Goal: Task Accomplishment & Management: Use online tool/utility

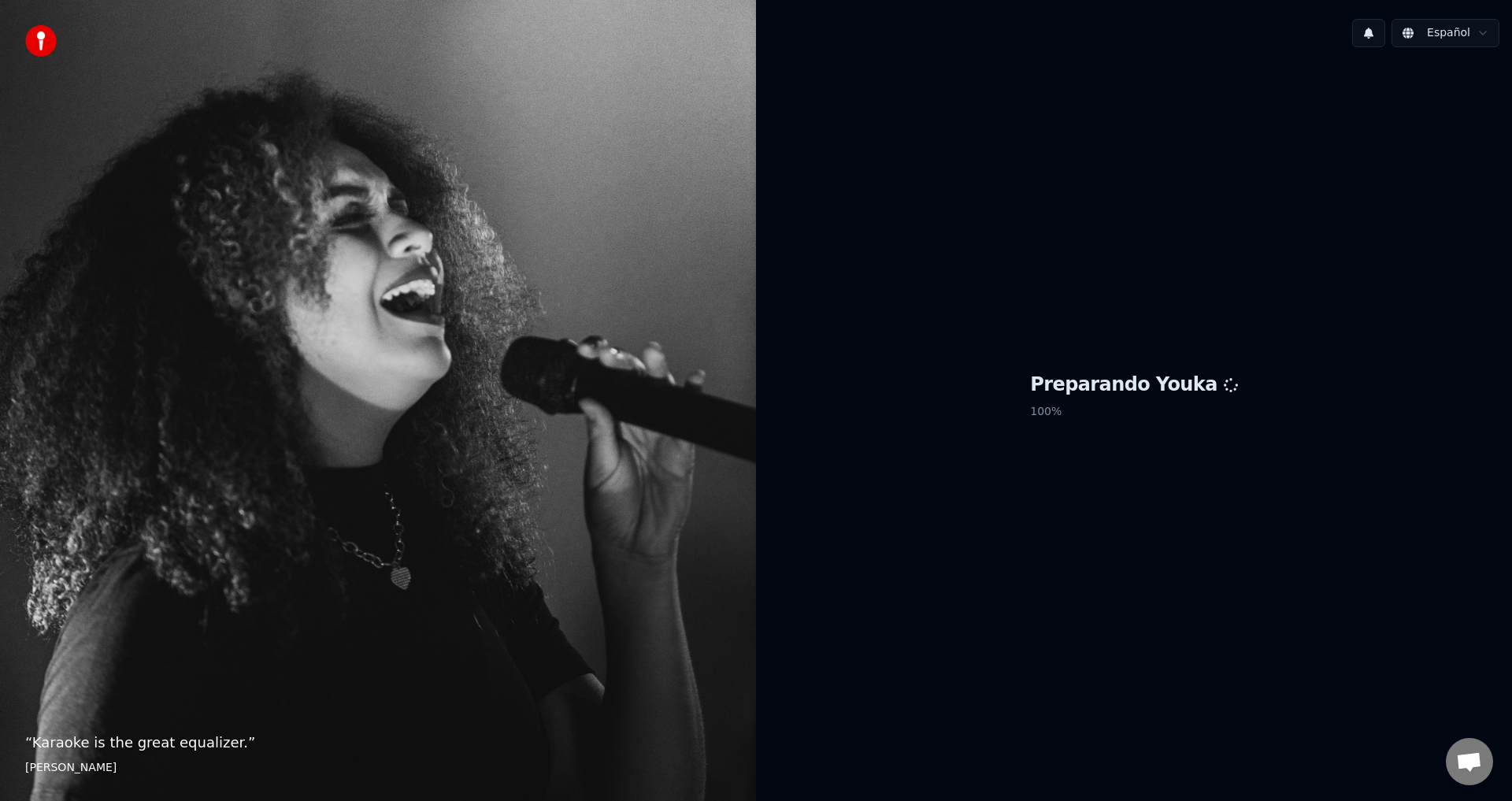
scroll to position [1532, 0]
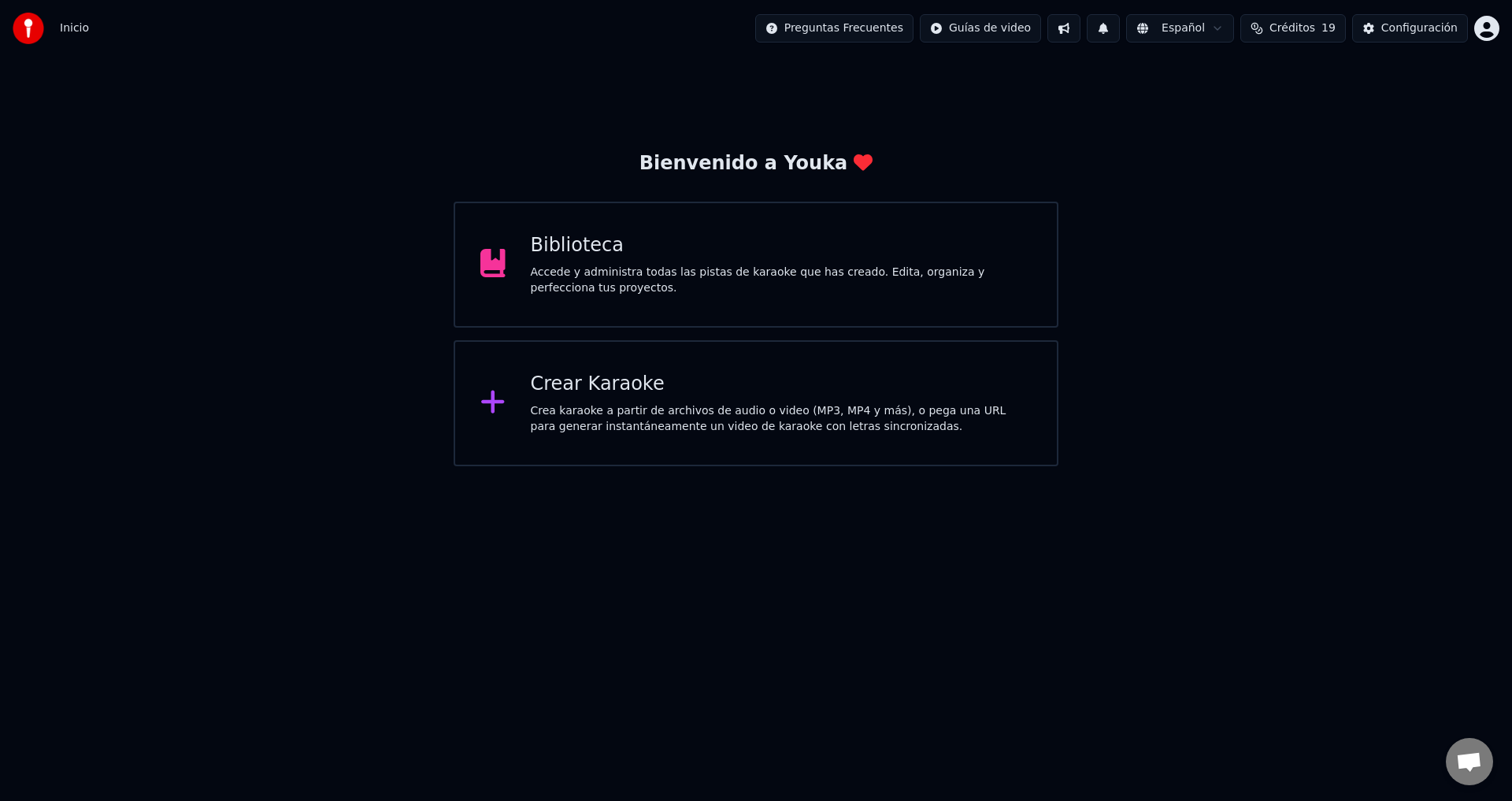
click at [595, 292] on div "Accede y administra todas las pistas de karaoke que has creado. Edita, organiza…" at bounding box center [781, 280] width 502 height 32
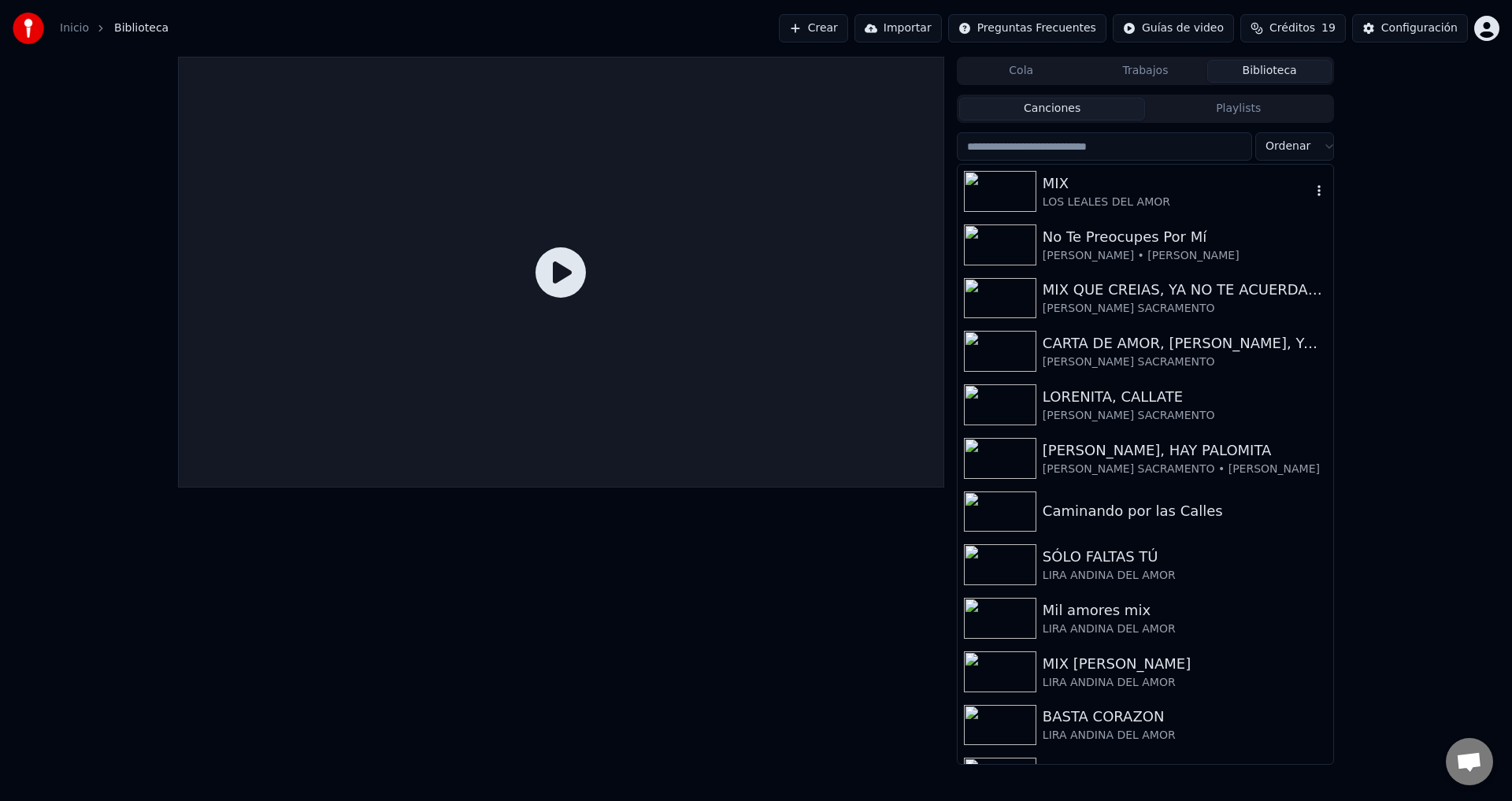
click at [1134, 200] on div "LOS LEALES DEL AMOR" at bounding box center [1177, 202] width 269 height 16
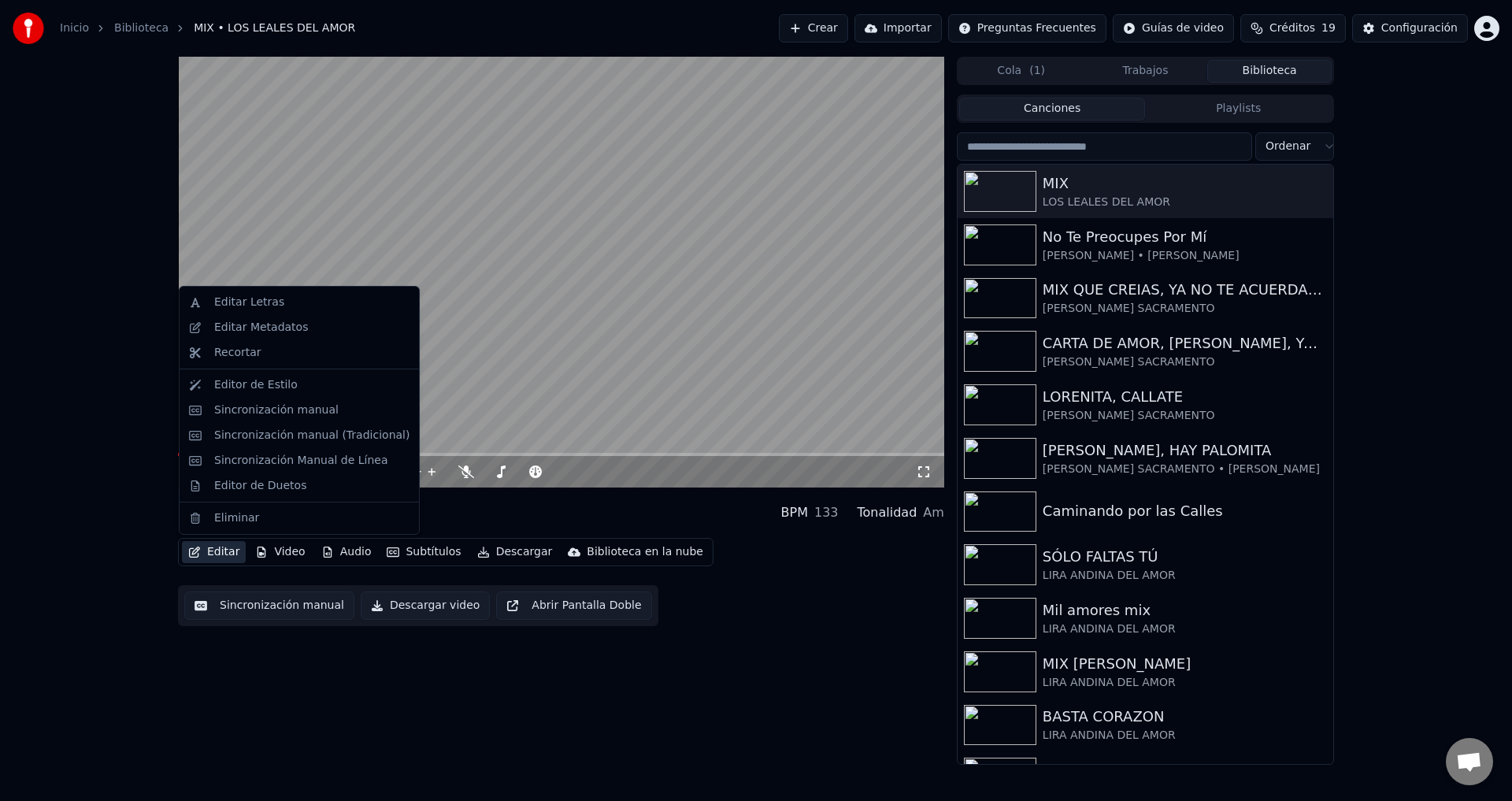
click at [226, 549] on button "Editar" at bounding box center [213, 553] width 64 height 22
click at [272, 442] on div "Sincronización manual (Tradicional)" at bounding box center [311, 435] width 196 height 16
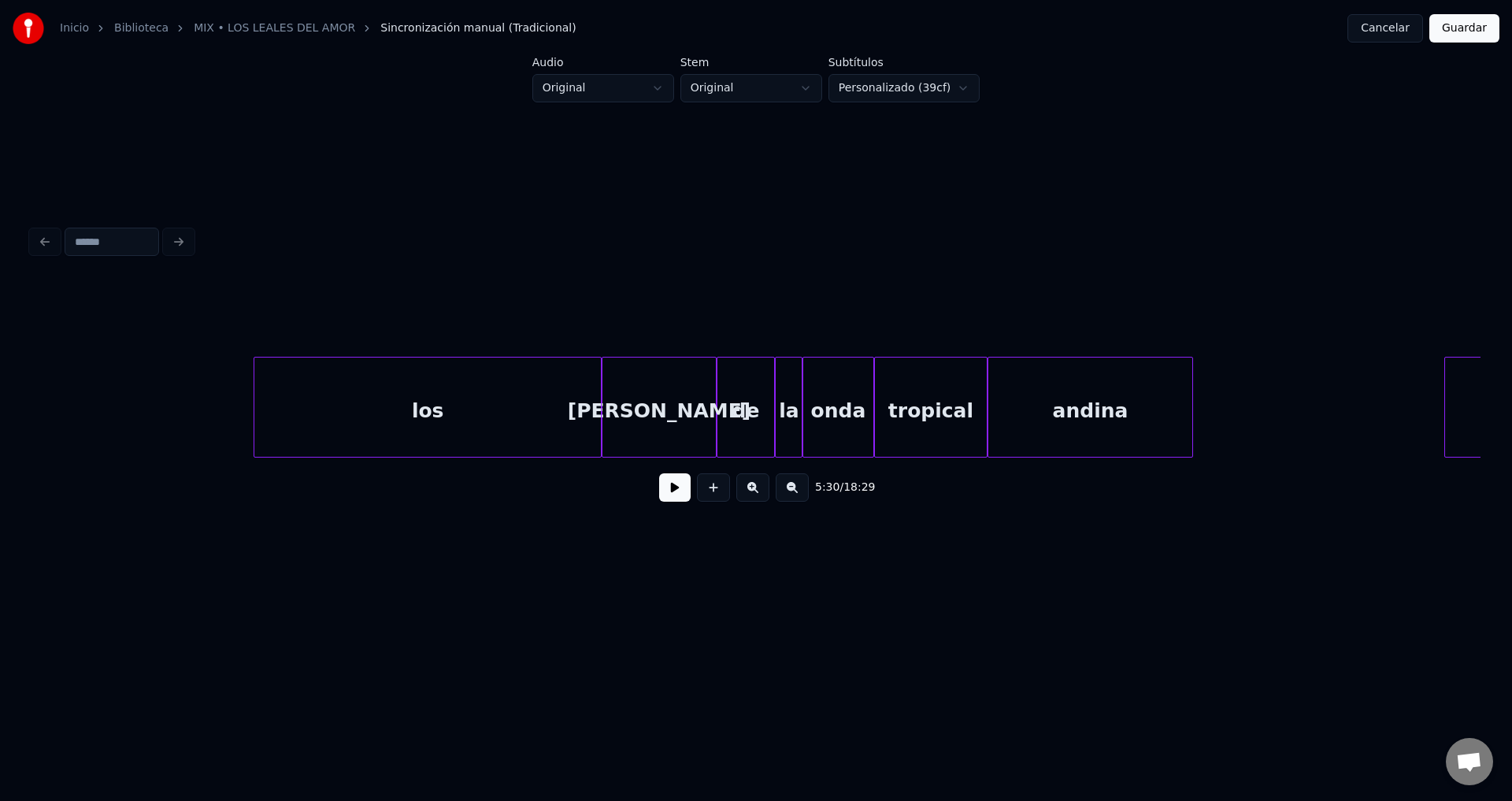
scroll to position [0, 61763]
click at [447, 404] on div "los" at bounding box center [427, 412] width 348 height 108
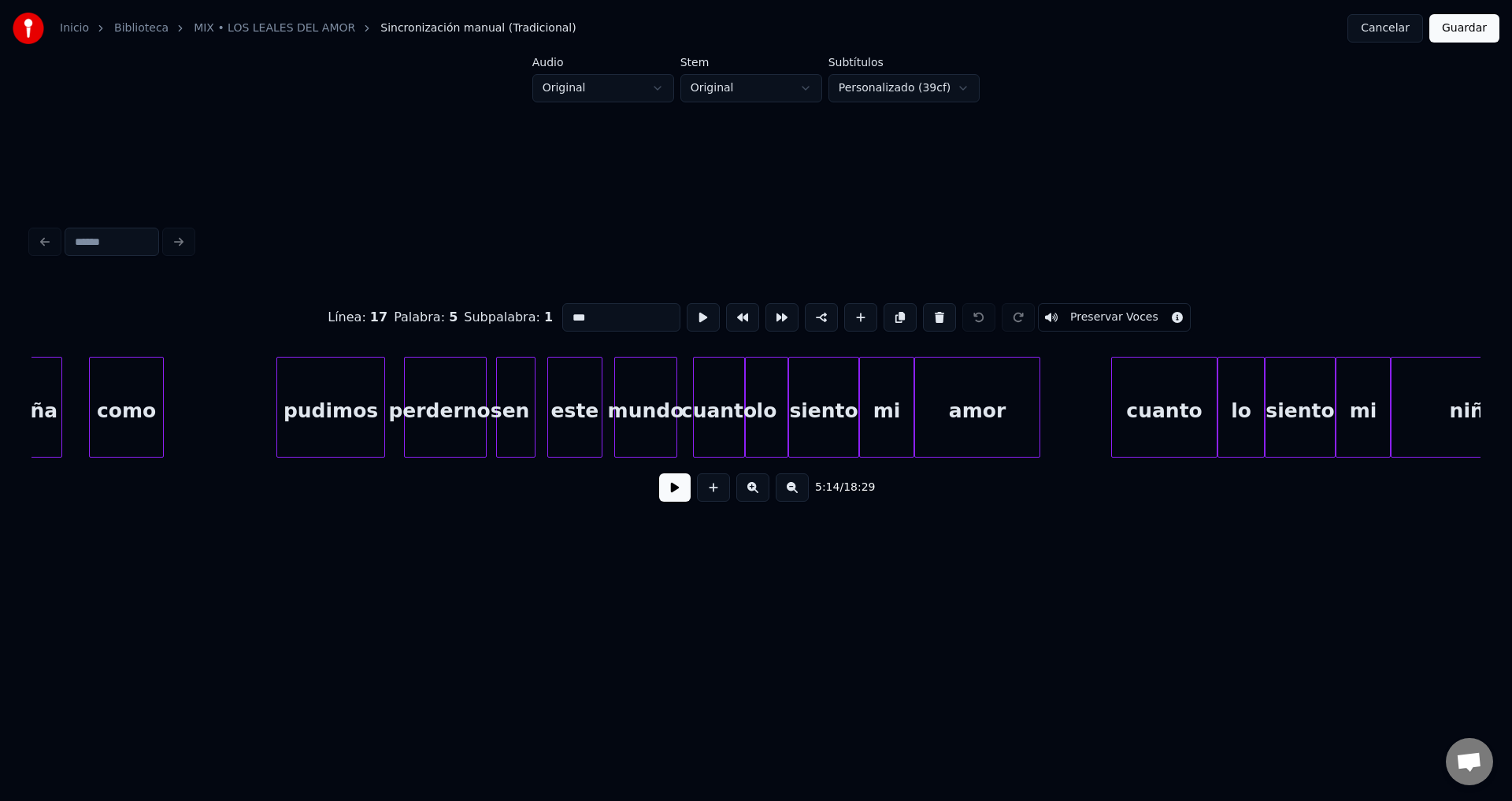
scroll to position [0, 51449]
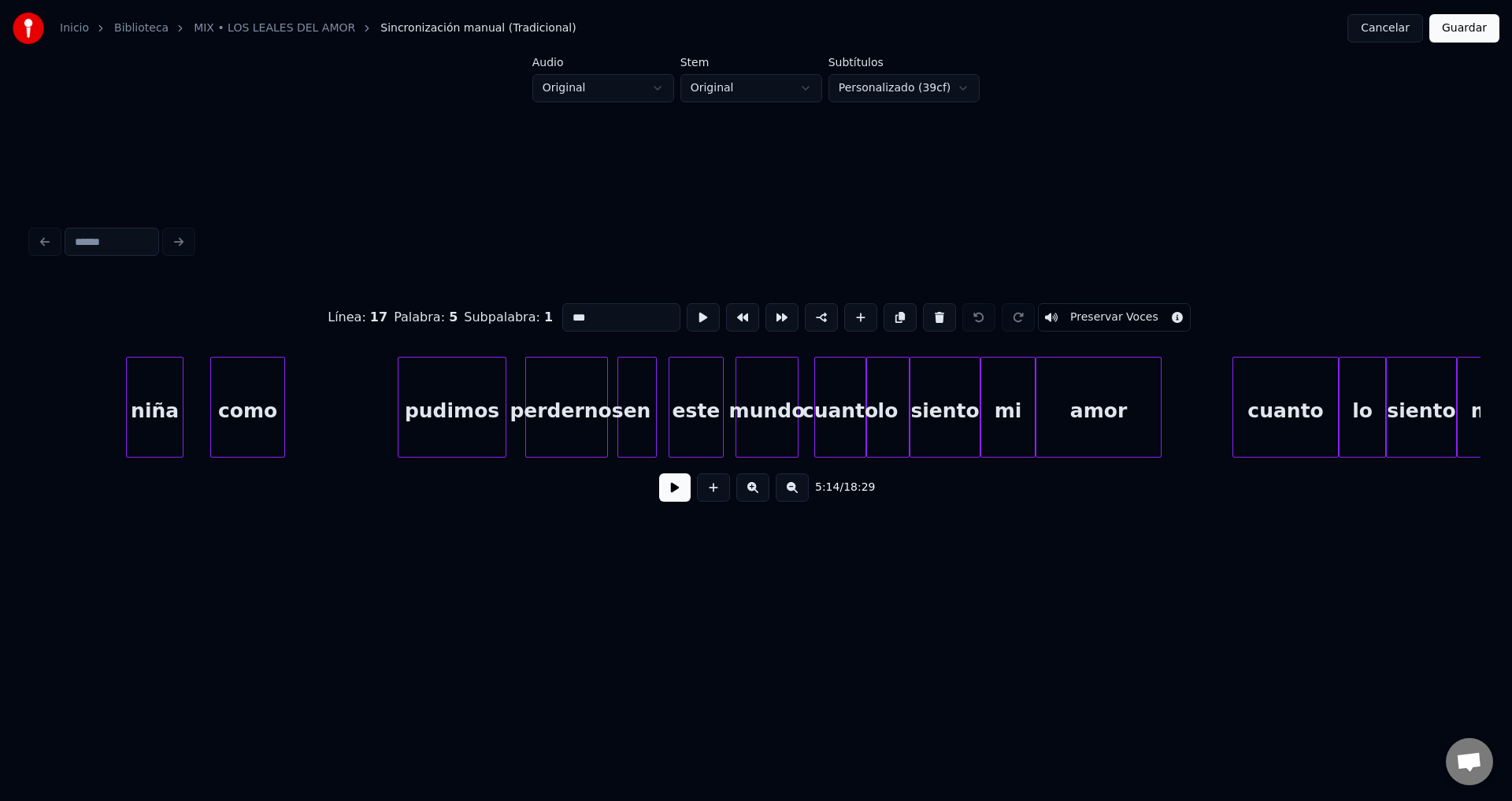
click at [446, 432] on div "pudimos" at bounding box center [452, 412] width 108 height 108
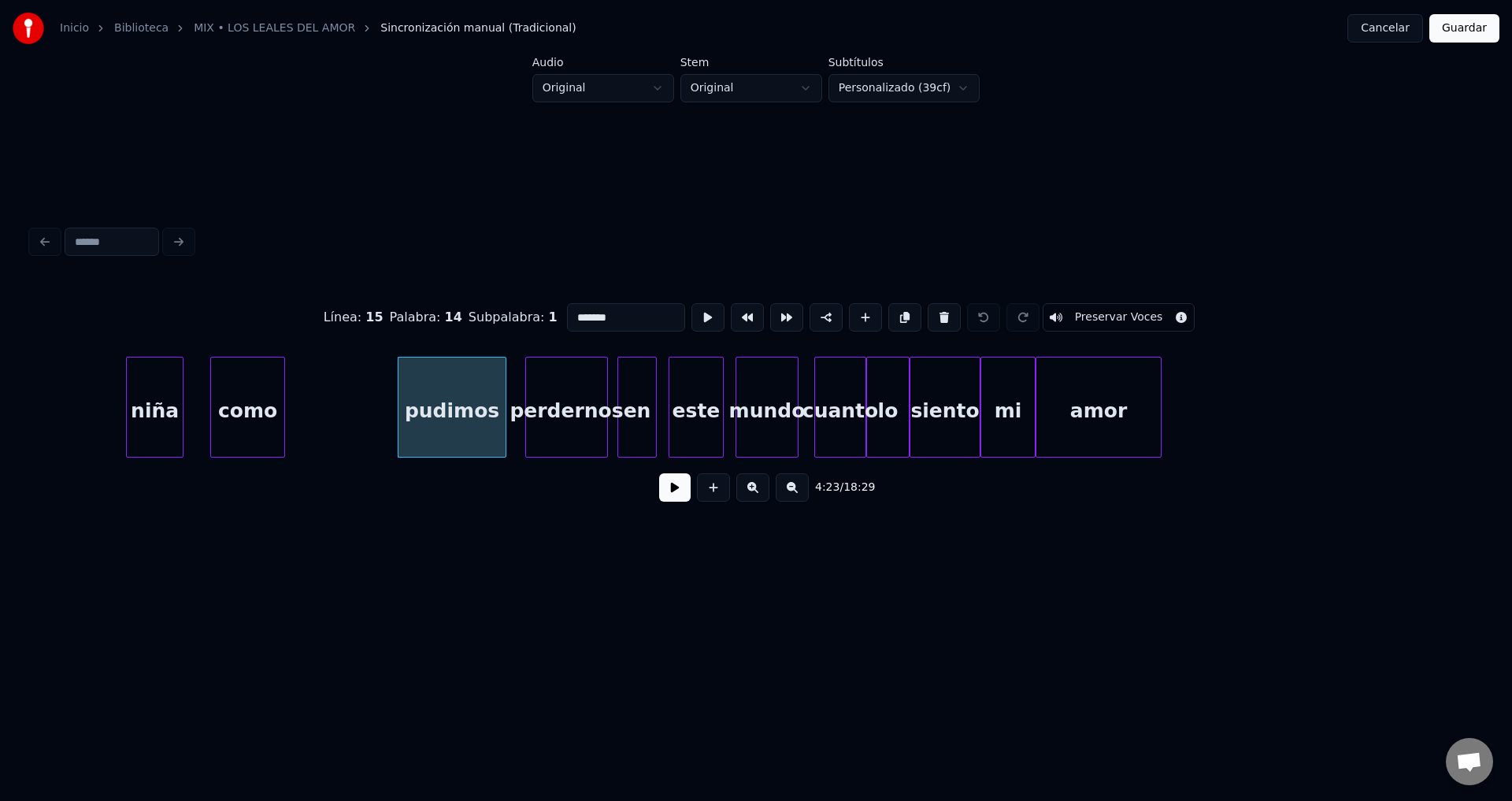
scroll to position [0, 50599]
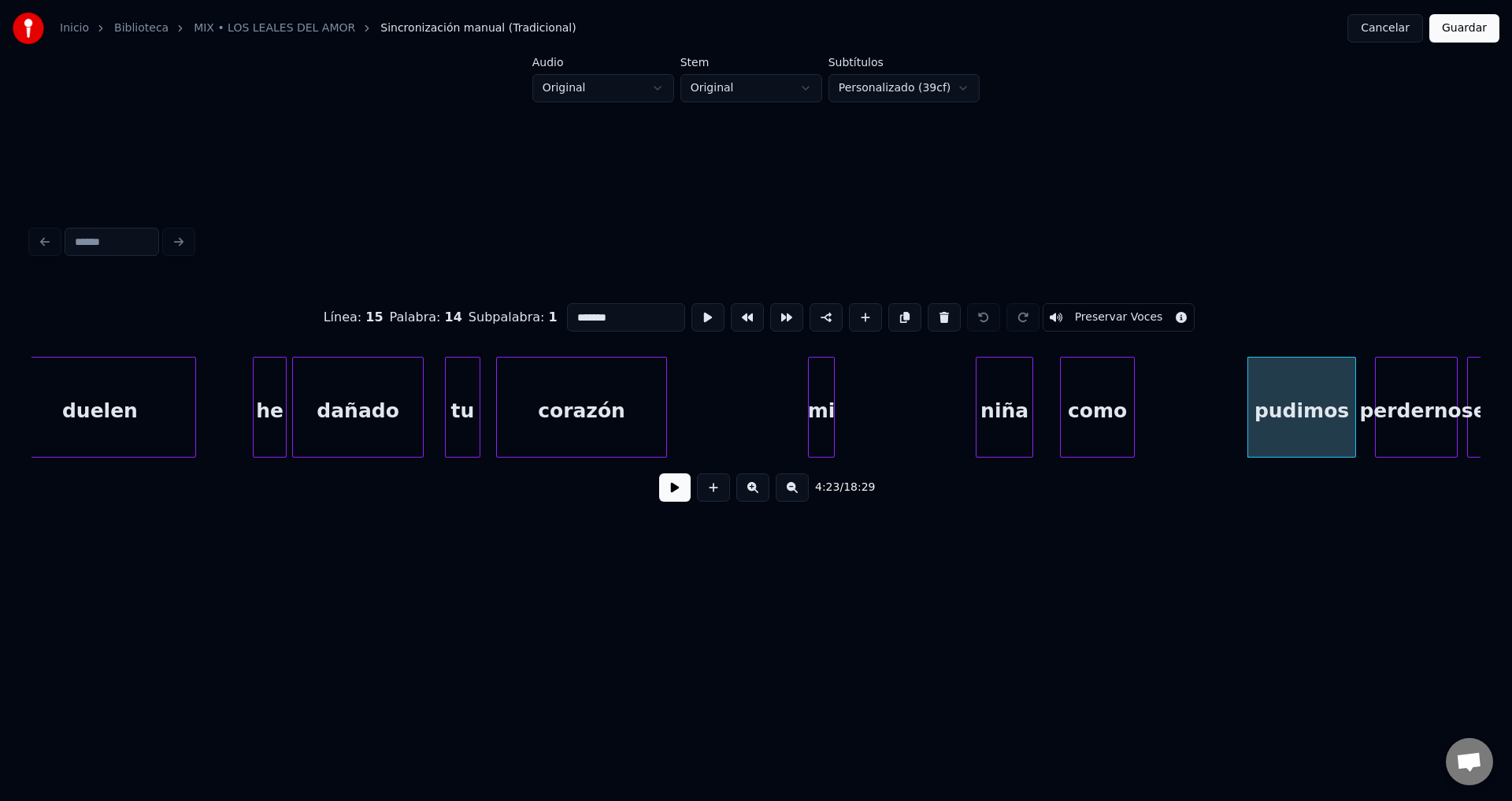
click at [274, 400] on div "he" at bounding box center [270, 412] width 32 height 108
type input "**"
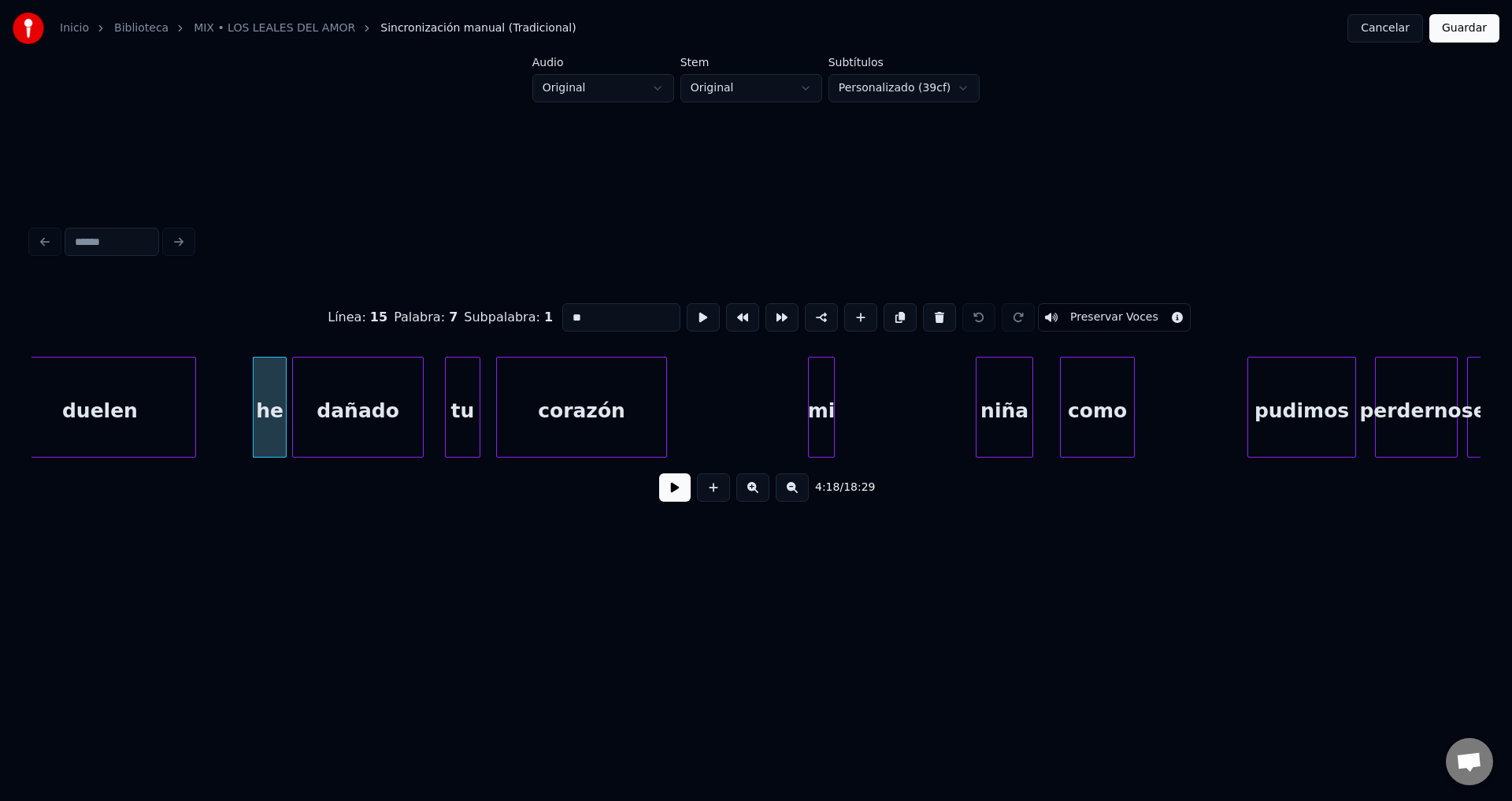
click at [668, 493] on button at bounding box center [675, 488] width 32 height 29
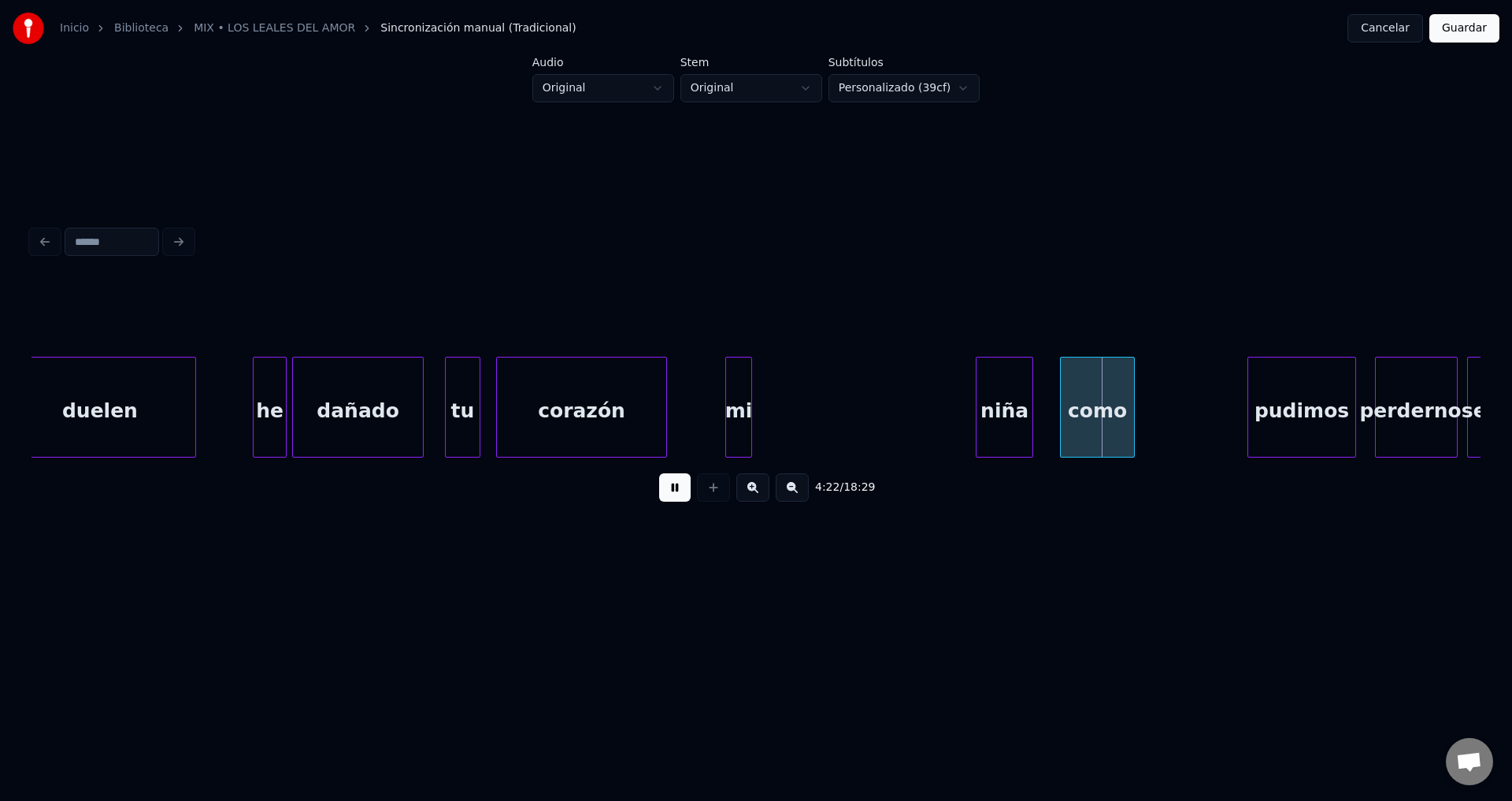
click at [726, 413] on div "mi" at bounding box center [738, 412] width 25 height 108
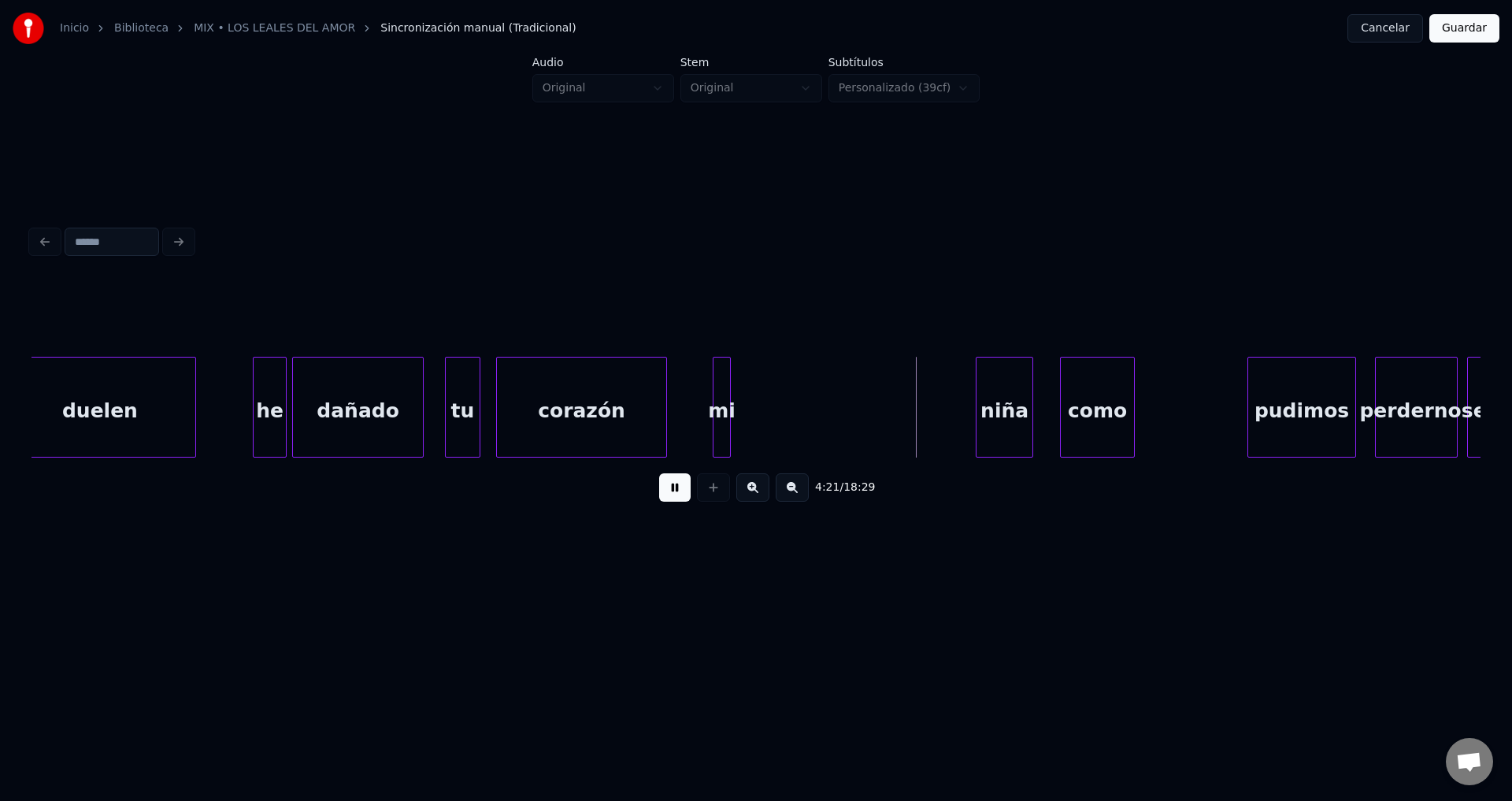
click at [731, 413] on div at bounding box center [728, 407] width 5 height 99
click at [720, 413] on div "mi" at bounding box center [715, 412] width 19 height 108
click at [773, 416] on div "niña" at bounding box center [769, 412] width 56 height 108
click at [807, 406] on div at bounding box center [805, 407] width 5 height 99
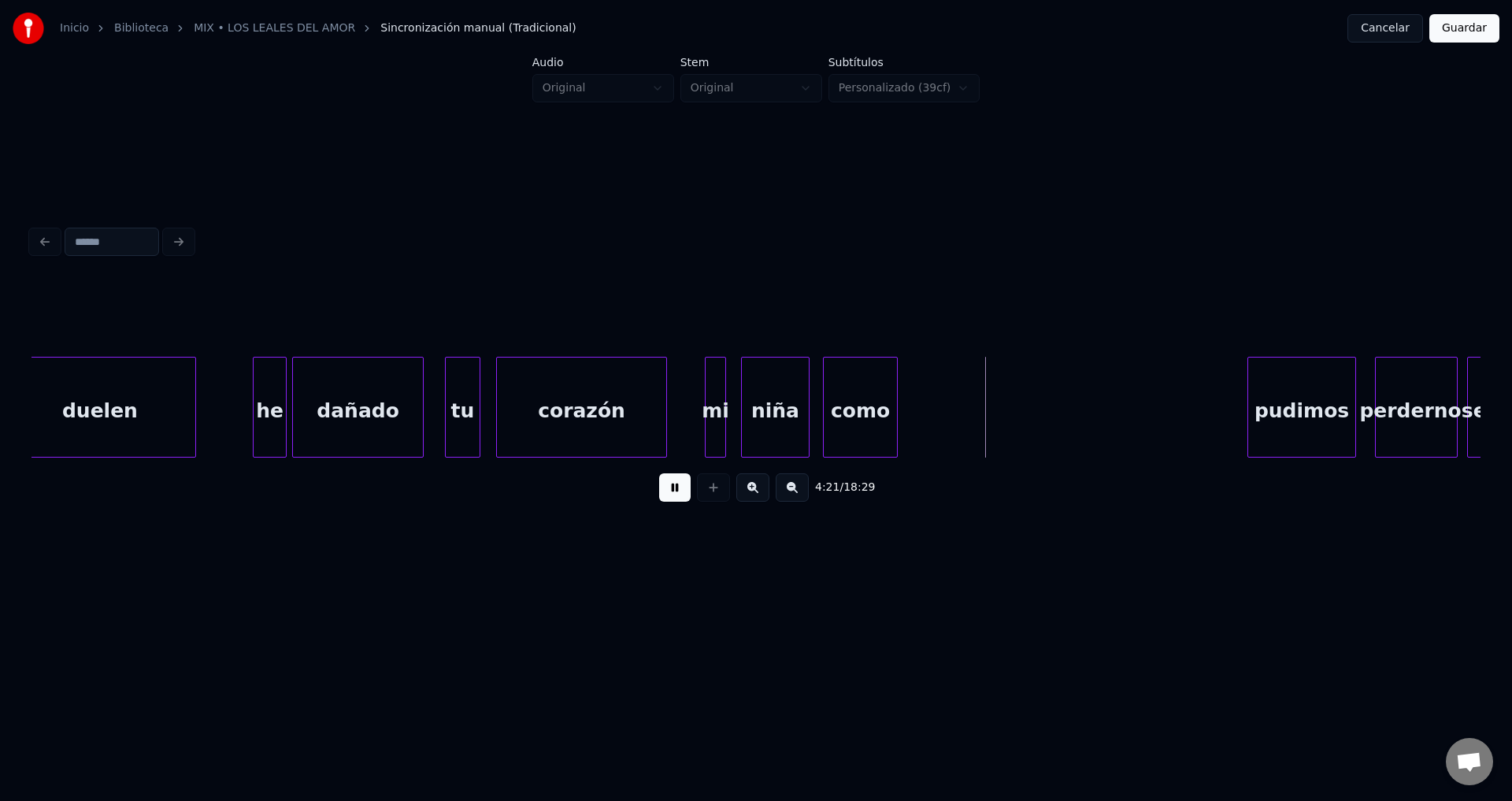
click at [873, 413] on div "como" at bounding box center [860, 412] width 73 height 108
click at [906, 405] on div at bounding box center [903, 407] width 5 height 99
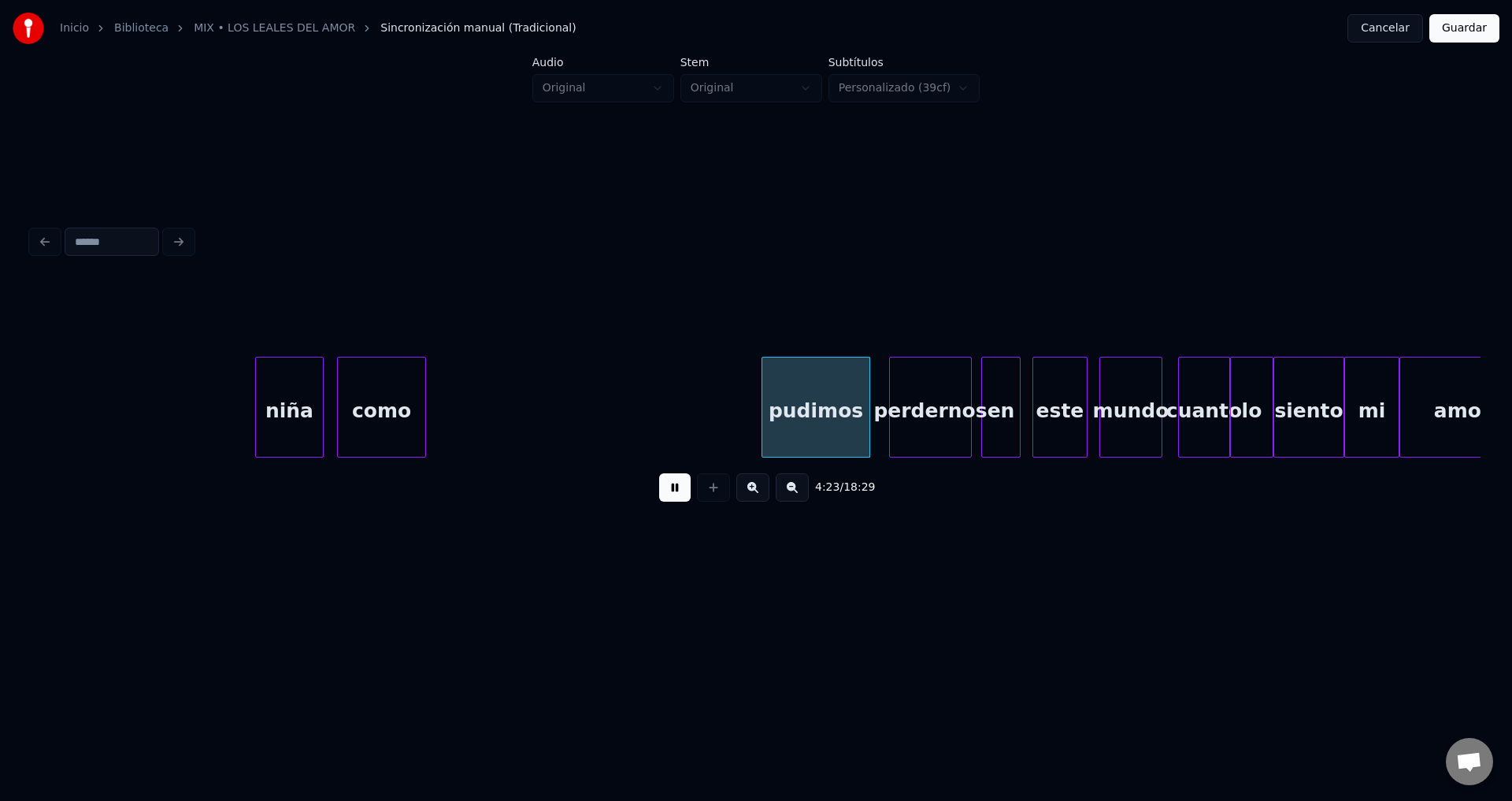
scroll to position [0, 50964]
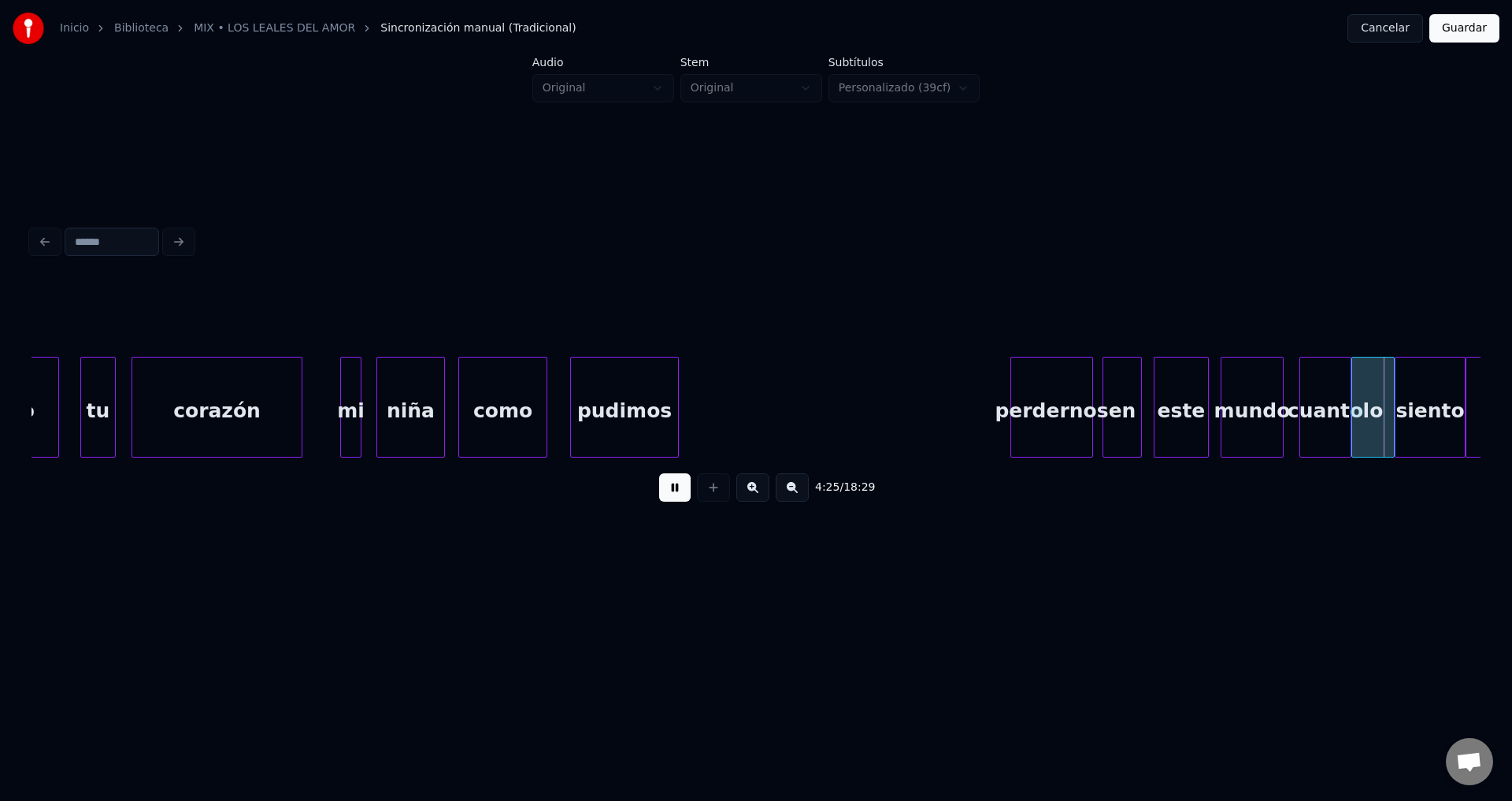
click at [624, 413] on div "pudimos" at bounding box center [625, 412] width 108 height 108
click at [757, 411] on div at bounding box center [755, 407] width 5 height 99
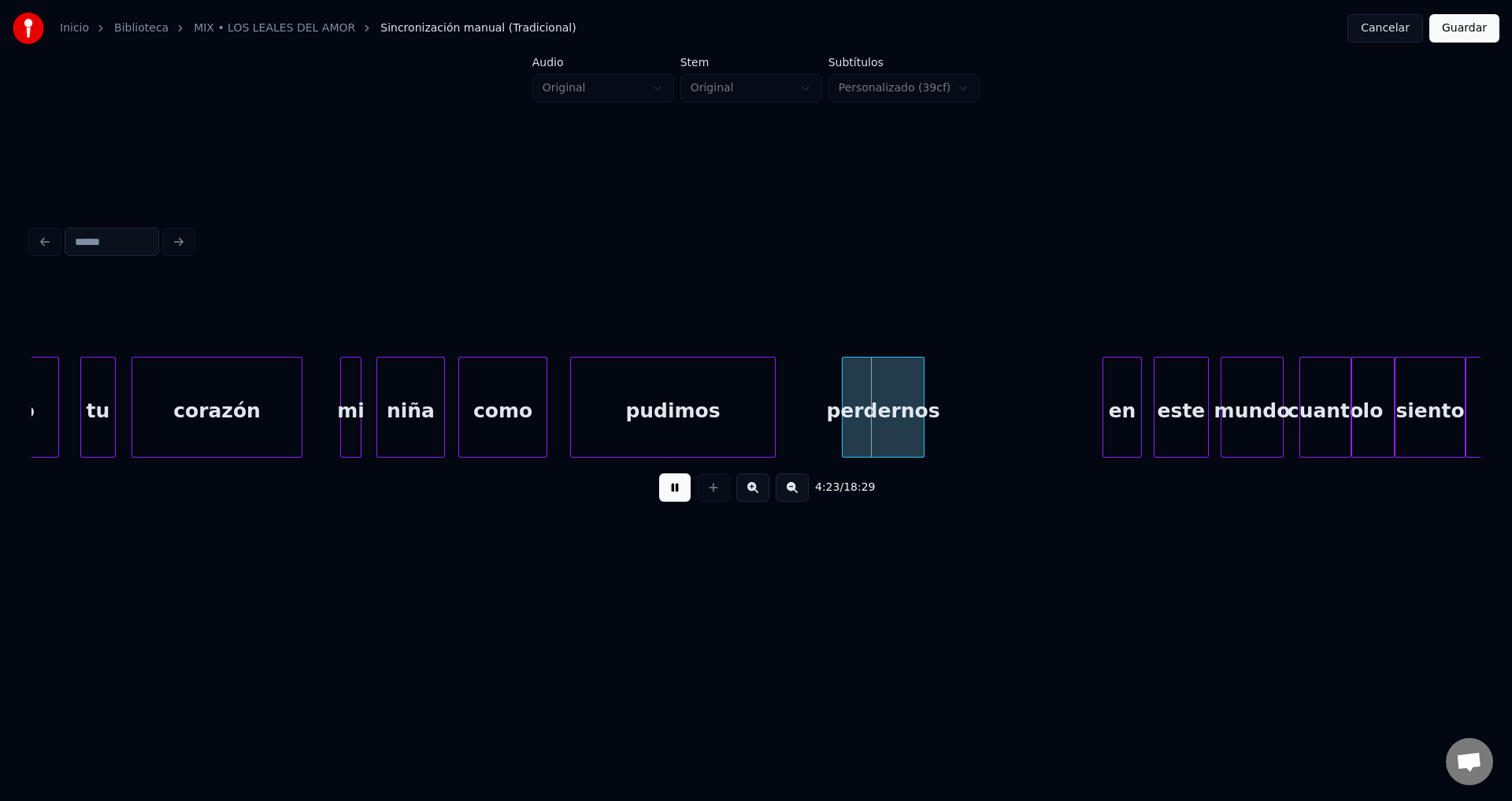
click at [878, 431] on div "perdernos" at bounding box center [883, 412] width 82 height 108
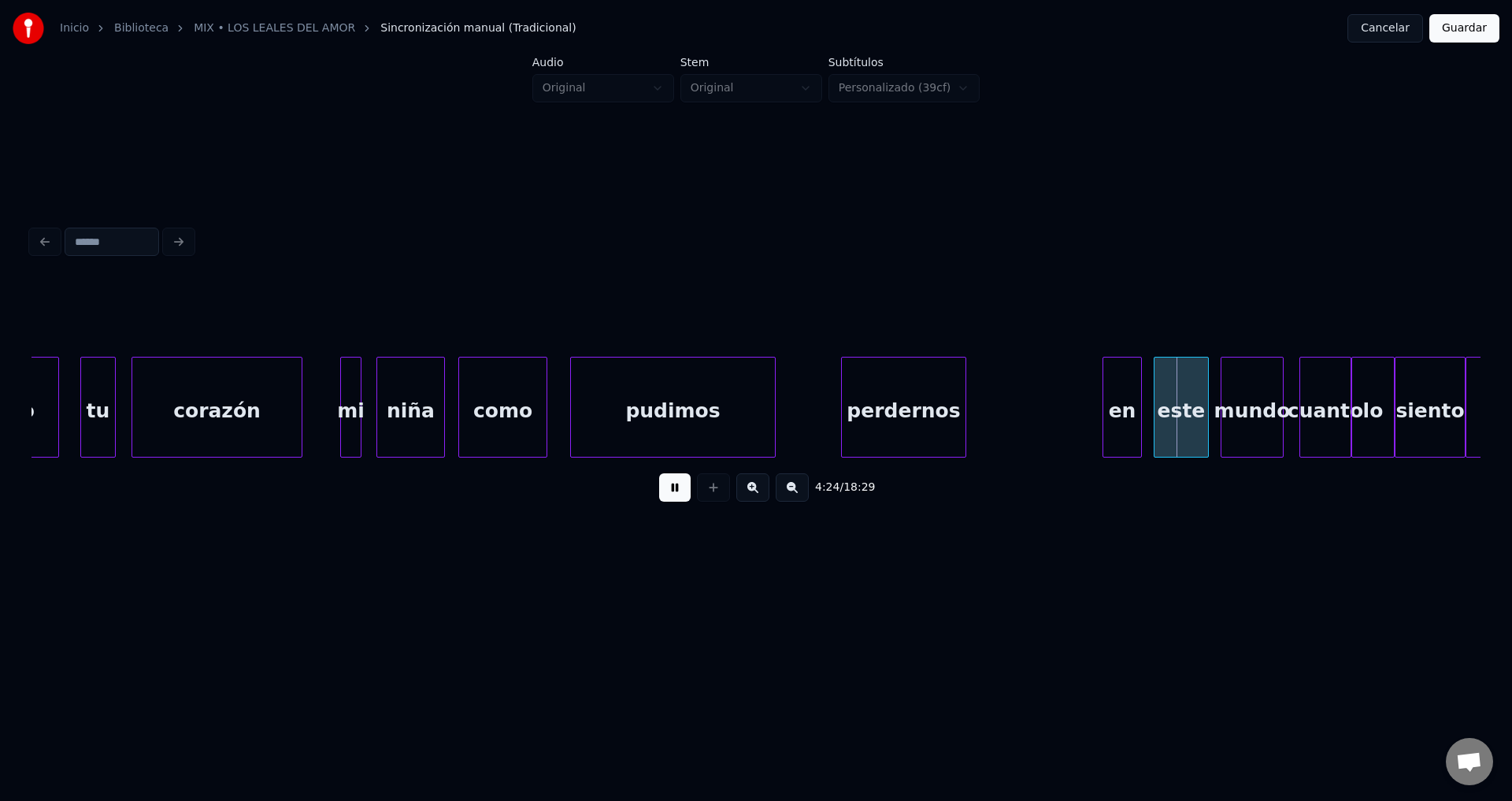
click at [966, 393] on div at bounding box center [963, 407] width 5 height 99
click at [1004, 417] on div "en" at bounding box center [1018, 412] width 38 height 108
click at [983, 396] on div at bounding box center [980, 407] width 5 height 99
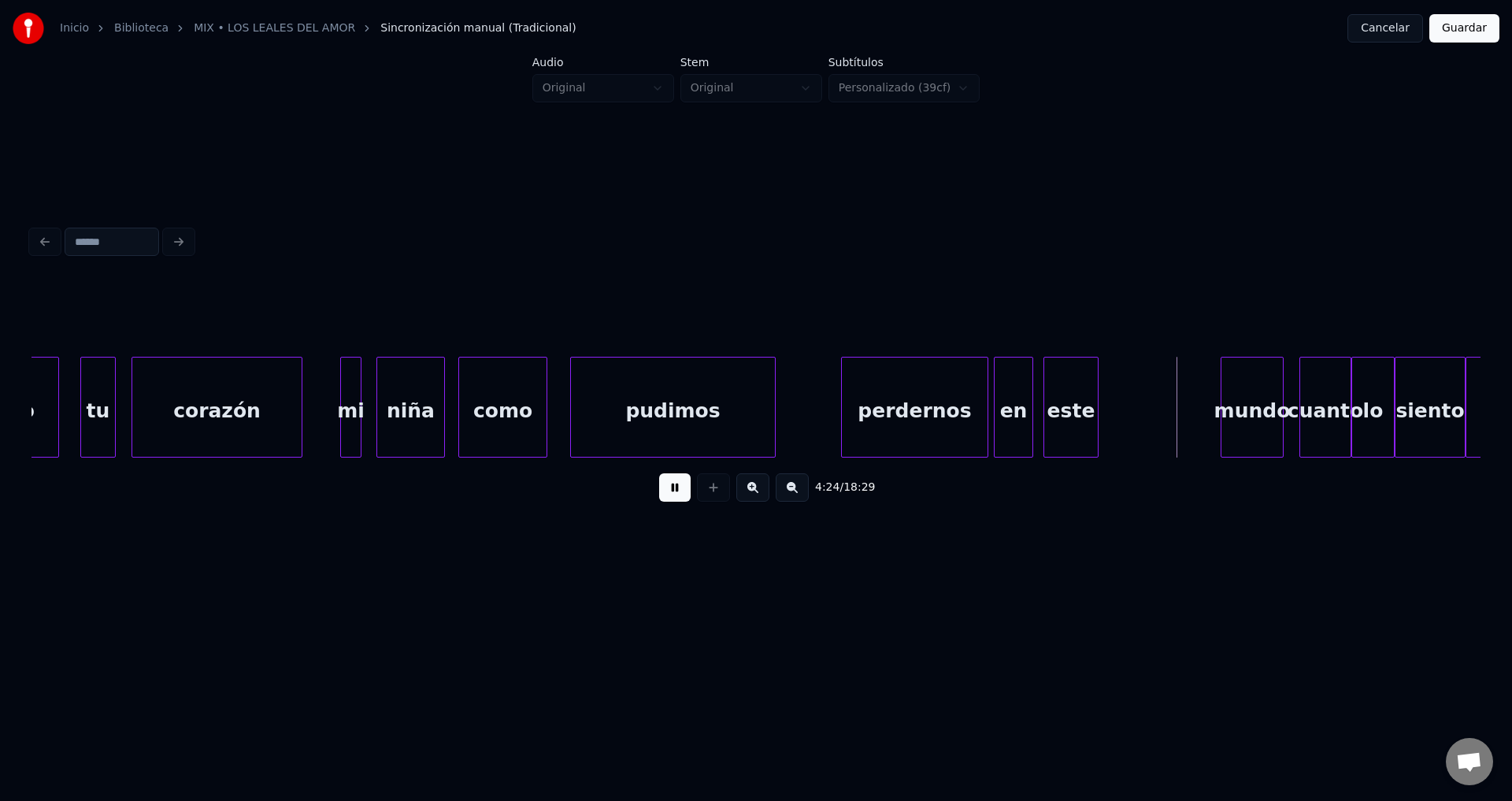
click at [1072, 415] on div "este" at bounding box center [1072, 412] width 54 height 108
click at [1094, 407] on div "este" at bounding box center [1067, 407] width 55 height 101
click at [1091, 404] on div "este" at bounding box center [1063, 407] width 55 height 101
click at [1088, 404] on div at bounding box center [1088, 407] width 5 height 99
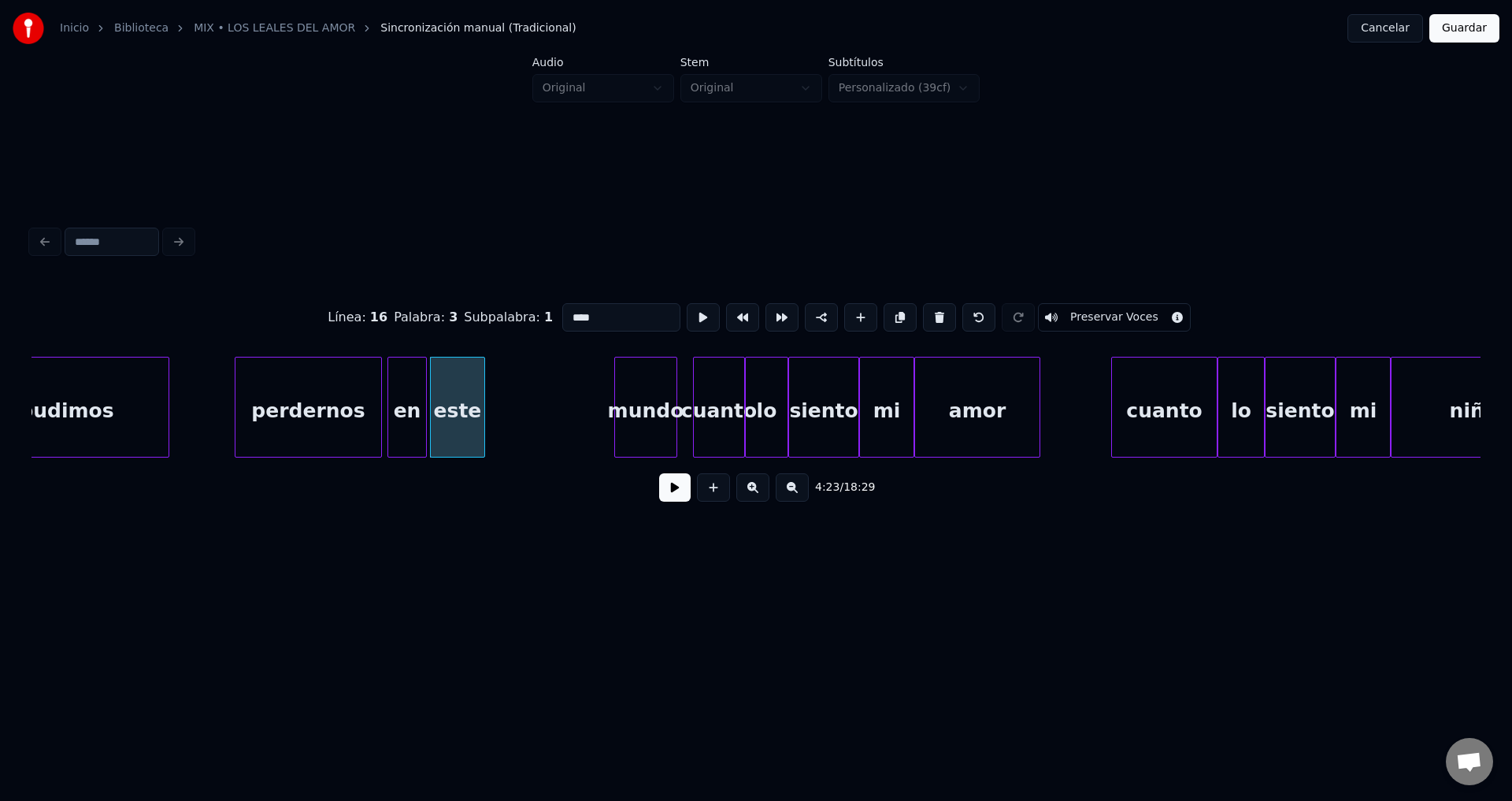
scroll to position [0, 51692]
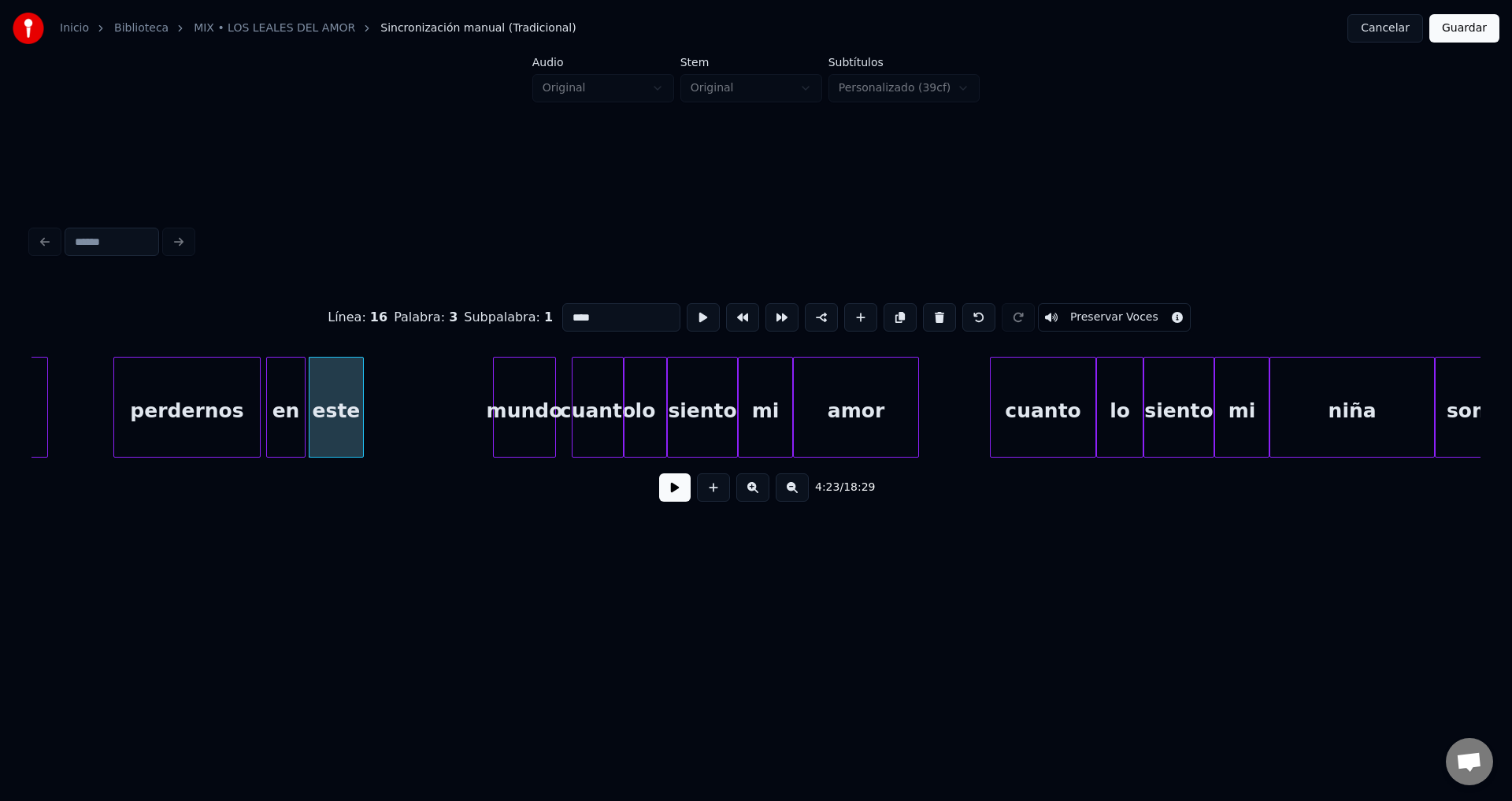
click at [294, 406] on div "en" at bounding box center [286, 412] width 38 height 108
click at [346, 416] on div "este" at bounding box center [337, 412] width 54 height 108
type input "****"
click at [351, 418] on div at bounding box center [352, 407] width 5 height 99
click at [341, 415] on div "este" at bounding box center [338, 412] width 44 height 108
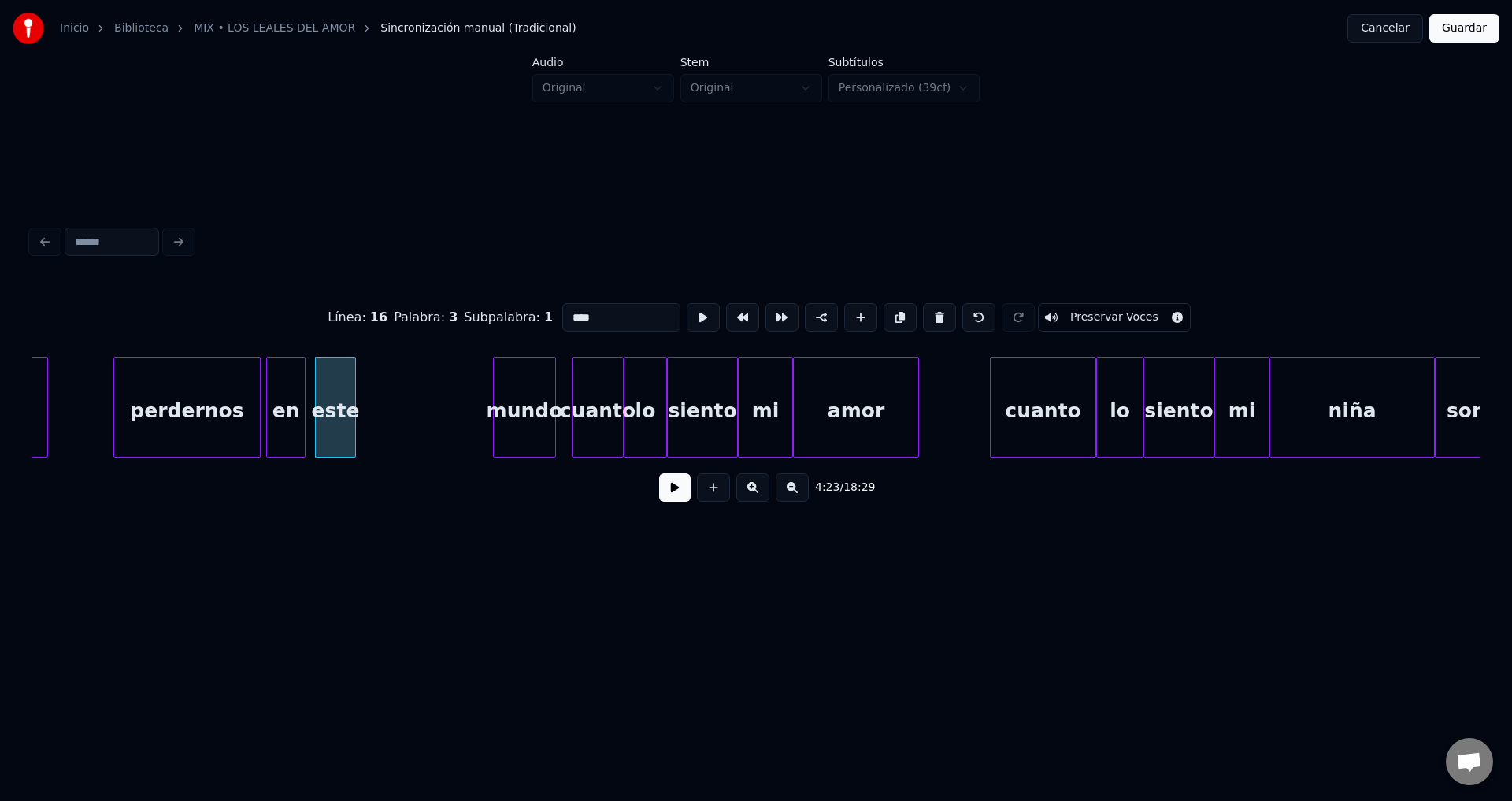
click at [352, 416] on div at bounding box center [352, 407] width 5 height 99
click at [674, 497] on button at bounding box center [675, 488] width 32 height 29
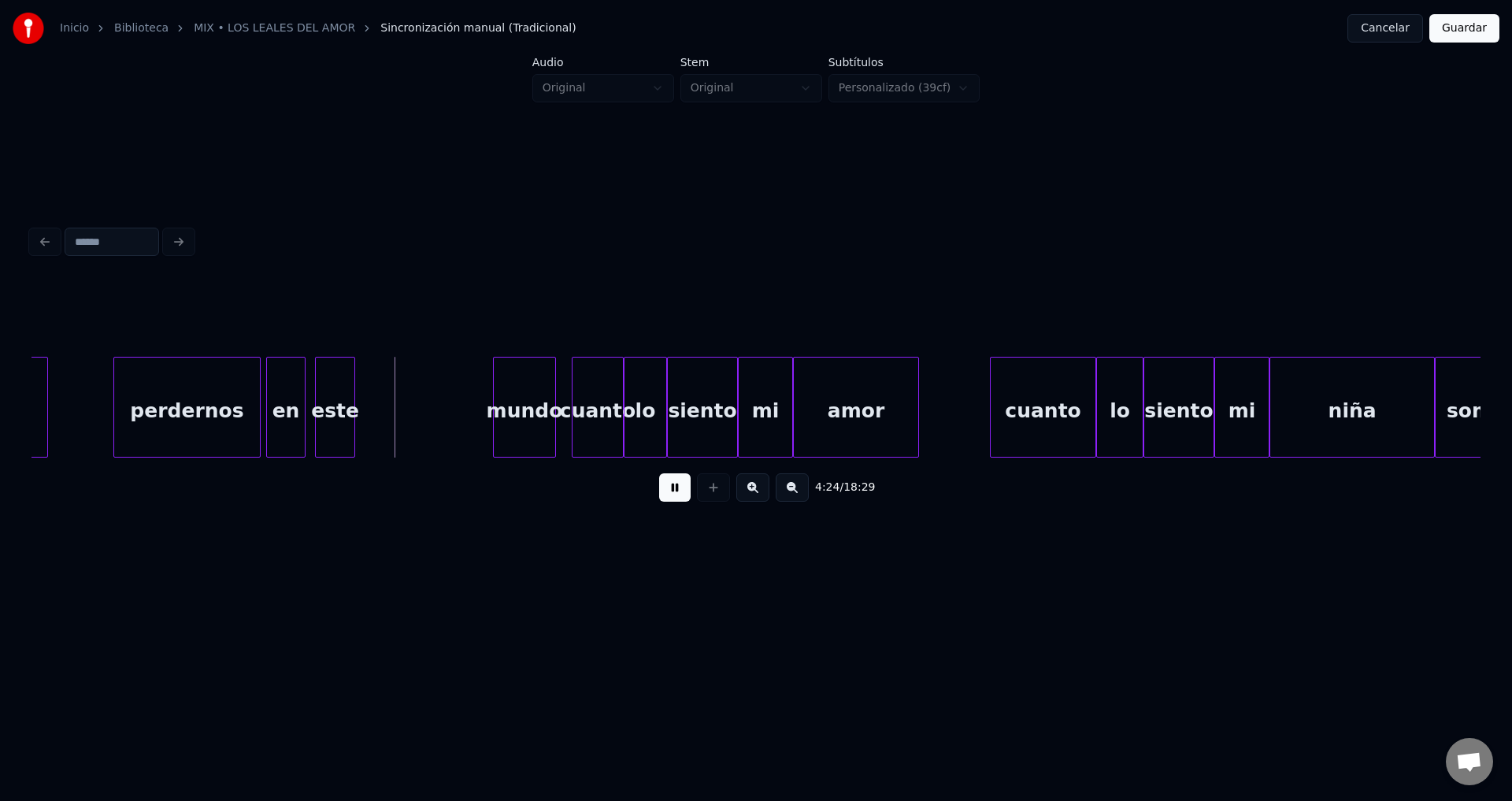
click at [674, 497] on button at bounding box center [675, 488] width 32 height 29
click at [409, 406] on div "mundo" at bounding box center [400, 412] width 61 height 108
click at [1320, 414] on div "niña" at bounding box center [1353, 412] width 164 height 108
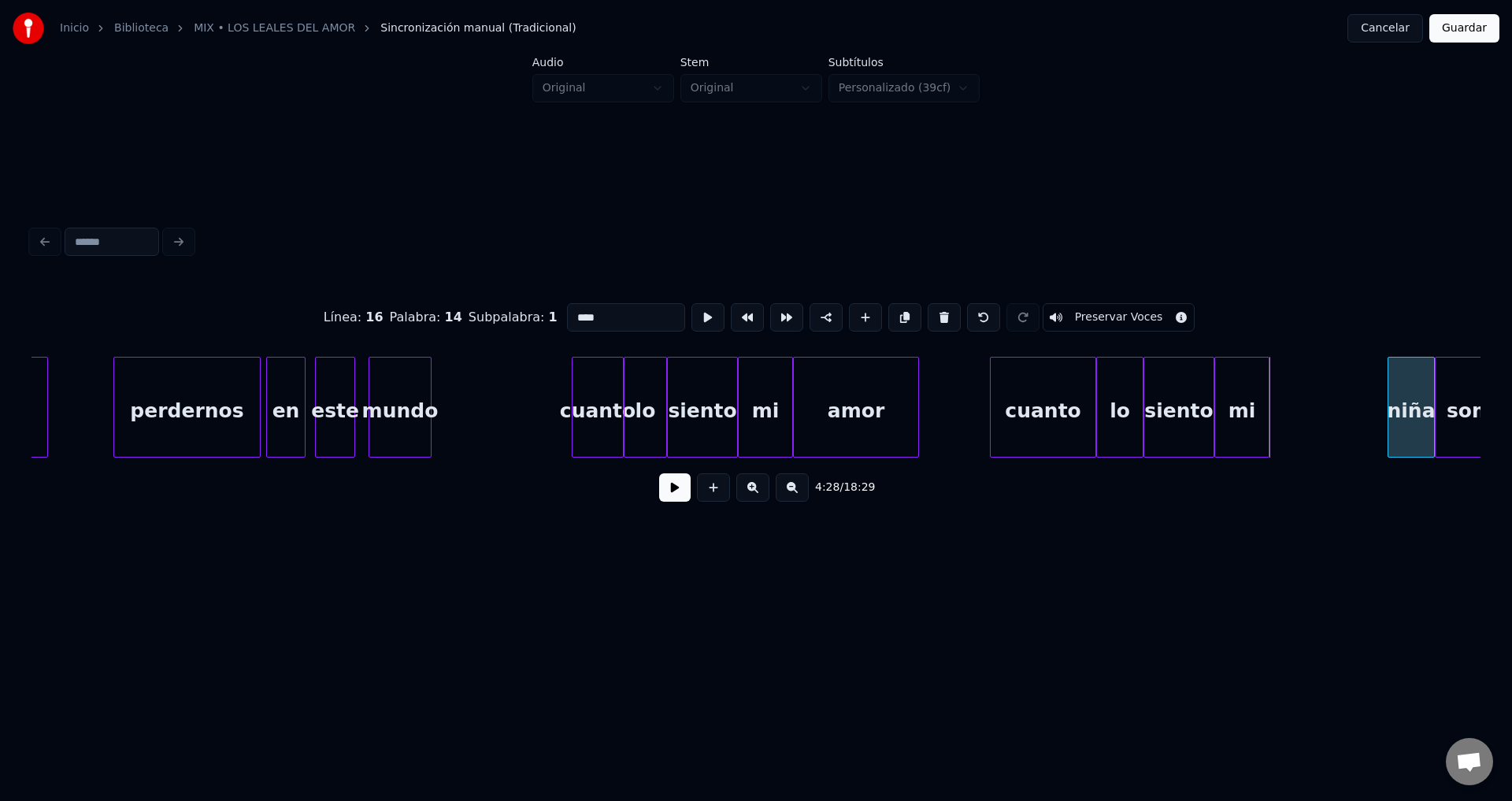
click at [1391, 413] on div at bounding box center [1391, 407] width 5 height 99
click at [1373, 413] on div "mi" at bounding box center [1355, 412] width 54 height 108
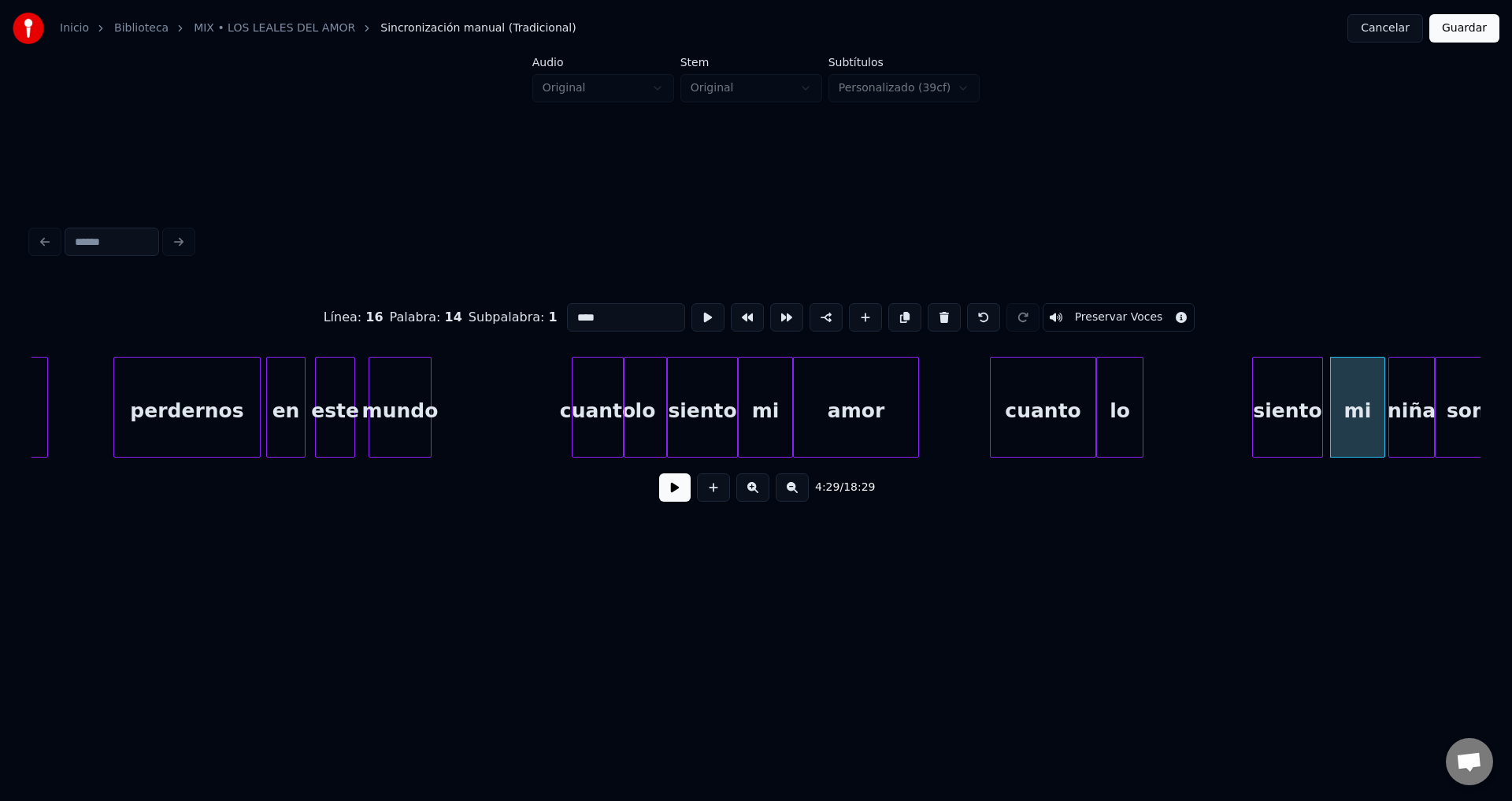
click at [1302, 413] on div "siento" at bounding box center [1288, 412] width 70 height 108
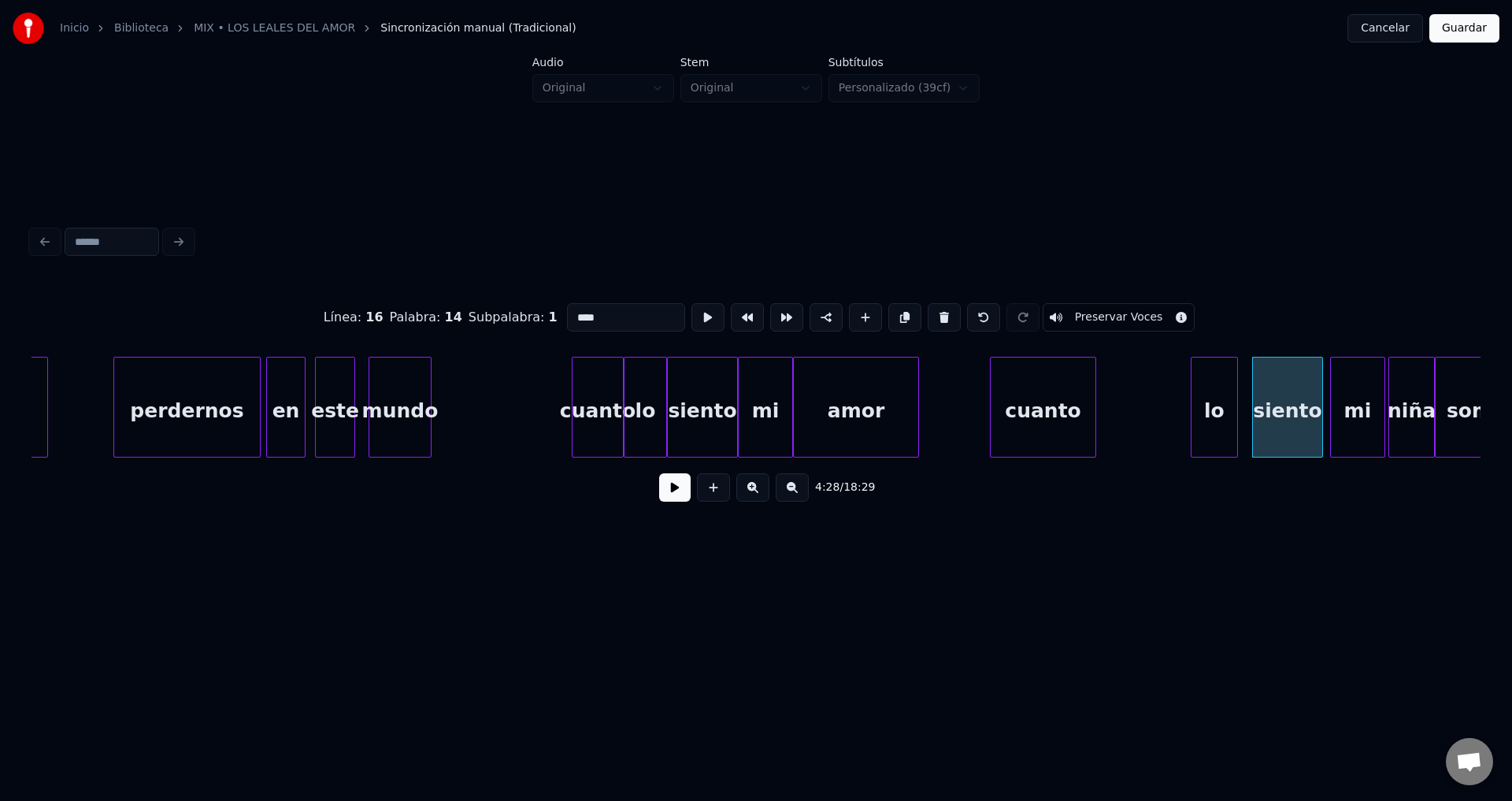
click at [1213, 418] on div "lo" at bounding box center [1214, 412] width 45 height 108
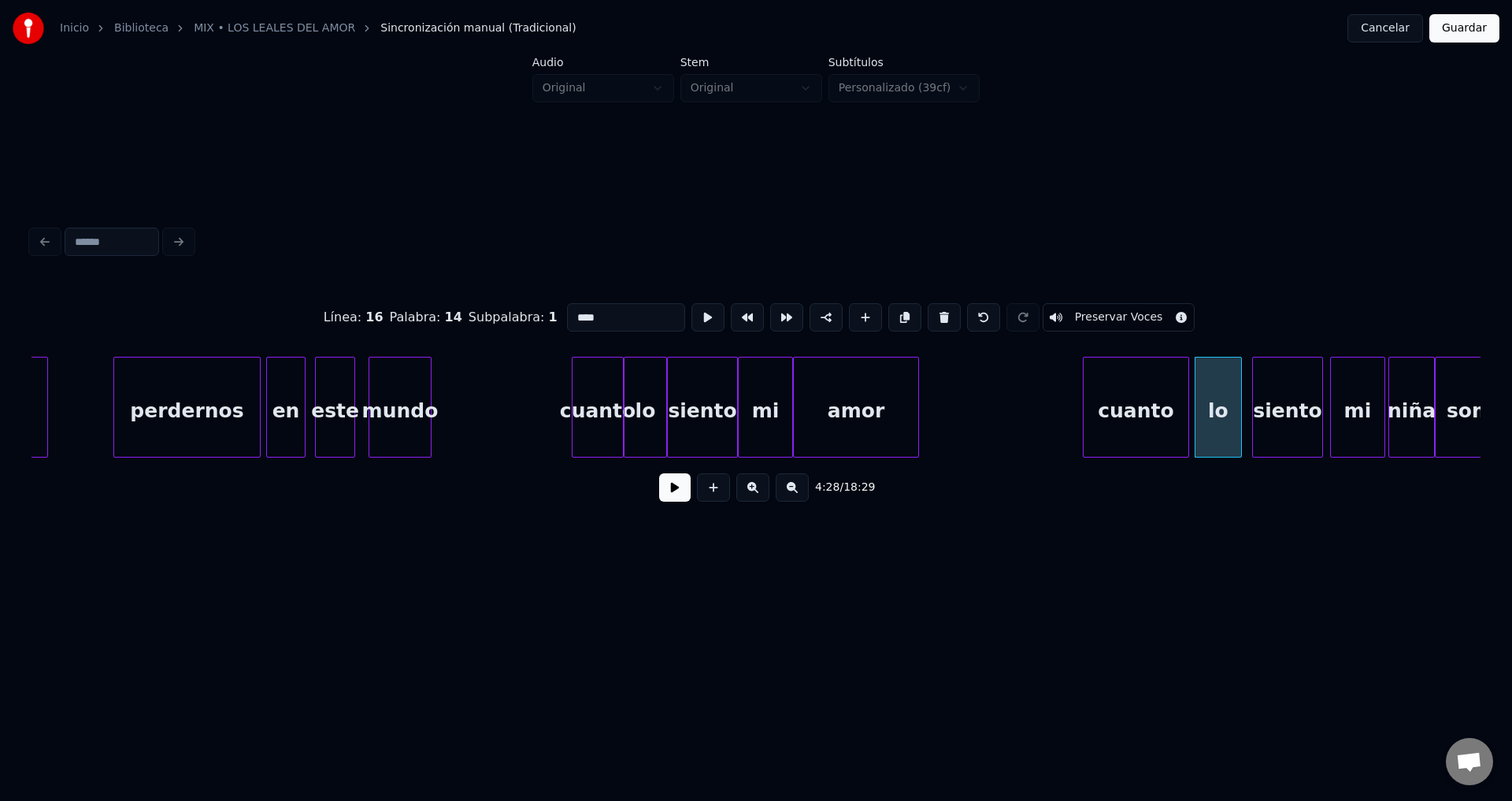
click at [1113, 421] on div "cuanto" at bounding box center [1136, 412] width 105 height 108
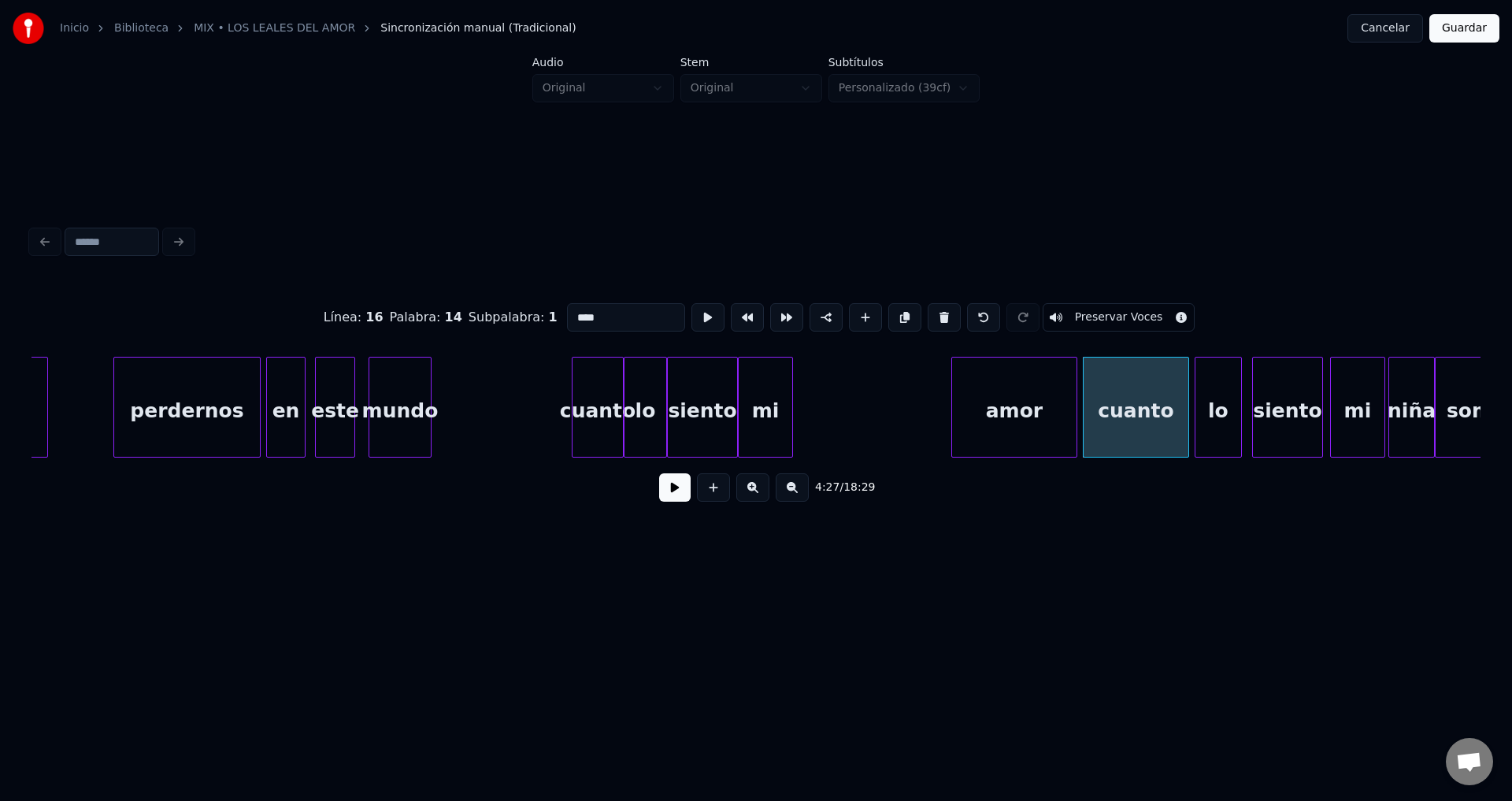
click at [987, 408] on div "amor" at bounding box center [1014, 412] width 124 height 108
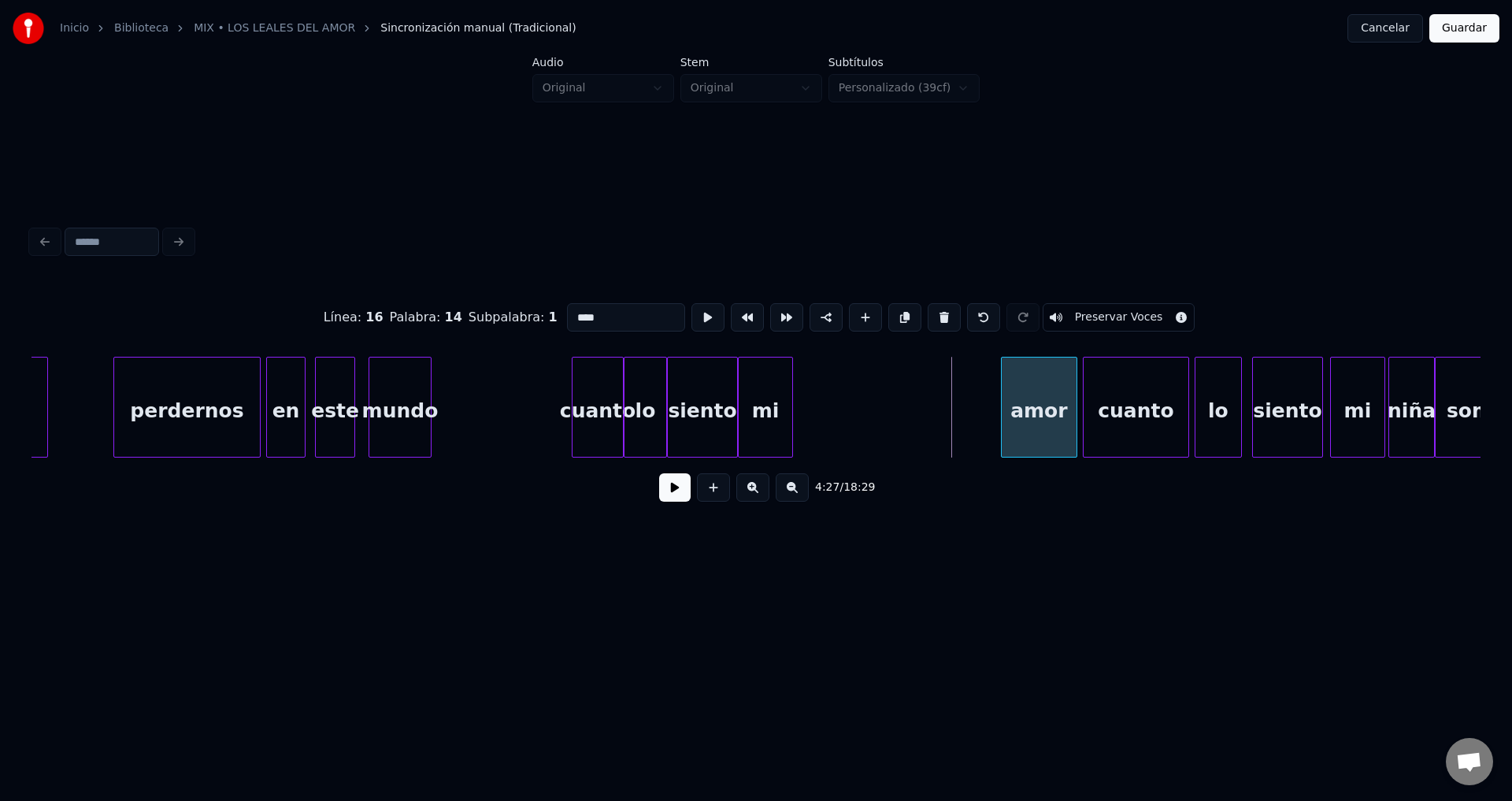
click at [1007, 408] on div at bounding box center [1004, 407] width 5 height 99
click at [964, 417] on div "mi" at bounding box center [965, 412] width 54 height 108
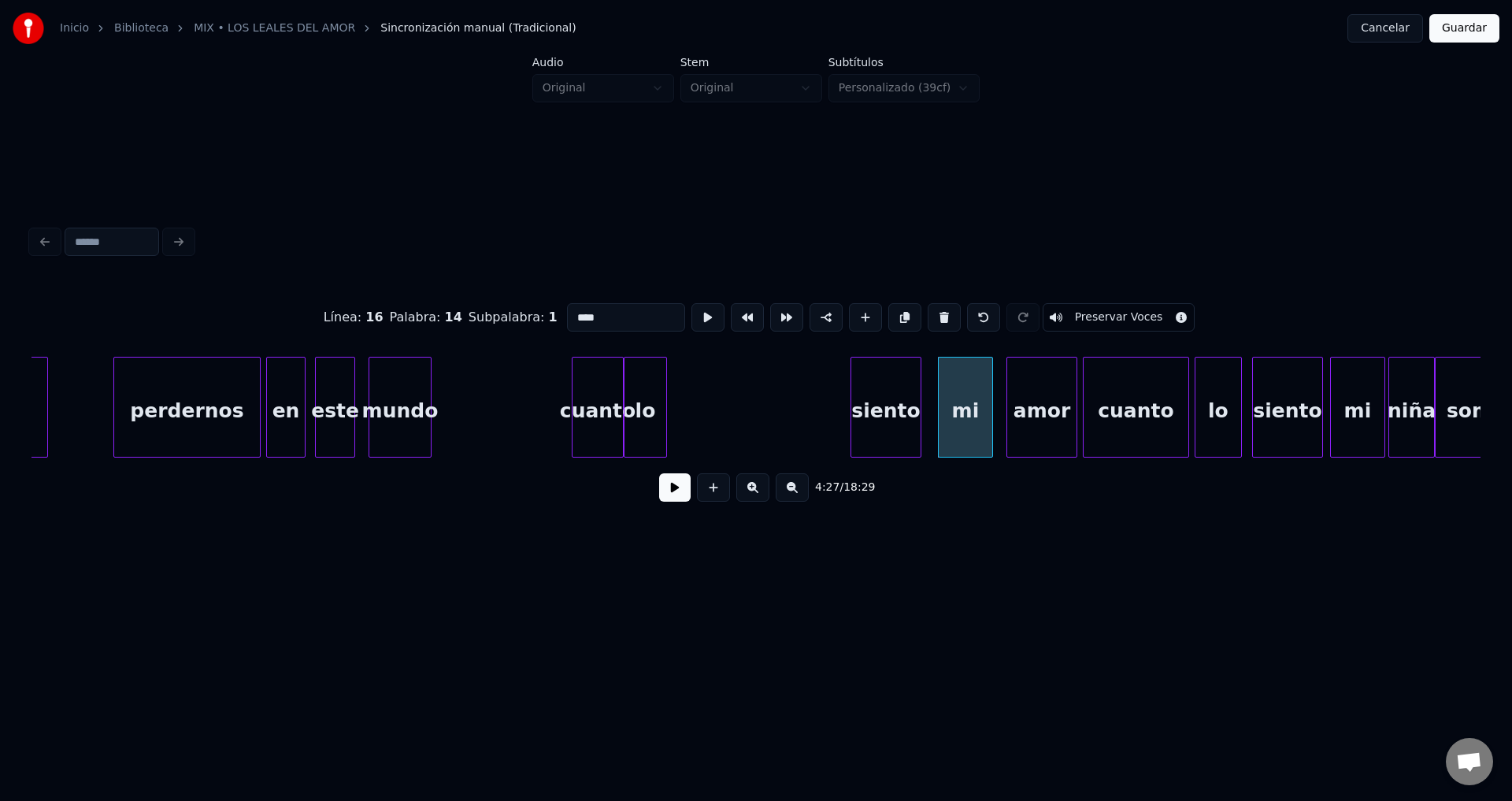
click at [898, 421] on div "siento" at bounding box center [886, 412] width 70 height 108
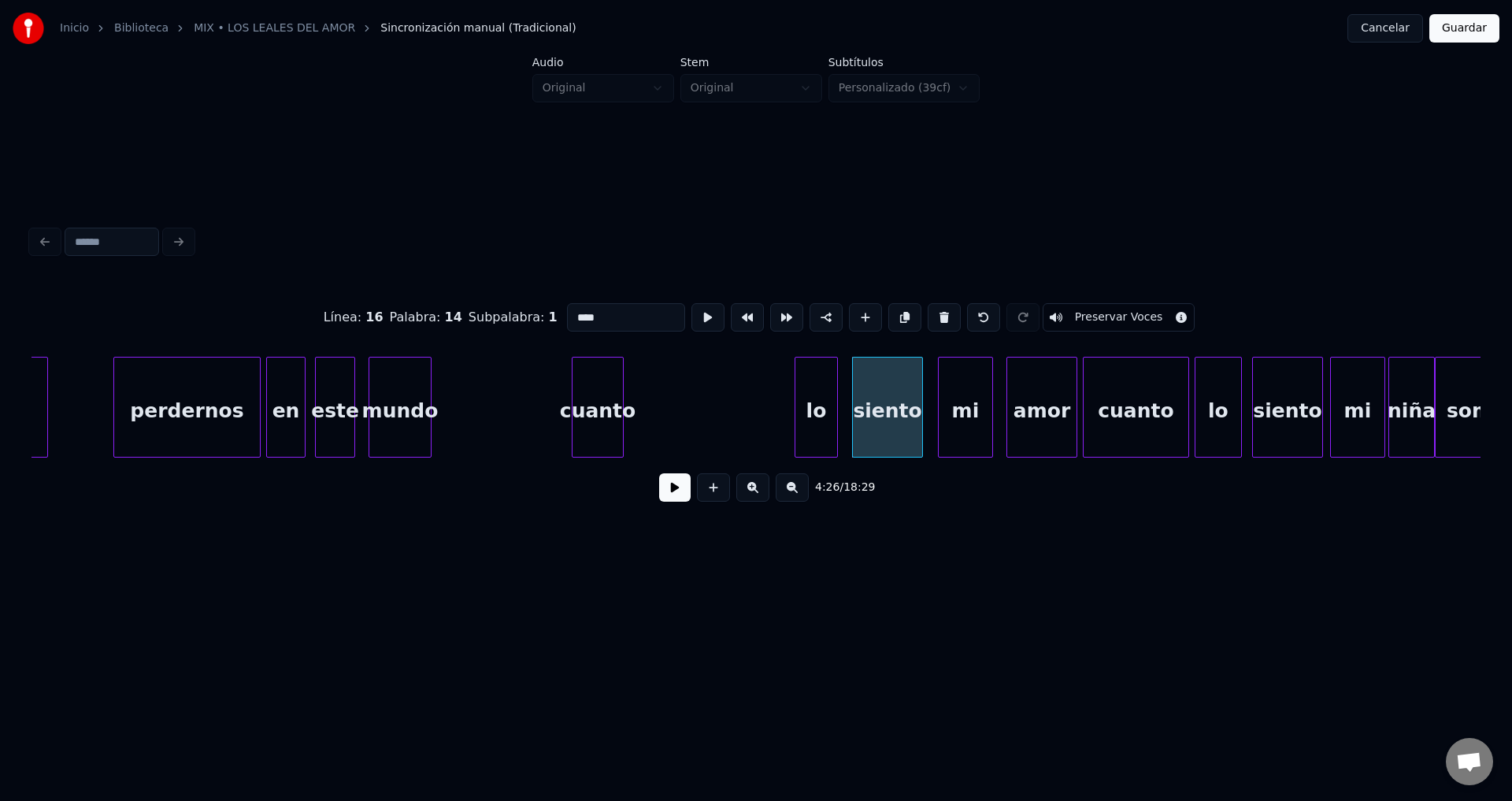
click at [826, 421] on div "lo" at bounding box center [816, 412] width 42 height 108
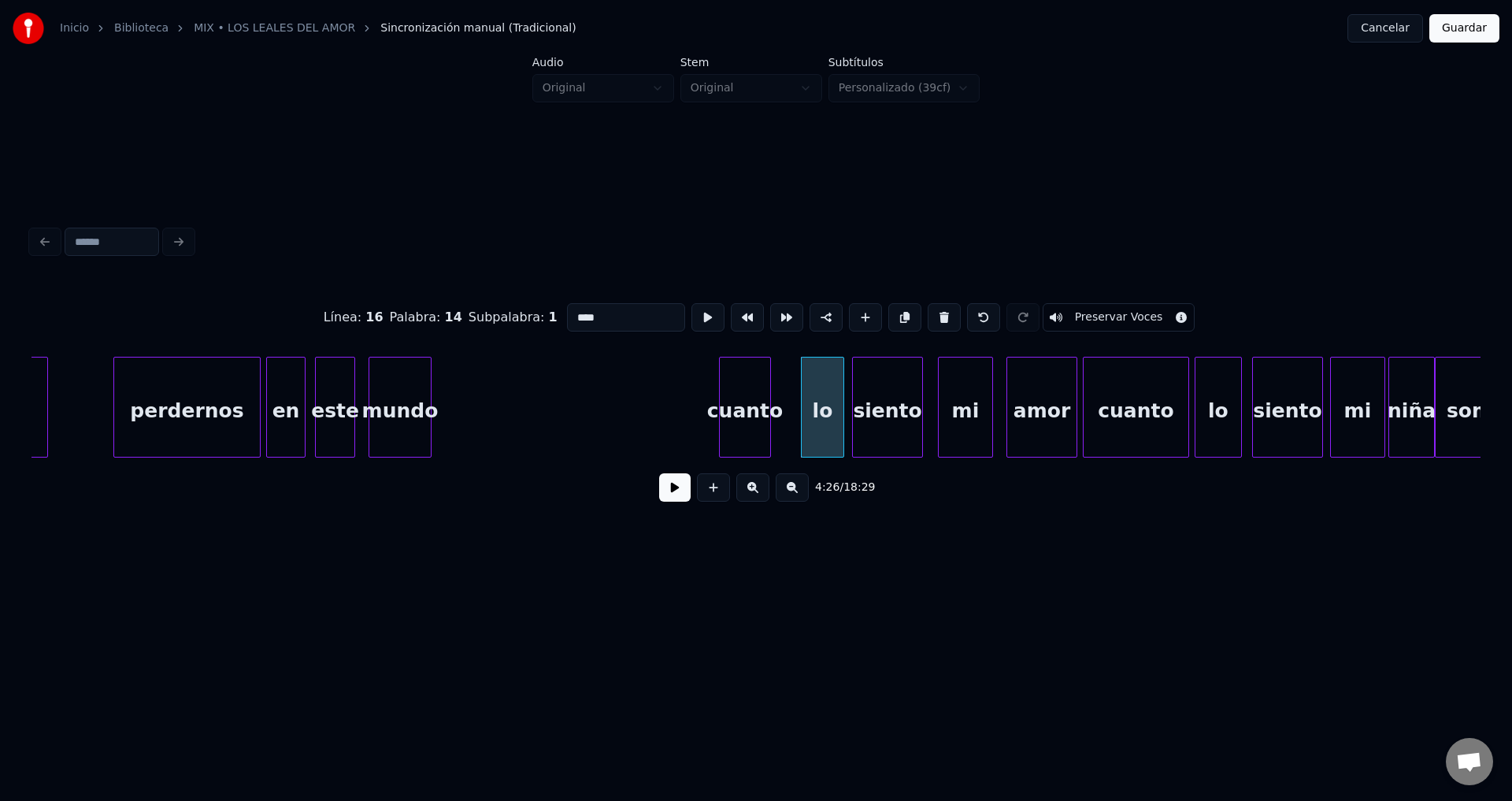
click at [765, 423] on div "cuanto" at bounding box center [745, 412] width 50 height 108
click at [392, 398] on div "mundo" at bounding box center [400, 412] width 61 height 108
type input "*****"
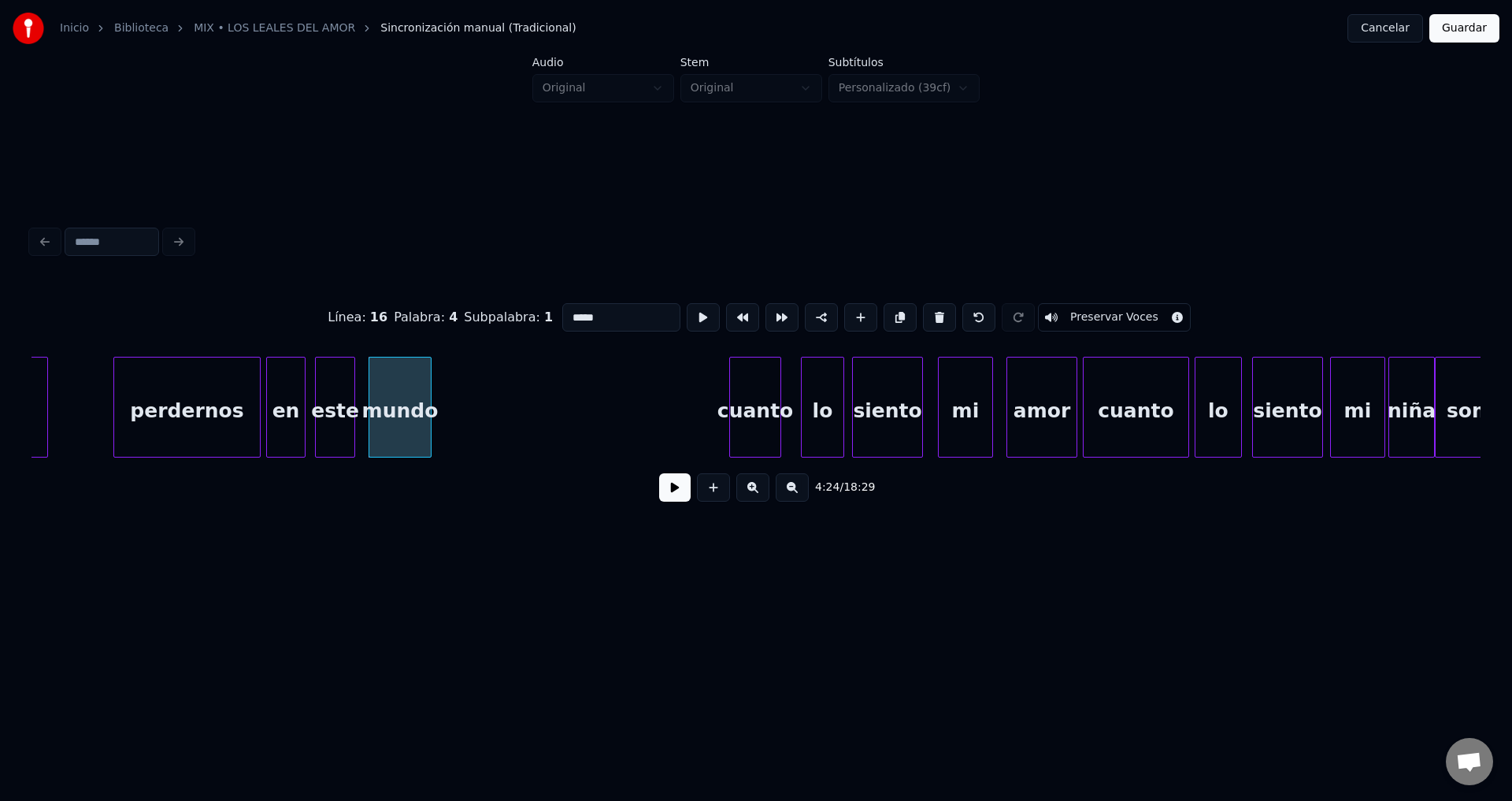
click at [667, 494] on button at bounding box center [675, 488] width 32 height 29
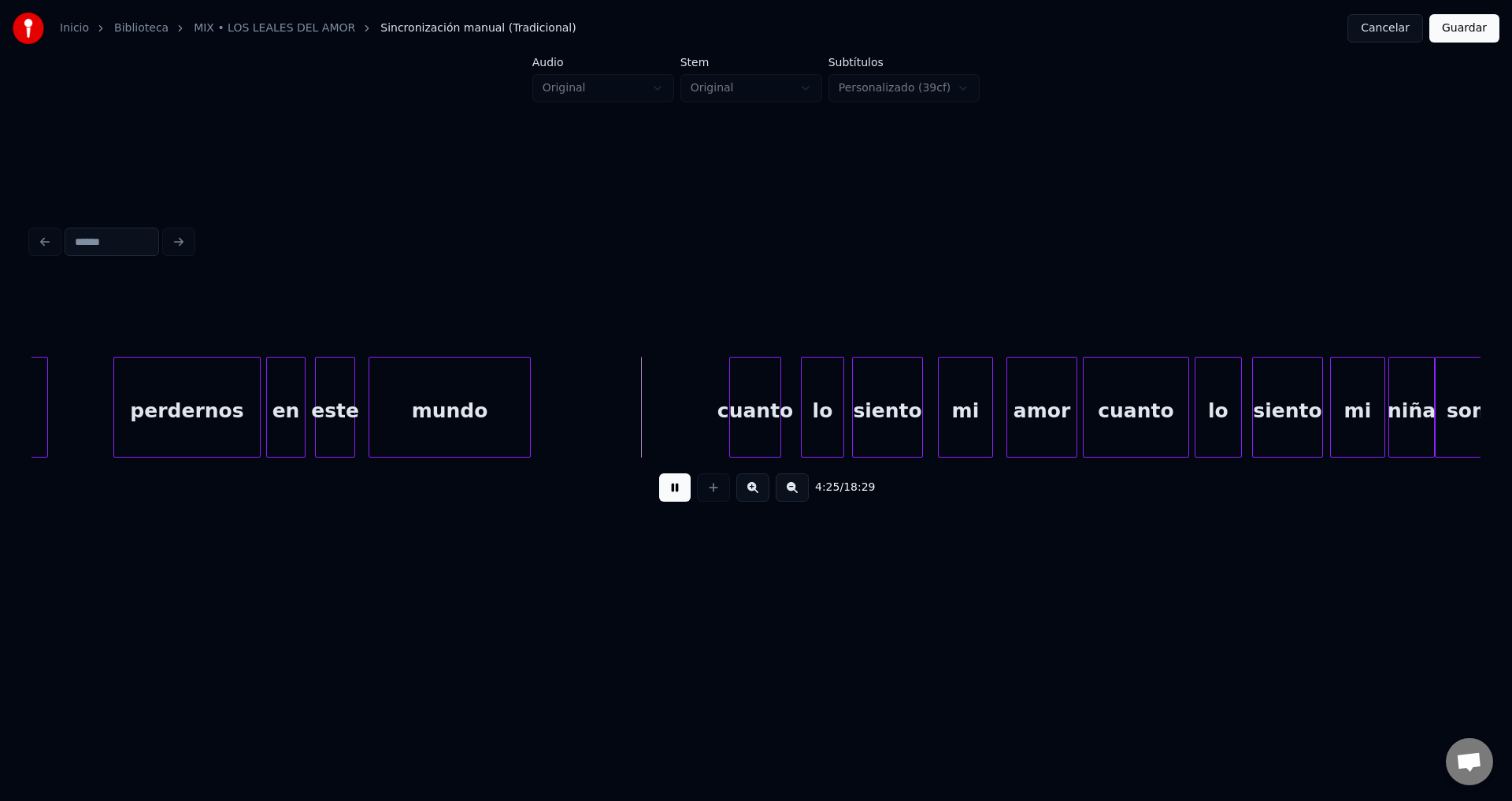
click at [528, 397] on div at bounding box center [527, 407] width 5 height 99
click at [616, 422] on div "cuanto" at bounding box center [616, 412] width 50 height 108
click at [642, 399] on div at bounding box center [643, 407] width 5 height 99
click at [636, 397] on div at bounding box center [638, 407] width 5 height 99
click at [664, 415] on div "lo" at bounding box center [665, 412] width 42 height 108
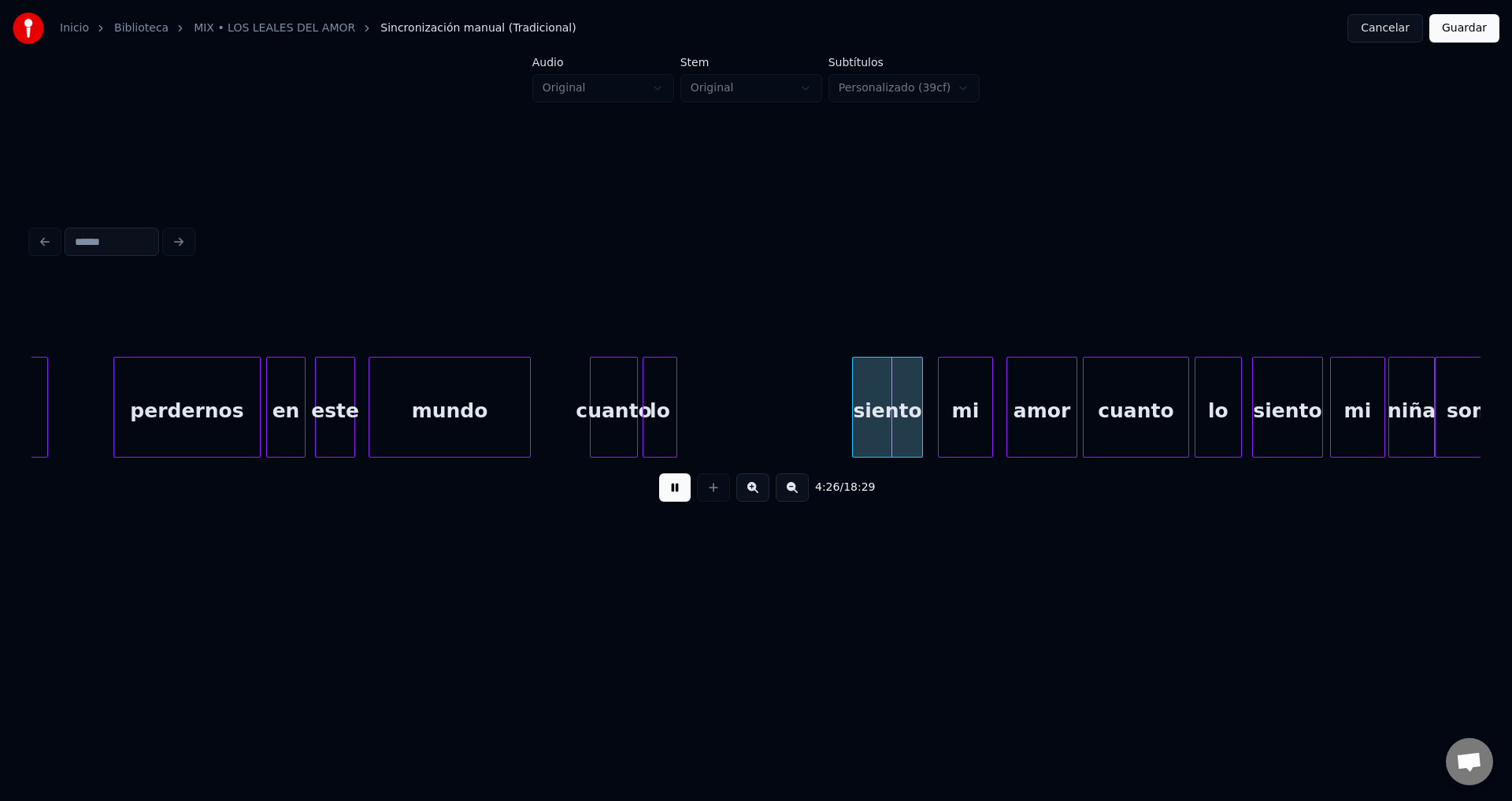
click at [672, 411] on div at bounding box center [674, 407] width 5 height 99
click at [710, 414] on div "siento" at bounding box center [714, 412] width 70 height 108
click at [751, 400] on div at bounding box center [752, 407] width 5 height 99
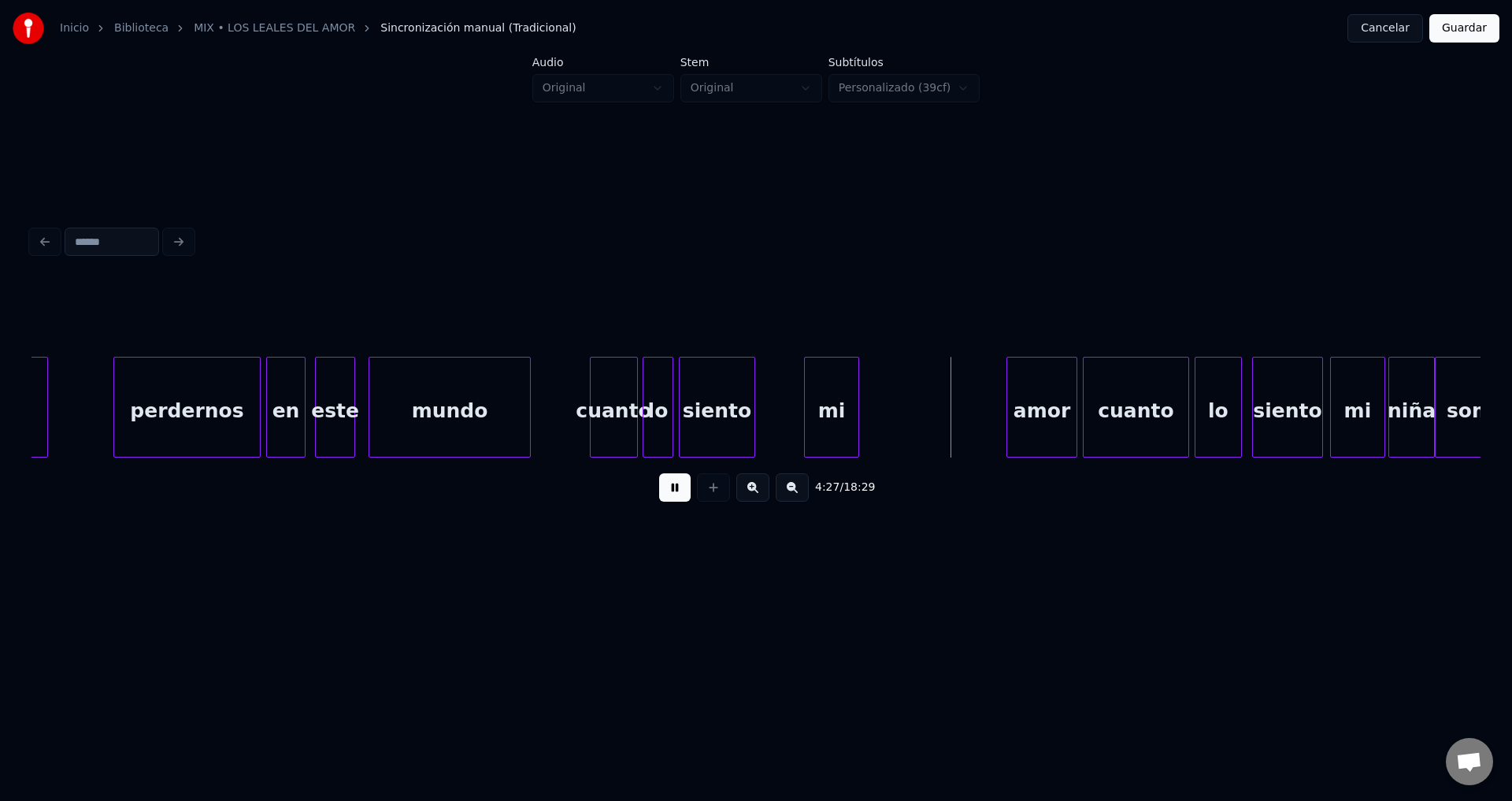
click at [825, 419] on div "mi" at bounding box center [832, 412] width 54 height 108
click at [850, 413] on div at bounding box center [848, 407] width 5 height 99
click at [899, 427] on div "amor" at bounding box center [902, 412] width 70 height 108
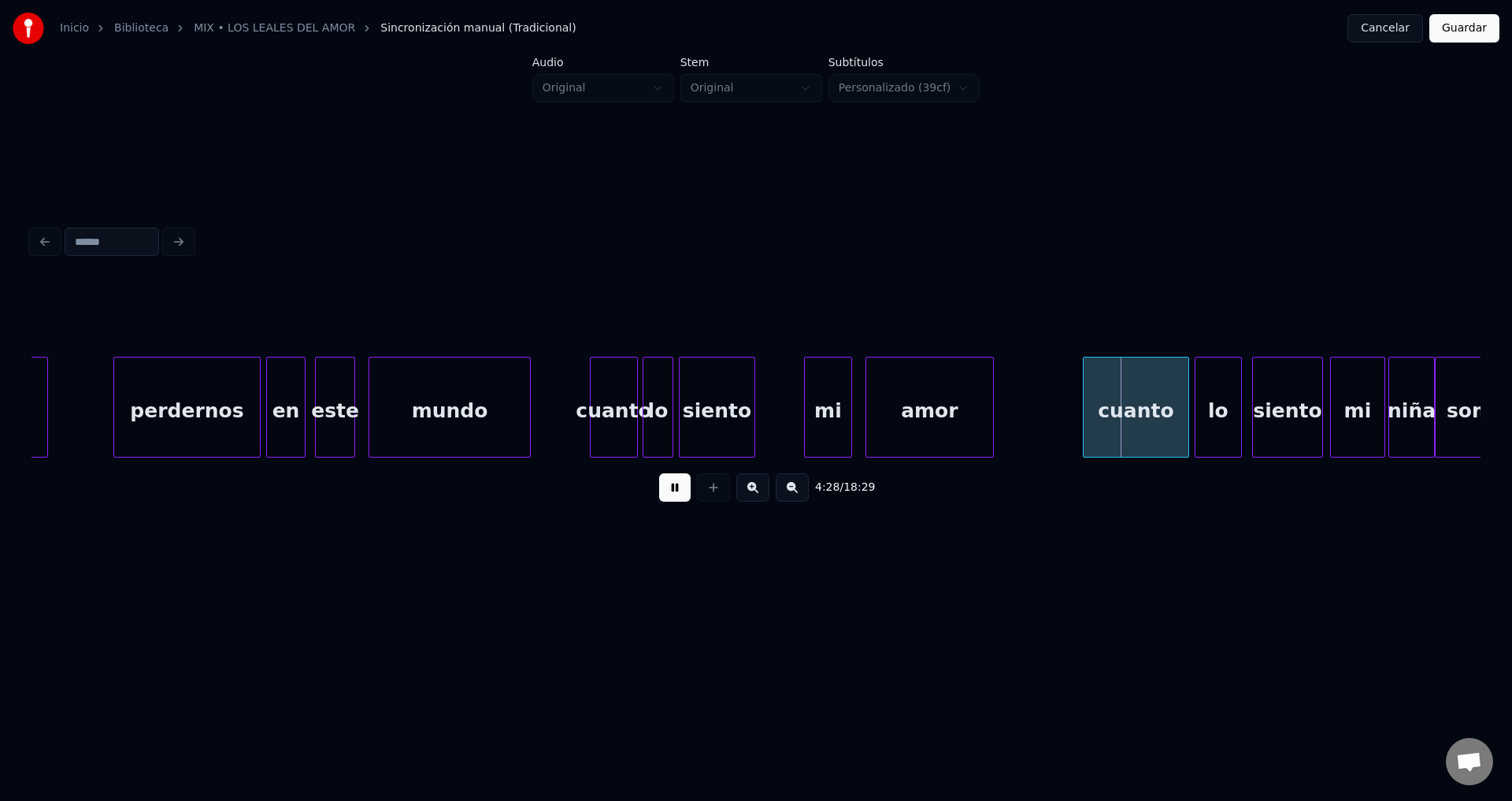
click at [993, 408] on div at bounding box center [990, 407] width 5 height 99
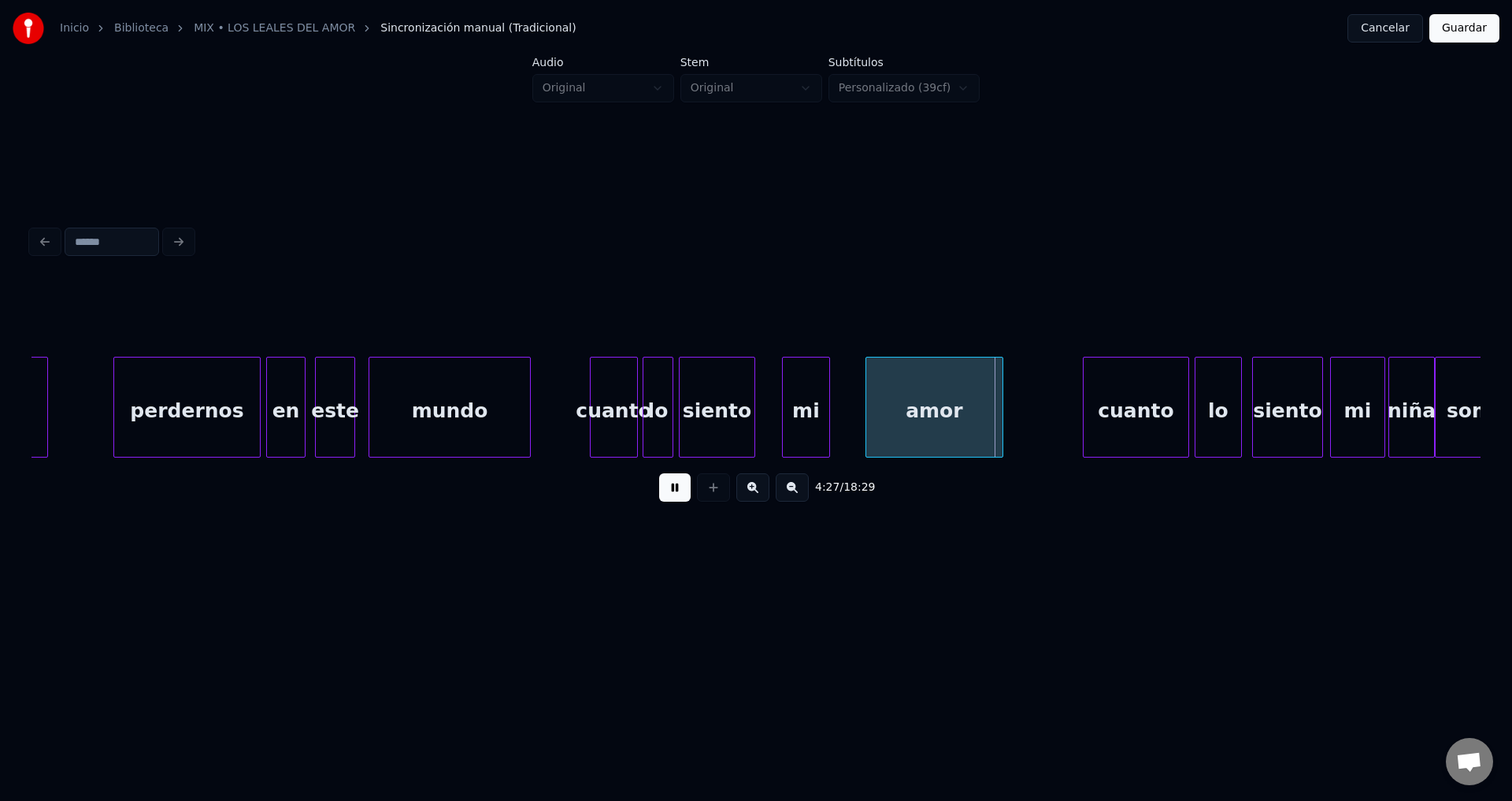
click at [810, 408] on div "mi" at bounding box center [807, 412] width 46 height 108
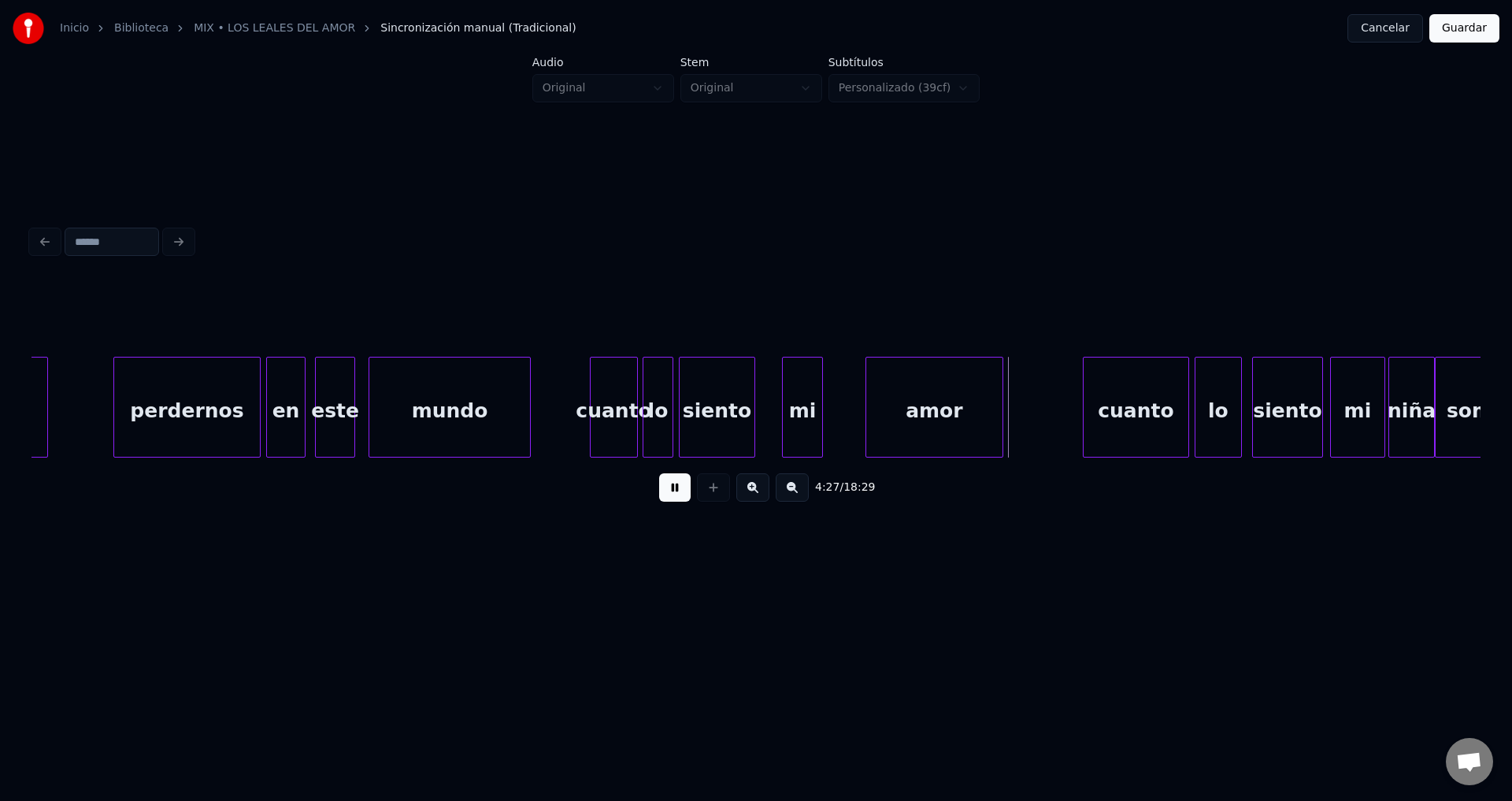
click at [818, 406] on div at bounding box center [820, 407] width 5 height 99
click at [915, 416] on div "amor" at bounding box center [919, 412] width 136 height 108
click at [896, 402] on div "amor" at bounding box center [924, 412] width 136 height 108
click at [816, 397] on div at bounding box center [813, 407] width 5 height 99
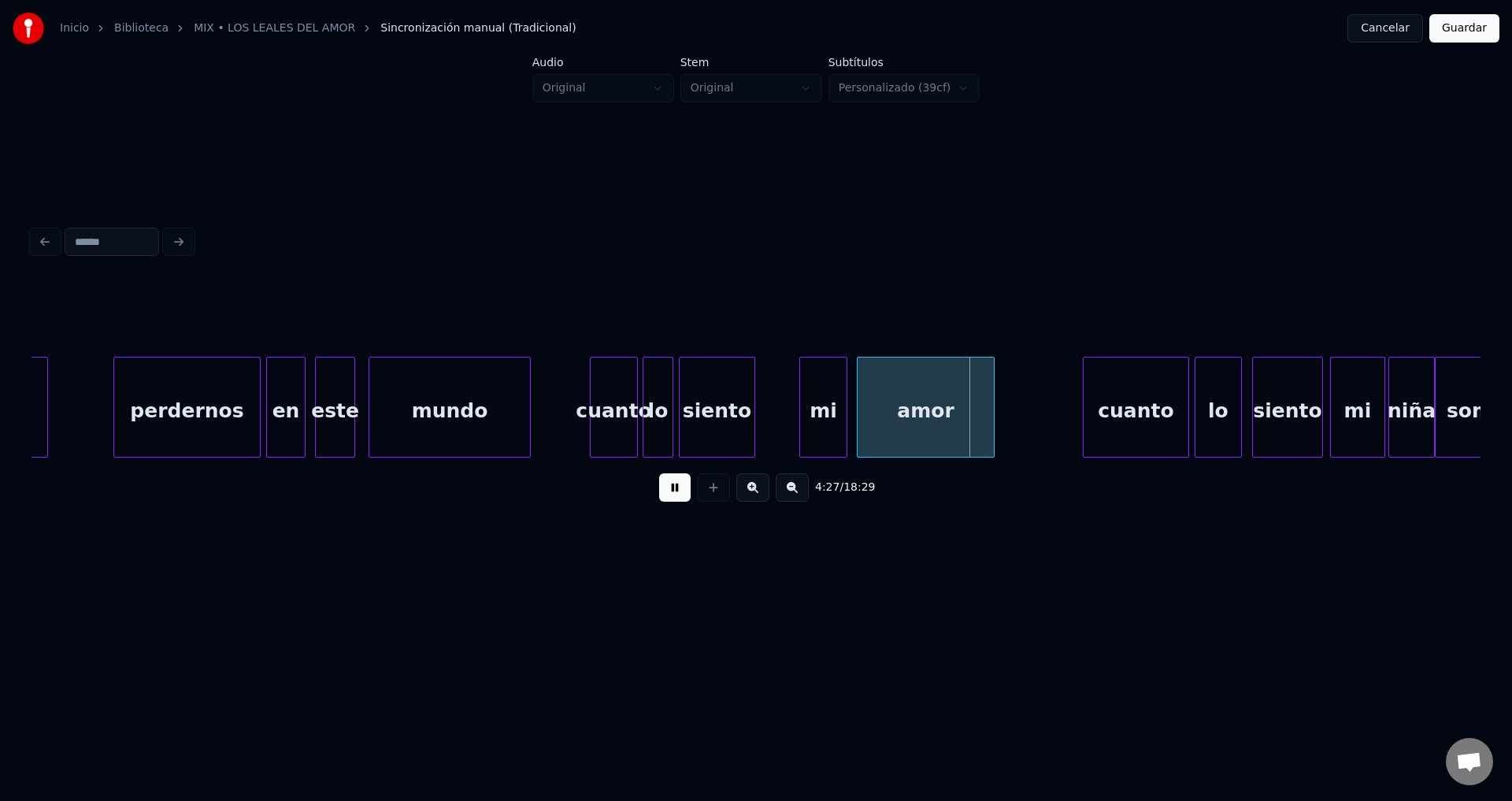
click at [826, 403] on div "mi" at bounding box center [823, 412] width 46 height 108
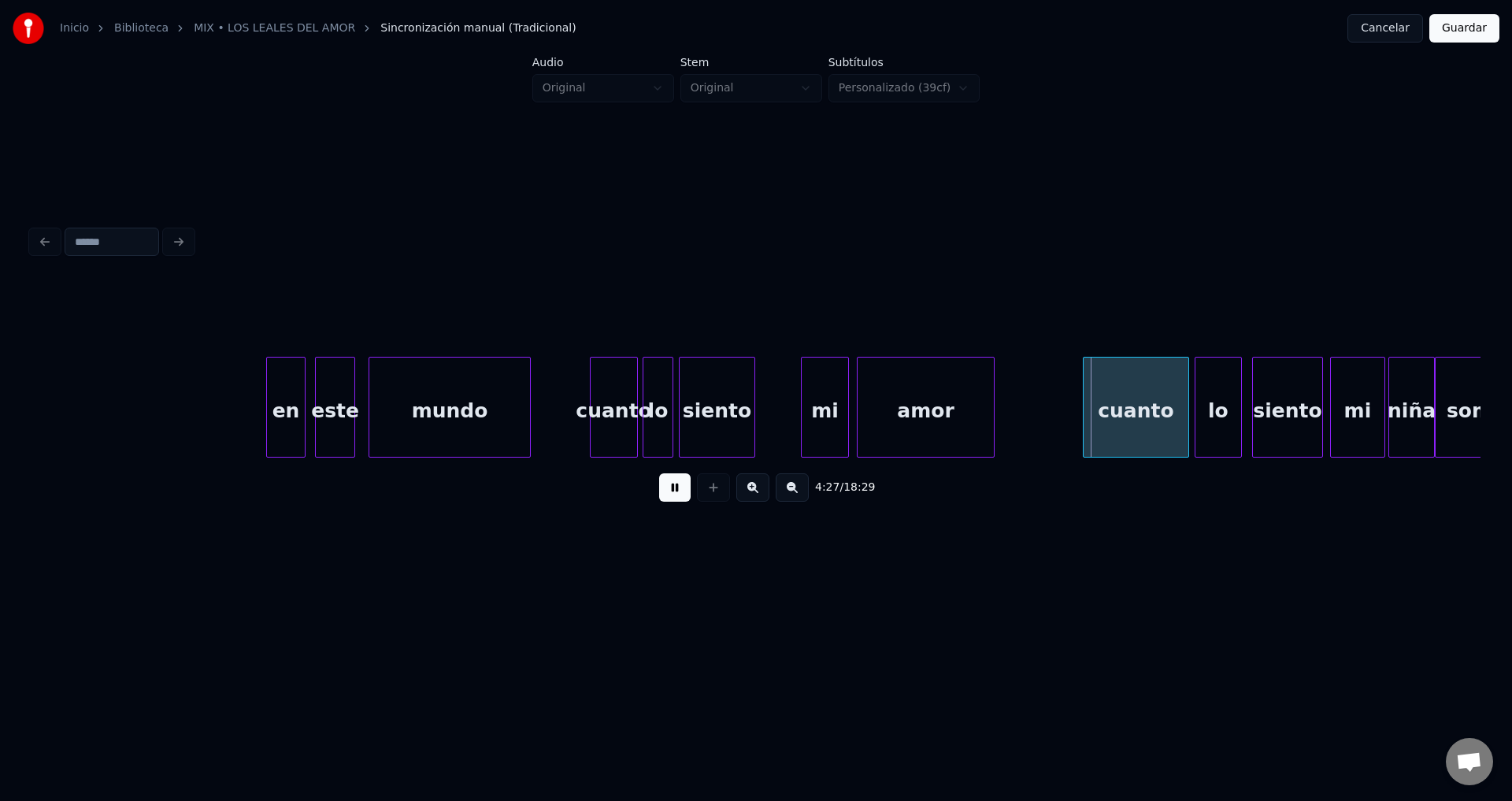
scroll to position [0, 52298]
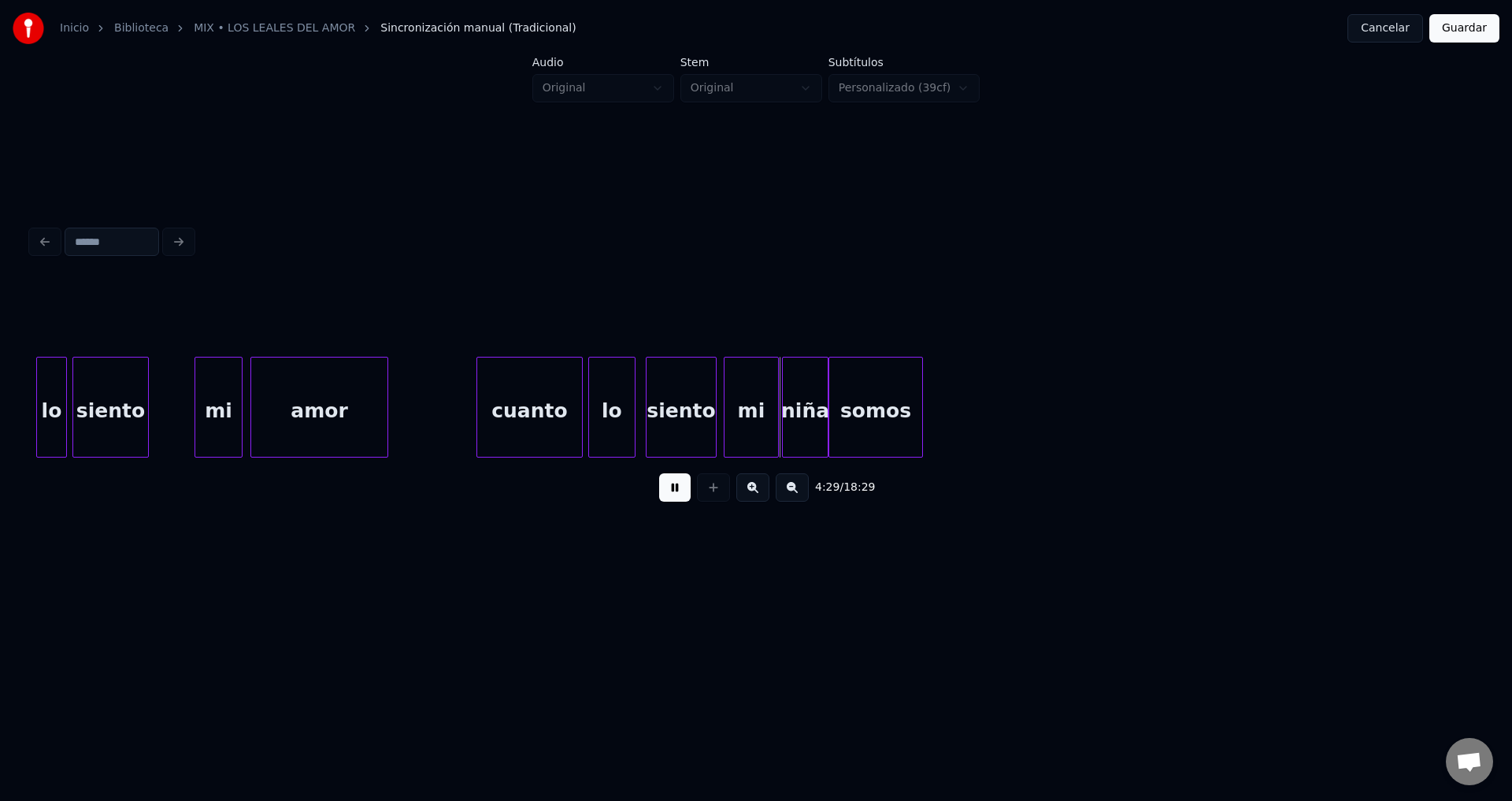
click at [676, 499] on button at bounding box center [675, 488] width 32 height 29
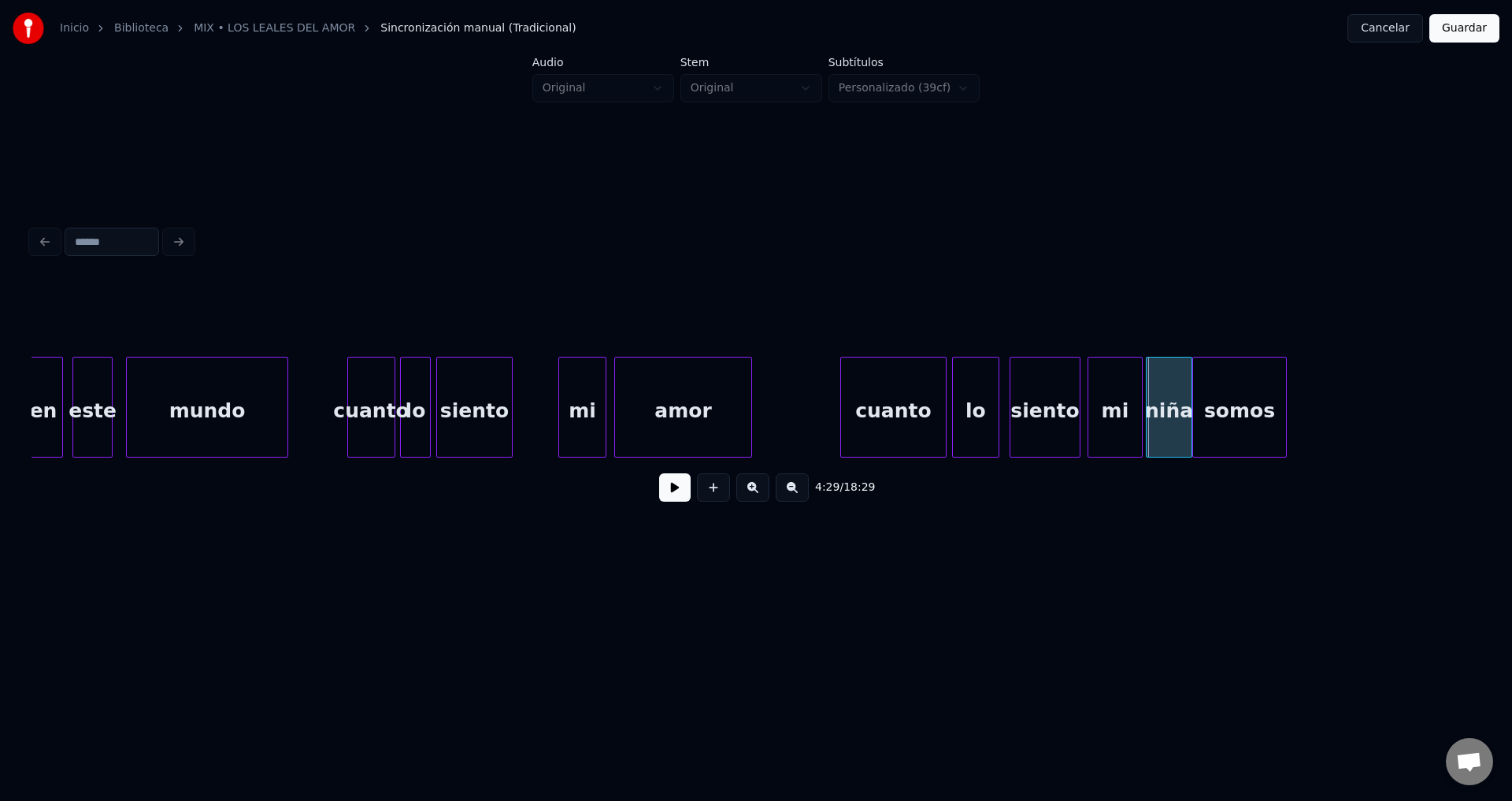
click at [383, 414] on div "cuanto" at bounding box center [372, 412] width 46 height 108
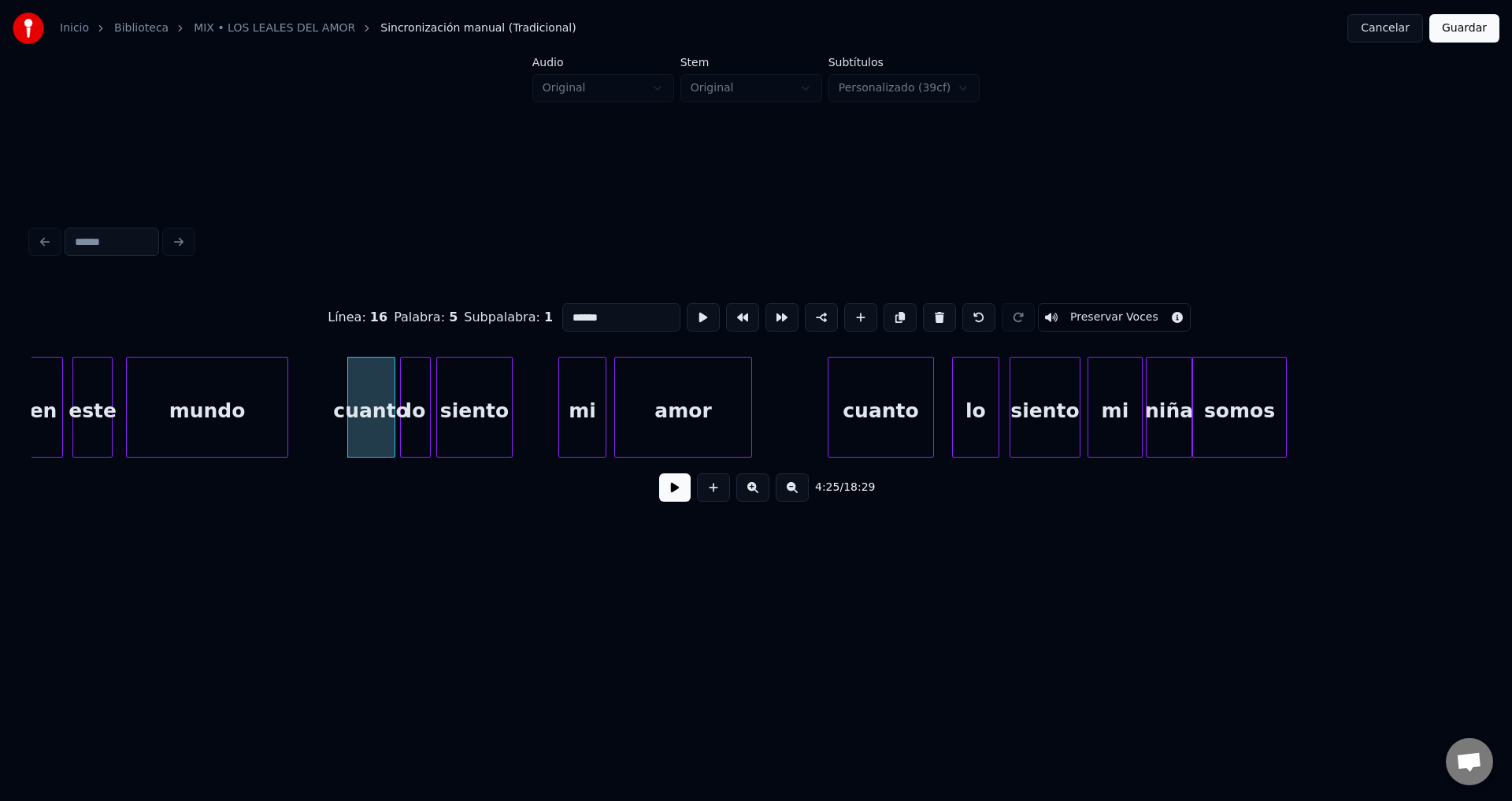
click at [874, 422] on div "cuanto" at bounding box center [881, 412] width 105 height 108
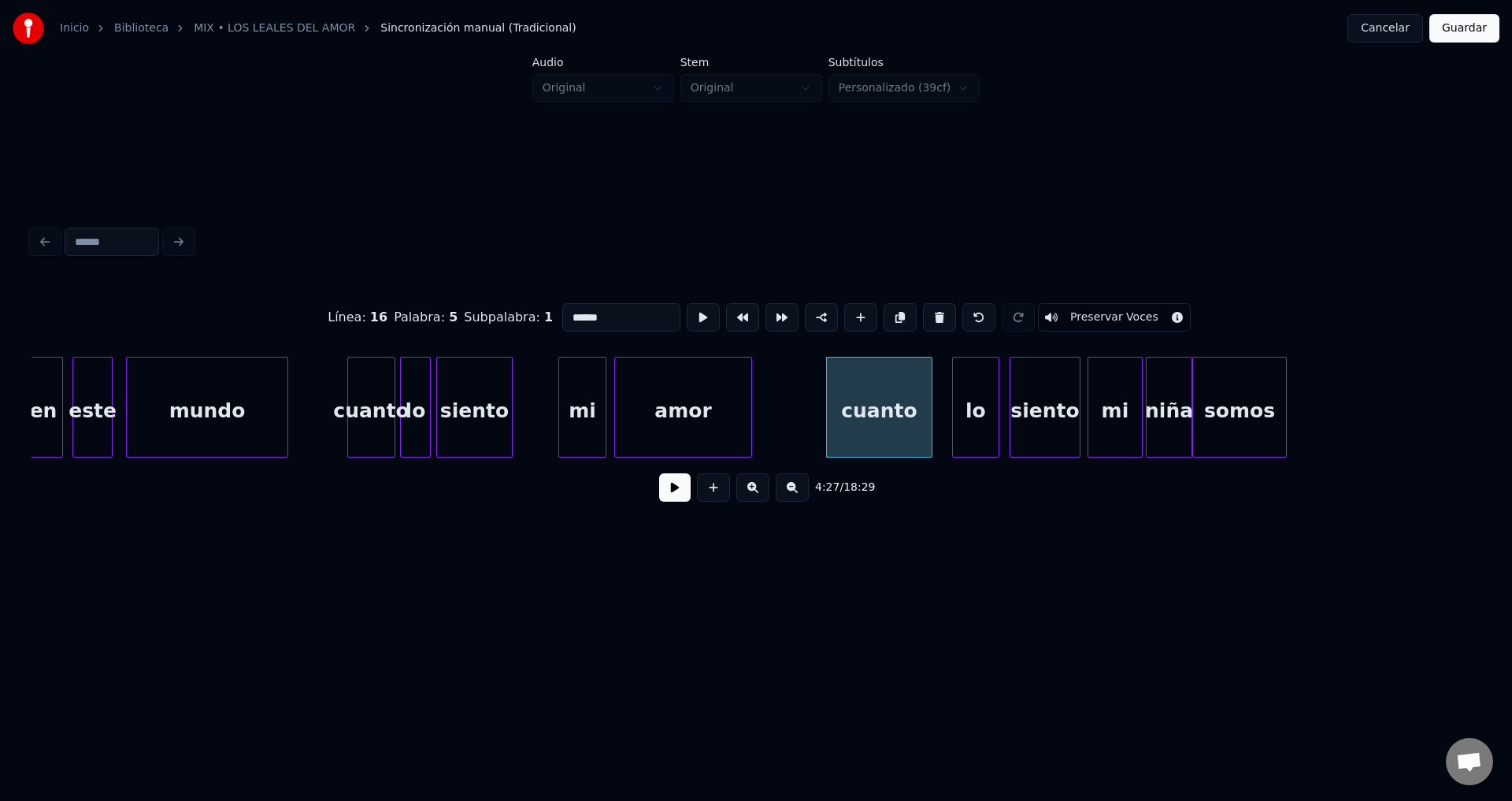
click at [669, 496] on button at bounding box center [675, 488] width 32 height 29
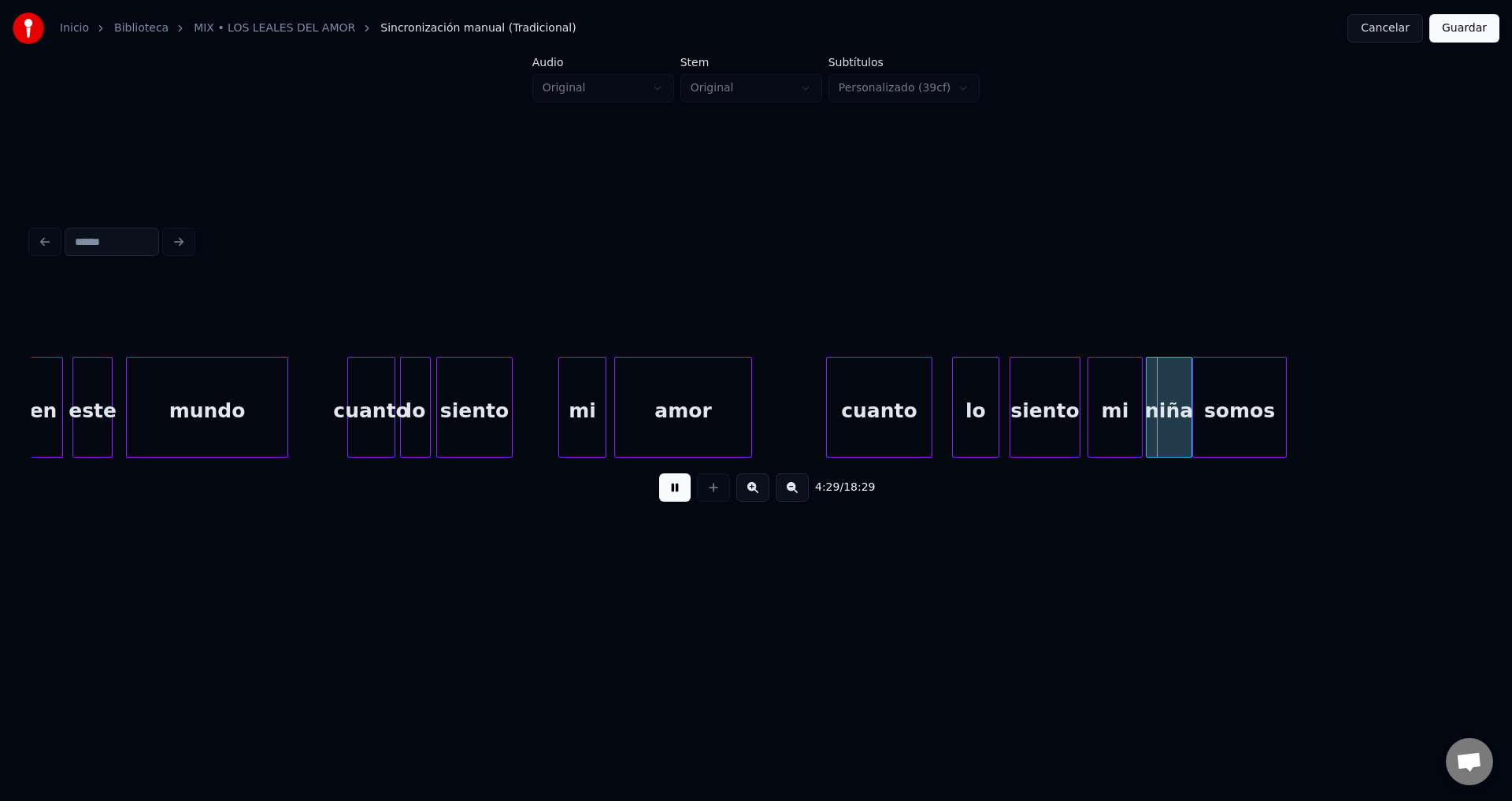
click at [669, 496] on button at bounding box center [675, 488] width 32 height 29
click at [852, 424] on div at bounding box center [853, 407] width 5 height 99
click at [667, 500] on button at bounding box center [675, 488] width 32 height 29
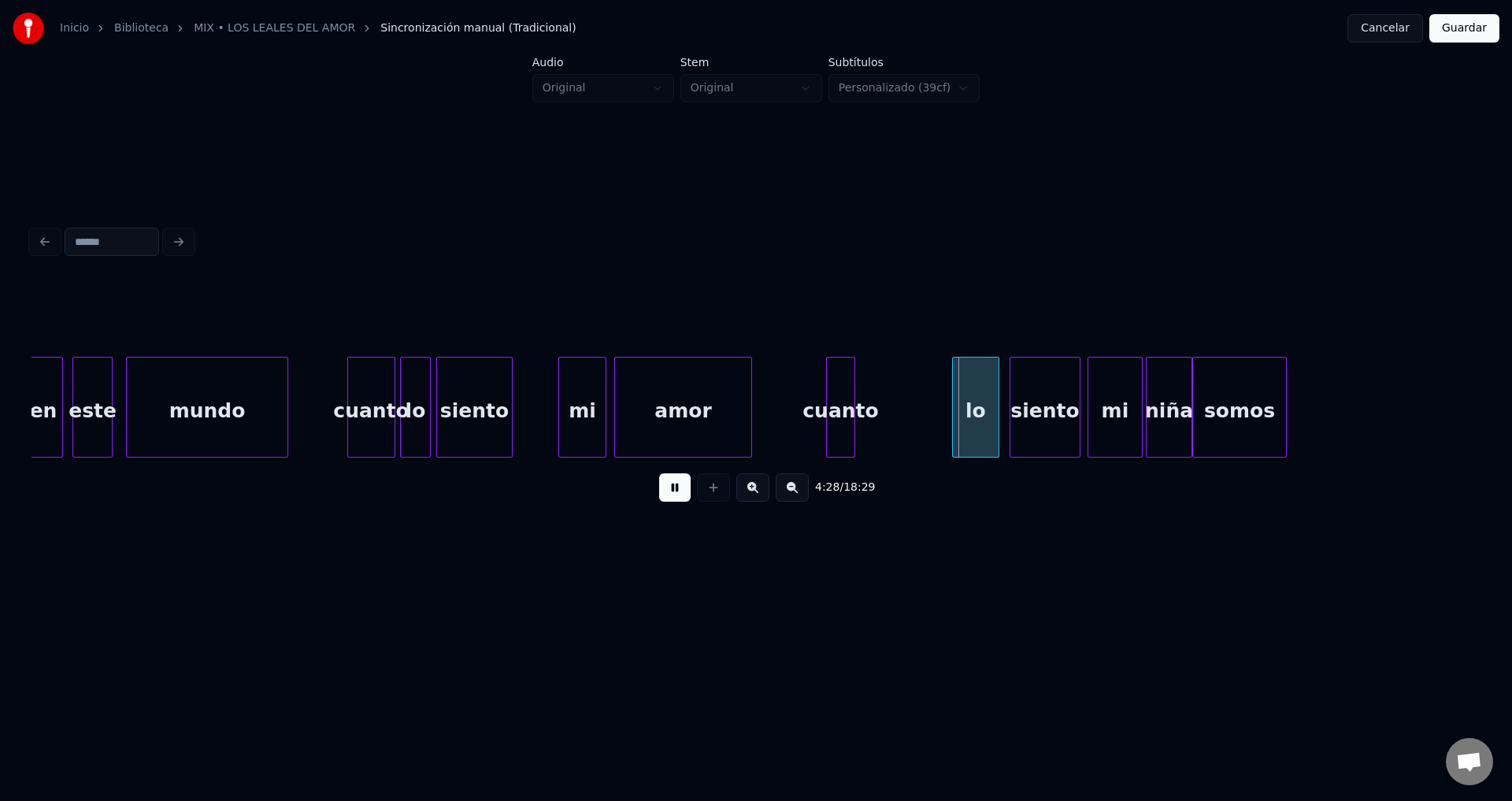
click at [667, 500] on button at bounding box center [675, 488] width 32 height 29
click at [897, 430] on div "lo" at bounding box center [895, 412] width 45 height 108
click at [896, 413] on div at bounding box center [896, 407] width 5 height 99
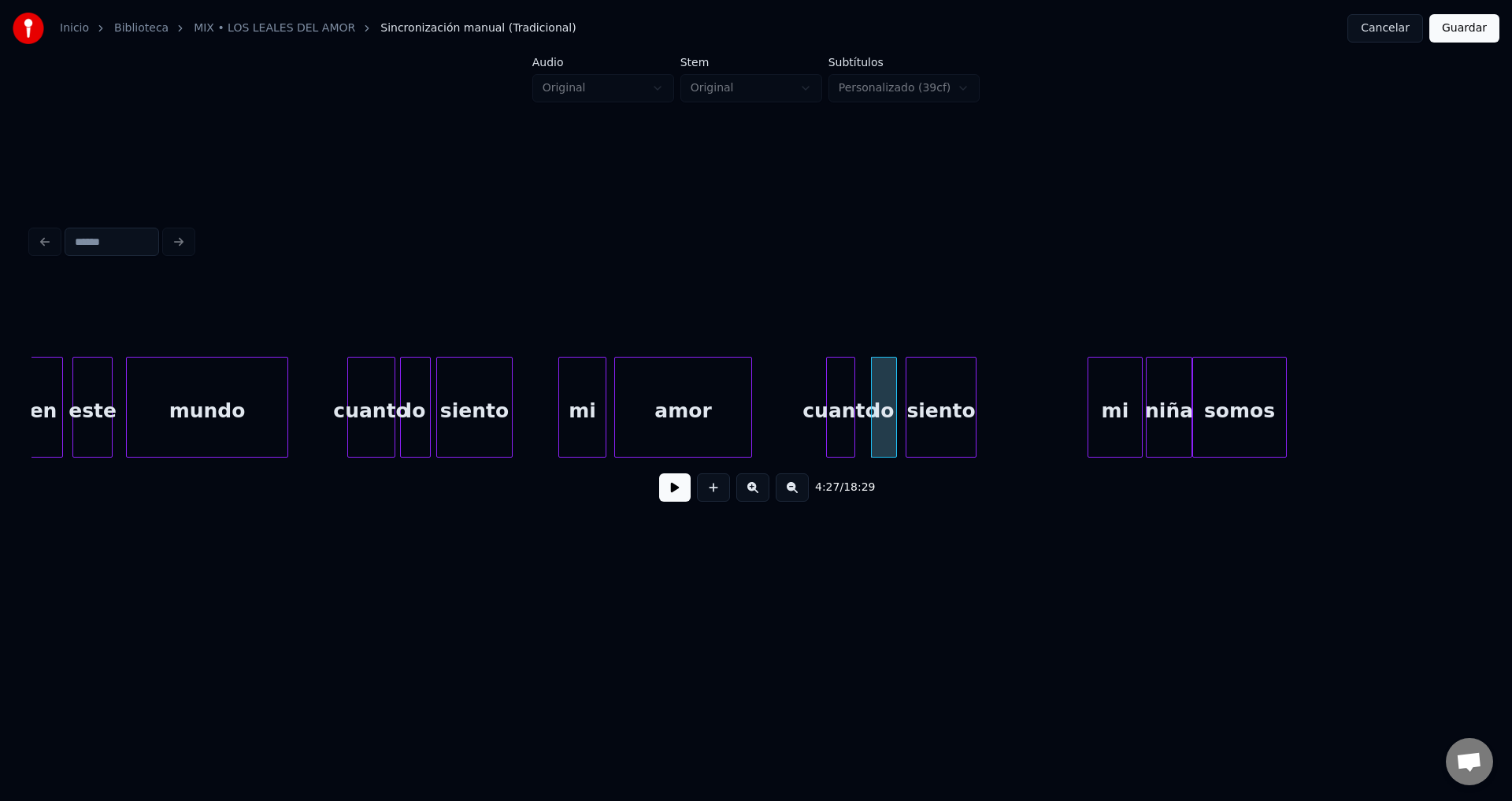
click at [936, 412] on div "siento" at bounding box center [941, 412] width 70 height 108
click at [674, 491] on button at bounding box center [675, 488] width 32 height 29
click at [673, 492] on button at bounding box center [675, 488] width 32 height 29
click at [958, 414] on div "siento" at bounding box center [959, 412] width 70 height 108
click at [909, 393] on div at bounding box center [911, 407] width 5 height 99
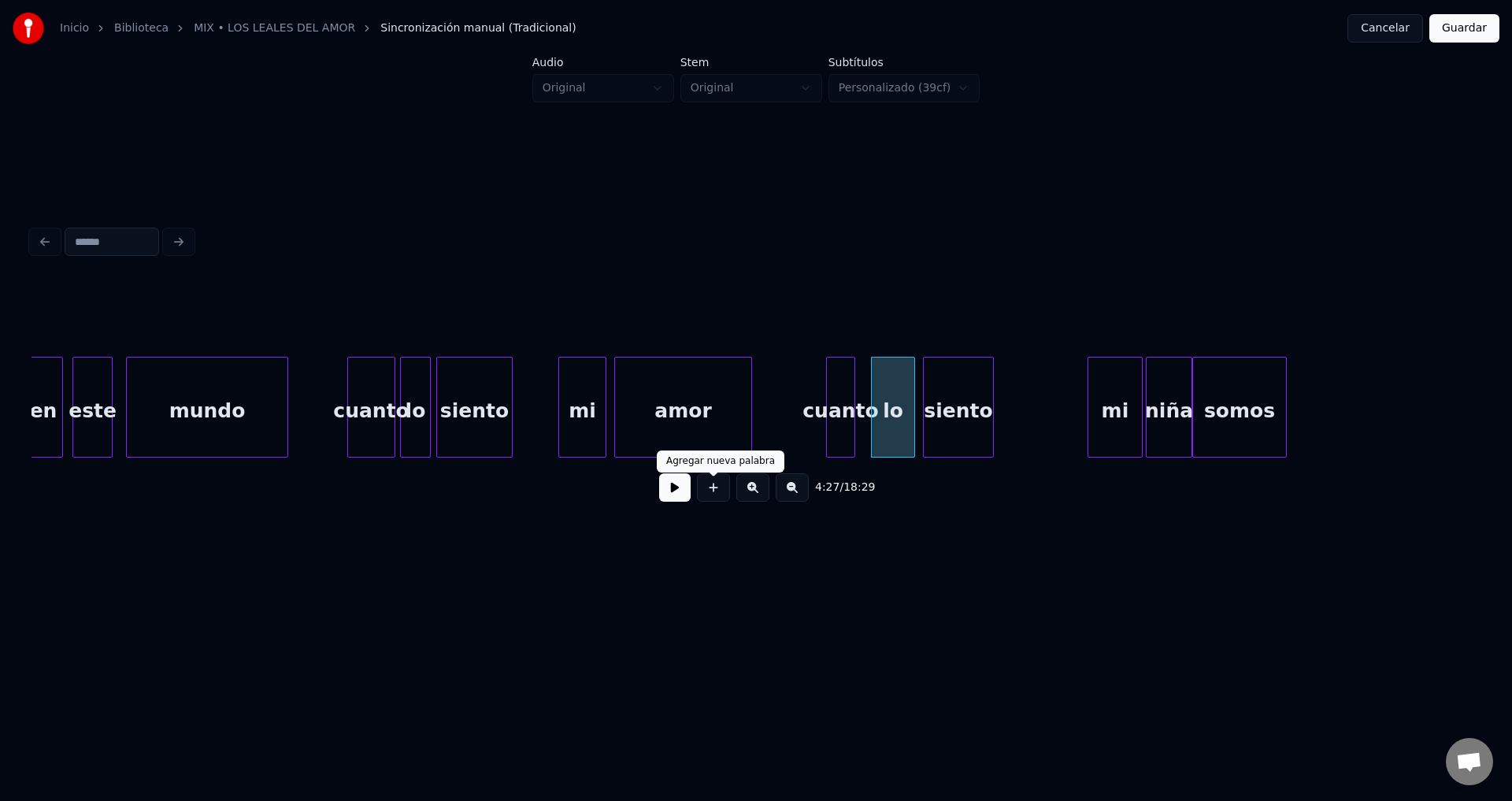
click at [679, 490] on button at bounding box center [675, 488] width 32 height 29
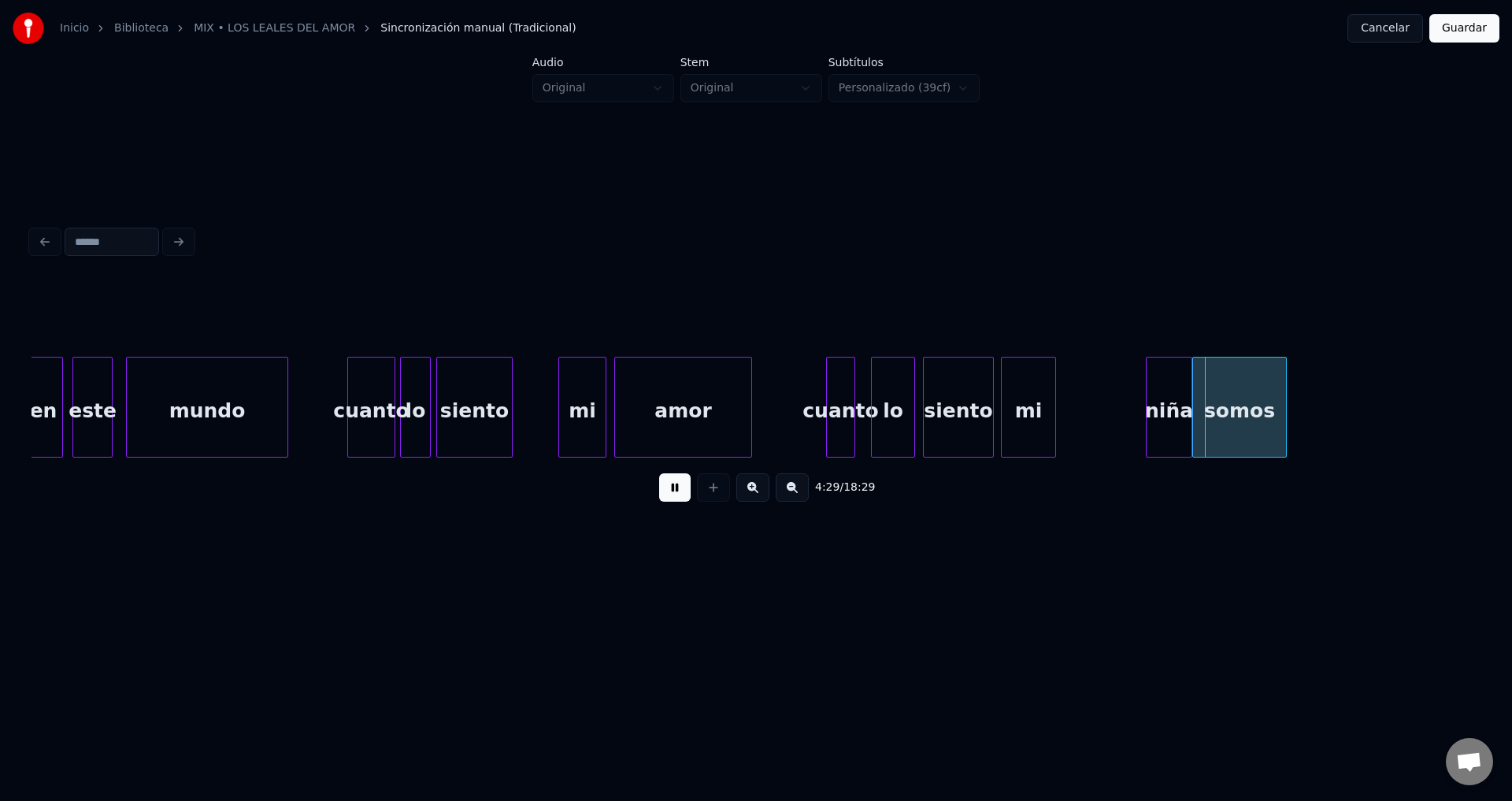
click at [1033, 421] on div "mi" at bounding box center [1029, 412] width 54 height 108
click at [1058, 414] on div at bounding box center [1055, 407] width 5 height 99
click at [679, 500] on button at bounding box center [675, 488] width 32 height 29
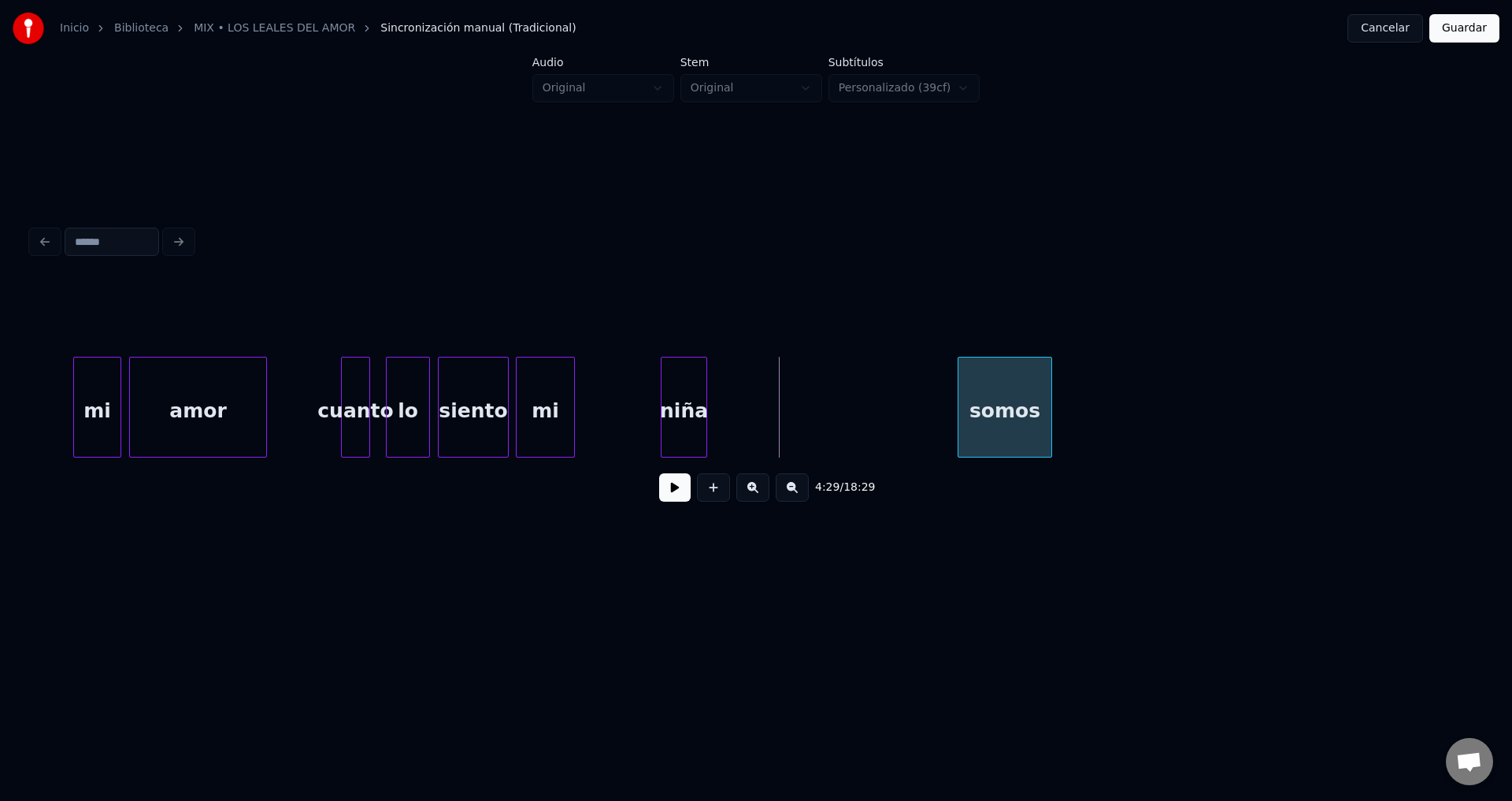
click at [1051, 422] on div "somos" at bounding box center [1005, 412] width 93 height 108
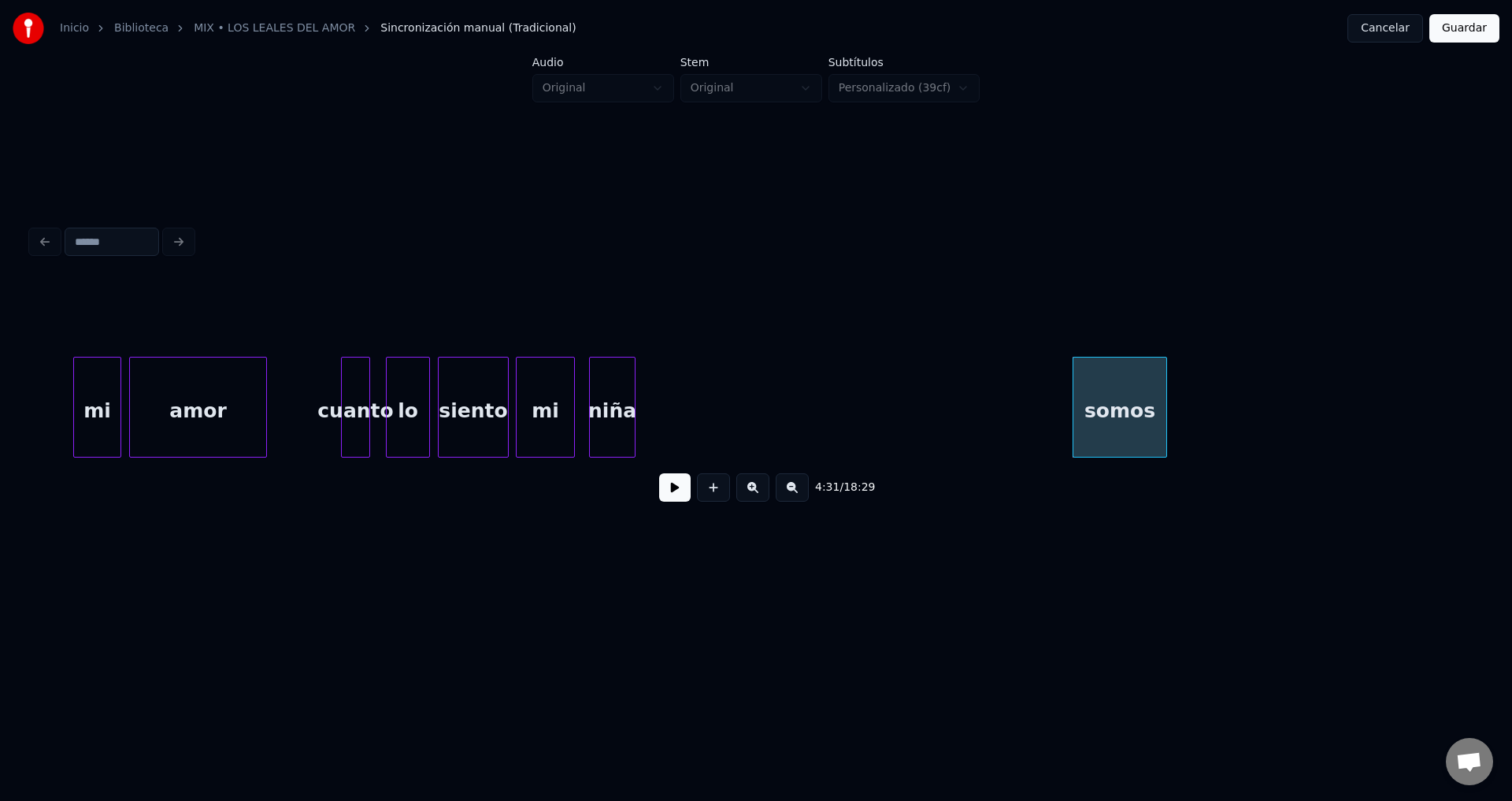
click at [614, 421] on div "niña" at bounding box center [612, 412] width 44 height 108
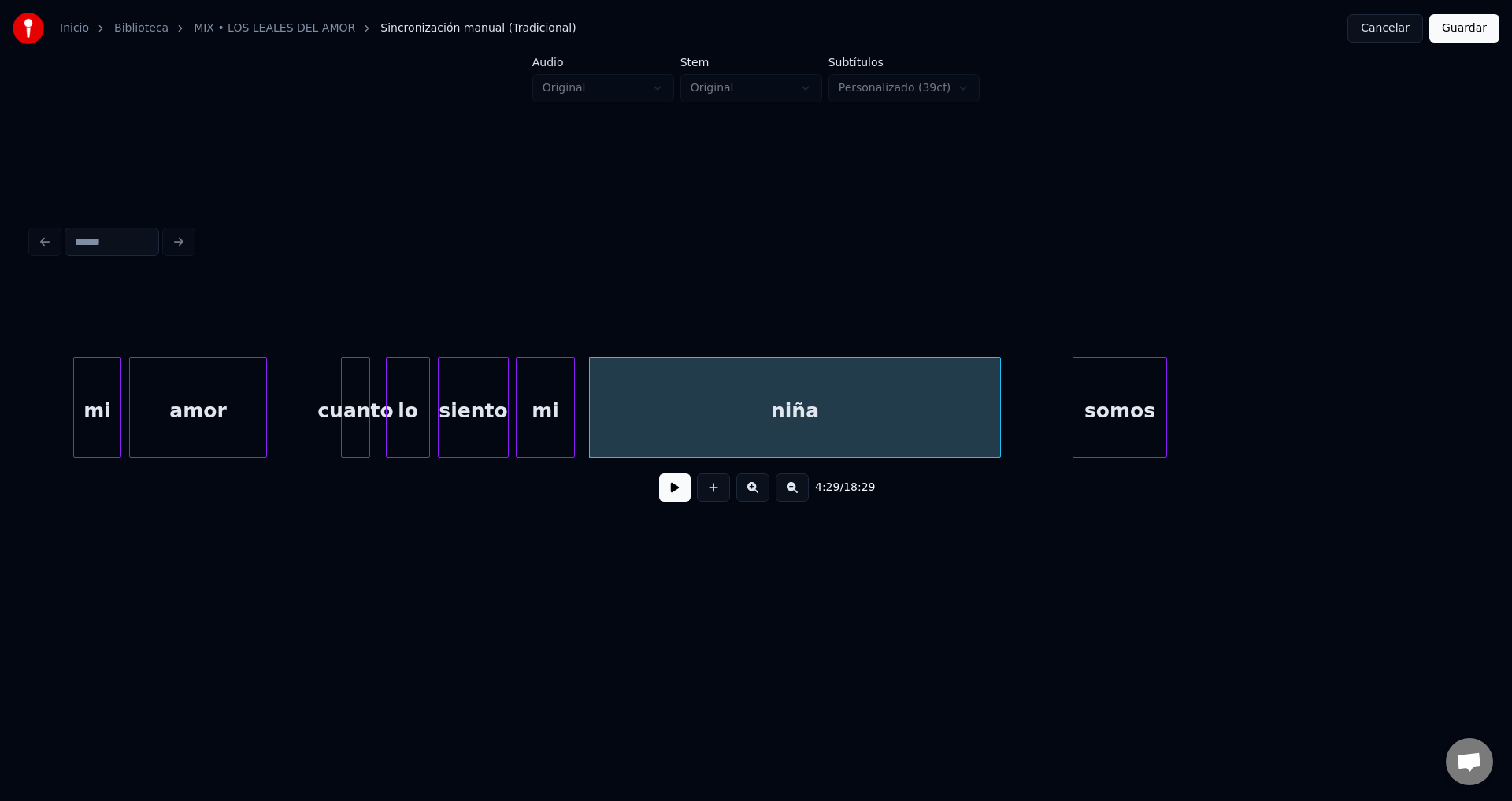
click at [1000, 410] on div at bounding box center [997, 407] width 5 height 99
click at [1321, 412] on div "somos" at bounding box center [1307, 412] width 93 height 108
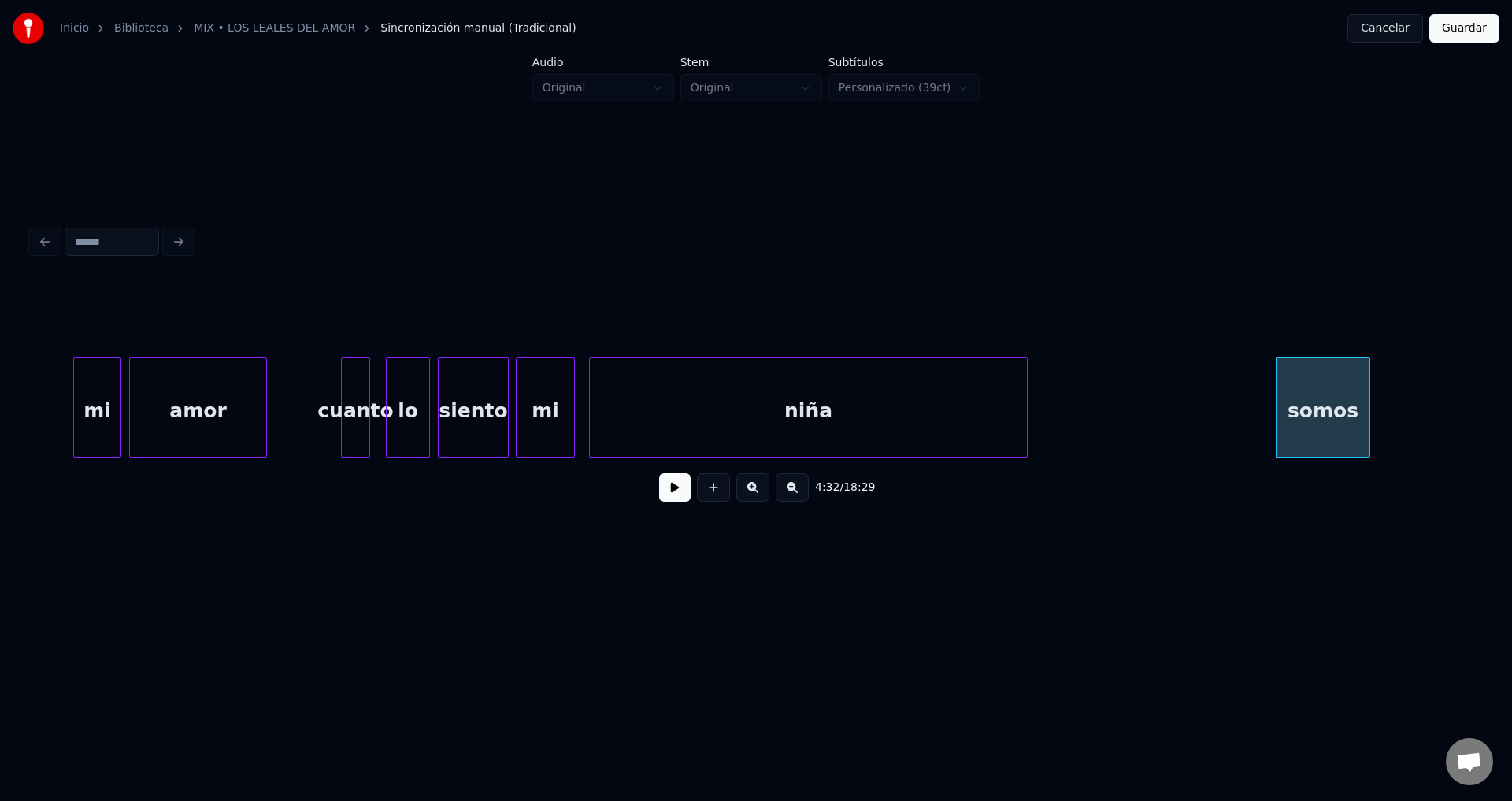
click at [679, 496] on button at bounding box center [675, 488] width 32 height 29
click at [915, 420] on div "niña" at bounding box center [808, 412] width 438 height 108
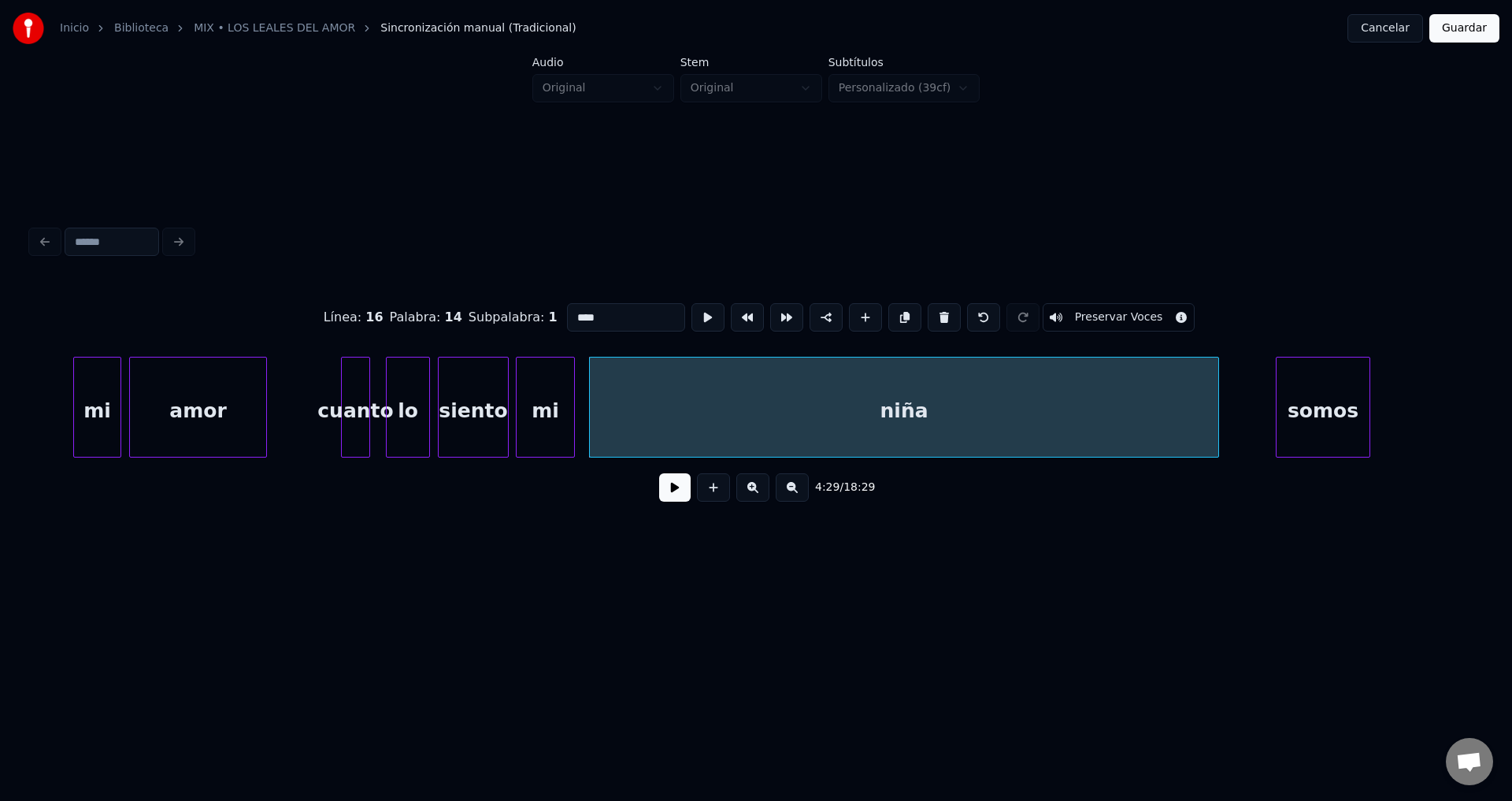
click at [1213, 405] on div at bounding box center [1215, 407] width 5 height 99
click at [358, 400] on div "cuanto" at bounding box center [356, 412] width 28 height 108
type input "******"
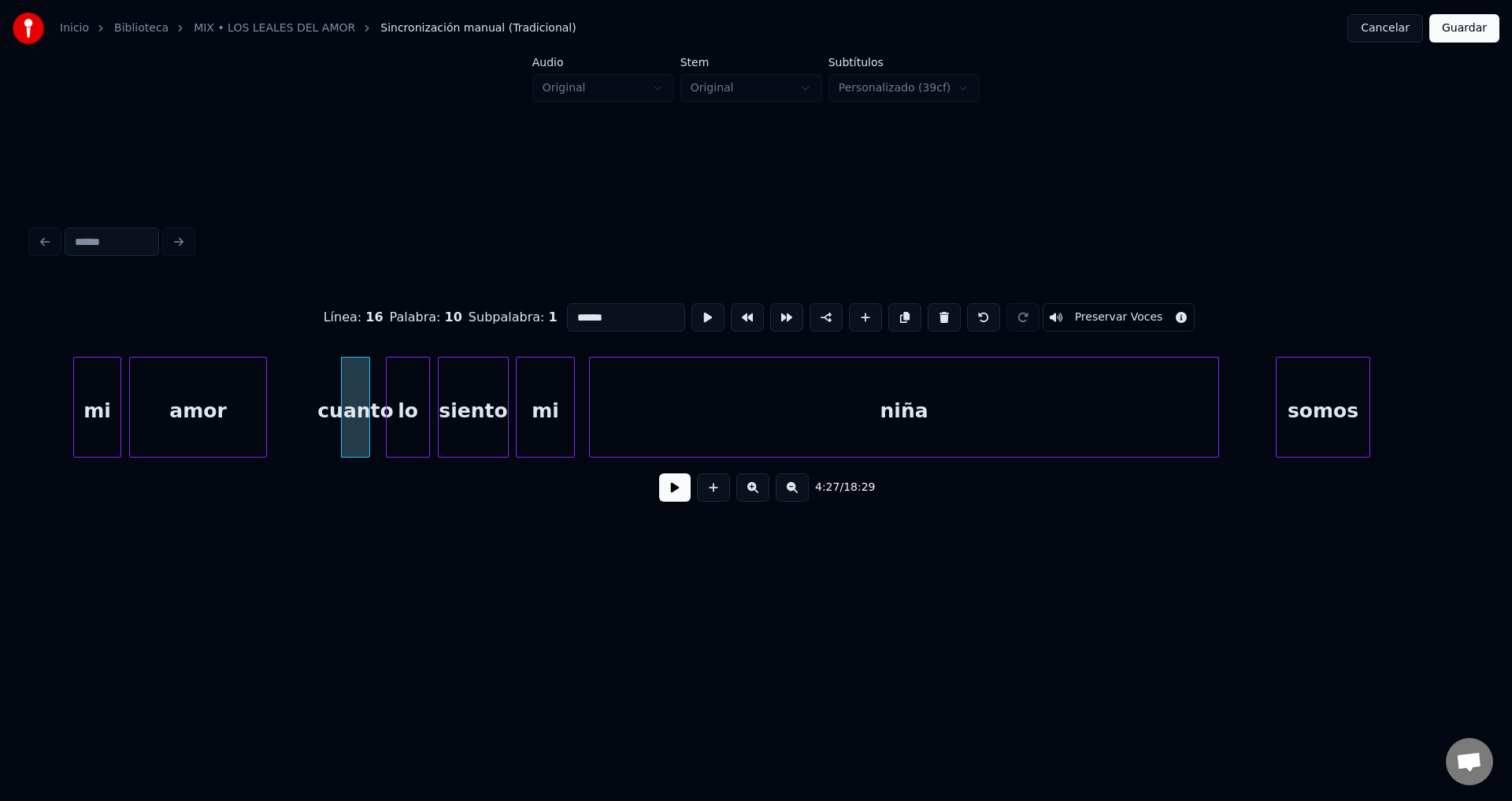
click at [684, 502] on button at bounding box center [675, 488] width 32 height 29
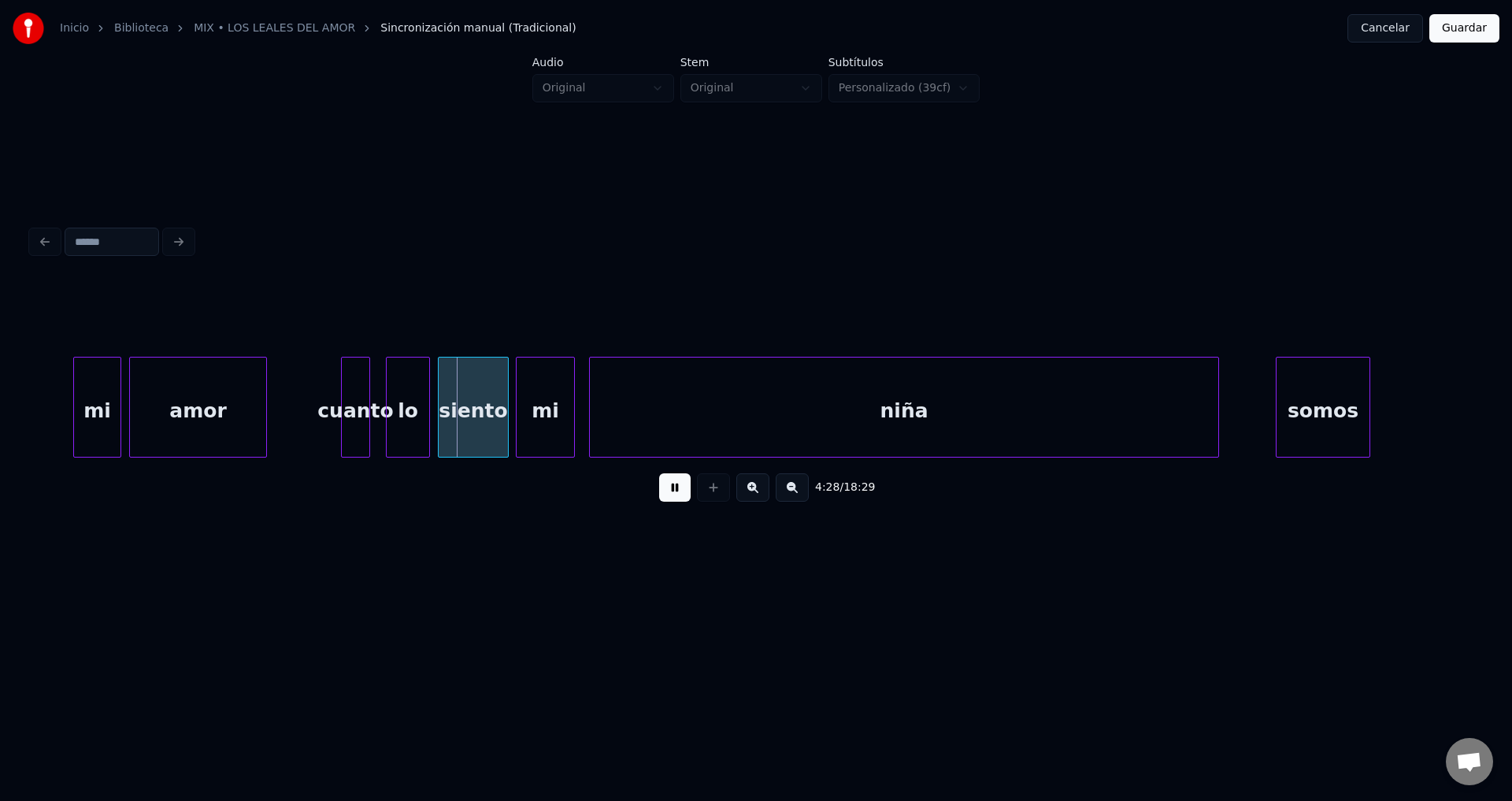
click at [684, 502] on button at bounding box center [675, 488] width 32 height 29
click at [345, 386] on div "cuanto" at bounding box center [351, 412] width 28 height 108
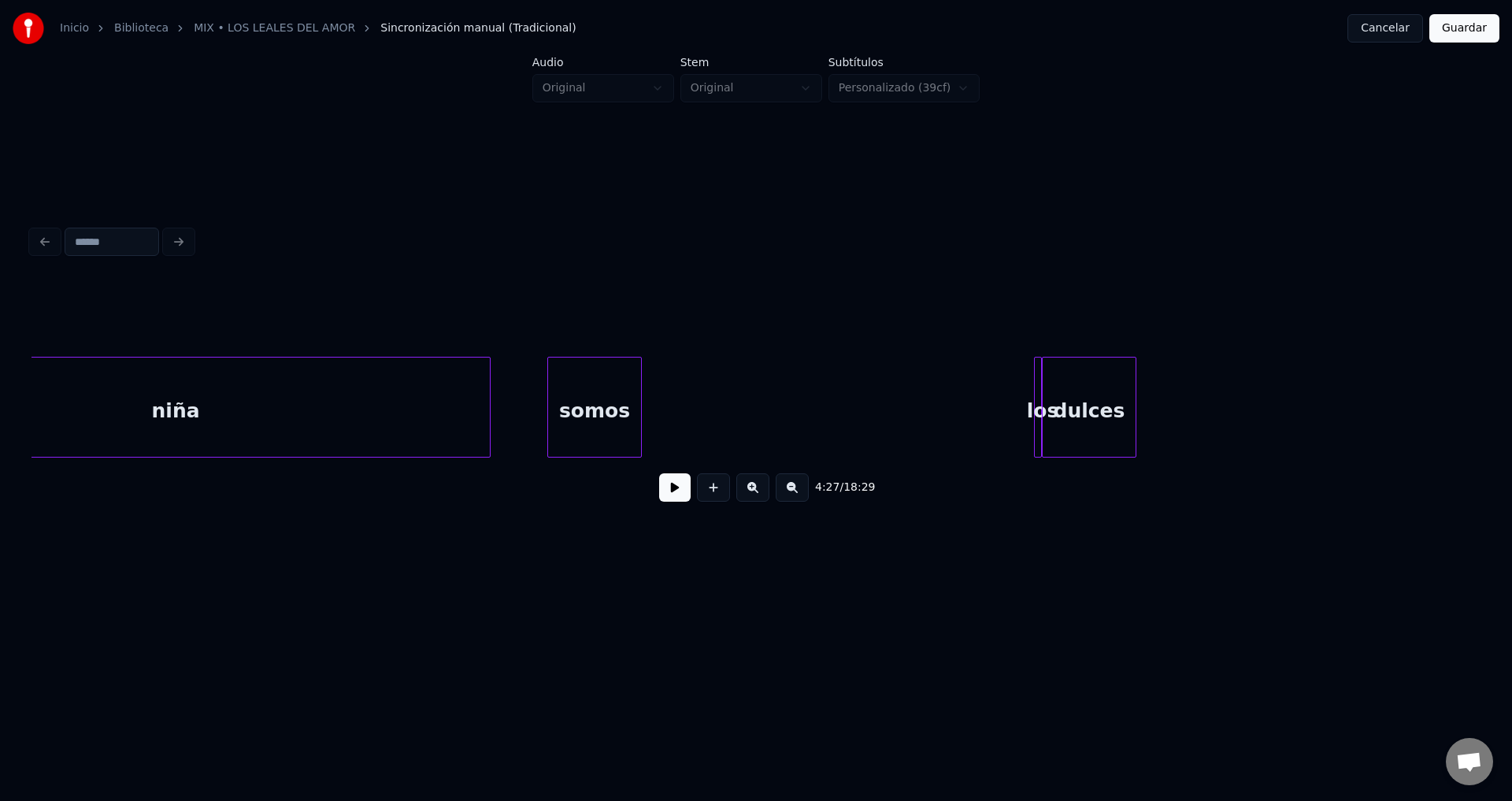
scroll to position [0, 53269]
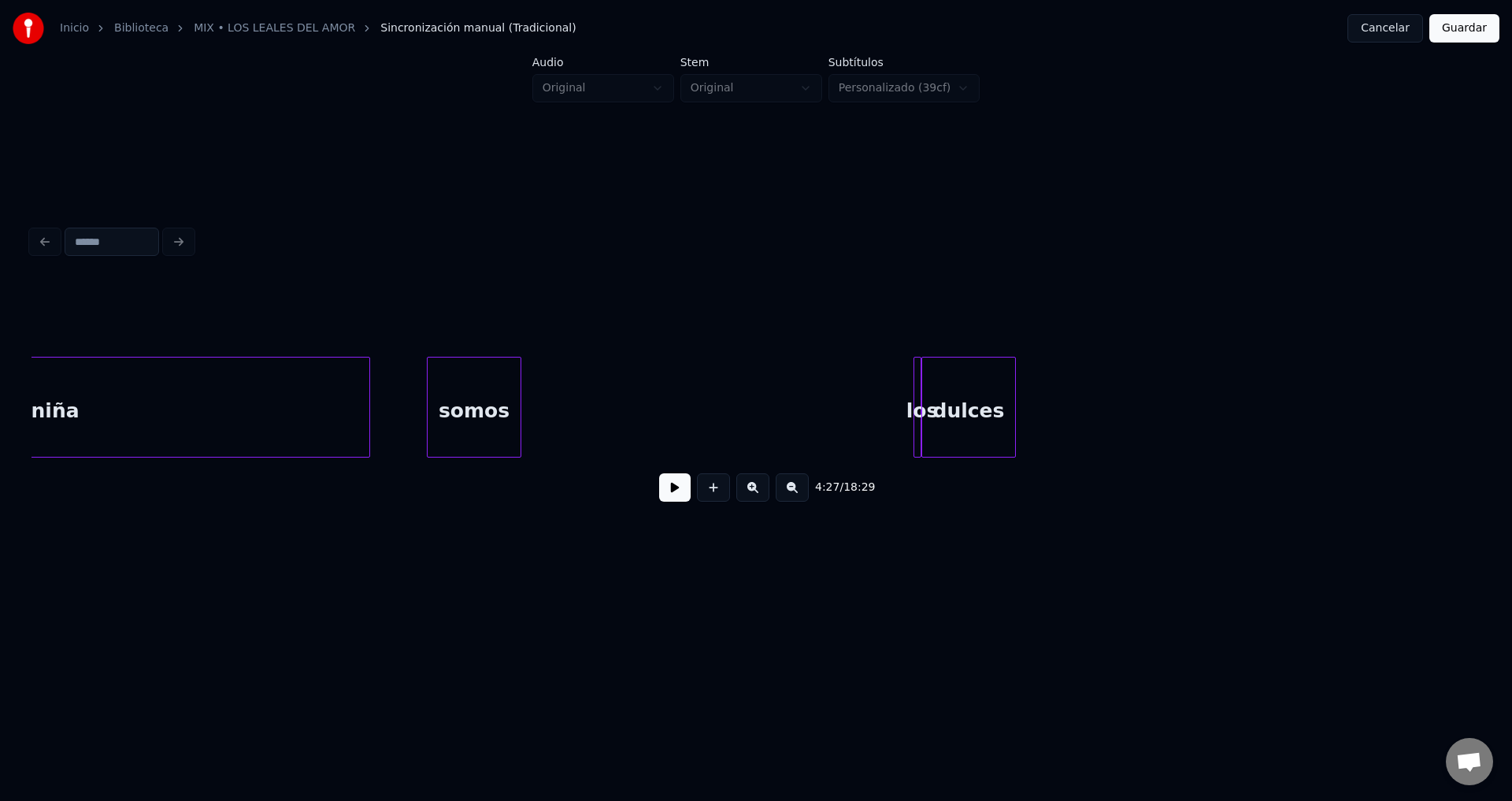
click at [448, 412] on div "somos" at bounding box center [474, 412] width 93 height 108
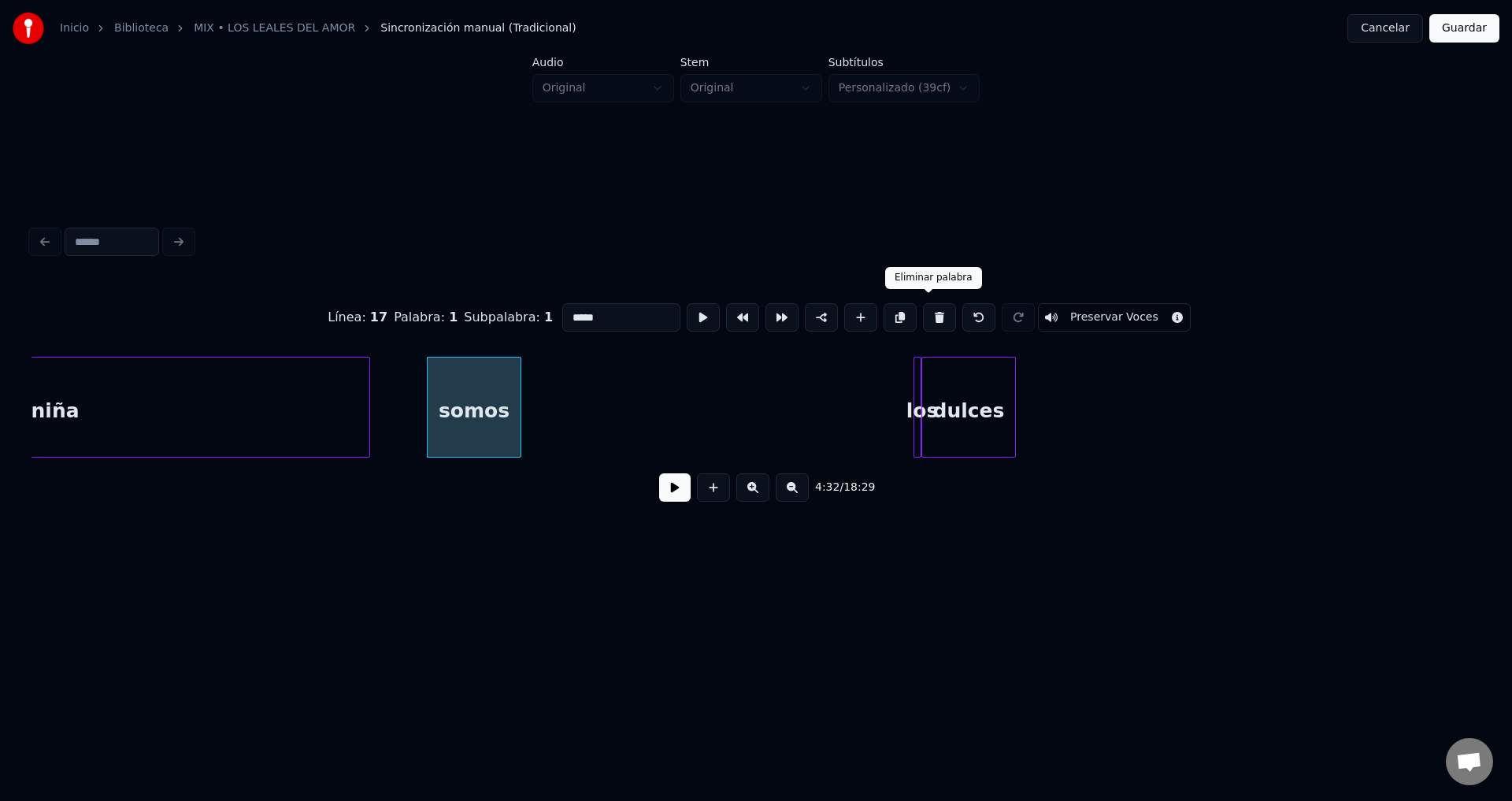
click at [923, 317] on button at bounding box center [940, 317] width 33 height 29
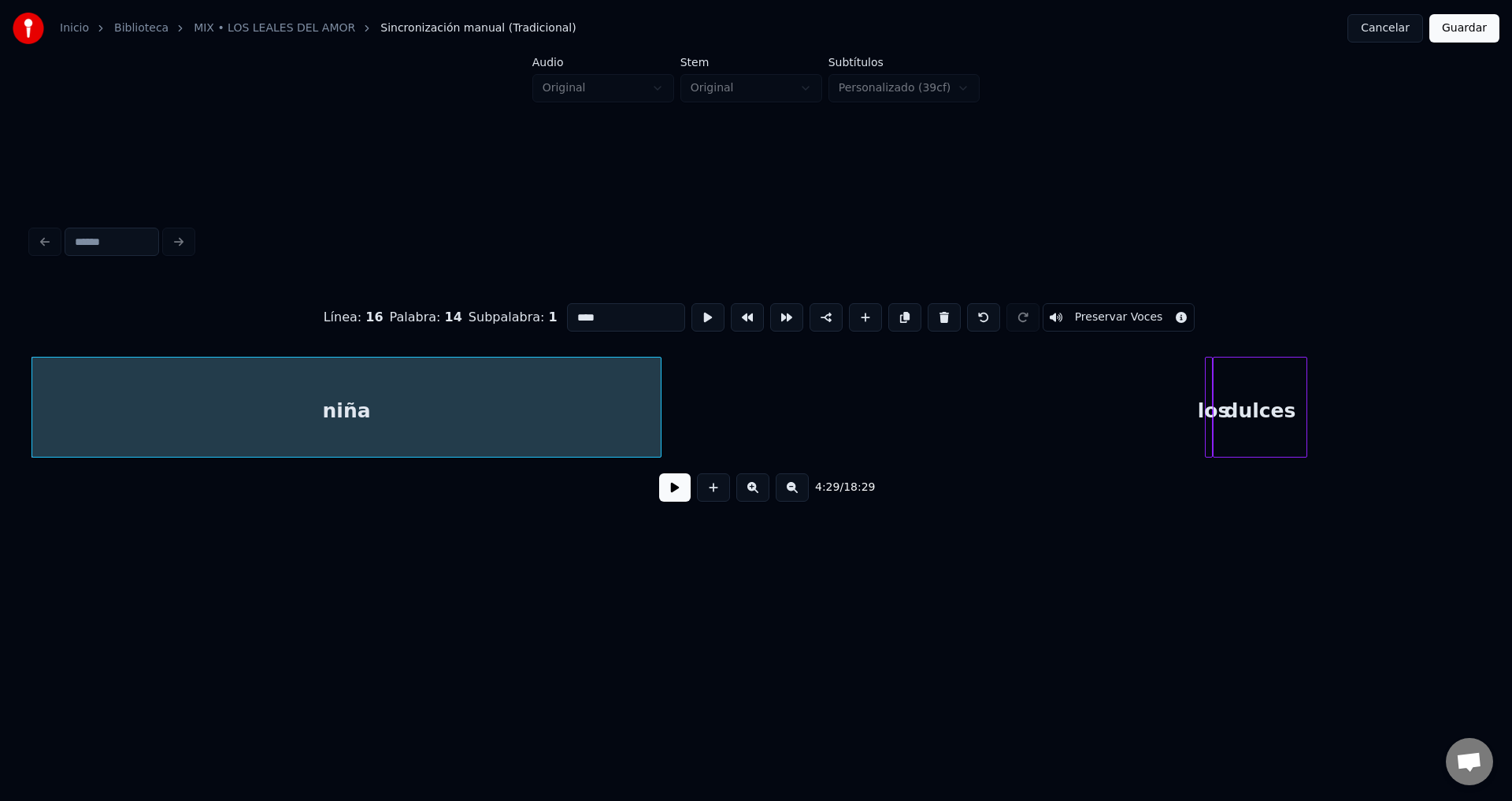
click at [1208, 411] on div at bounding box center [1210, 407] width 5 height 99
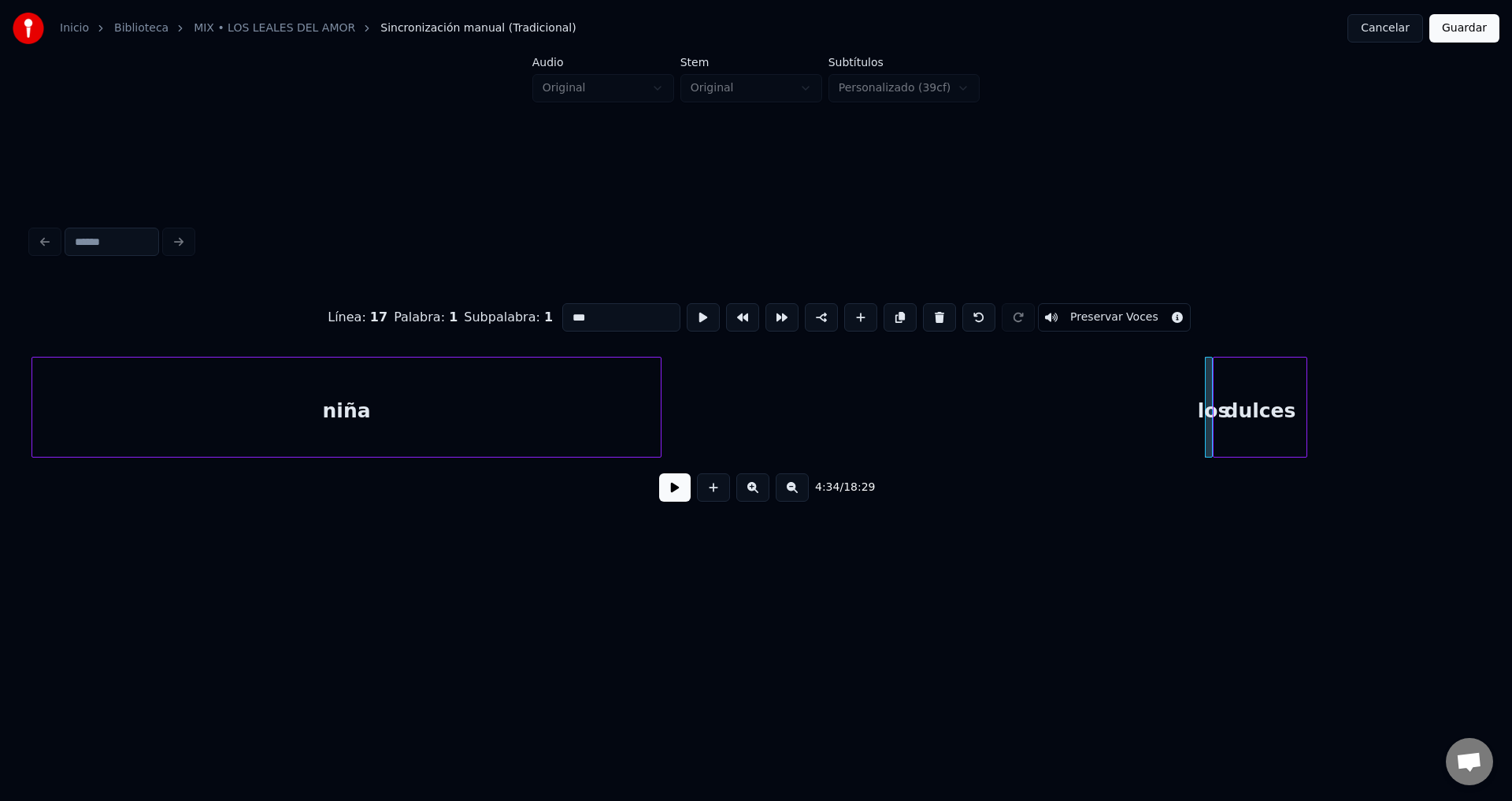
click at [931, 311] on button at bounding box center [940, 317] width 33 height 29
click at [1239, 395] on div "dulces" at bounding box center [1260, 412] width 93 height 108
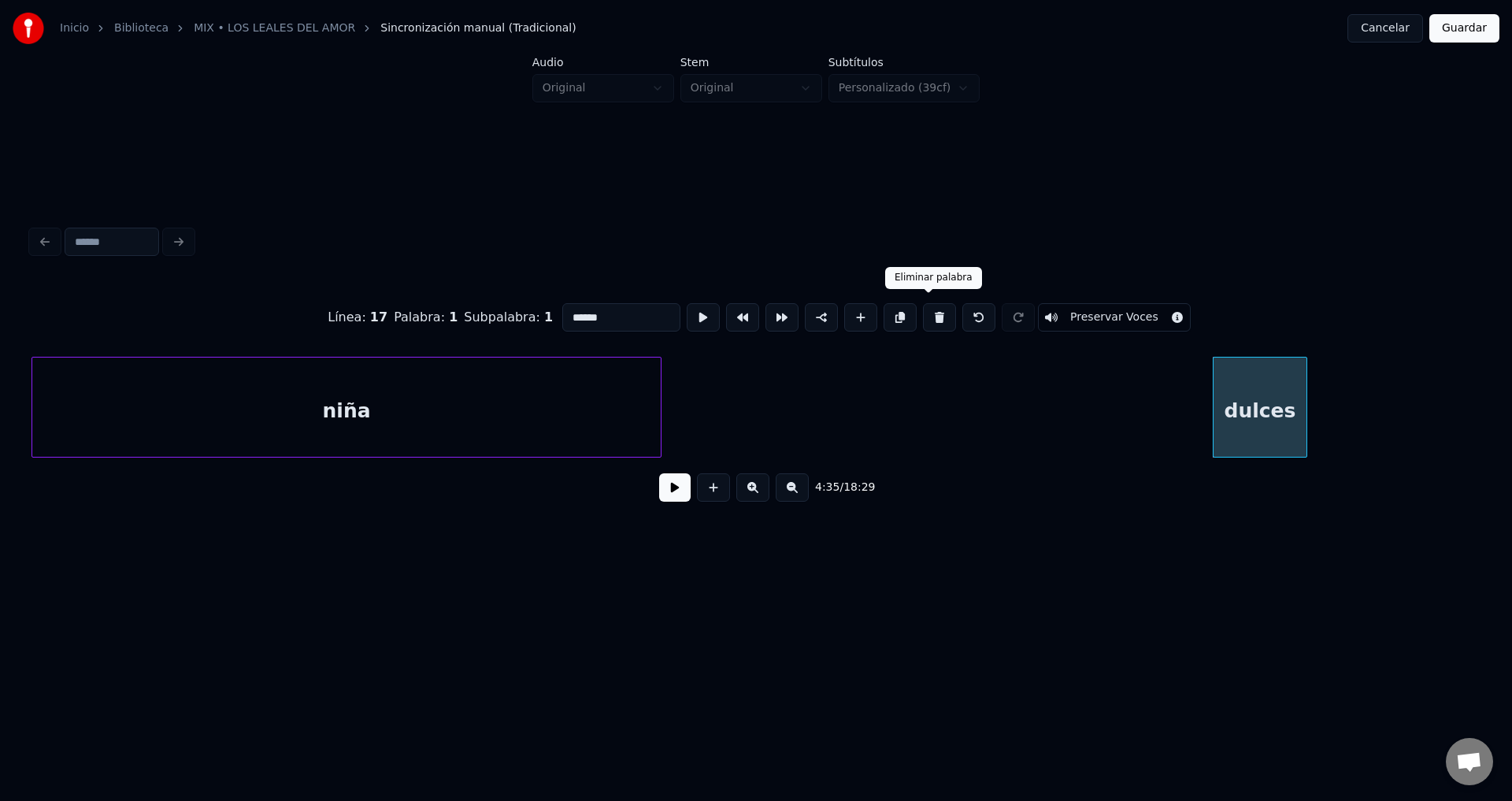
click at [928, 312] on button at bounding box center [940, 317] width 33 height 29
type input "****"
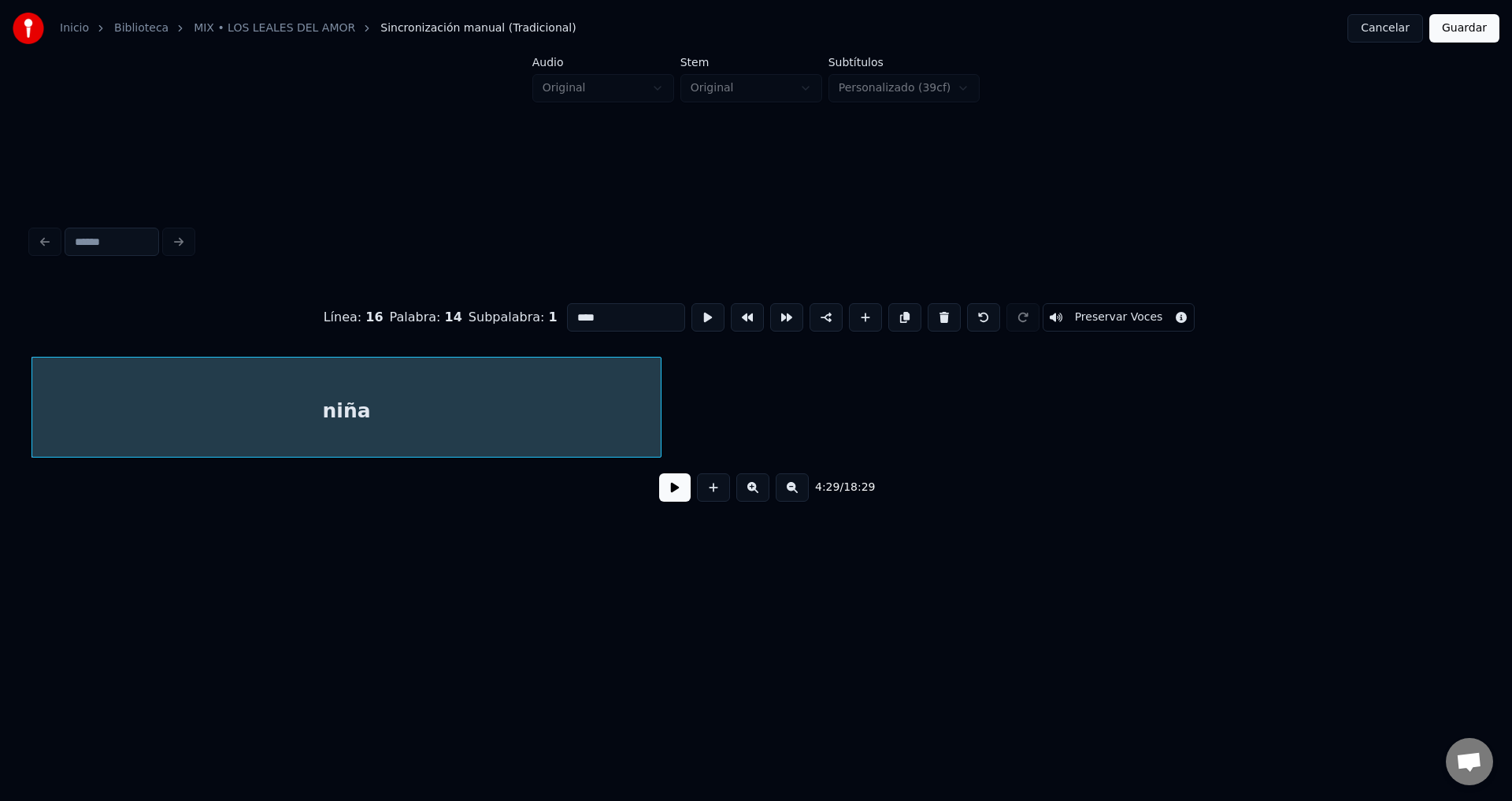
click at [664, 496] on button at bounding box center [675, 488] width 32 height 29
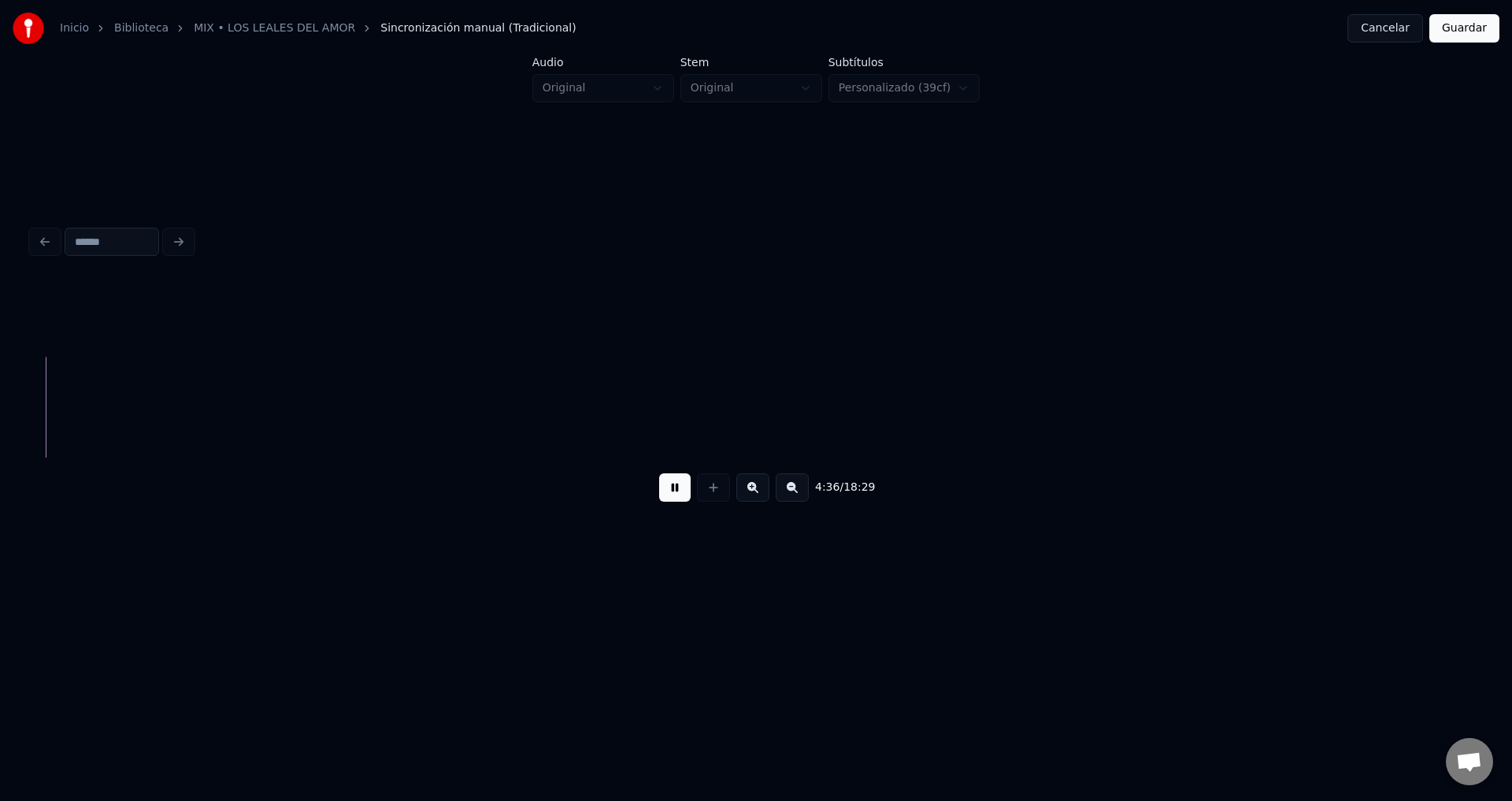
scroll to position [0, 54467]
click at [678, 487] on button at bounding box center [675, 488] width 32 height 29
click at [574, 400] on div "somos" at bounding box center [417, 412] width 313 height 108
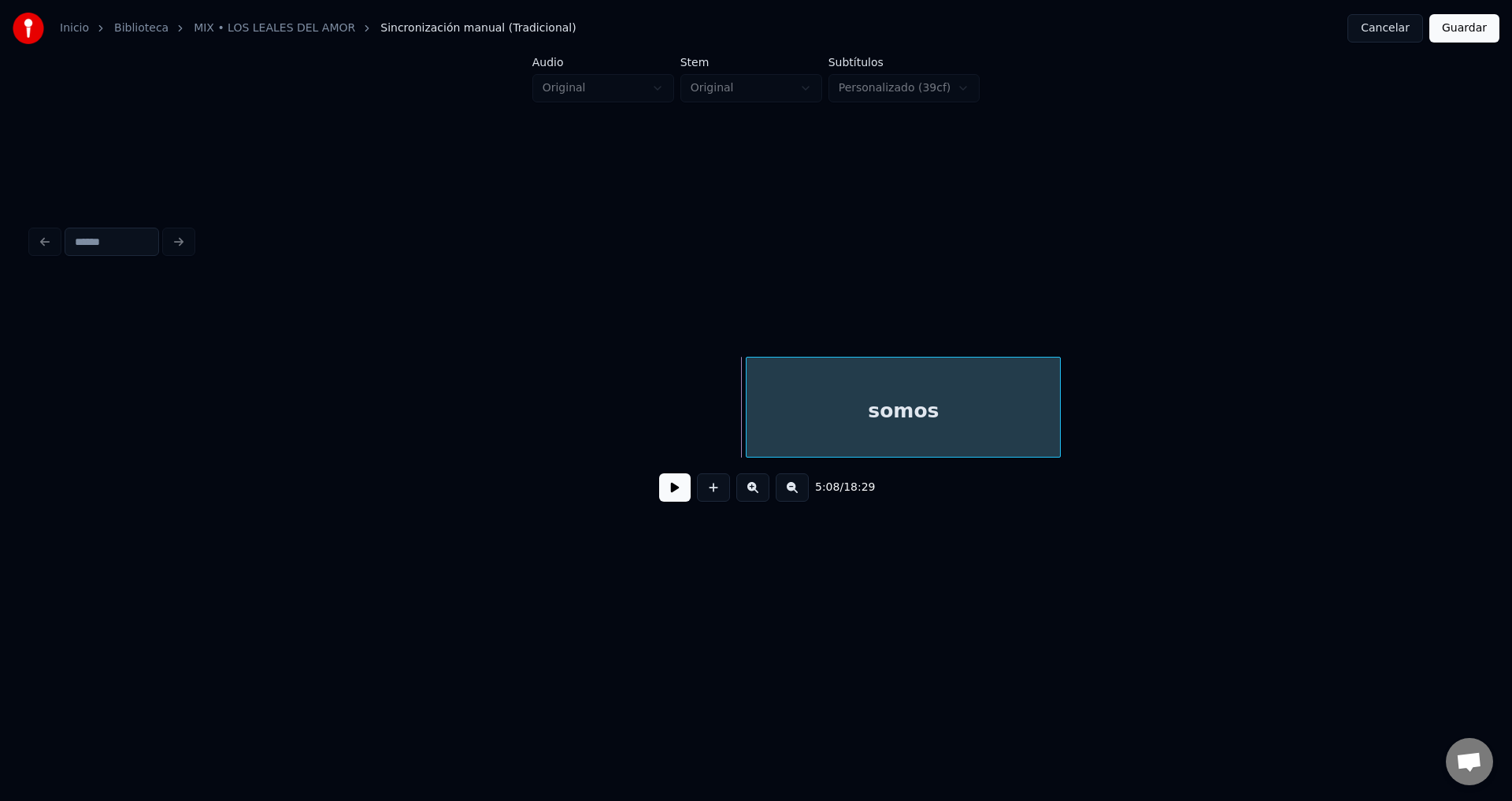
click at [1061, 428] on div "somos" at bounding box center [904, 412] width 313 height 108
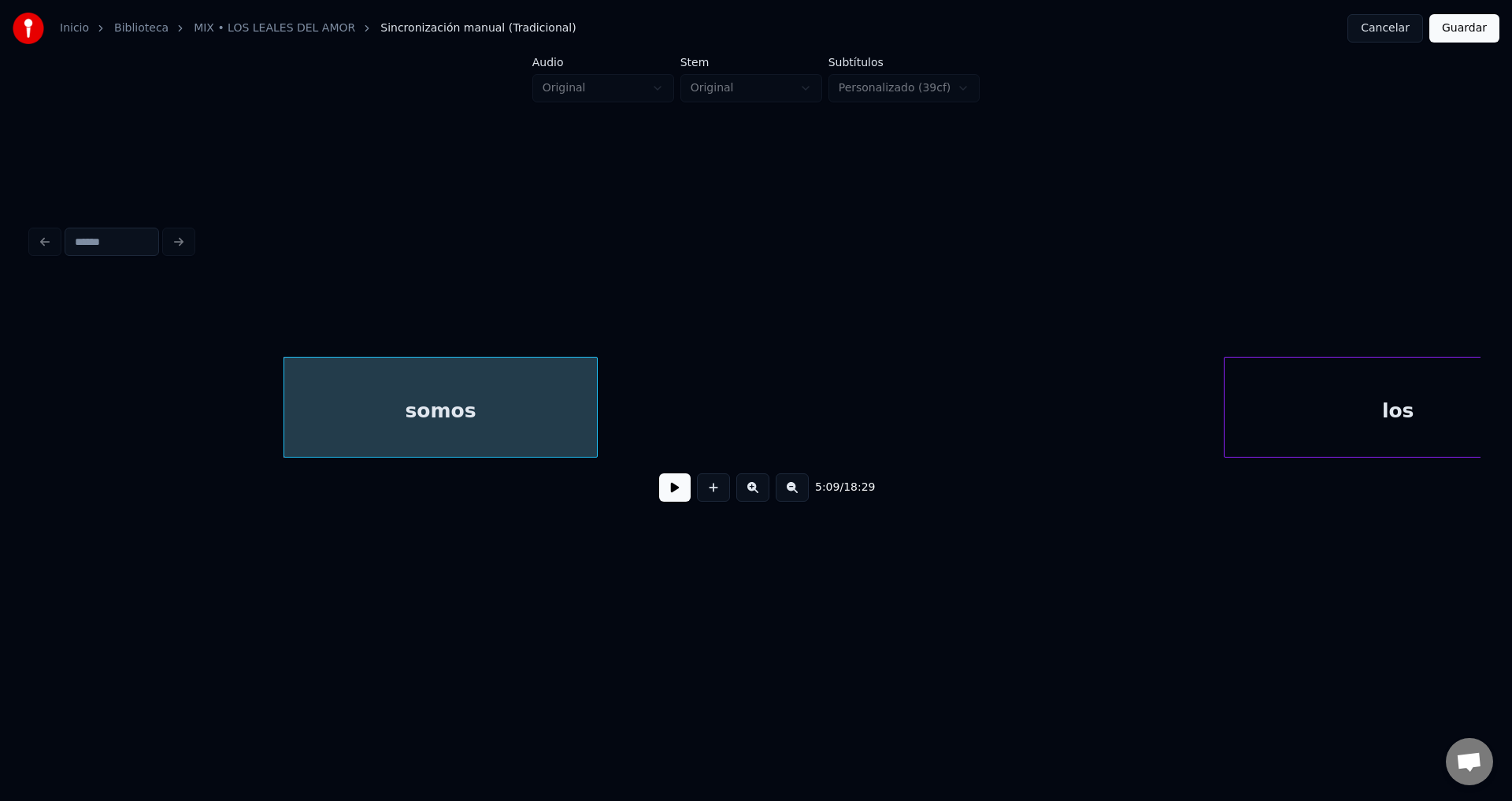
scroll to position [0, 60913]
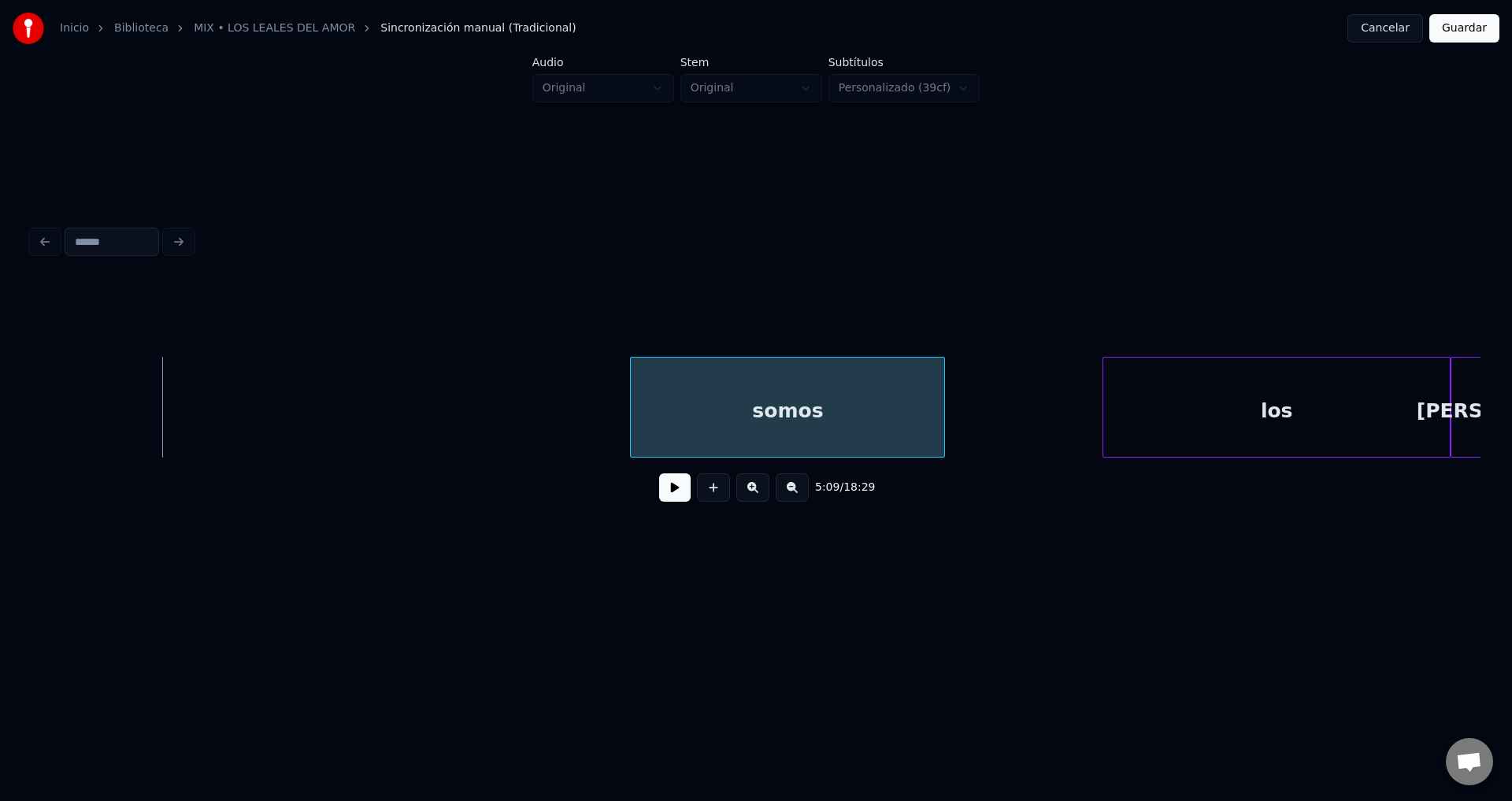
click at [836, 427] on div "somos" at bounding box center [788, 412] width 313 height 108
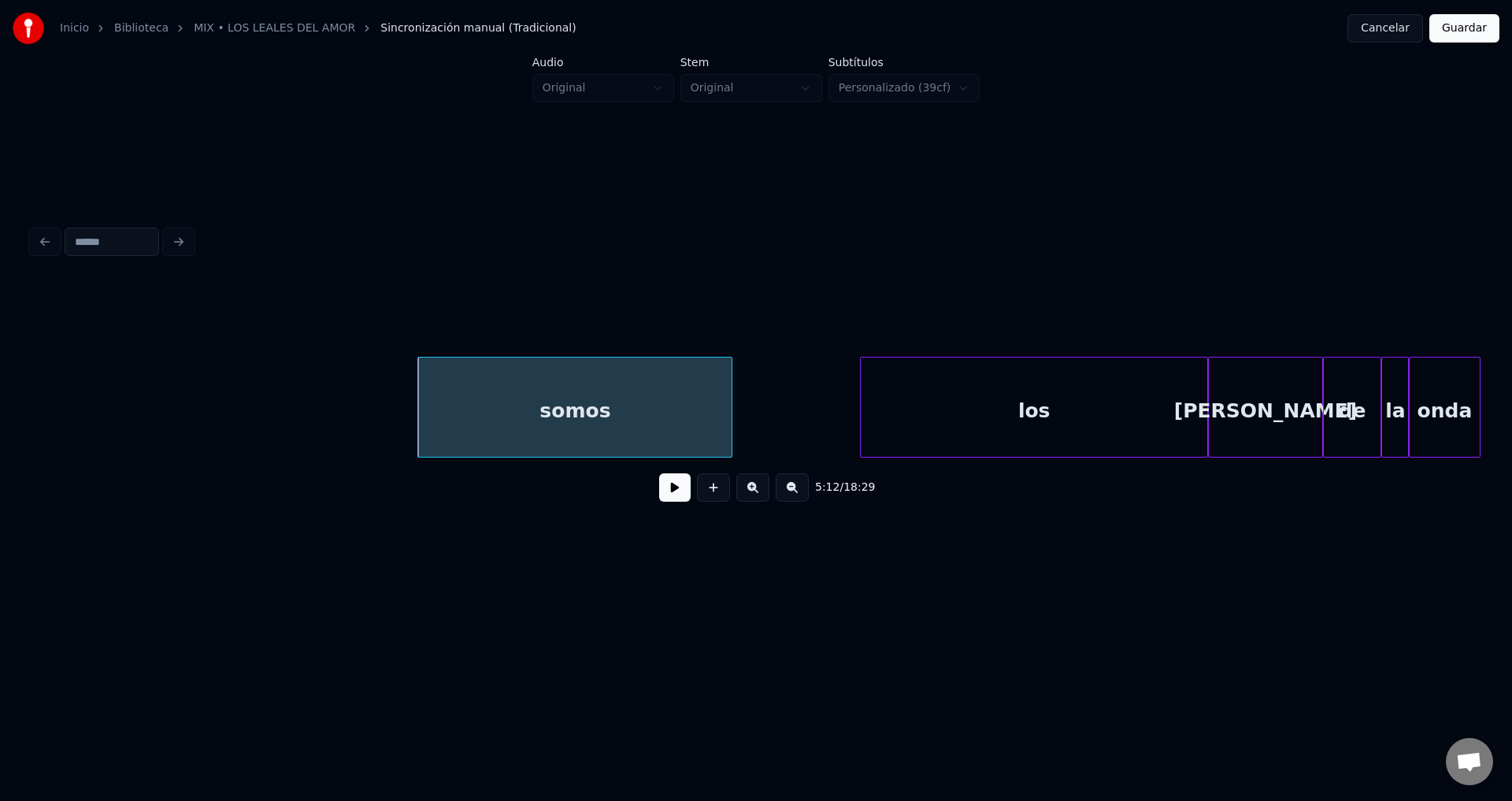
scroll to position [0, 61278]
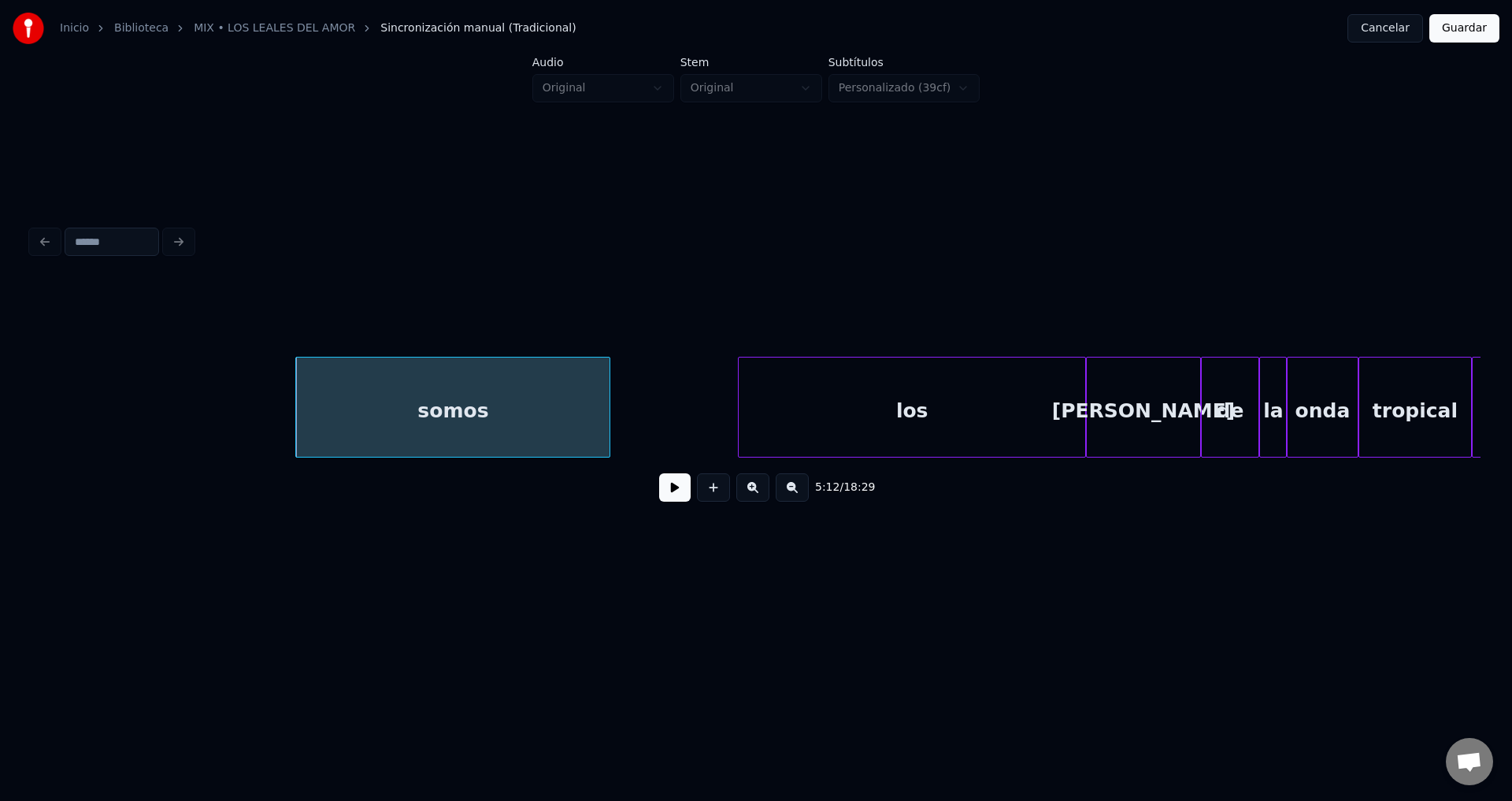
click at [670, 485] on button at bounding box center [675, 488] width 32 height 29
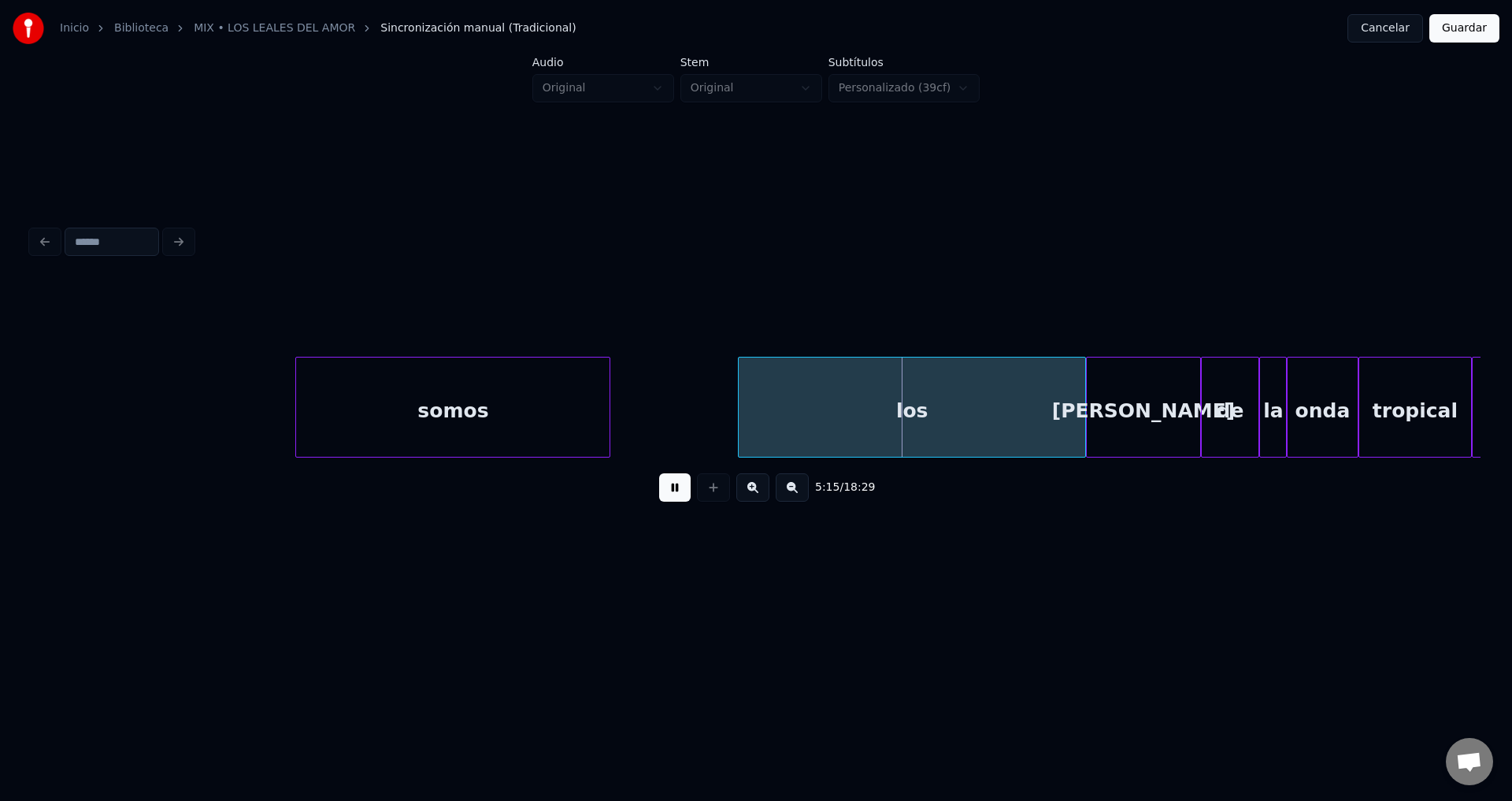
click at [675, 495] on button at bounding box center [675, 488] width 32 height 29
click at [521, 418] on div "somos" at bounding box center [452, 412] width 313 height 108
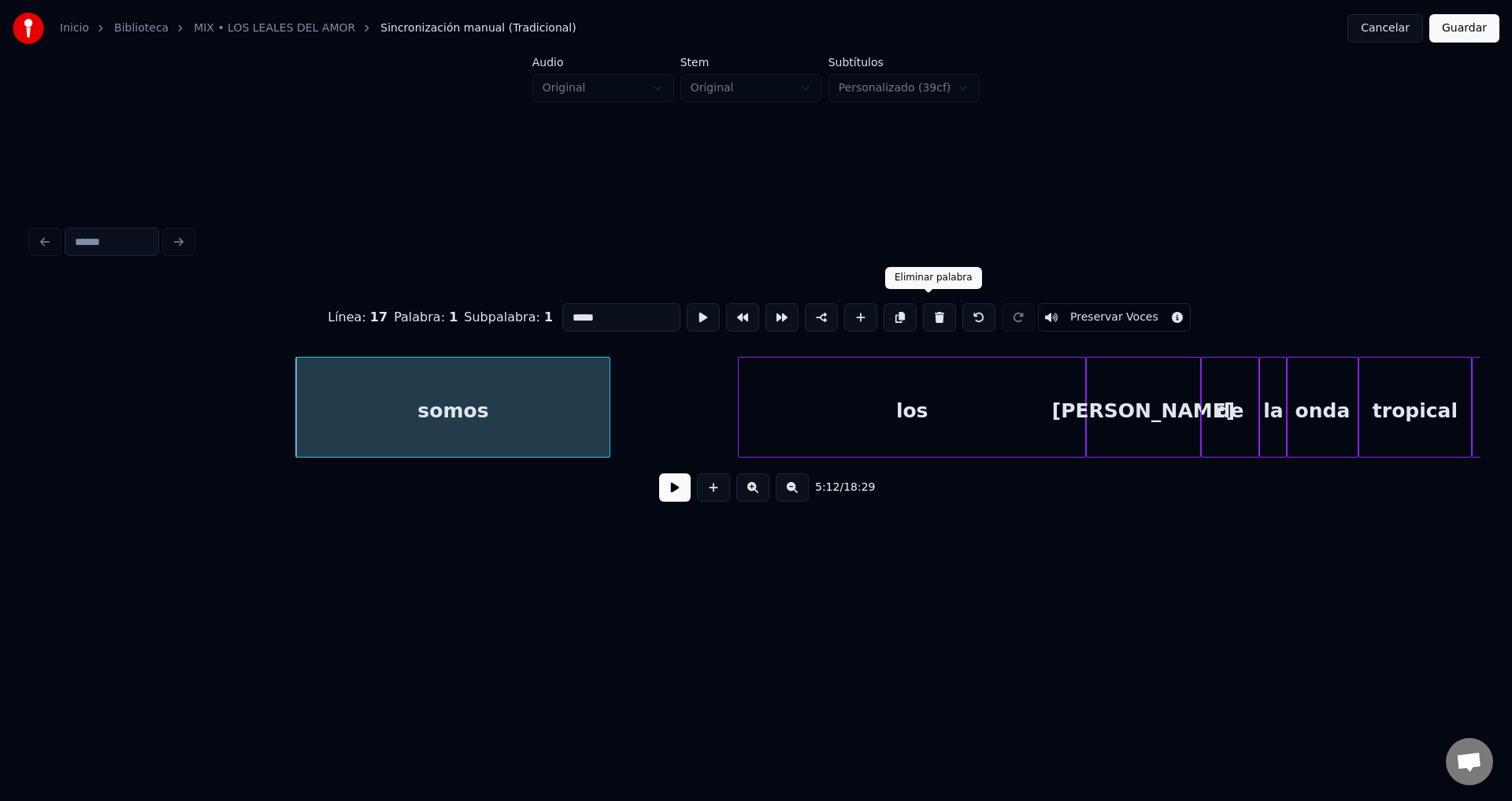
click at [924, 312] on button at bounding box center [940, 317] width 33 height 29
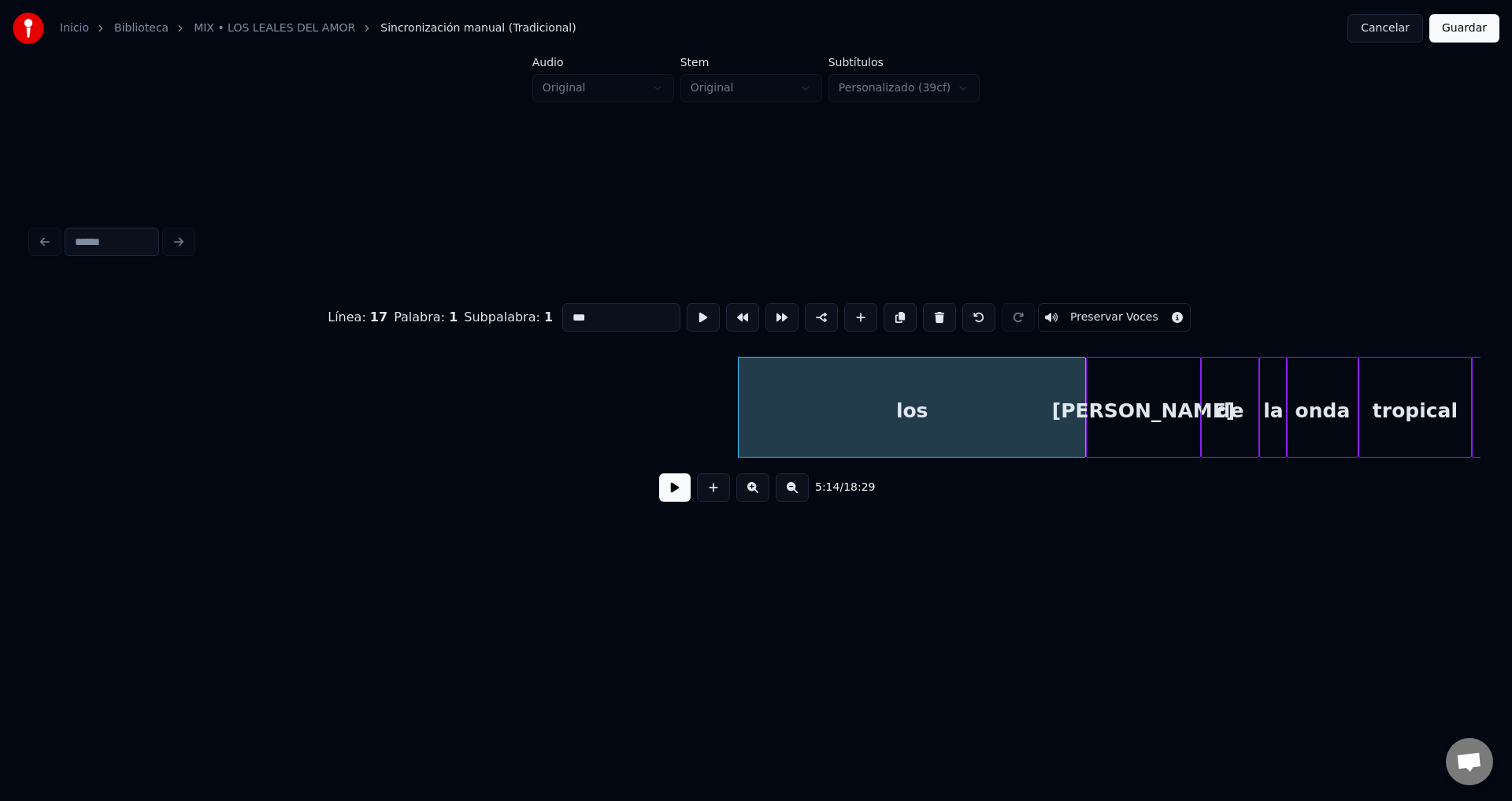
click at [924, 312] on button at bounding box center [940, 317] width 33 height 29
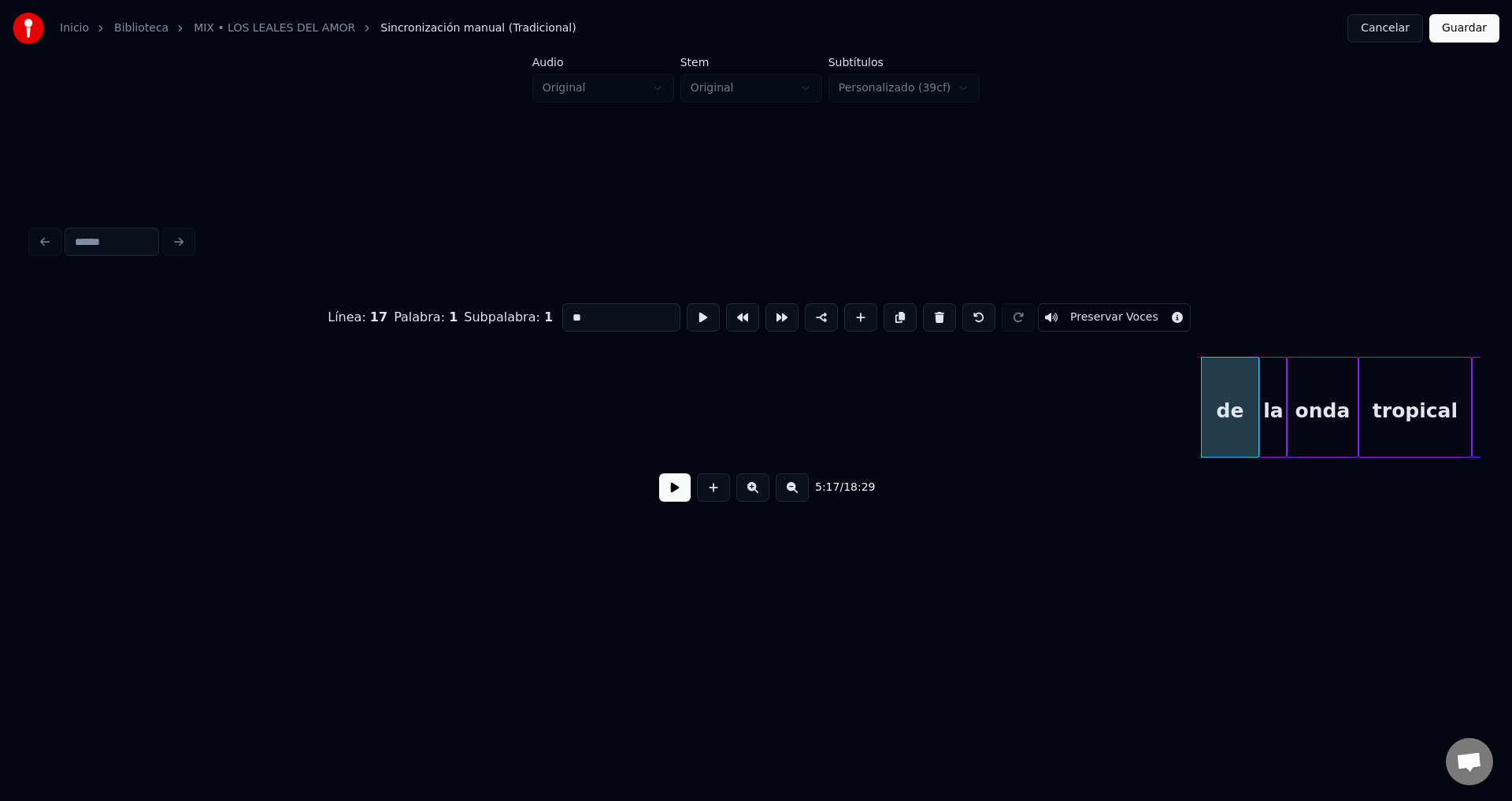
click at [924, 312] on button at bounding box center [940, 317] width 33 height 29
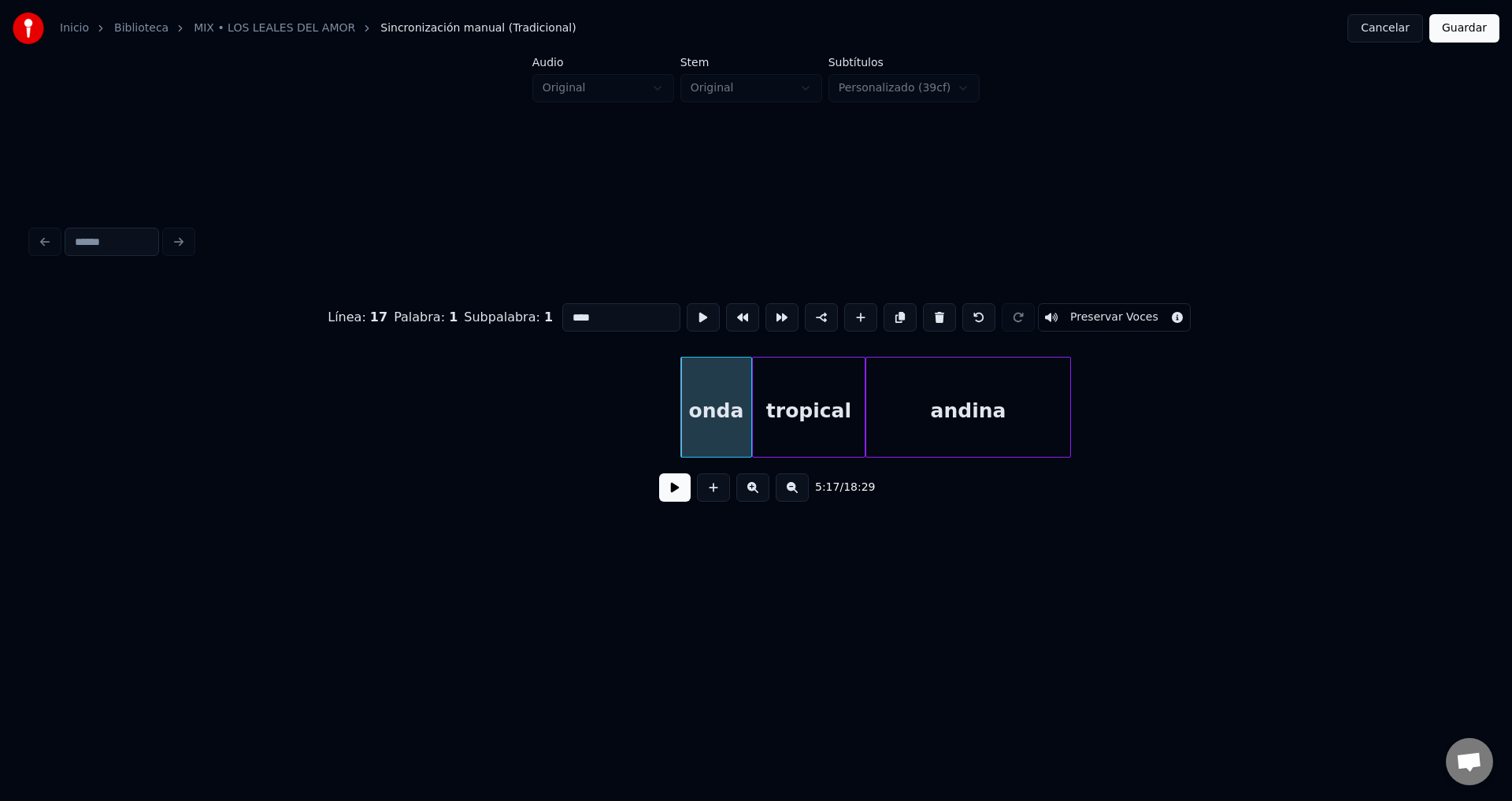
scroll to position [0, 62006]
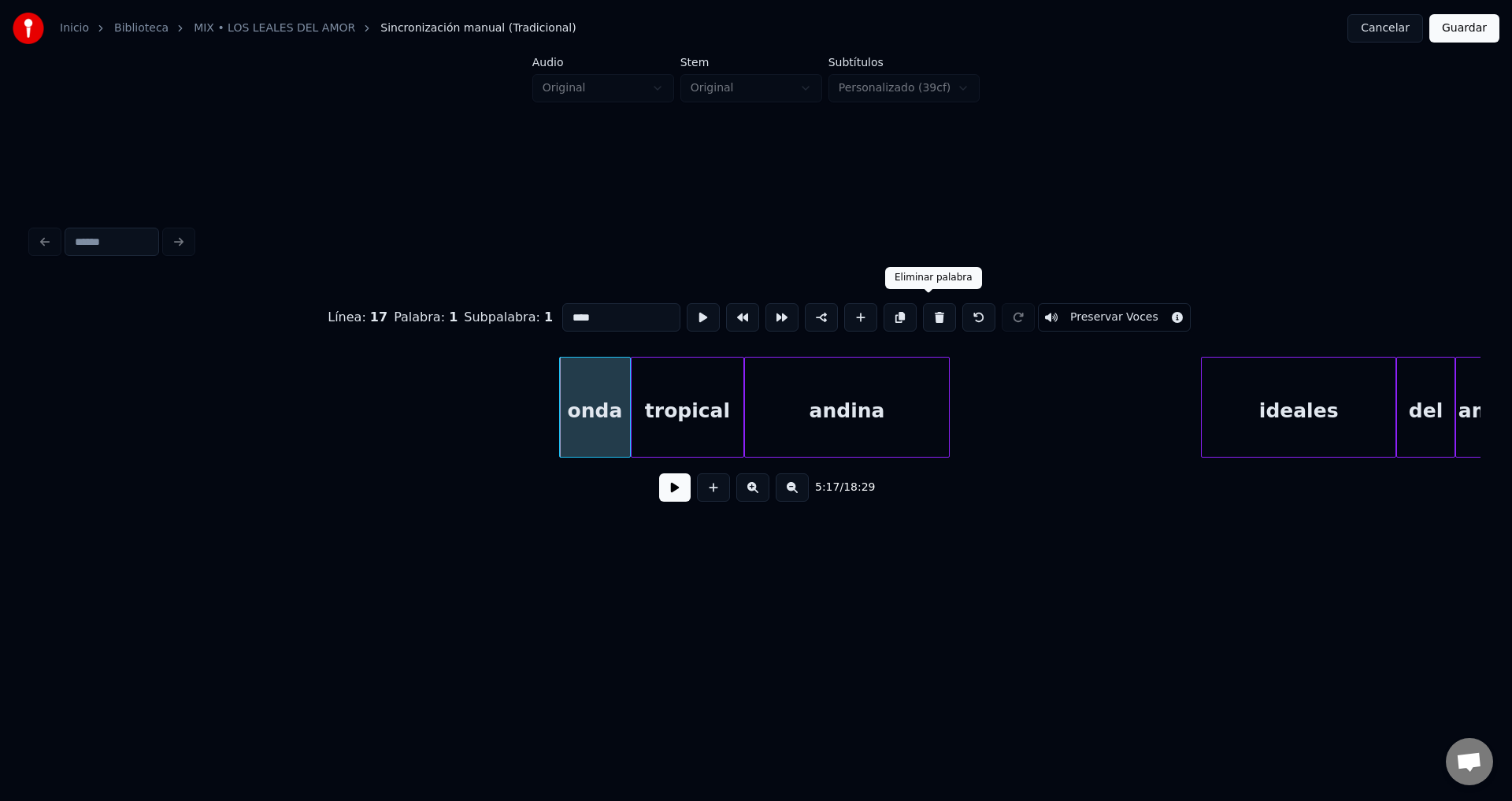
click at [931, 312] on button at bounding box center [940, 317] width 33 height 29
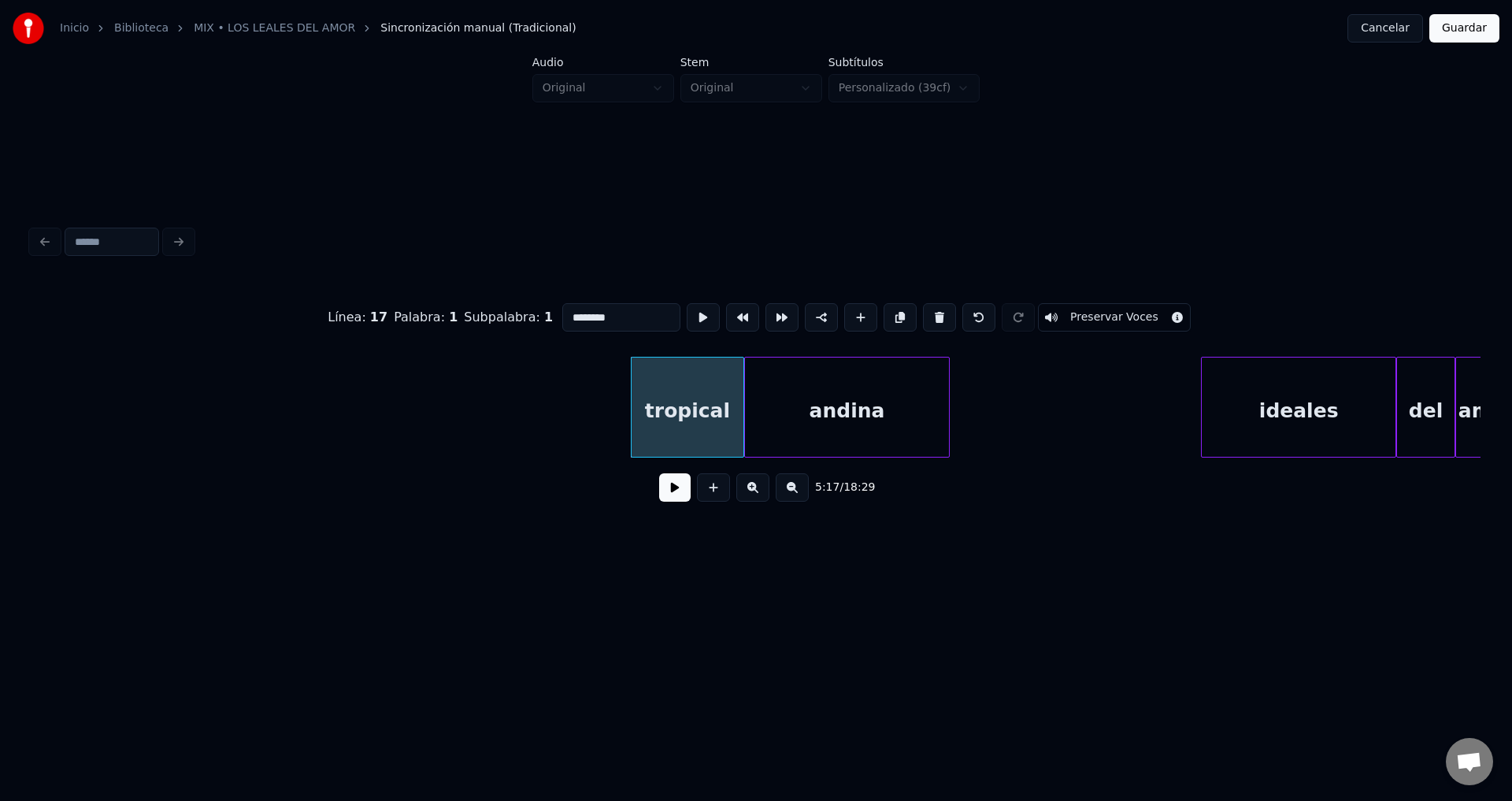
click at [931, 312] on button at bounding box center [940, 317] width 33 height 29
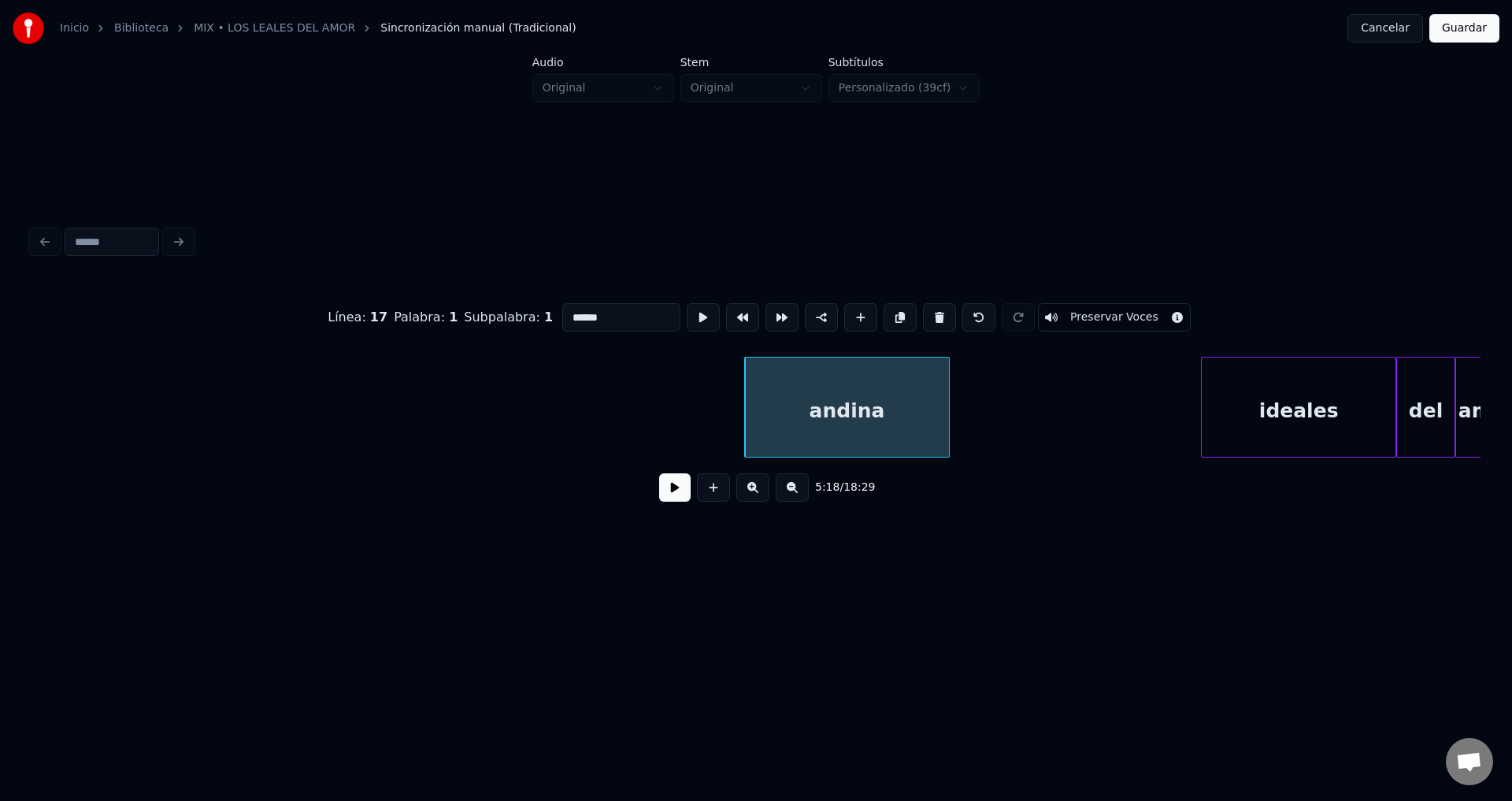
click at [931, 312] on button at bounding box center [940, 317] width 33 height 29
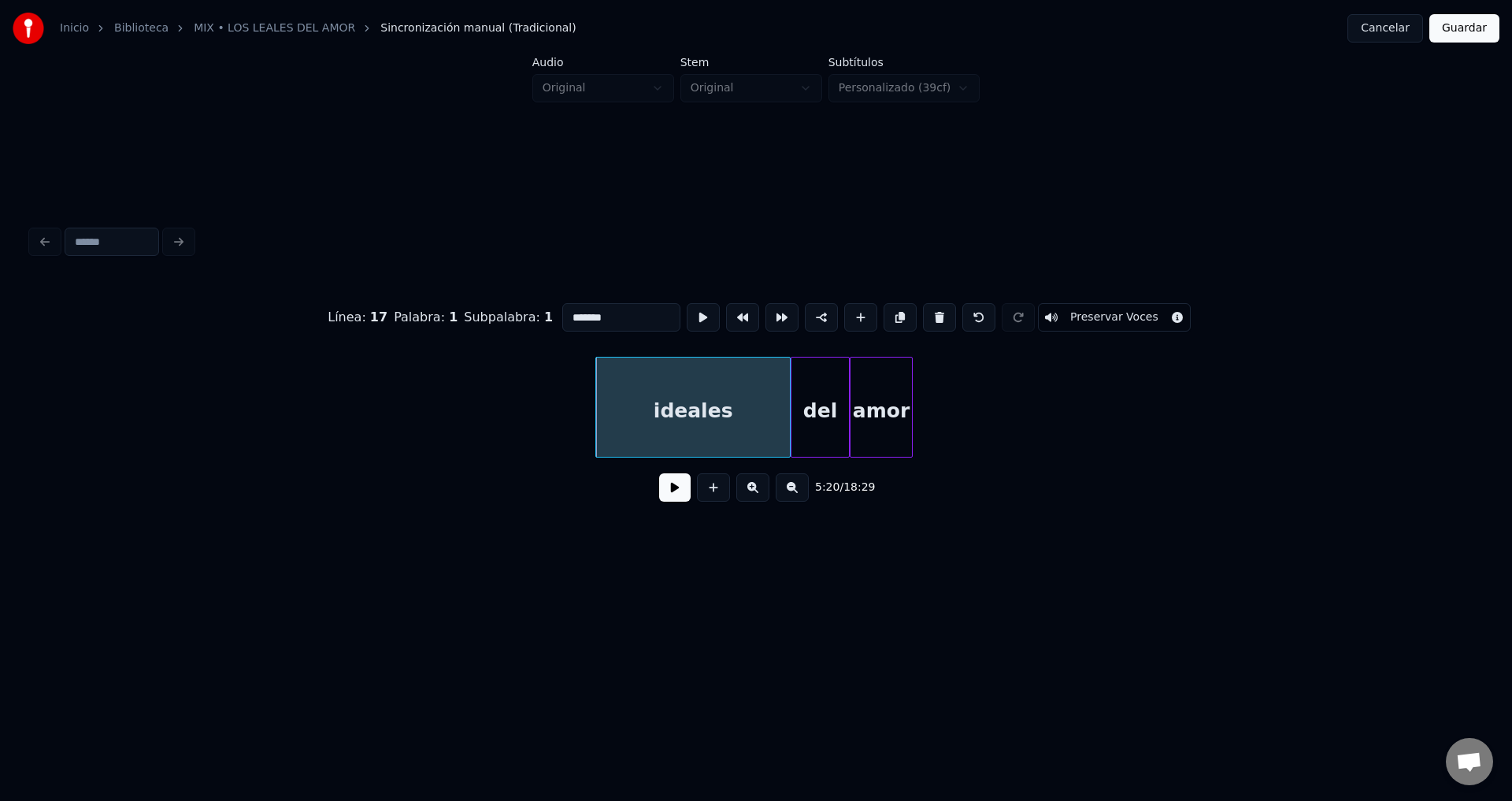
scroll to position [0, 62977]
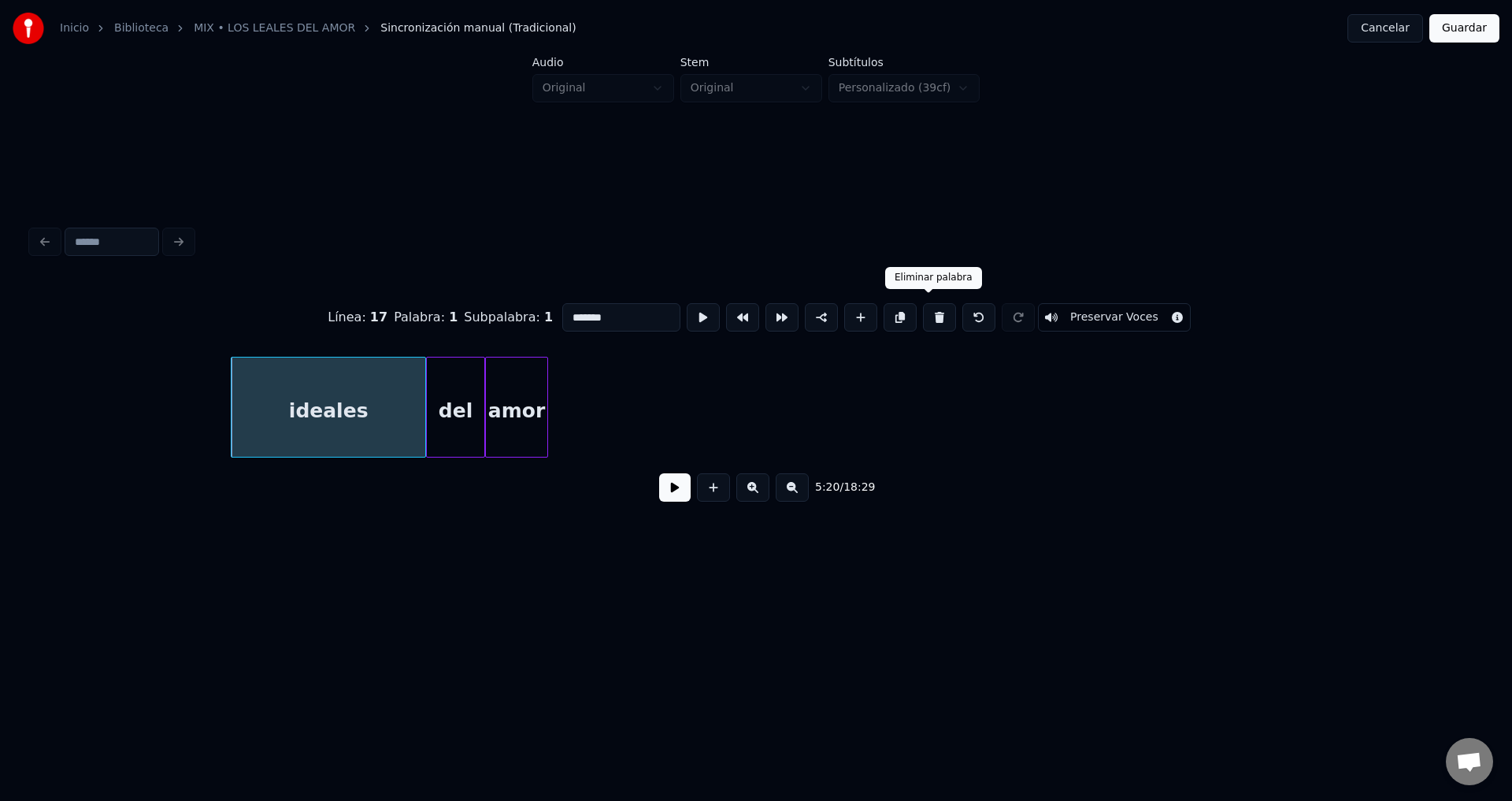
click at [933, 314] on button at bounding box center [940, 317] width 33 height 29
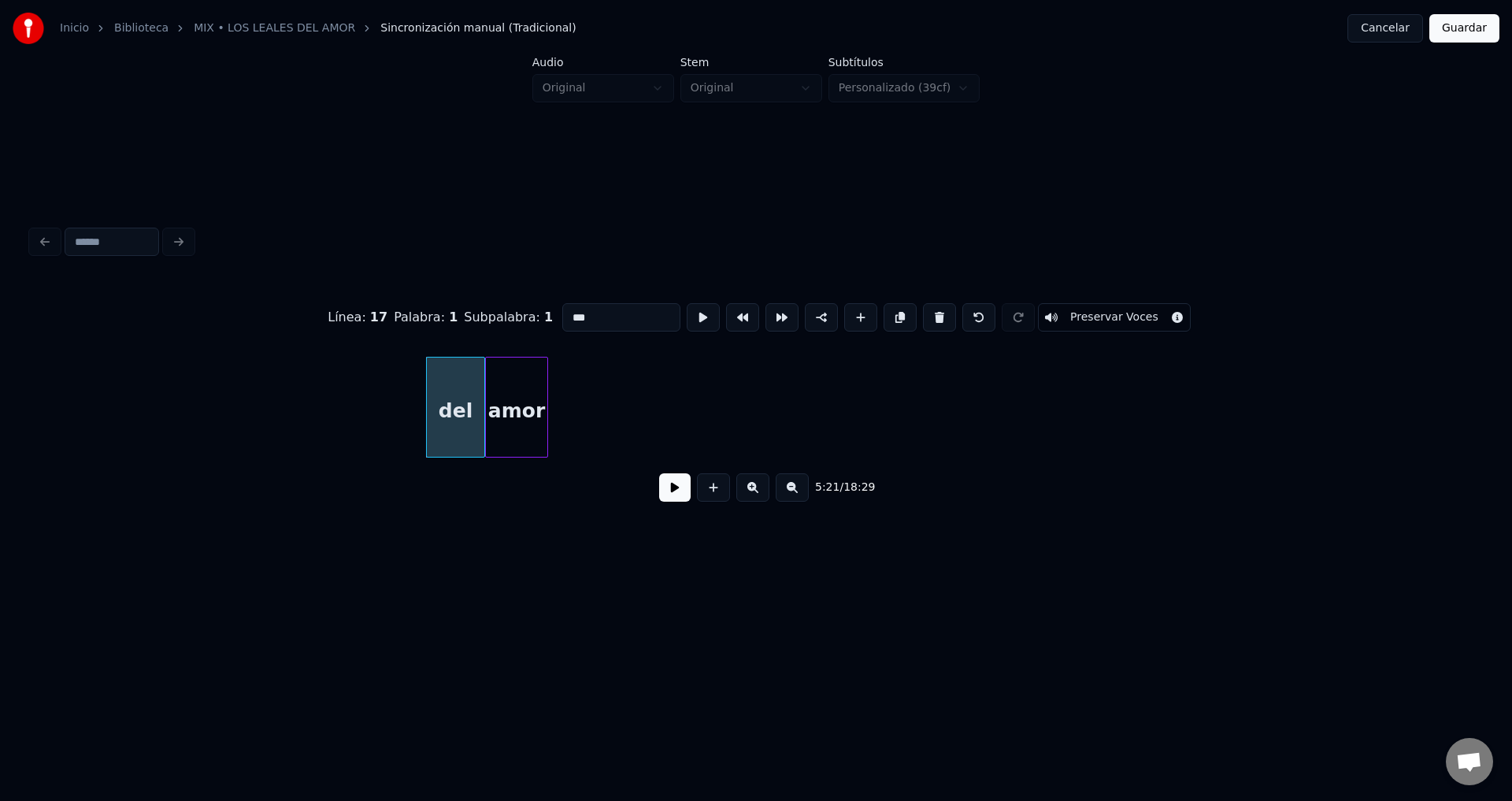
click at [933, 314] on button at bounding box center [940, 317] width 33 height 29
type input "****"
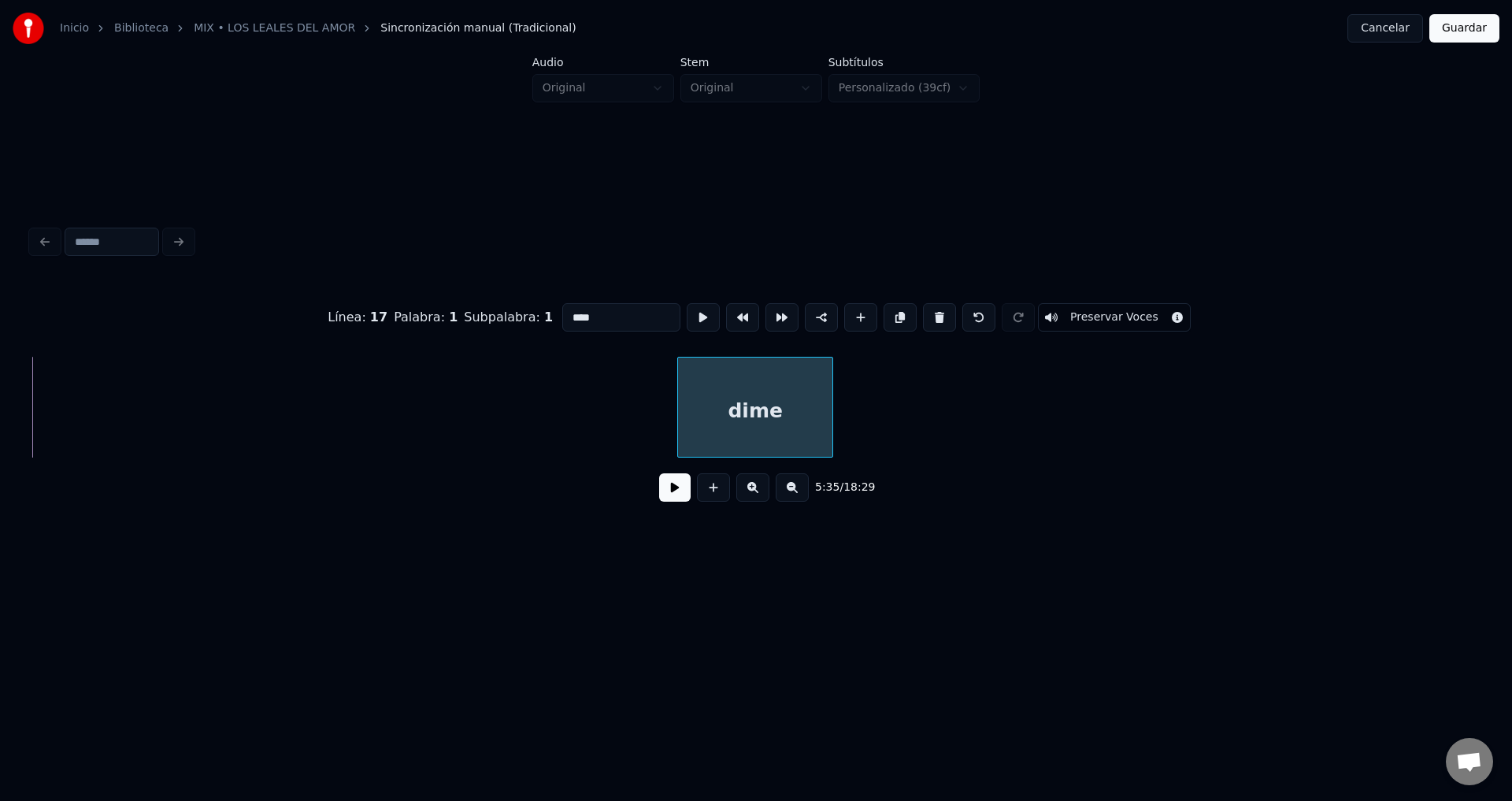
click at [832, 414] on div "dime" at bounding box center [756, 412] width 155 height 108
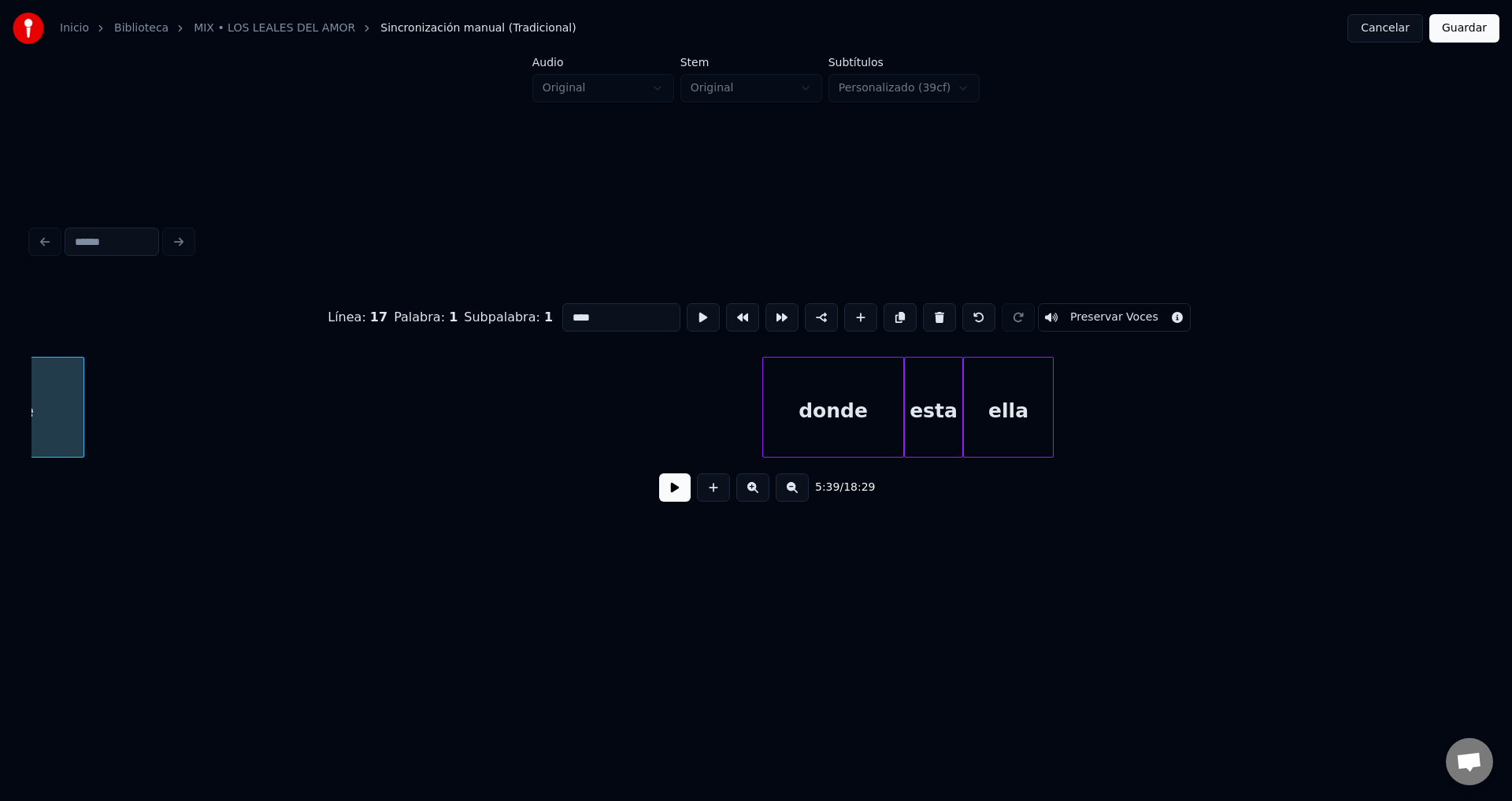
scroll to position [0, 66616]
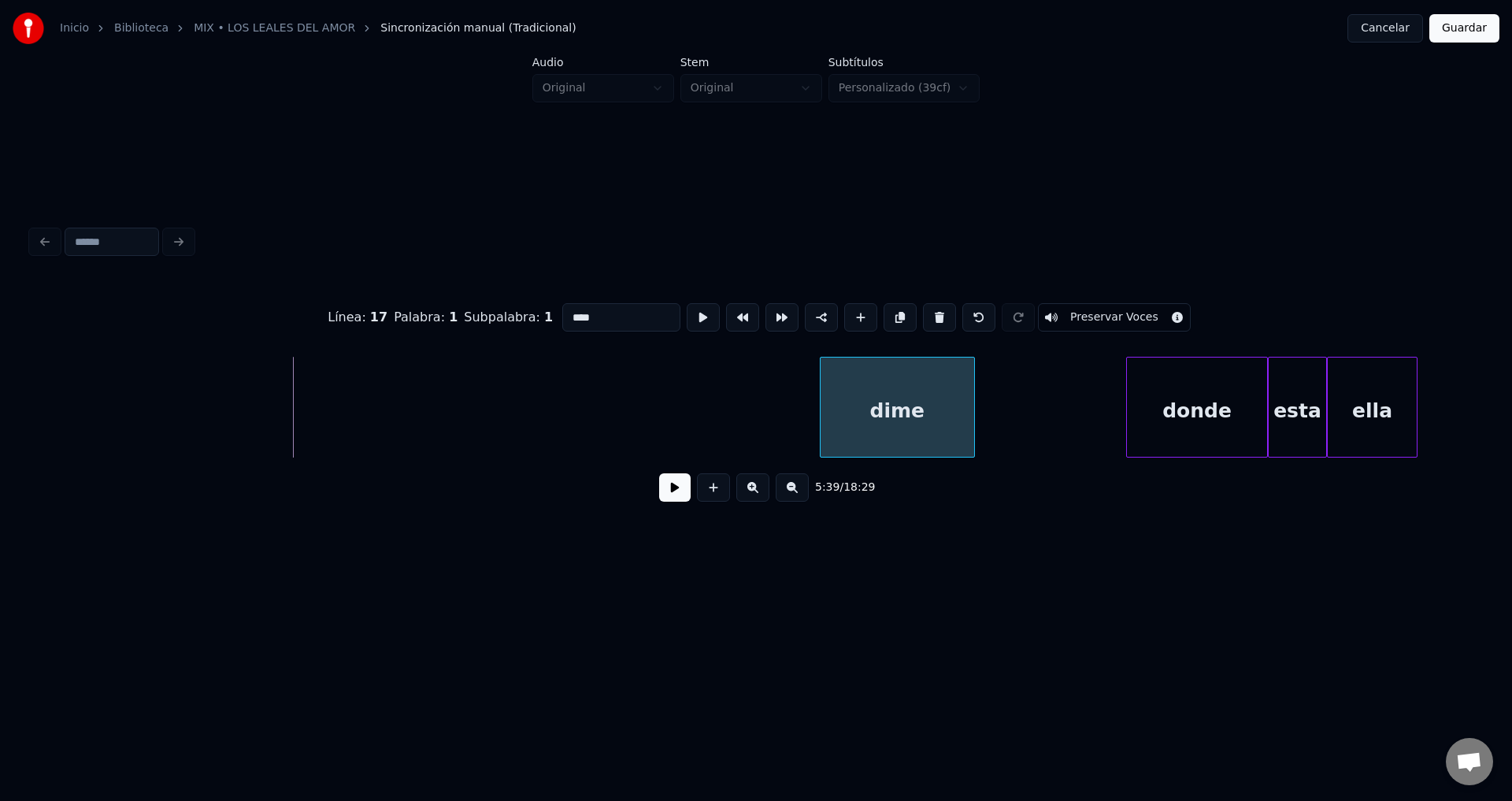
click at [857, 421] on div "dime" at bounding box center [897, 412] width 154 height 108
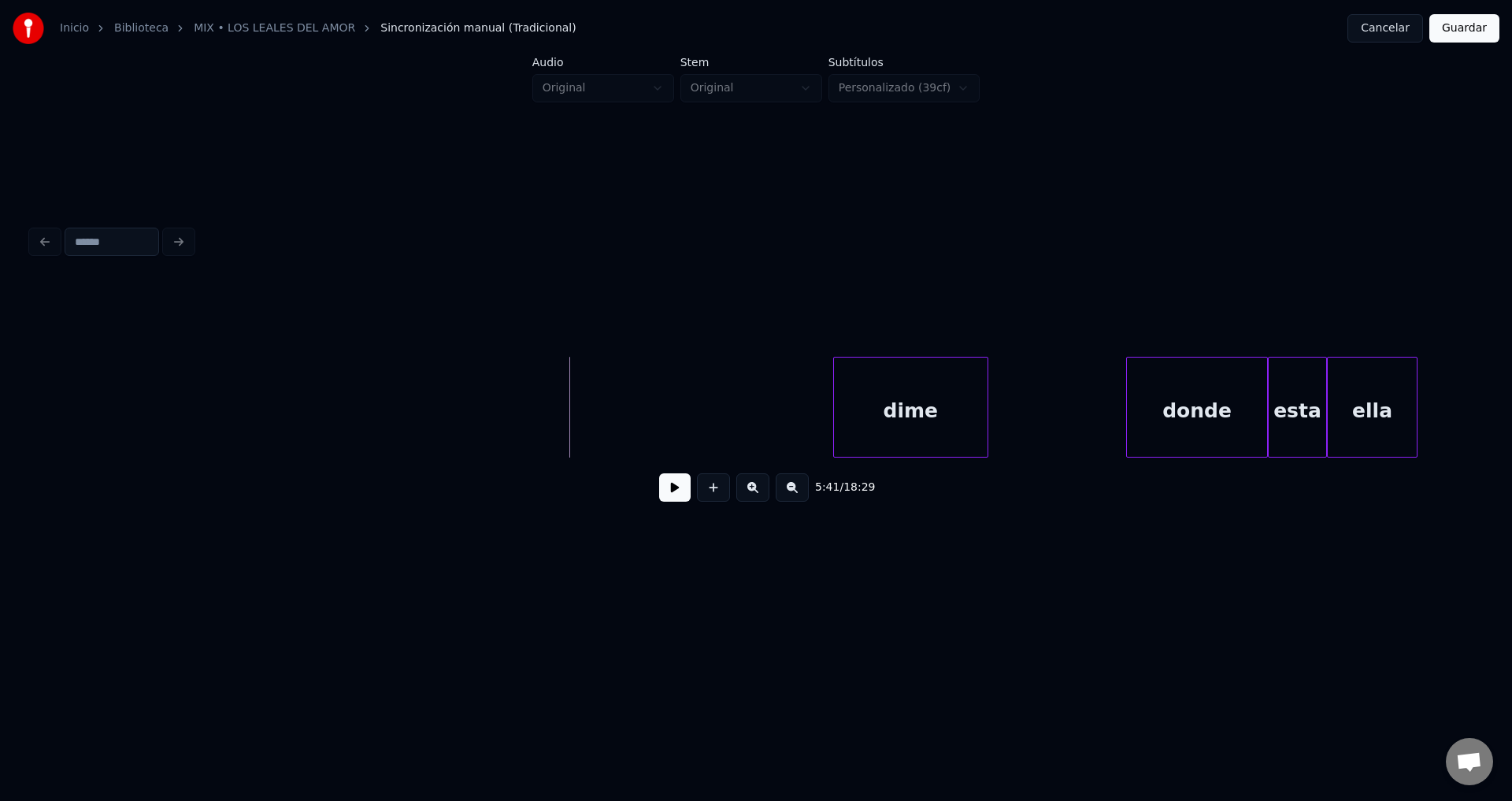
click at [666, 495] on button at bounding box center [675, 488] width 32 height 29
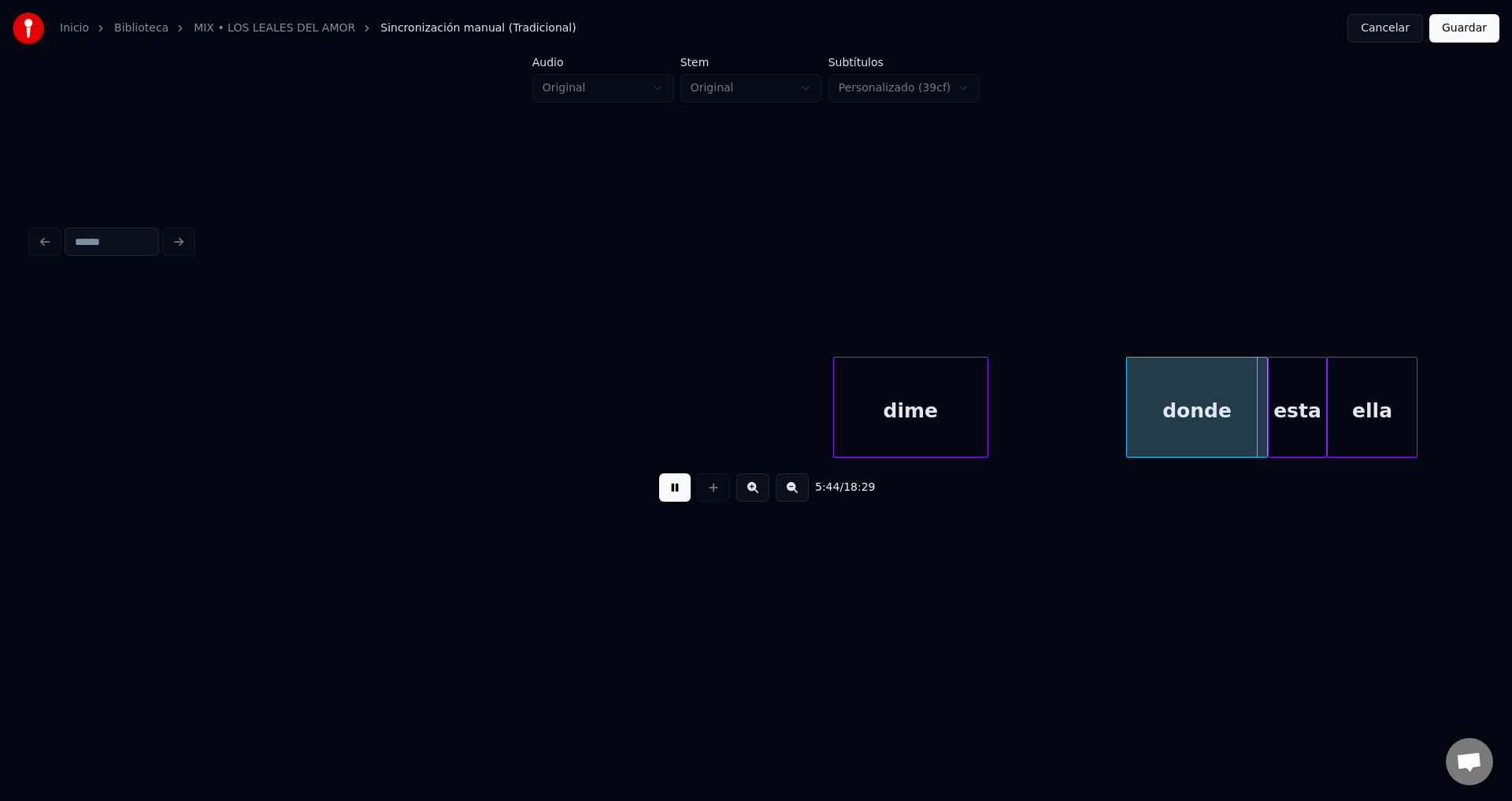
click at [666, 494] on button at bounding box center [675, 488] width 32 height 29
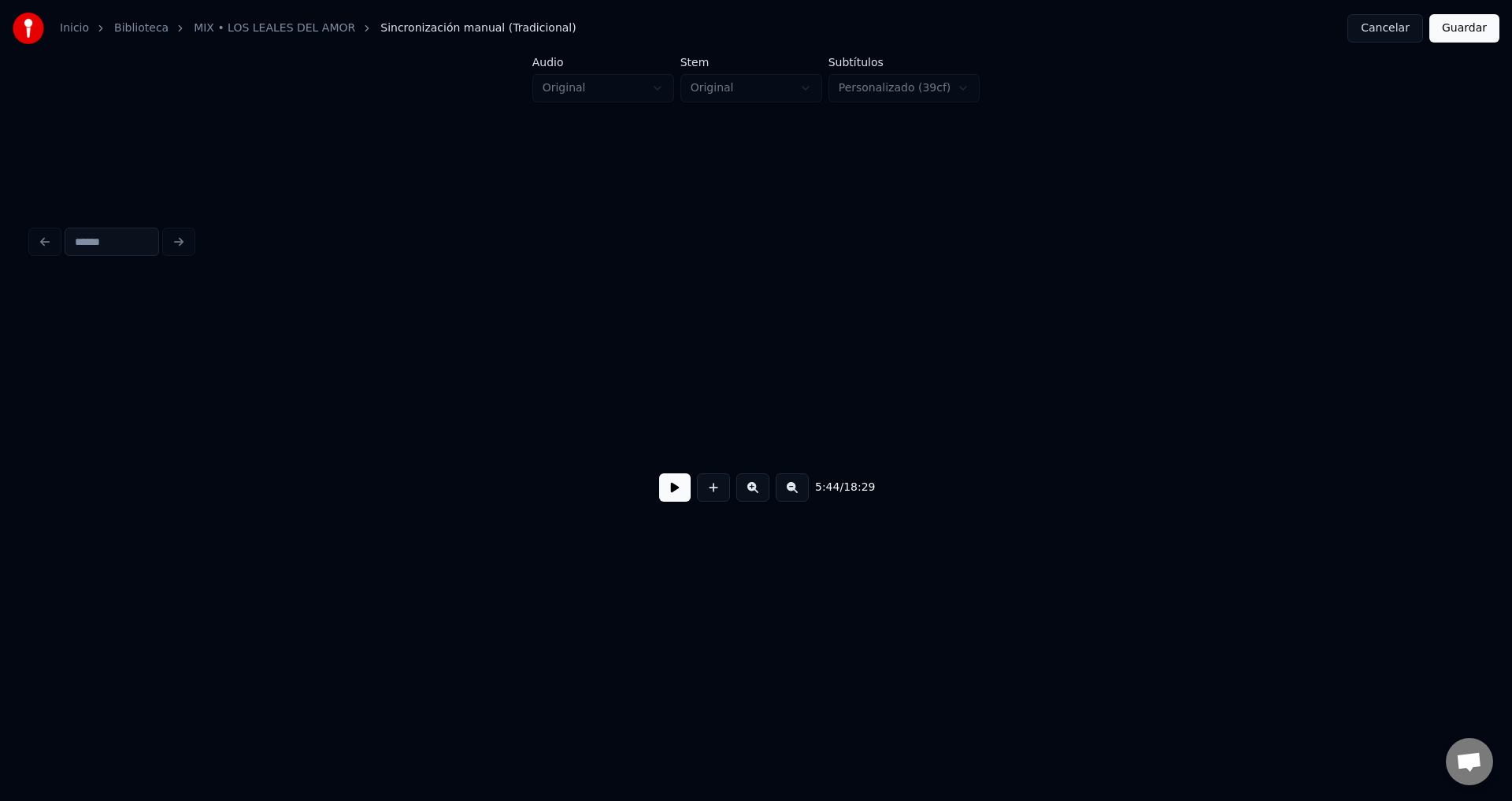
scroll to position [0, 61884]
click at [658, 491] on div "5:16 / 18:29" at bounding box center [756, 487] width 1424 height 34
click at [663, 491] on button at bounding box center [675, 488] width 32 height 29
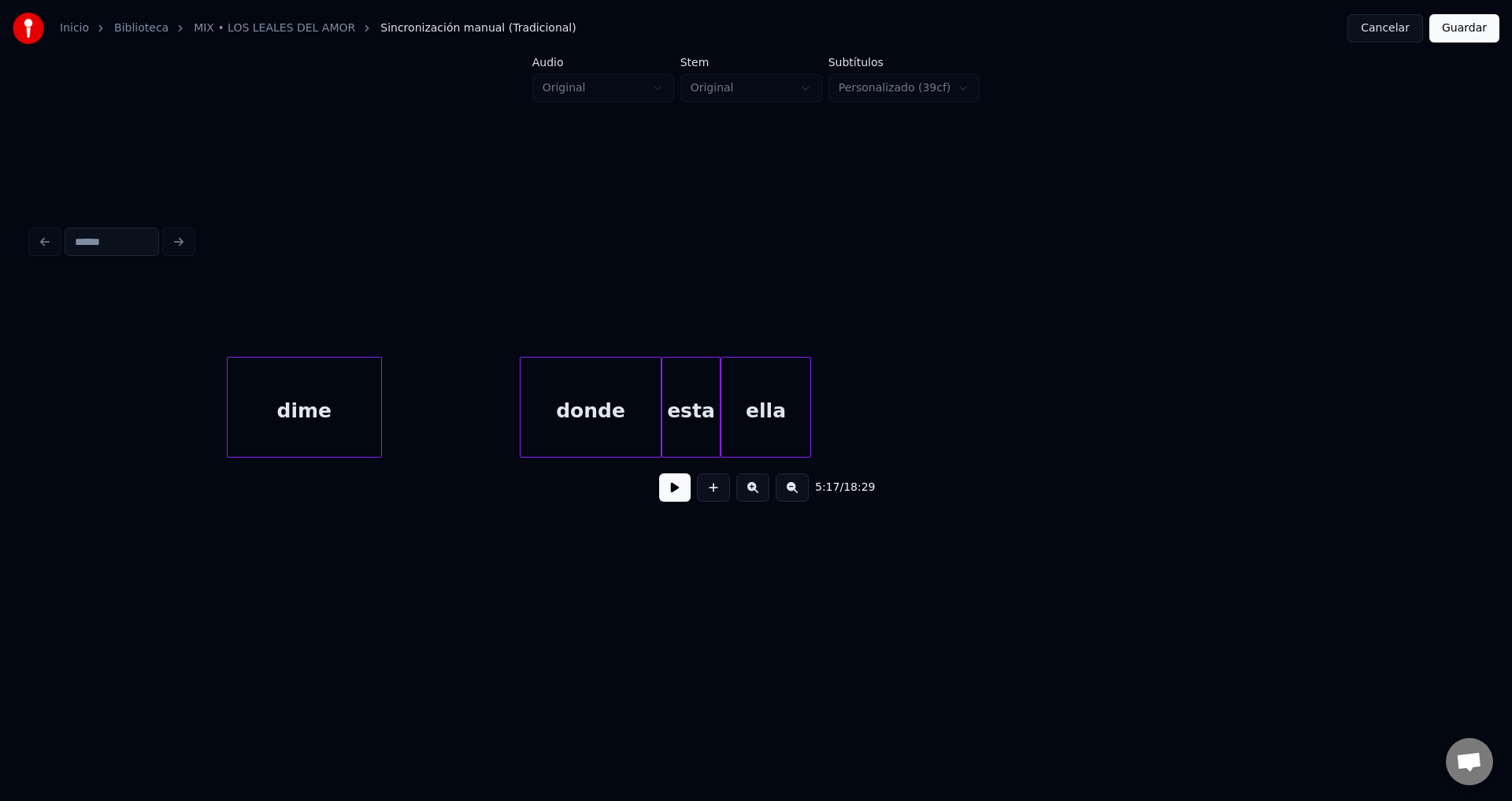
scroll to position [0, 66859]
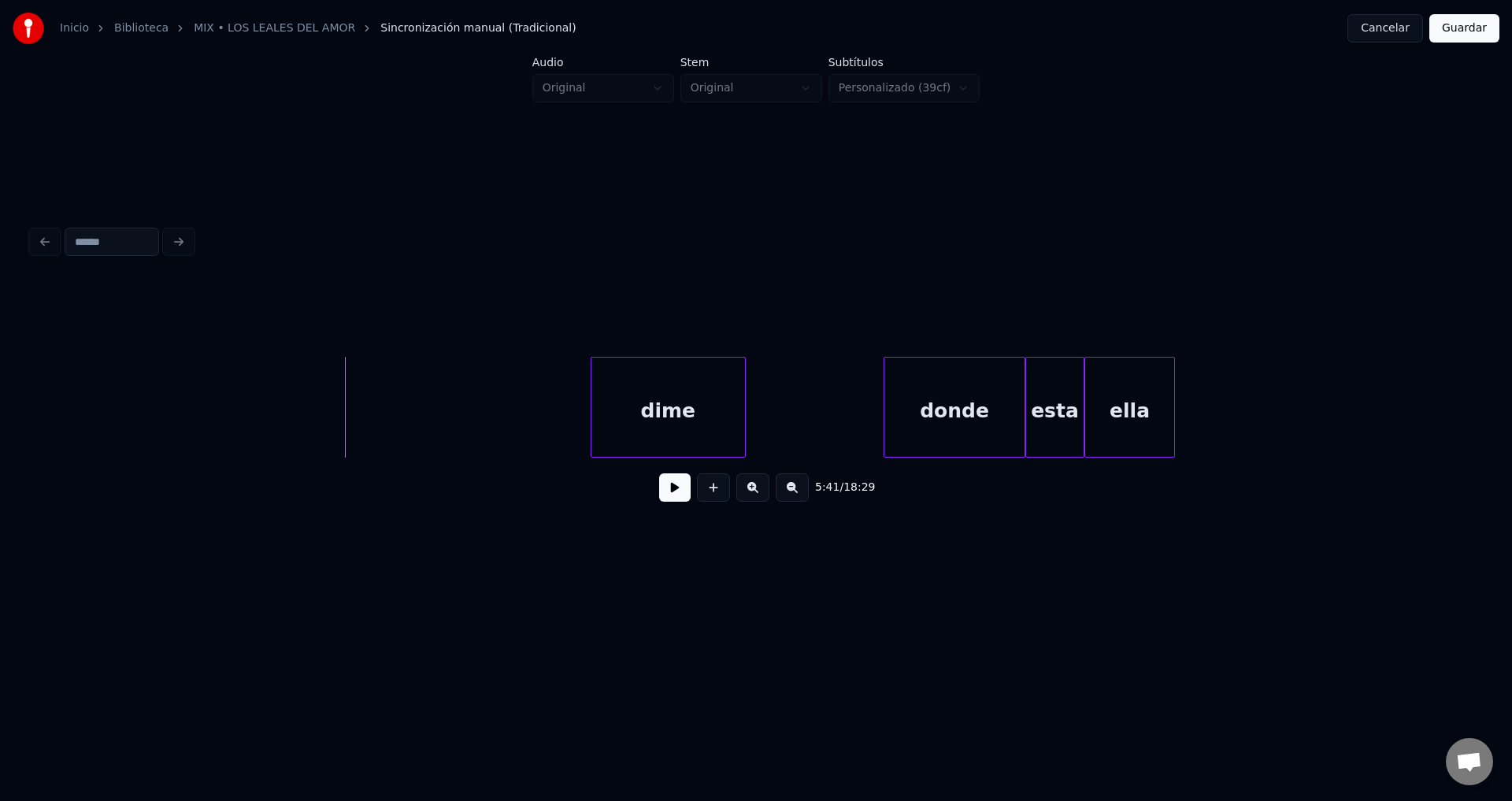
click at [672, 498] on button at bounding box center [675, 488] width 32 height 29
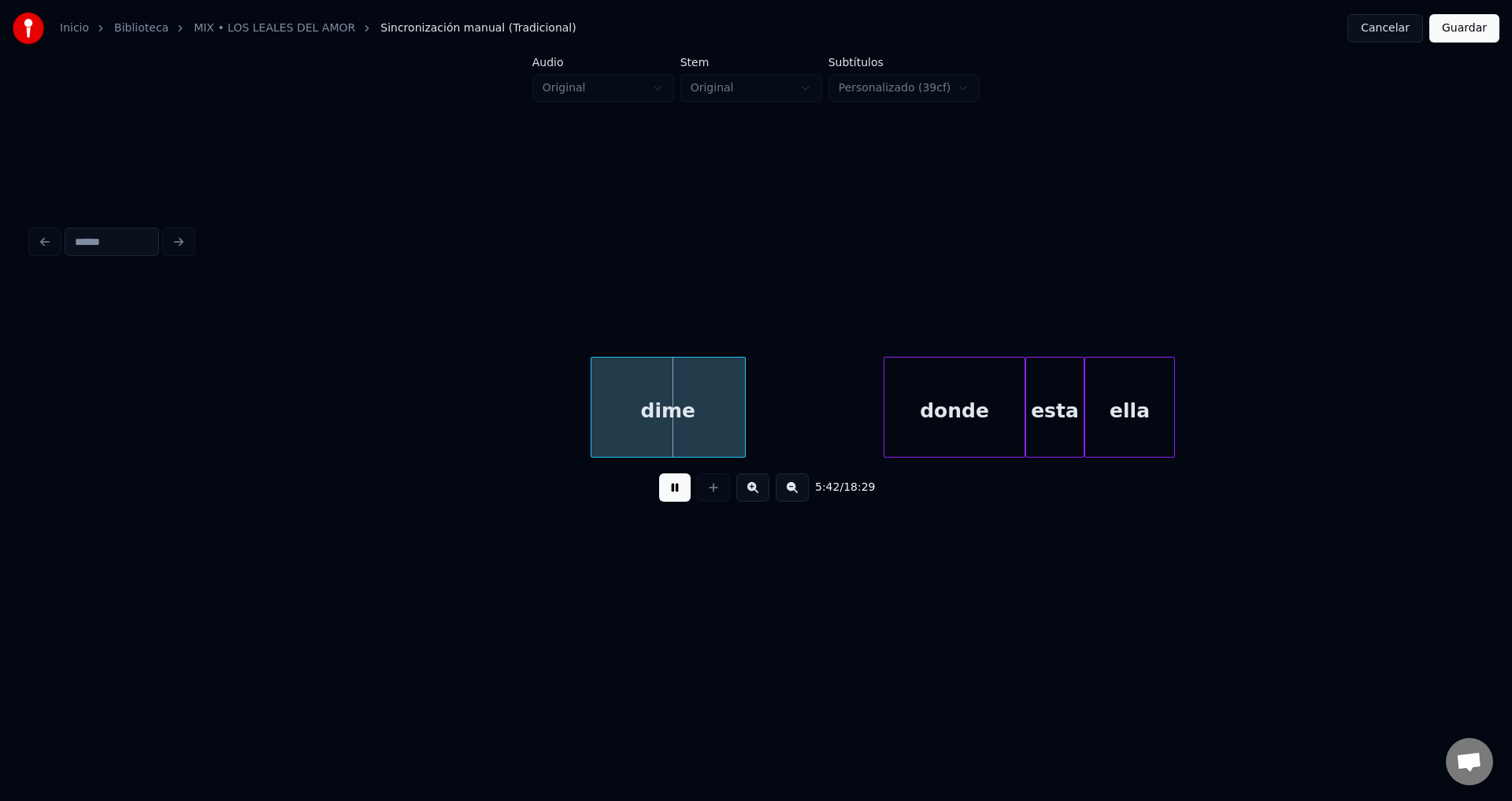
click at [672, 498] on button at bounding box center [675, 488] width 32 height 29
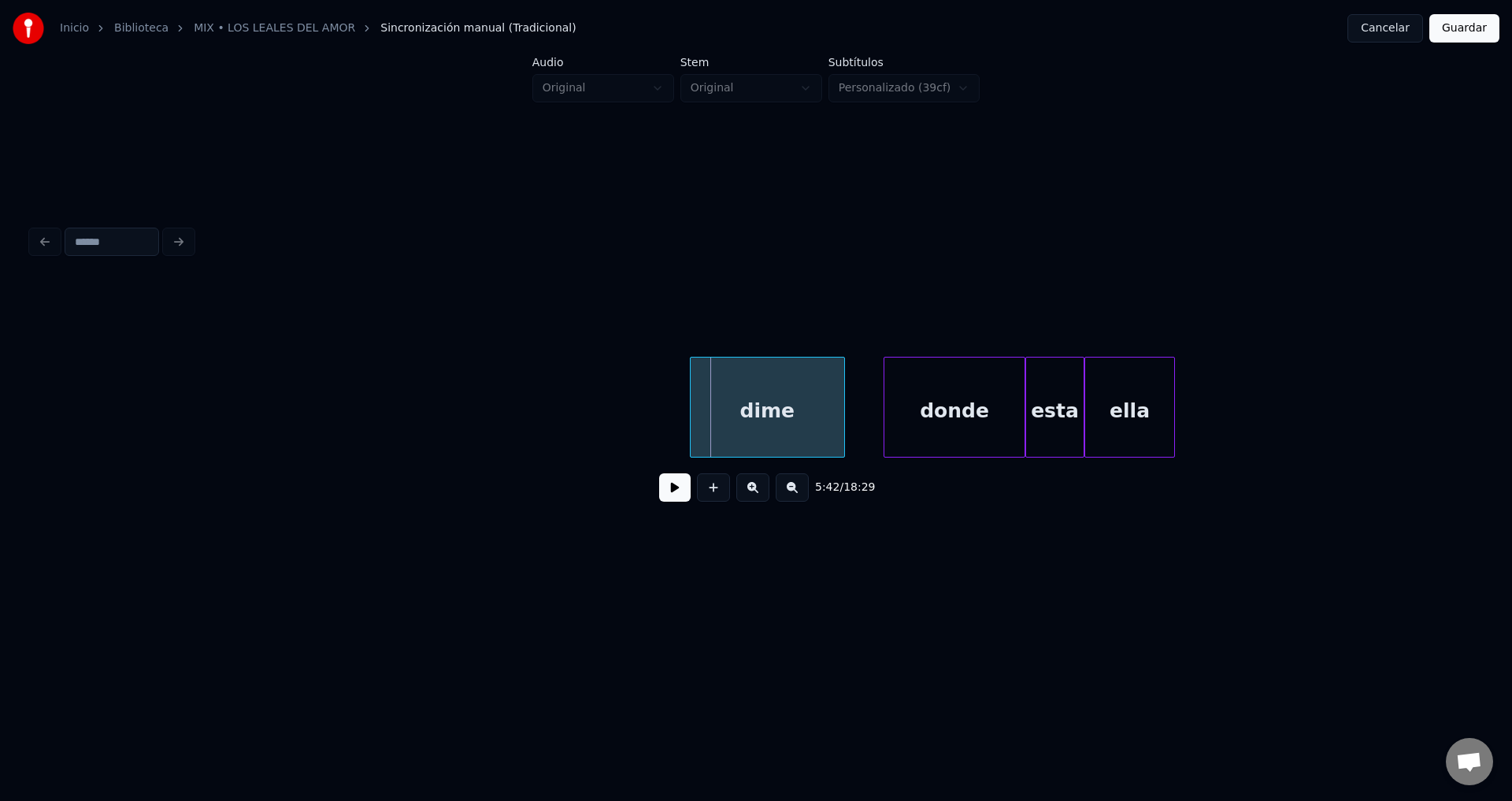
click at [755, 430] on div "dime" at bounding box center [768, 412] width 155 height 108
click at [1405, 414] on div "ella" at bounding box center [1367, 412] width 89 height 108
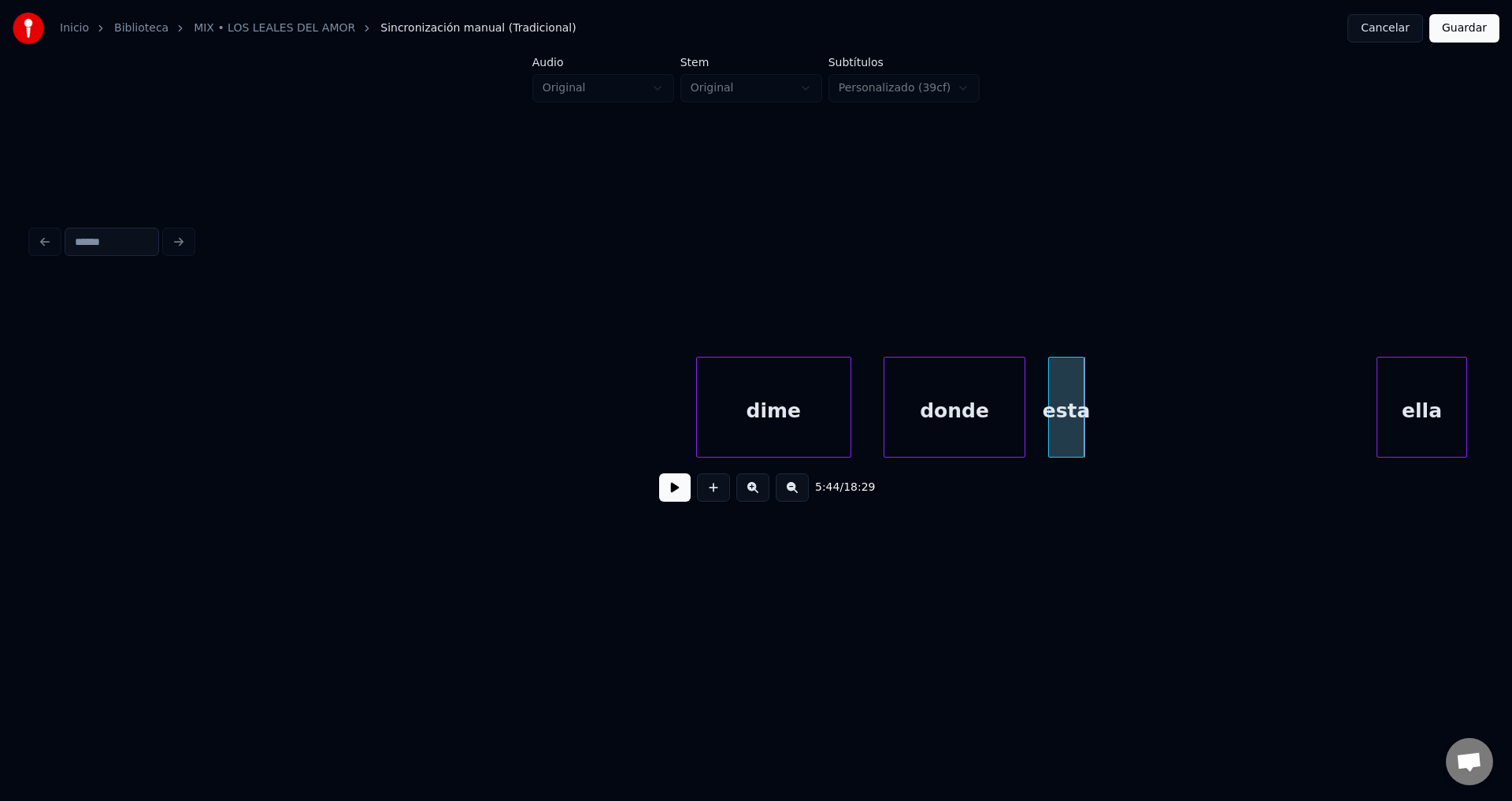
click at [1078, 397] on div "esta" at bounding box center [1066, 407] width 36 height 101
click at [1292, 396] on div "esta" at bounding box center [1285, 412] width 40 height 108
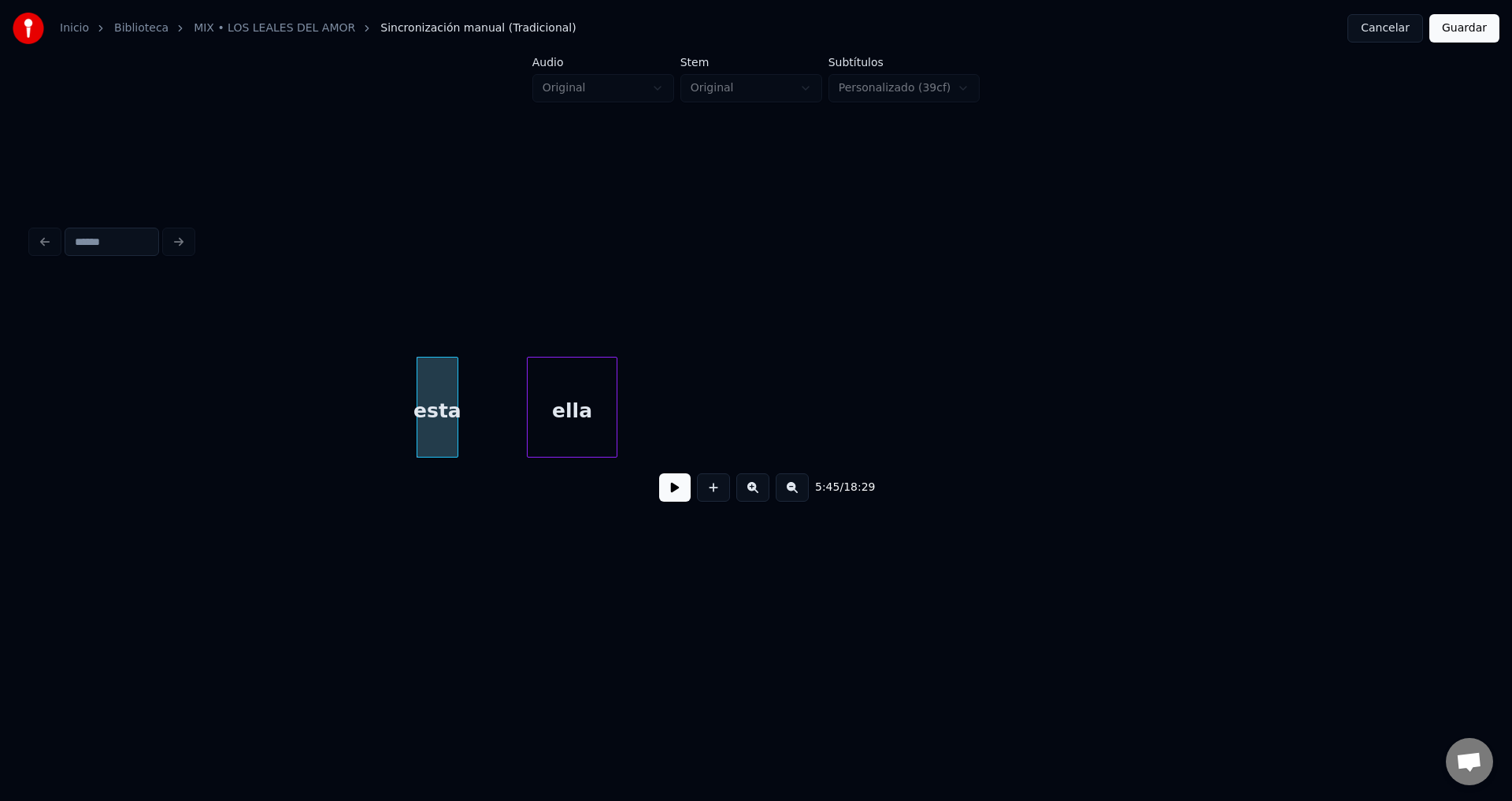
scroll to position [0, 67951]
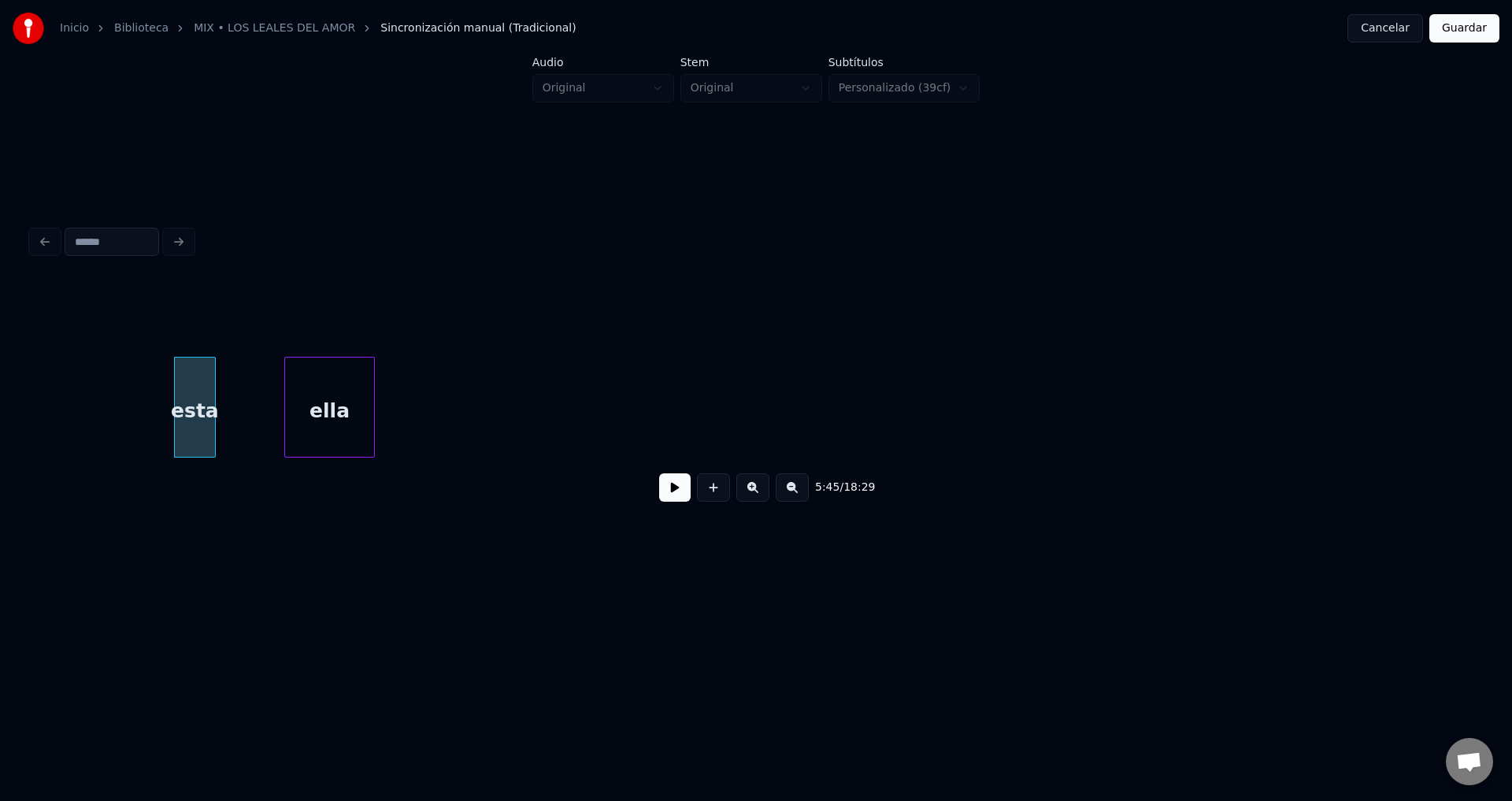
click at [881, 340] on div at bounding box center [756, 317] width 1449 height 79
click at [667, 499] on button at bounding box center [675, 488] width 32 height 29
click at [672, 502] on button at bounding box center [675, 488] width 32 height 29
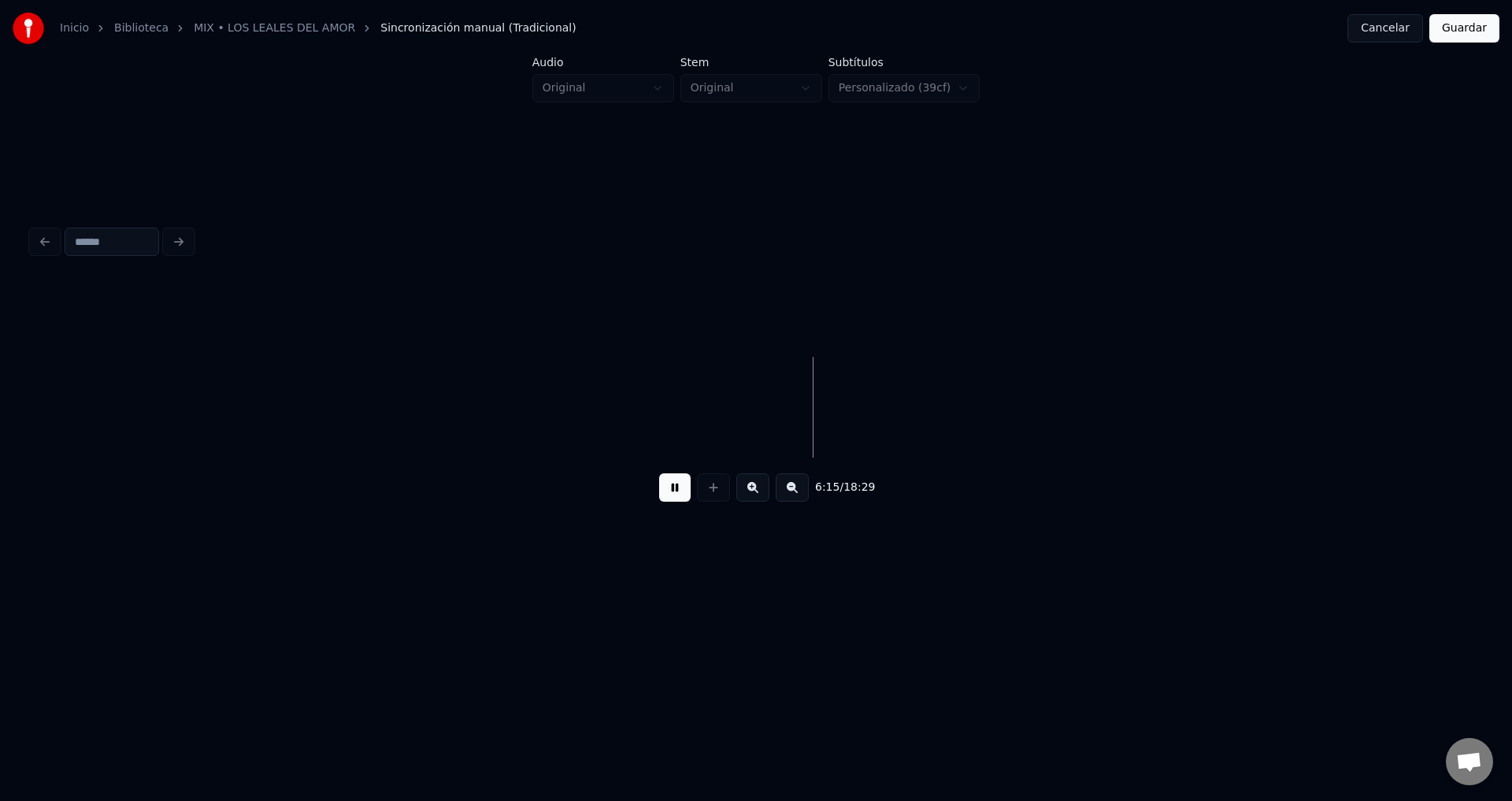
click at [672, 502] on button at bounding box center [675, 488] width 32 height 29
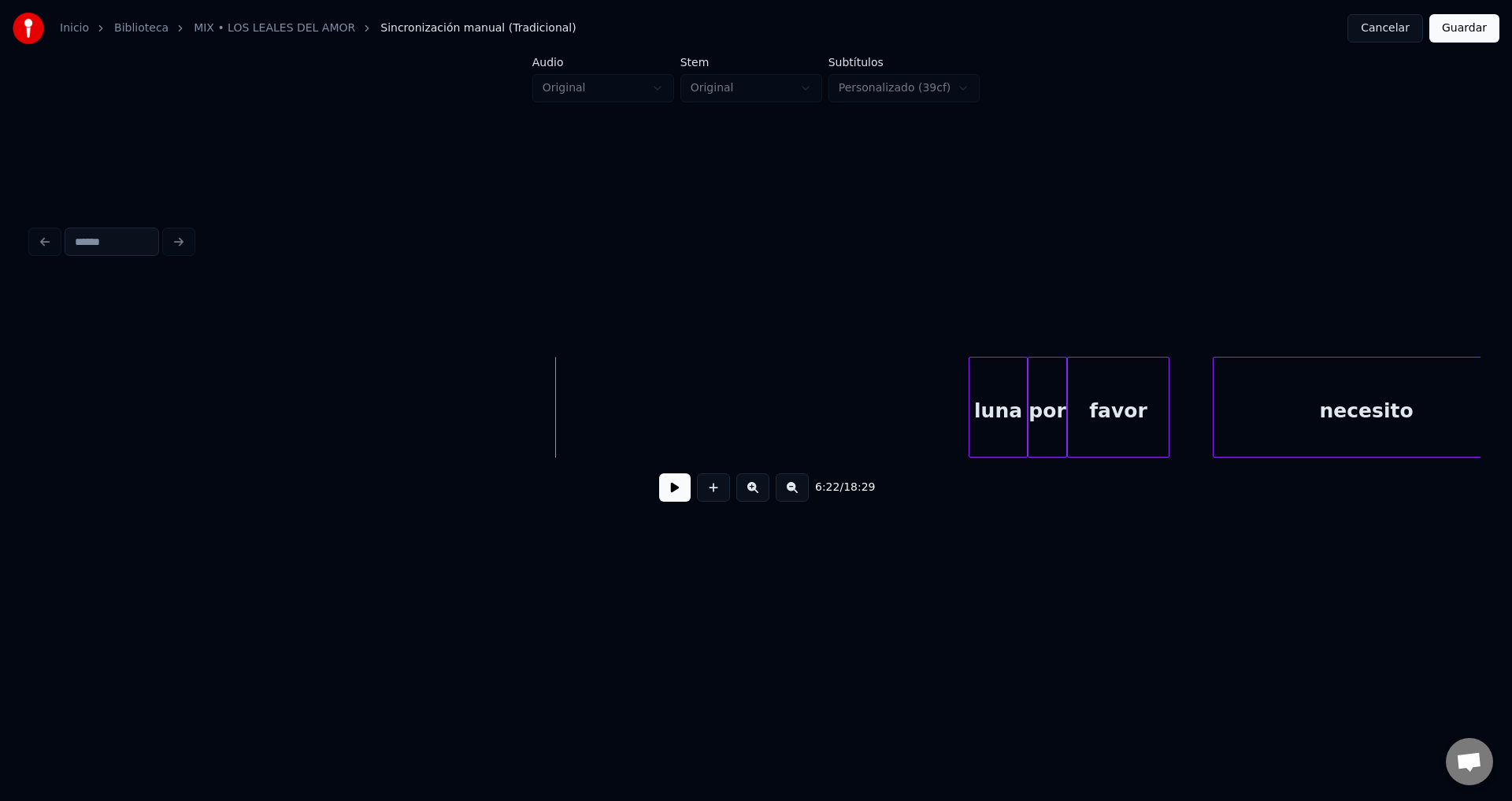
scroll to position [0, 74018]
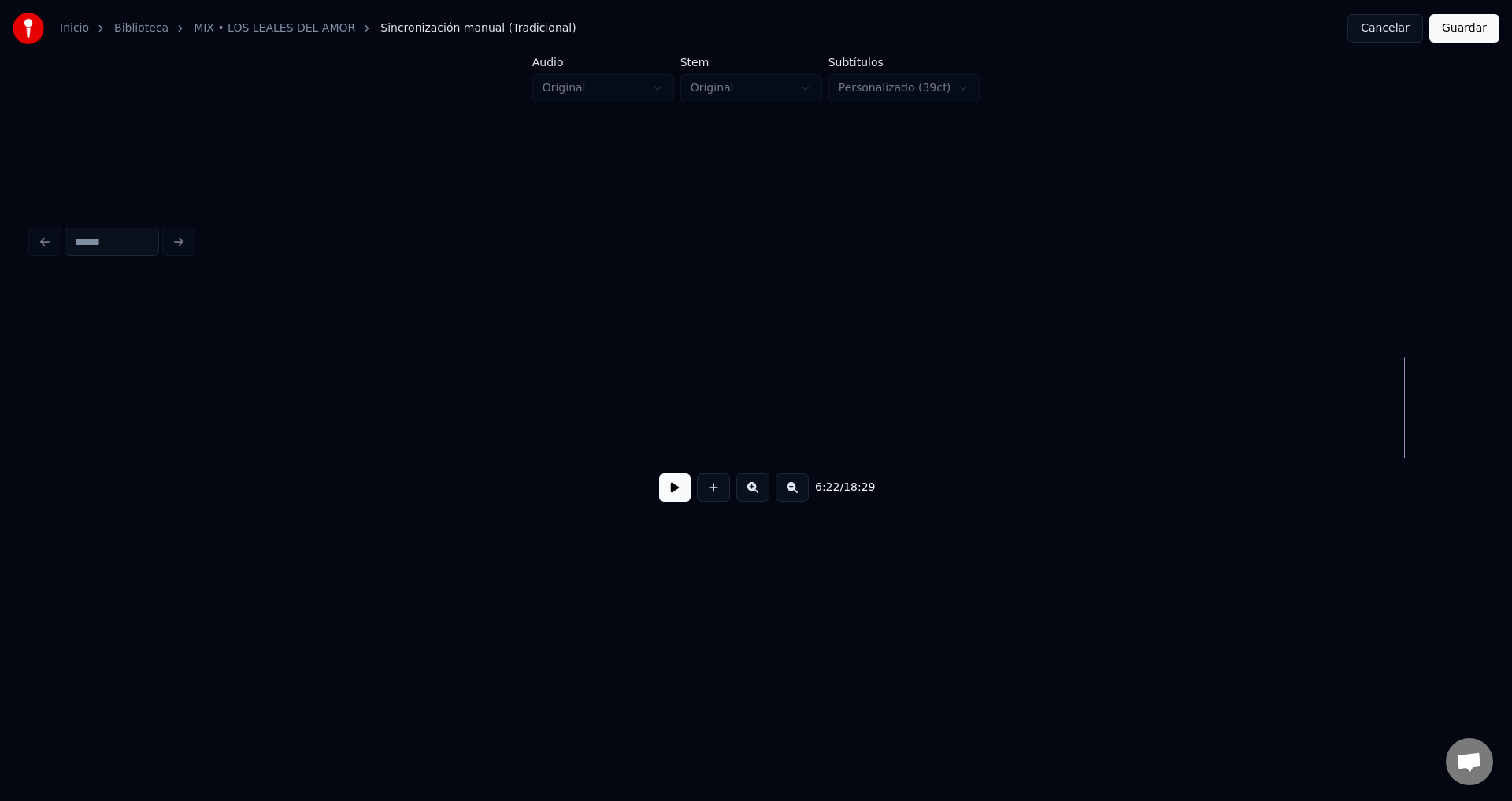
click at [535, 333] on div at bounding box center [756, 317] width 1449 height 79
drag, startPoint x: 660, startPoint y: 493, endPoint x: 671, endPoint y: 493, distance: 11.0
click at [668, 493] on button at bounding box center [675, 488] width 32 height 29
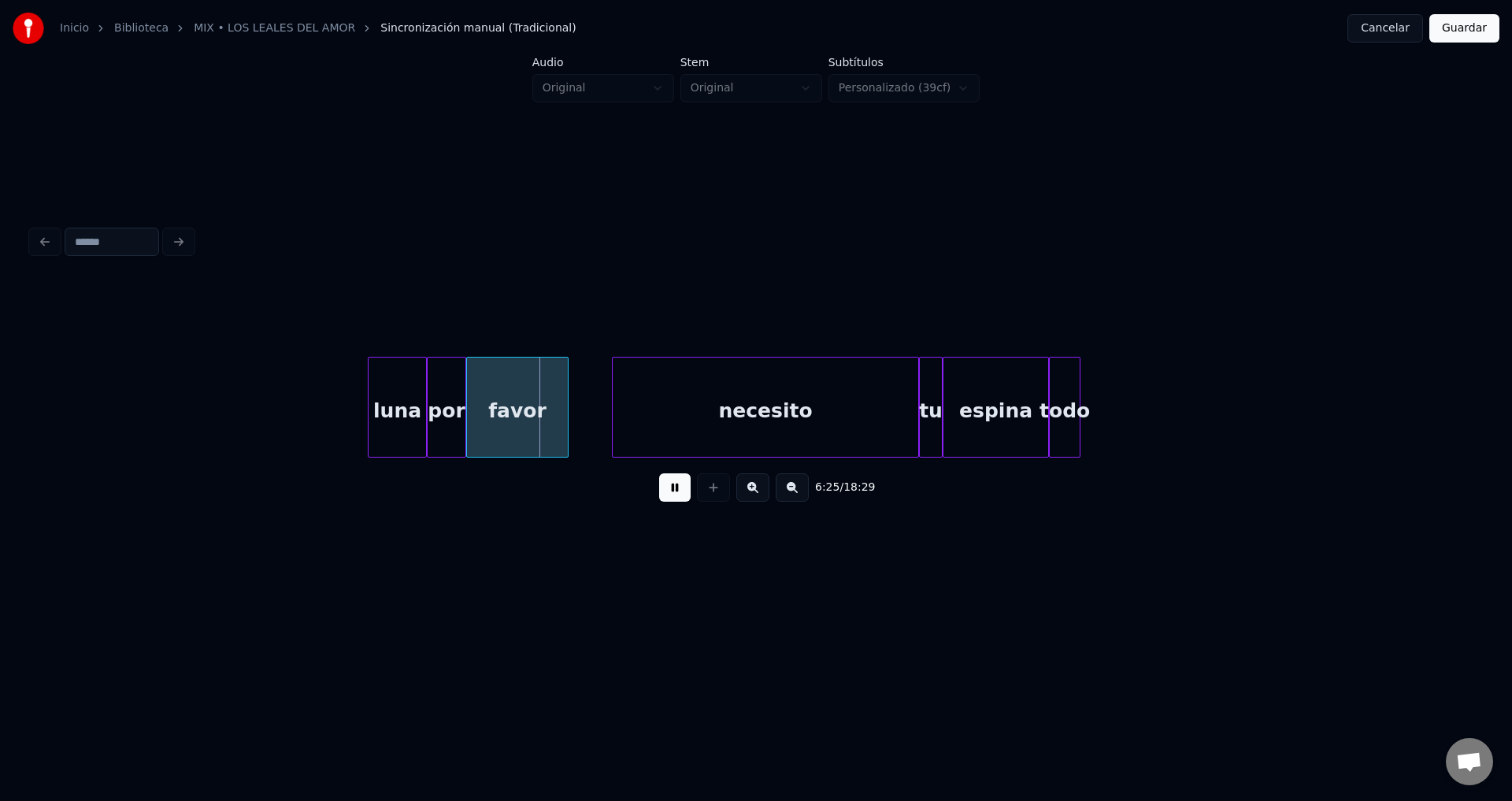
click at [678, 494] on button at bounding box center [675, 488] width 32 height 29
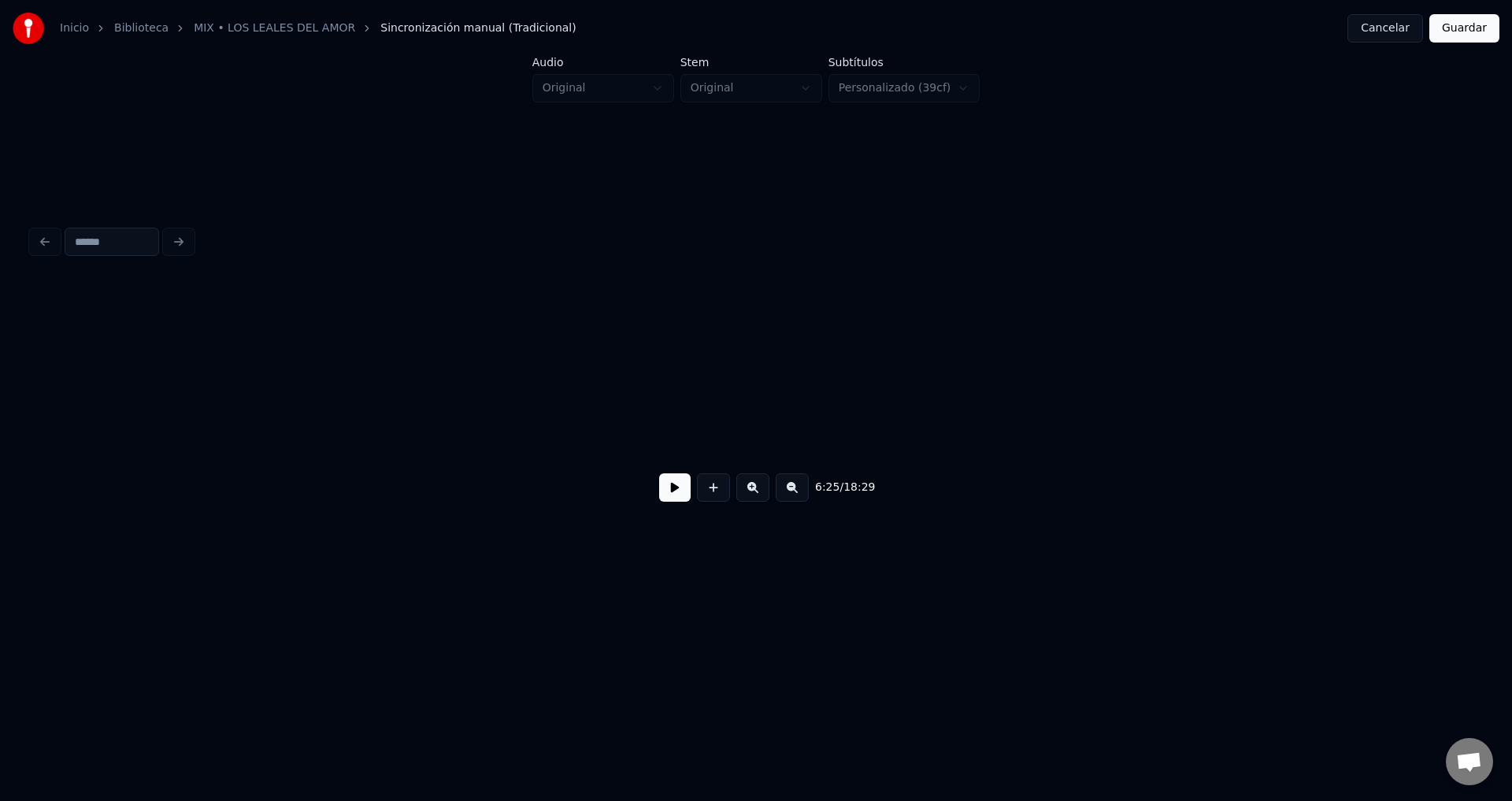
scroll to position [0, 73533]
click at [669, 505] on div "6:15 / 18:29" at bounding box center [756, 487] width 1424 height 34
click at [672, 501] on button at bounding box center [675, 488] width 32 height 29
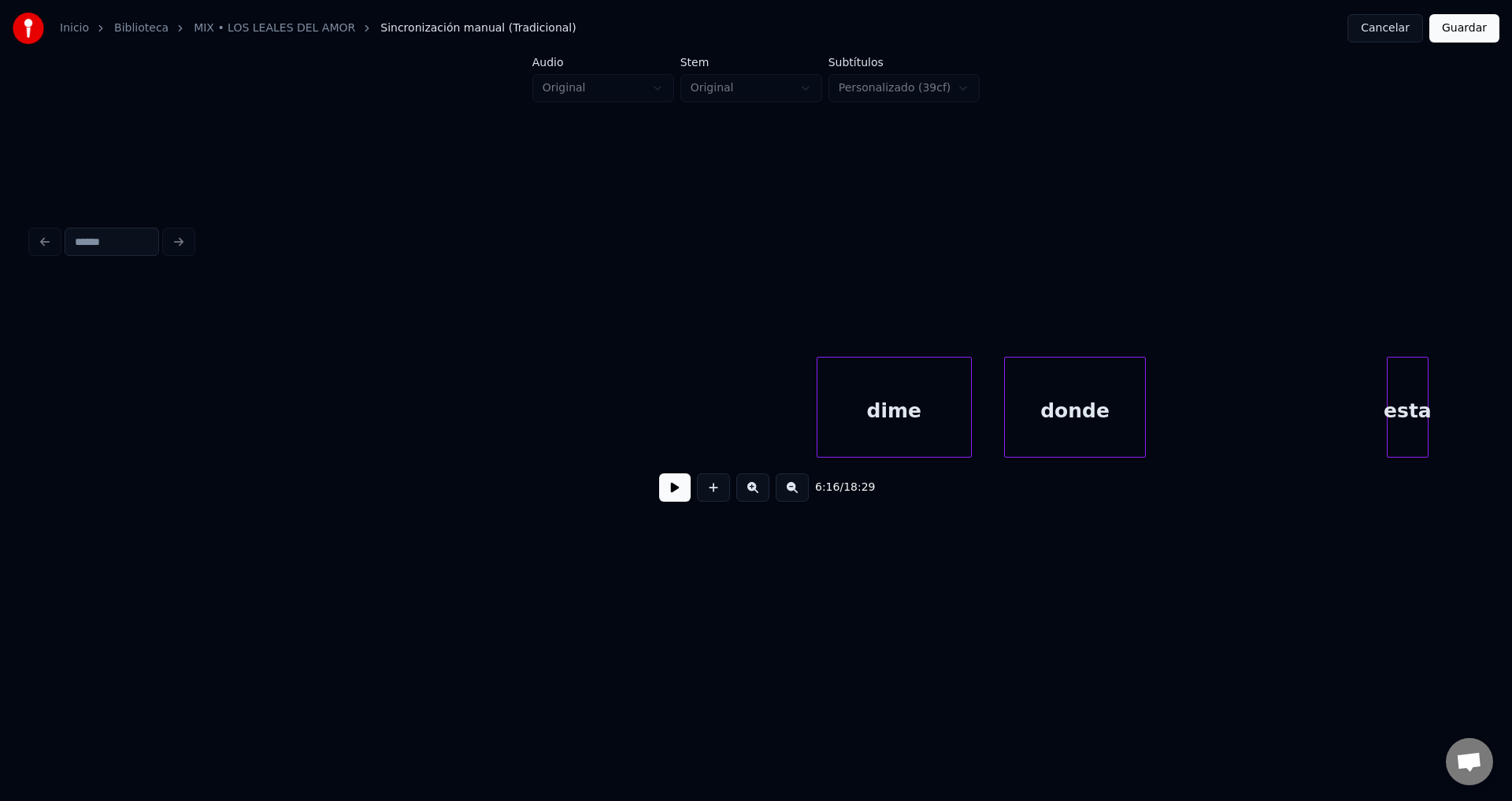
scroll to position [0, 66980]
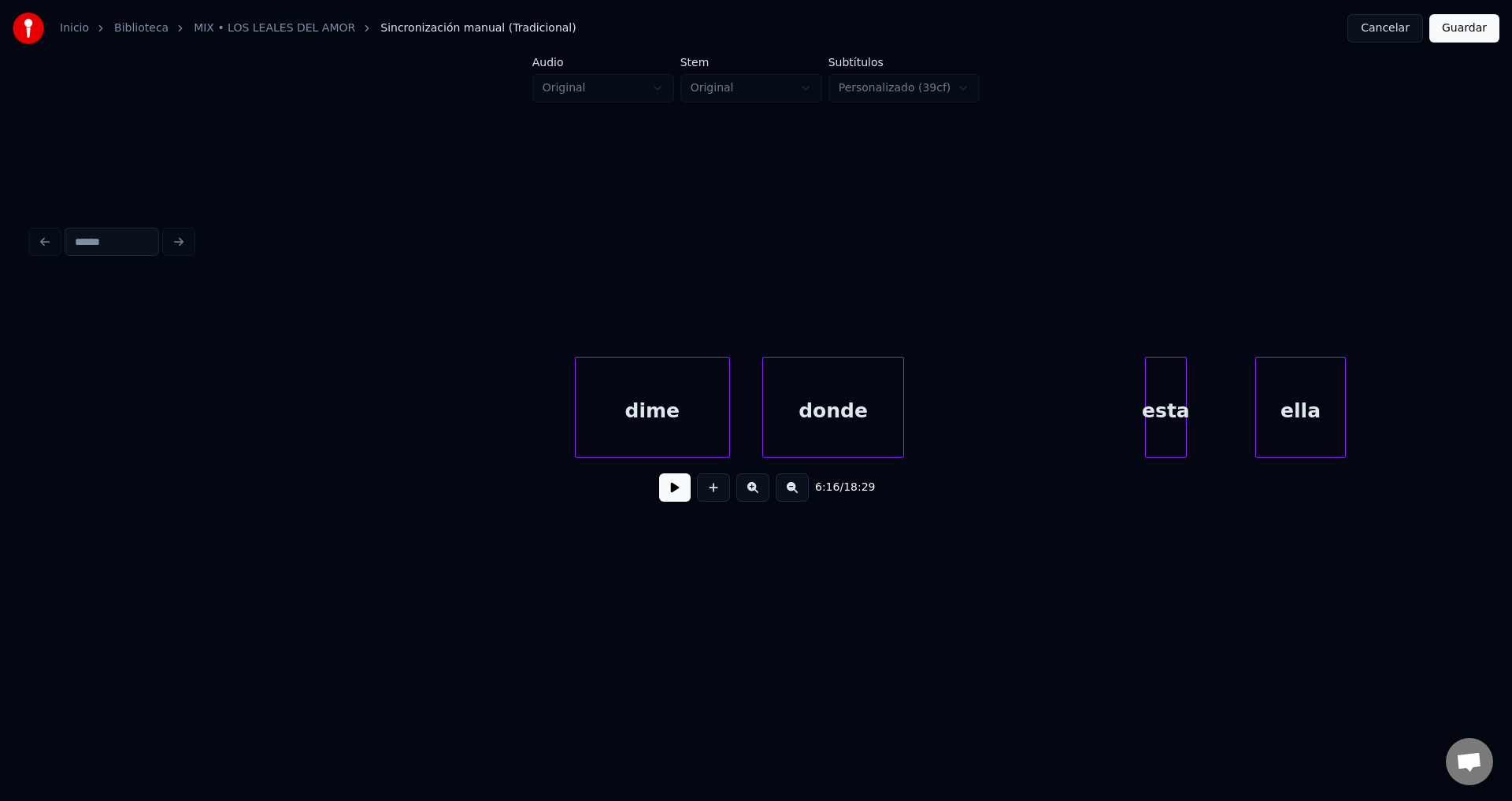
click at [672, 494] on button at bounding box center [675, 488] width 32 height 29
drag, startPoint x: 717, startPoint y: 498, endPoint x: 710, endPoint y: 475, distance: 24.0
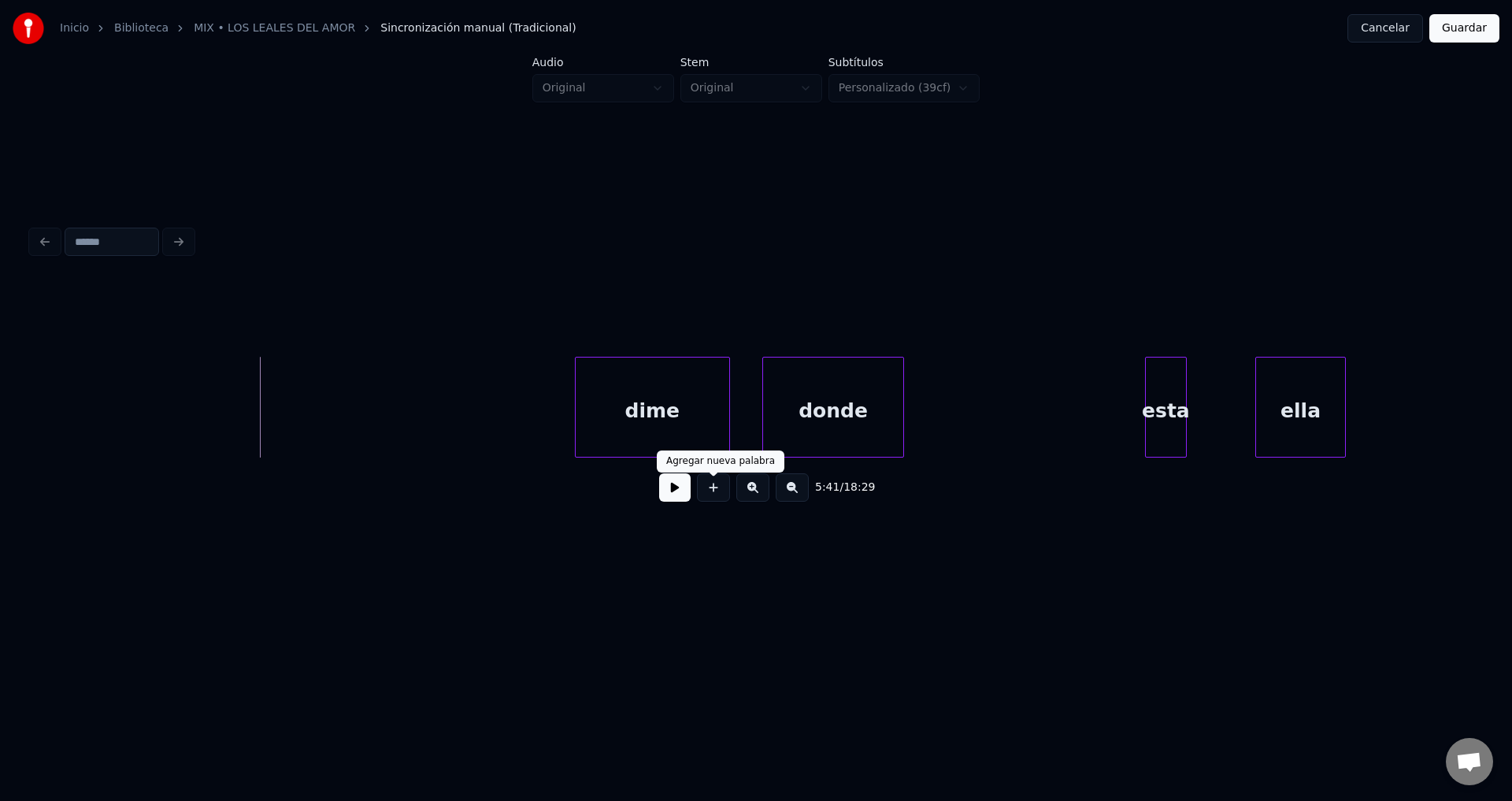
click at [718, 498] on button at bounding box center [714, 488] width 33 height 29
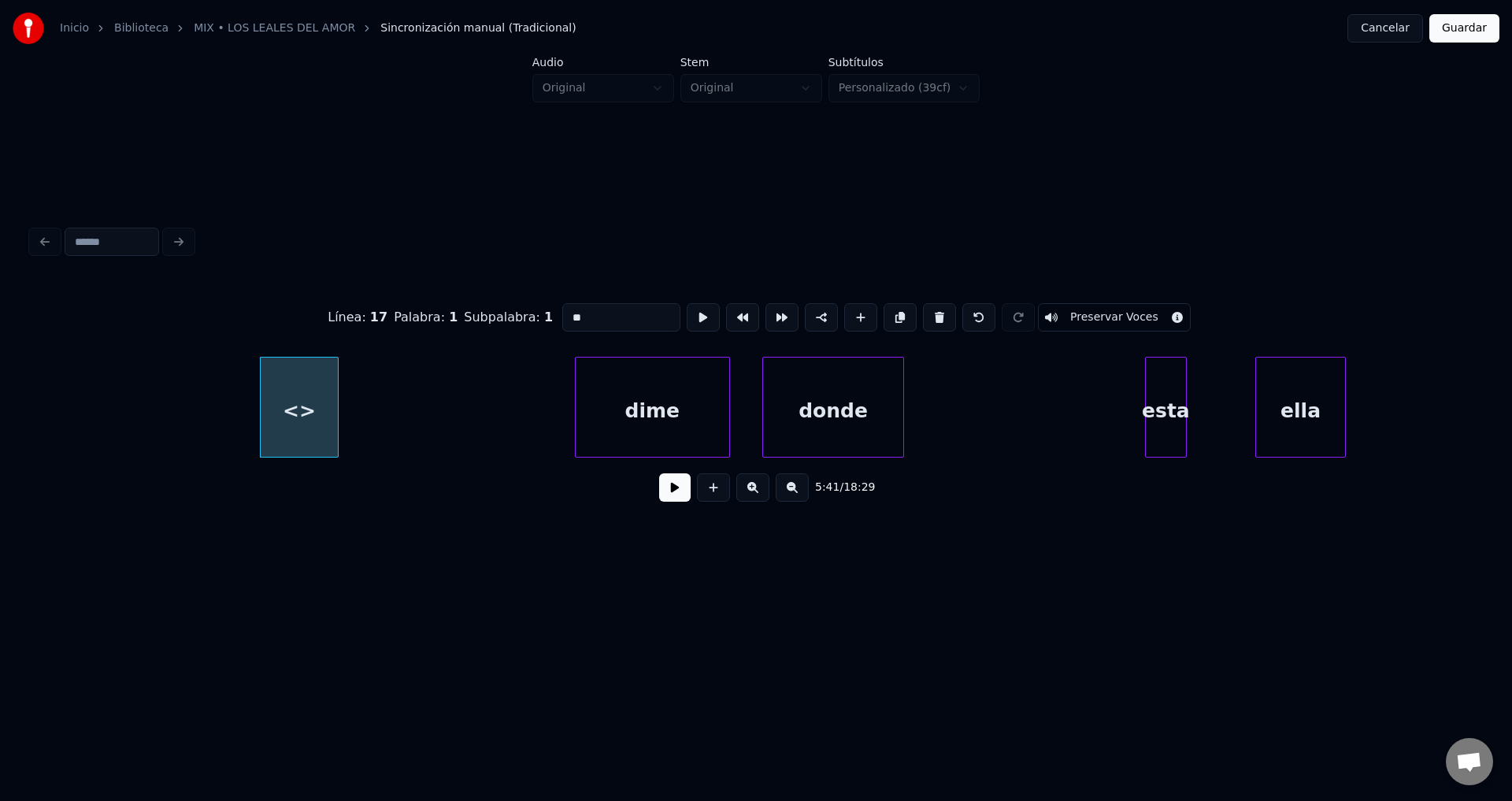
drag, startPoint x: 596, startPoint y: 313, endPoint x: 520, endPoint y: 312, distance: 76.0
click at [519, 312] on div "Línea : 17 Palabra : 1 Subpalabra : 1 ** Preservar Voces" at bounding box center [756, 317] width 1449 height 79
type input "****"
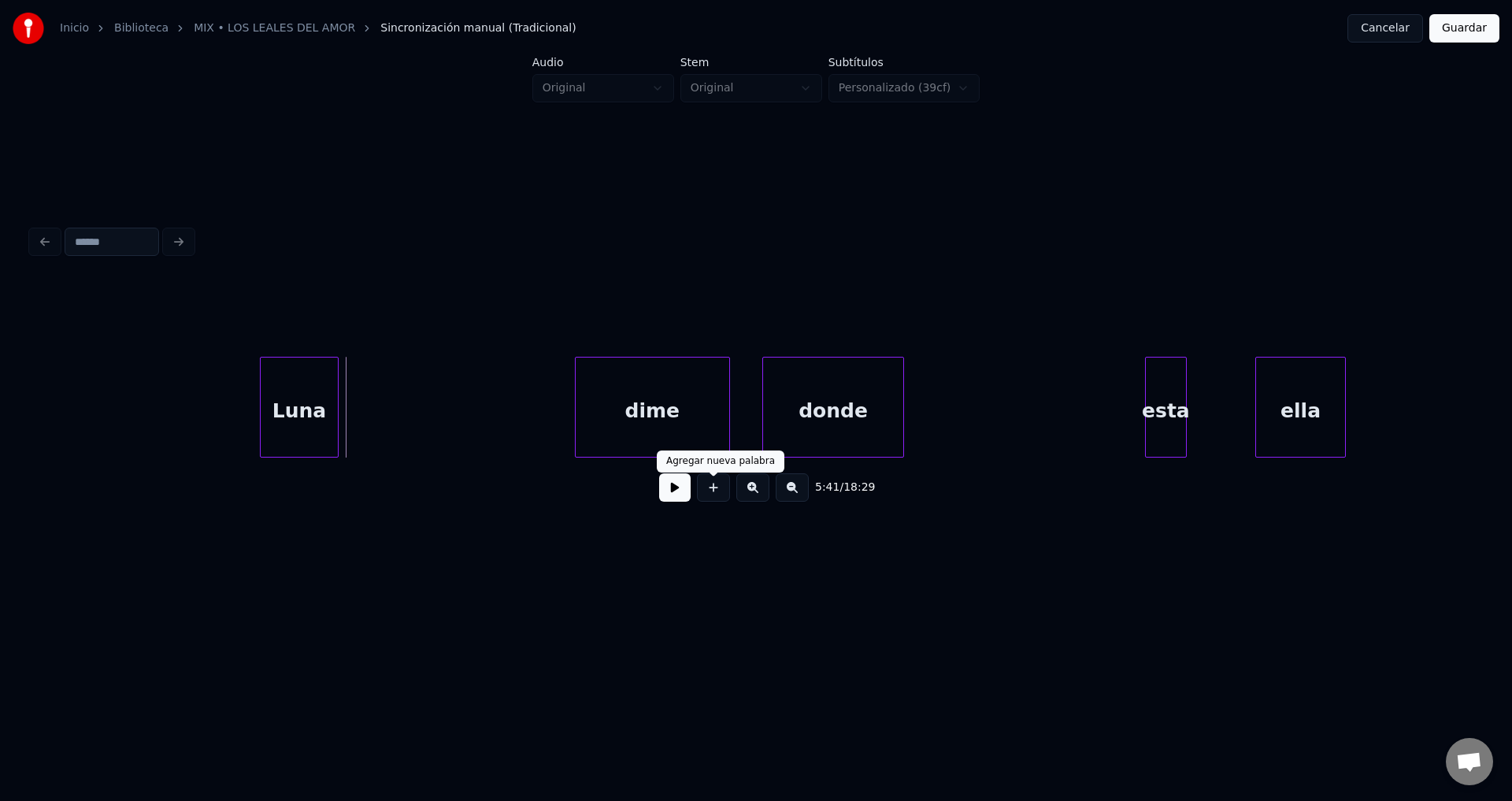
click at [713, 502] on button at bounding box center [714, 488] width 33 height 29
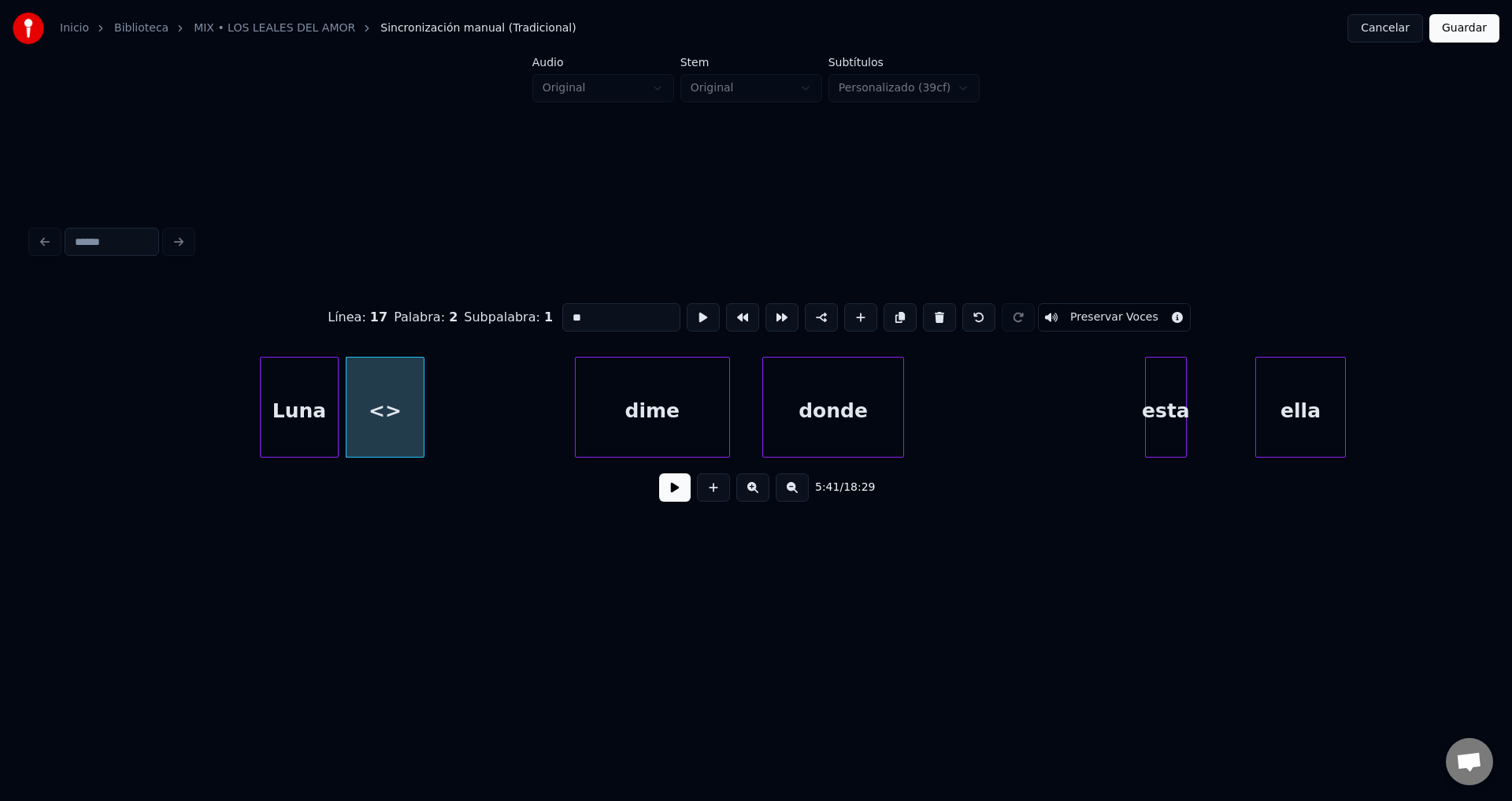
drag, startPoint x: 591, startPoint y: 310, endPoint x: 515, endPoint y: 312, distance: 76.0
click at [515, 312] on div "Línea : 17 Palabra : 2 Subpalabra : 1 ** Preservar Voces" at bounding box center [756, 317] width 1449 height 79
type input "***"
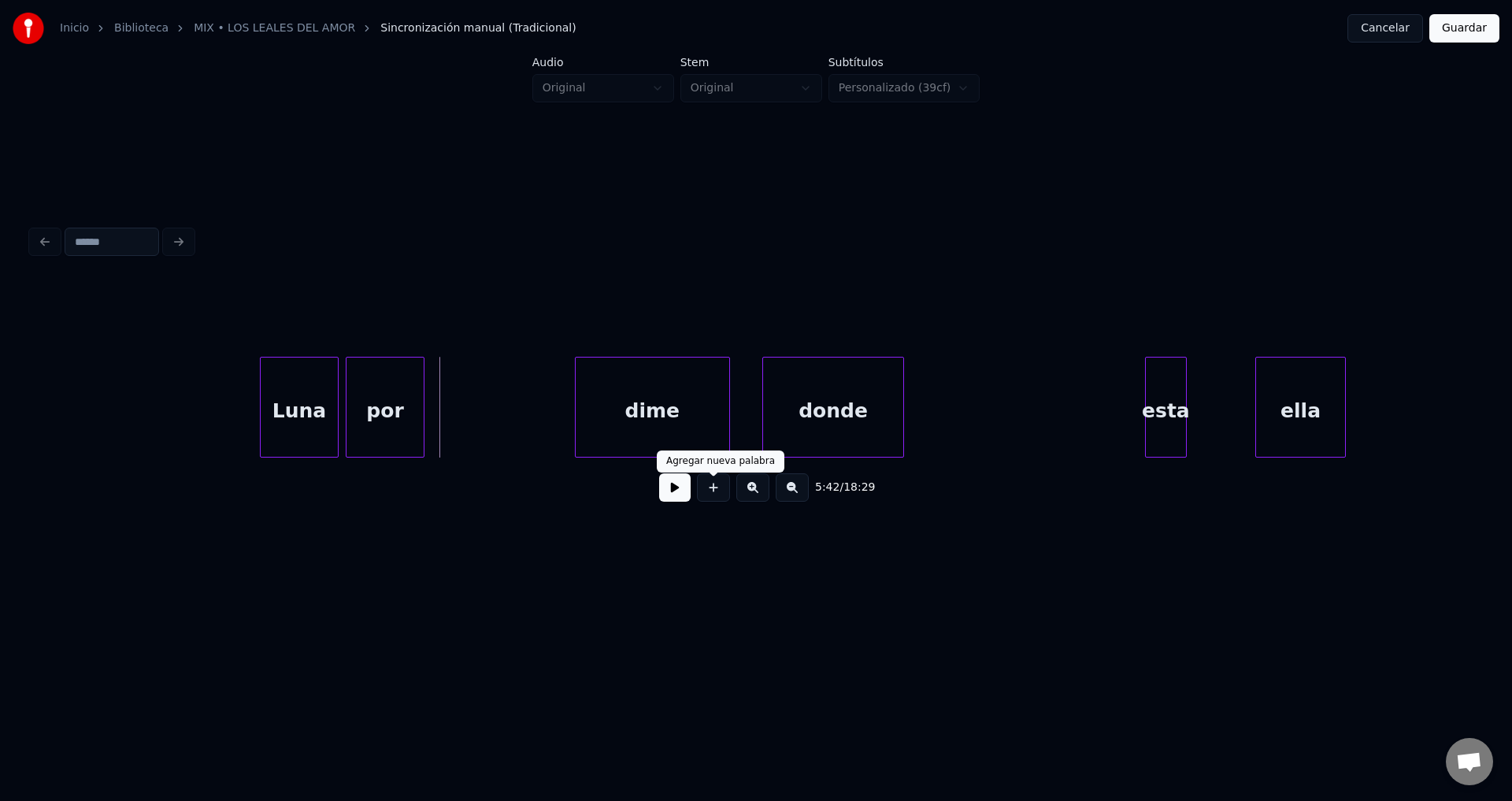
click at [716, 495] on button at bounding box center [714, 488] width 33 height 29
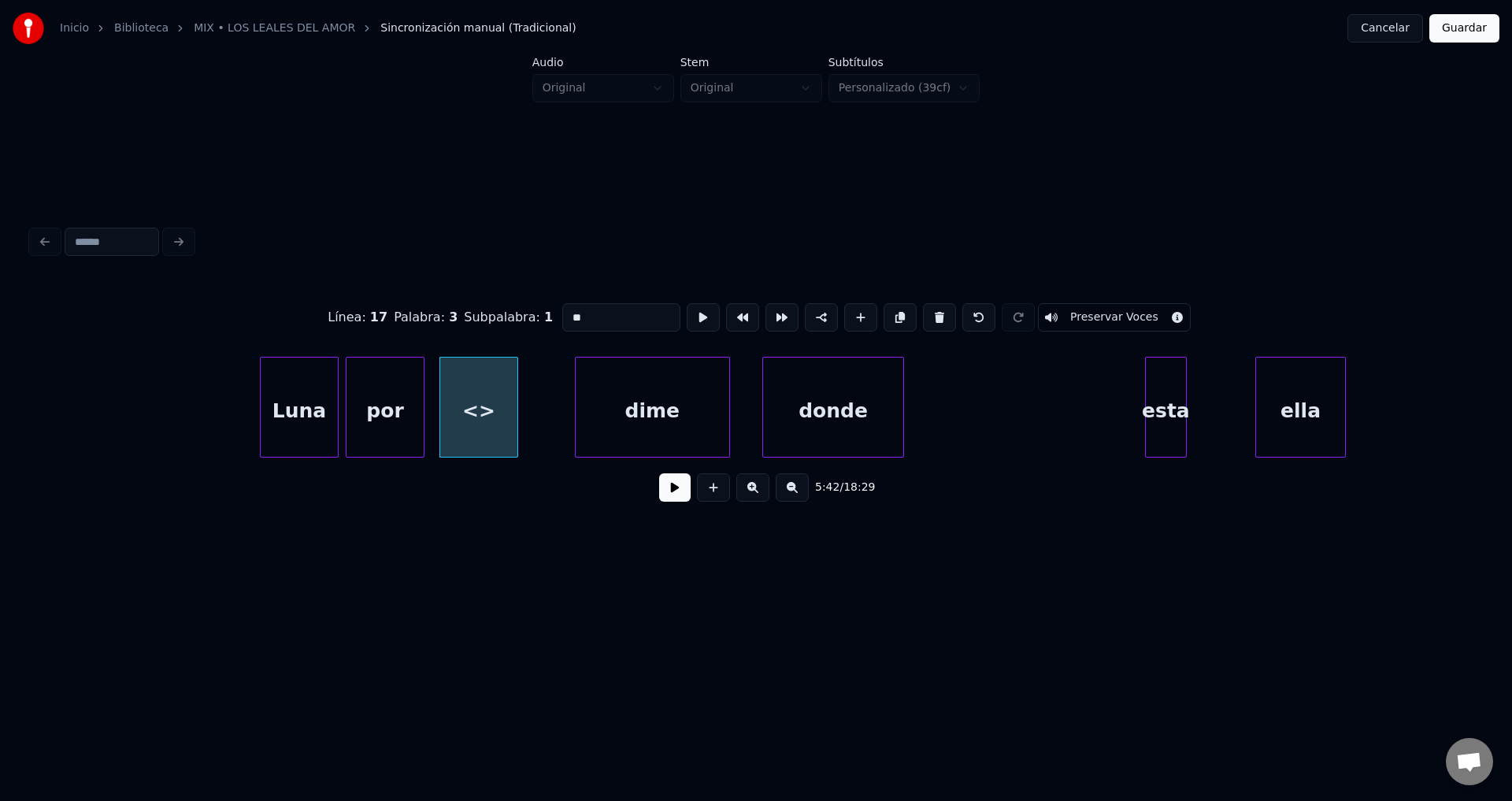
drag, startPoint x: 616, startPoint y: 314, endPoint x: 464, endPoint y: 312, distance: 152.0
click at [464, 312] on div "Línea : 17 Palabra : 3 Subpalabra : 1 ** Preservar Voces" at bounding box center [756, 317] width 1449 height 79
click at [295, 399] on div "Luna" at bounding box center [287, 412] width 77 height 108
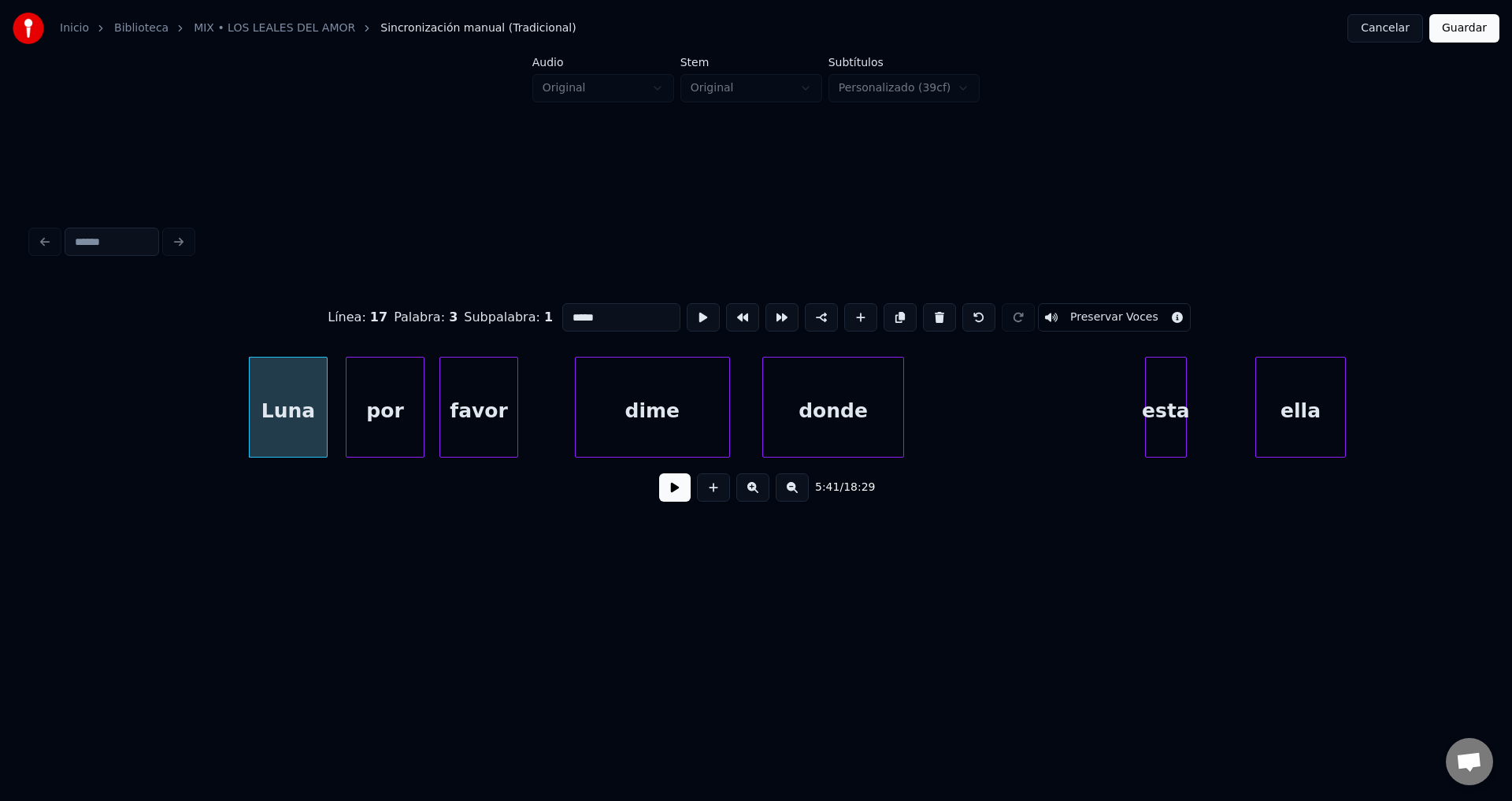
type input "*****"
drag, startPoint x: 653, startPoint y: 498, endPoint x: 663, endPoint y: 496, distance: 10.2
click at [654, 498] on div "5:41 / 18:29" at bounding box center [756, 487] width 1424 height 34
click at [663, 496] on button at bounding box center [675, 488] width 32 height 29
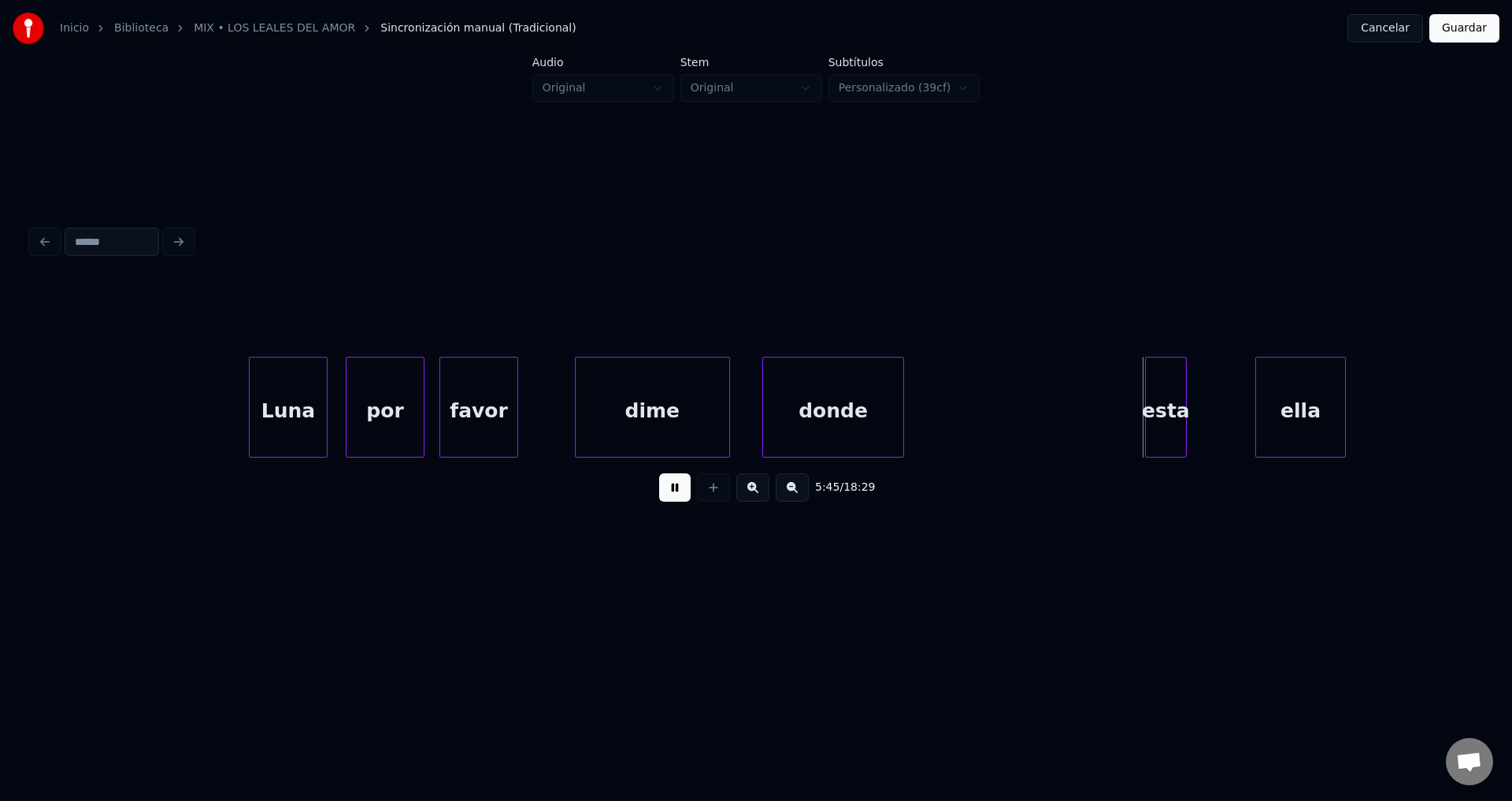
click at [673, 495] on button at bounding box center [675, 488] width 32 height 29
click at [1366, 406] on div "ella" at bounding box center [1343, 412] width 89 height 108
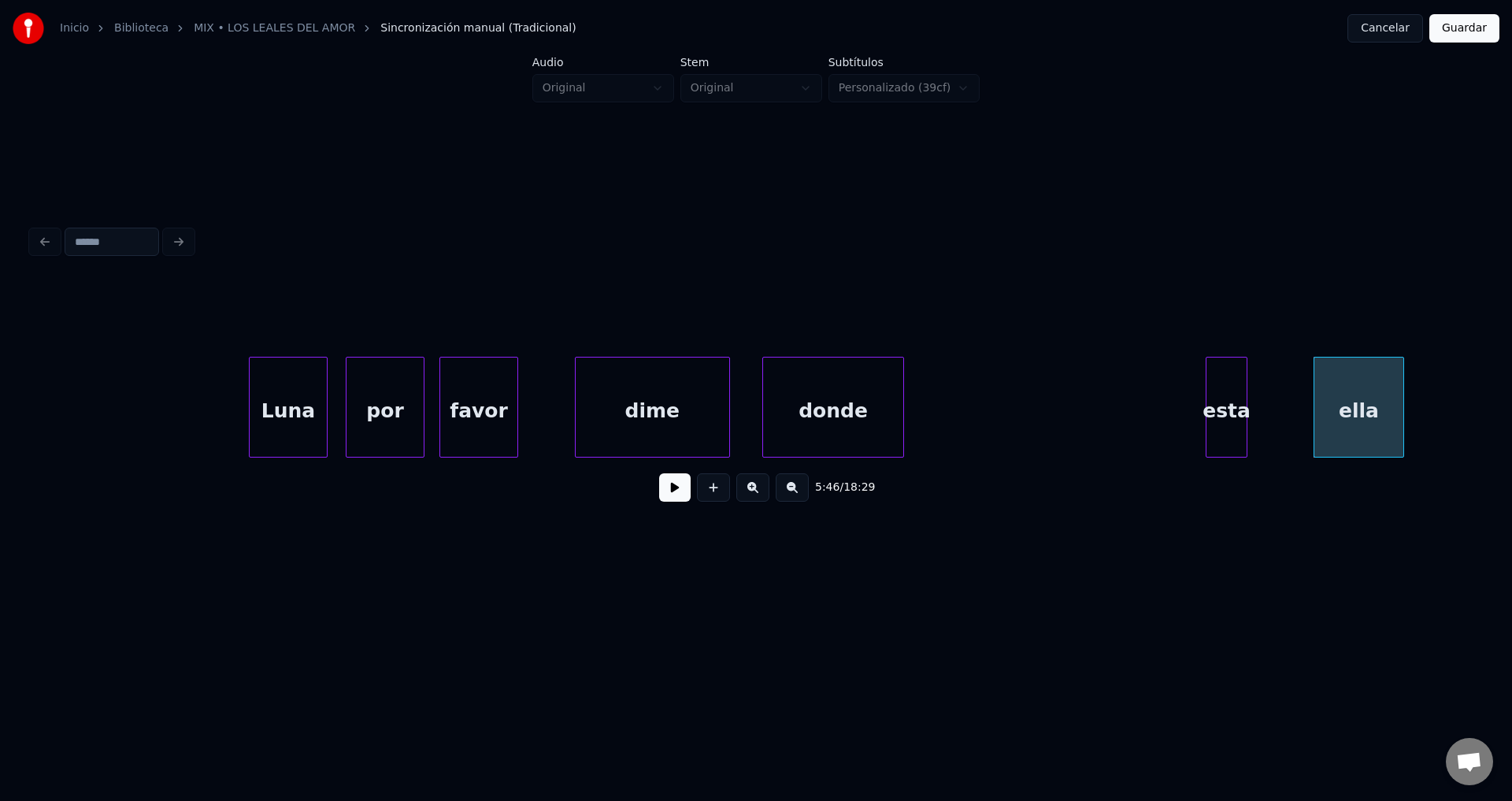
click at [1223, 405] on div "esta" at bounding box center [1226, 412] width 40 height 108
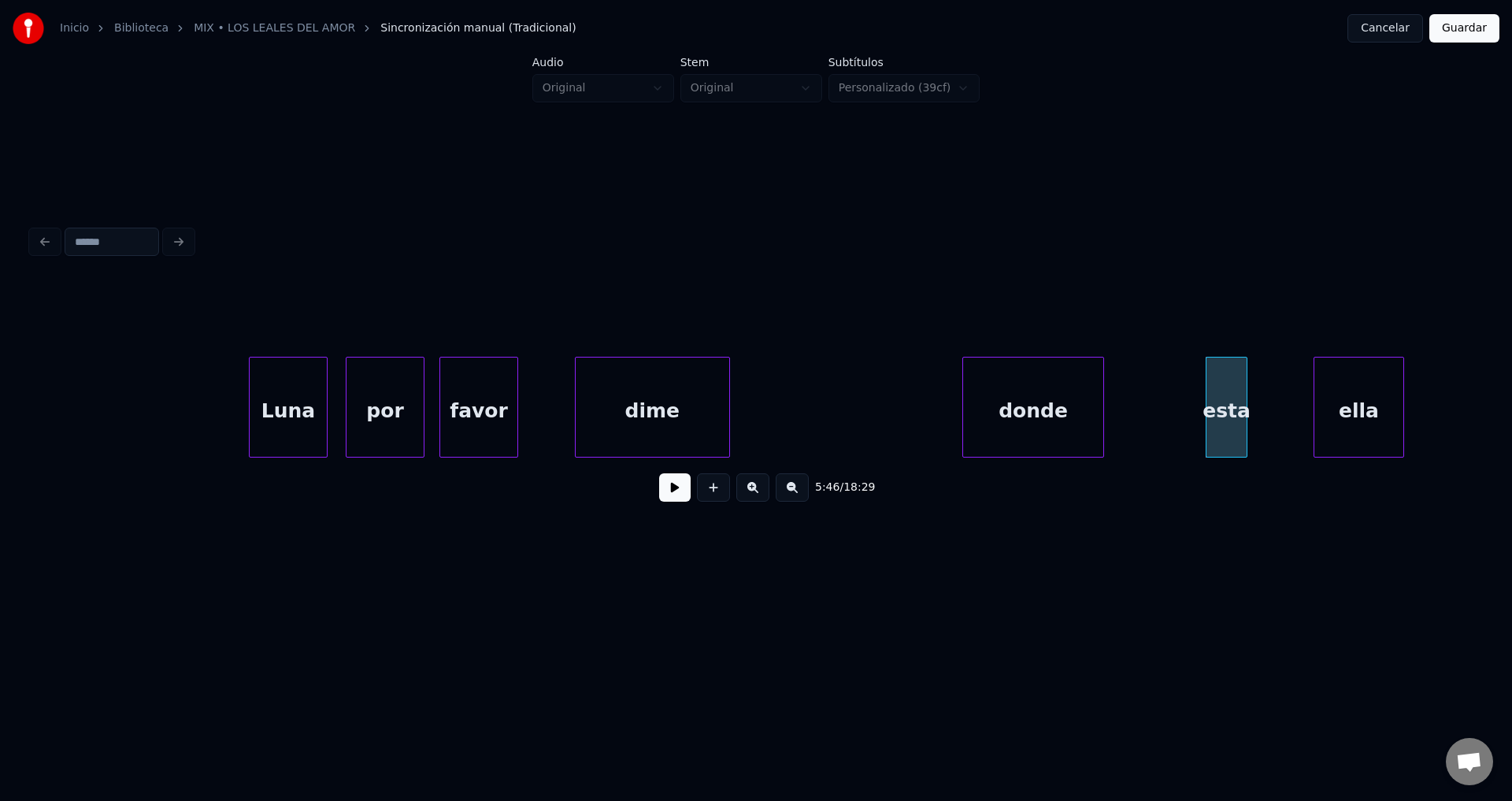
click at [1066, 412] on div "donde" at bounding box center [1033, 412] width 140 height 108
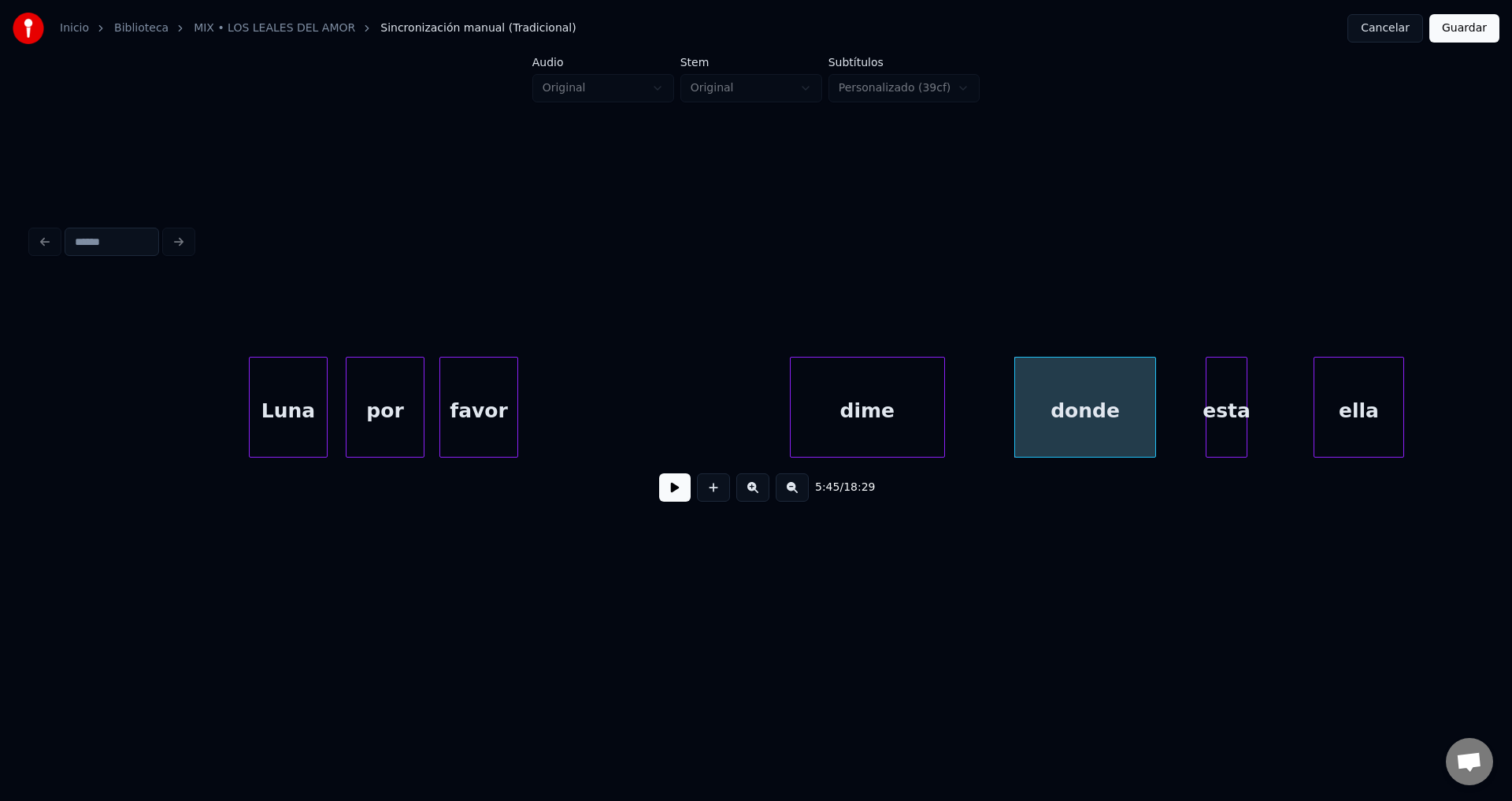
click at [847, 416] on div "dime" at bounding box center [868, 412] width 155 height 108
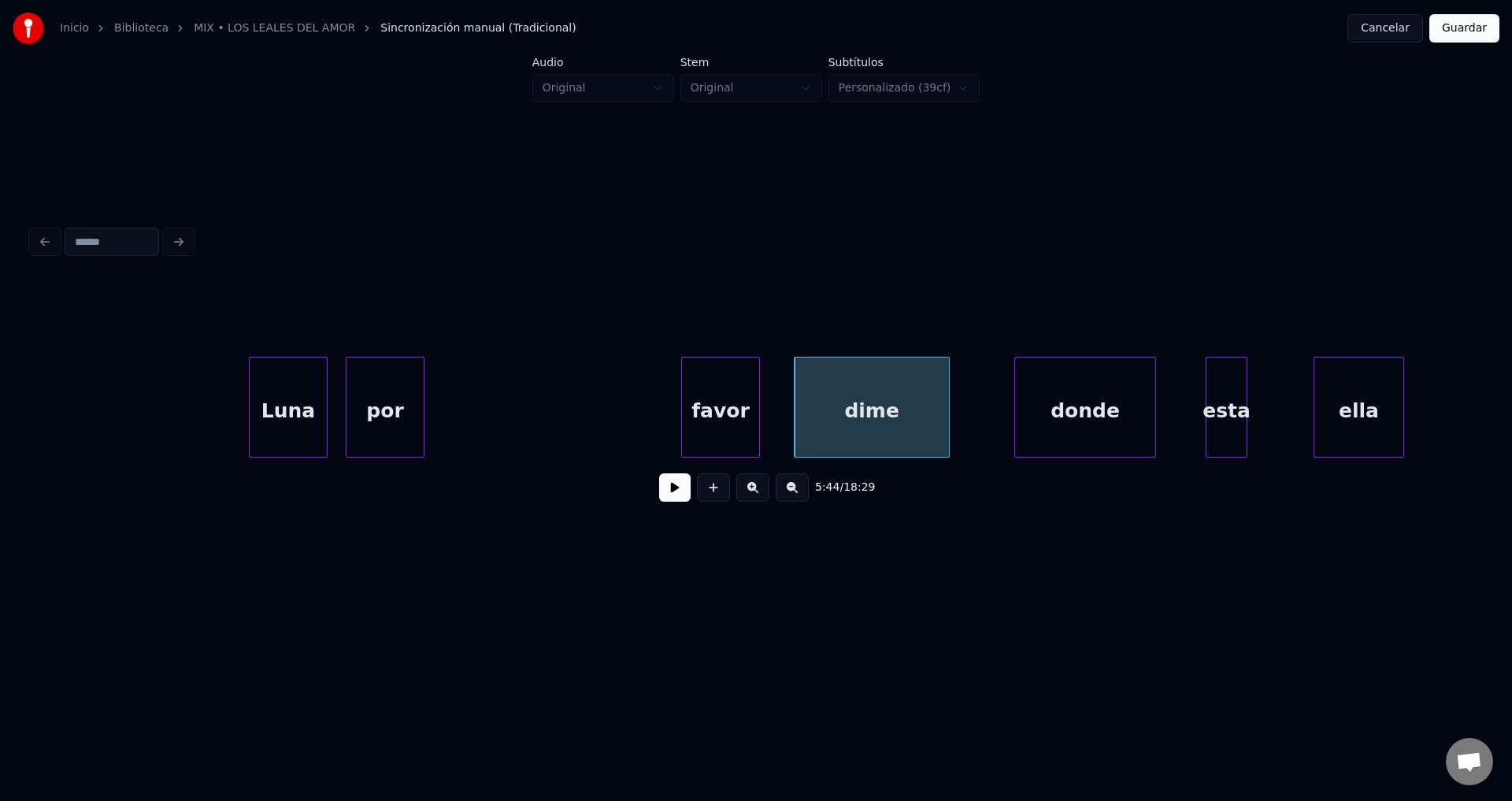
click at [738, 423] on div "favor" at bounding box center [720, 412] width 77 height 108
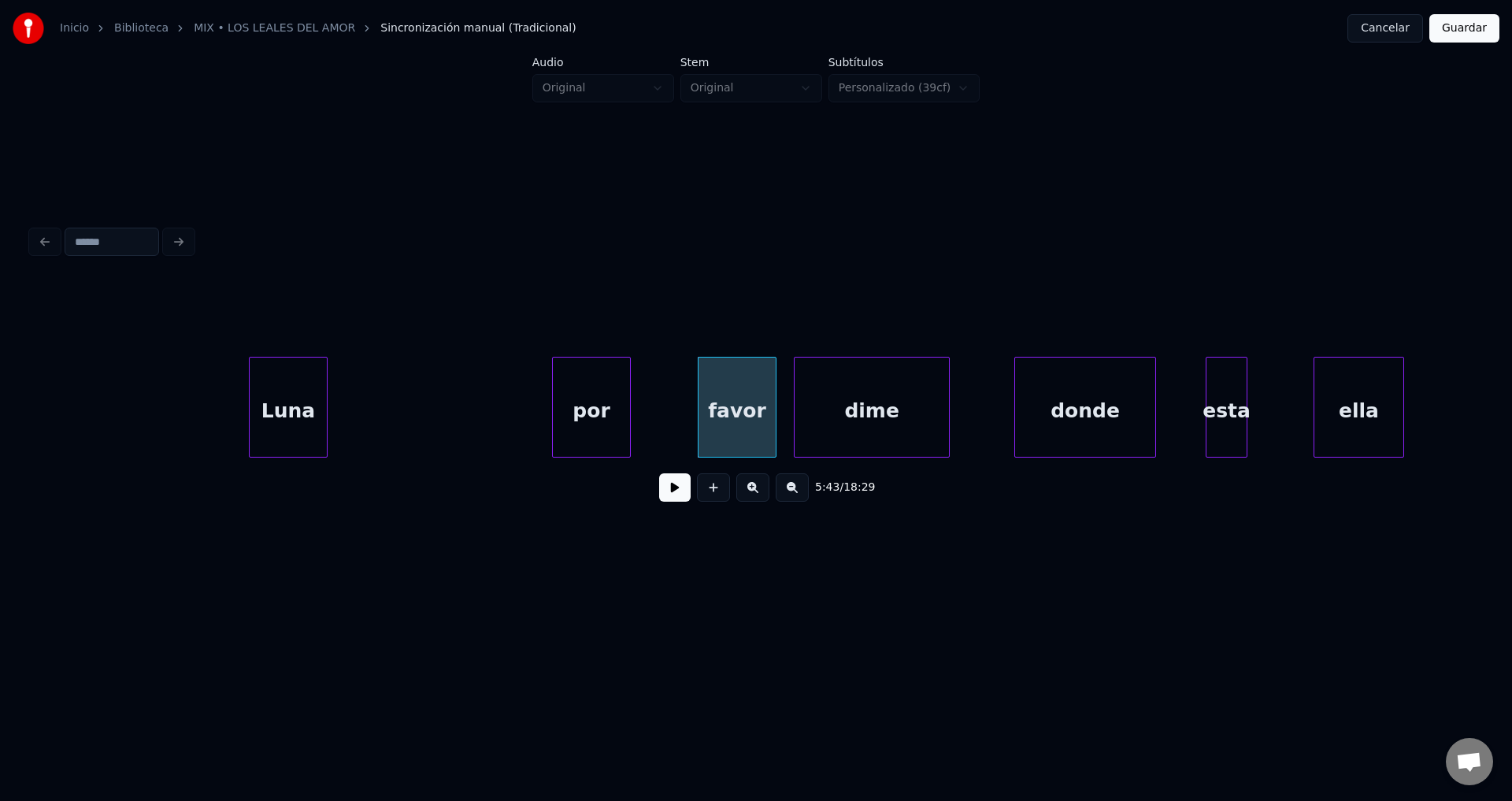
click at [588, 416] on div "por" at bounding box center [591, 412] width 77 height 108
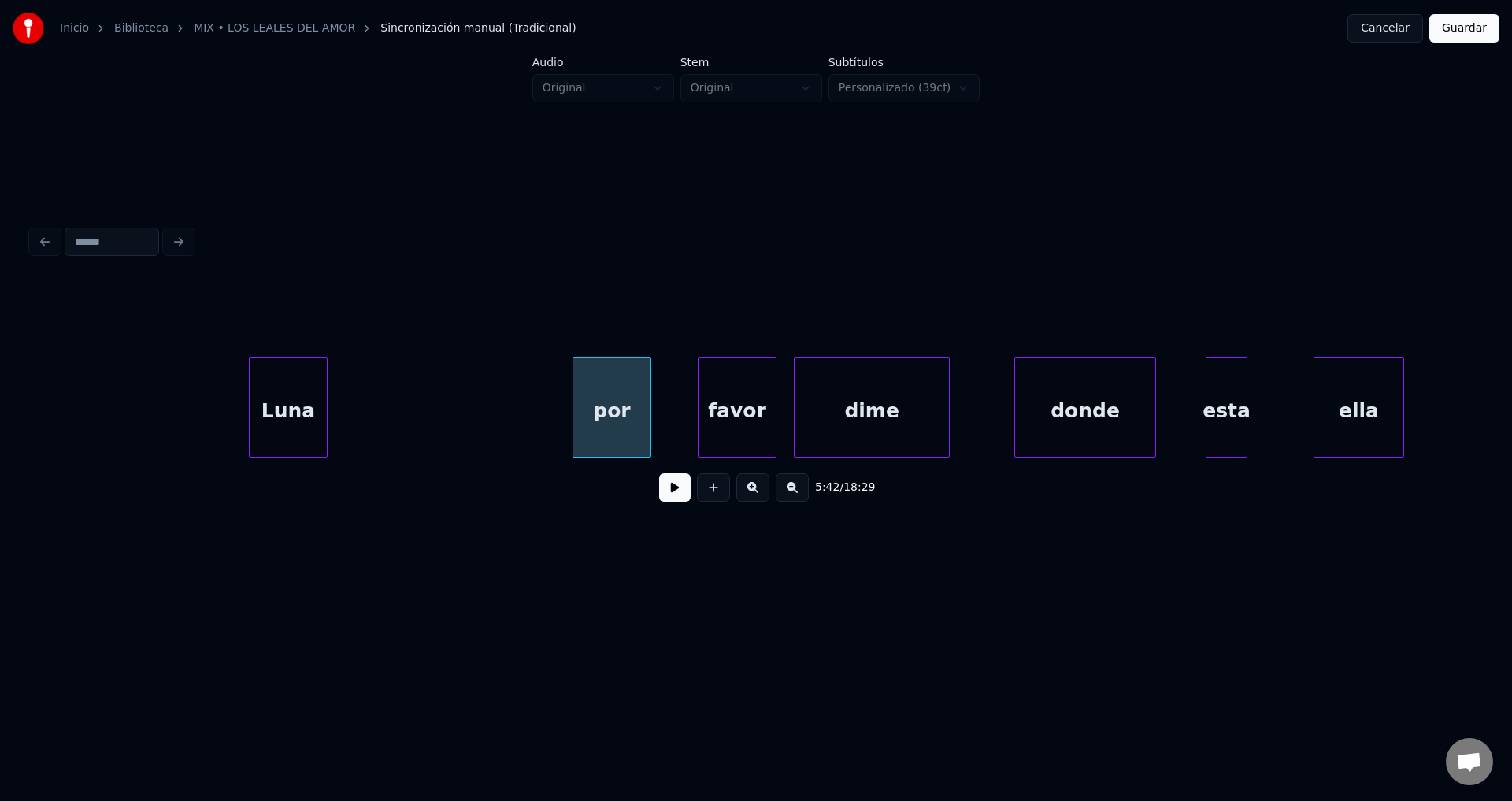
click at [273, 406] on div "Luna" at bounding box center [287, 412] width 77 height 108
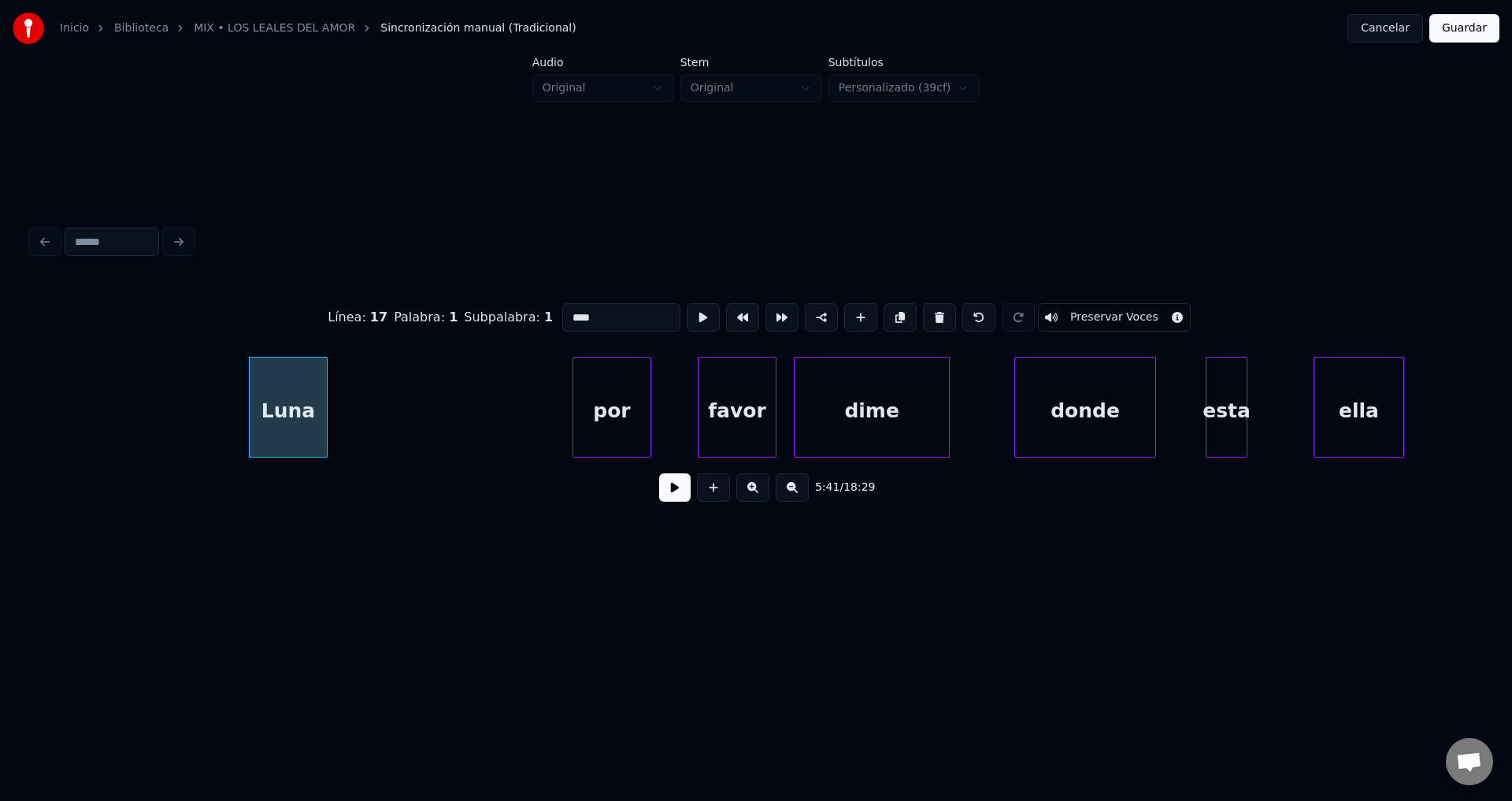
click at [674, 495] on button at bounding box center [675, 488] width 32 height 29
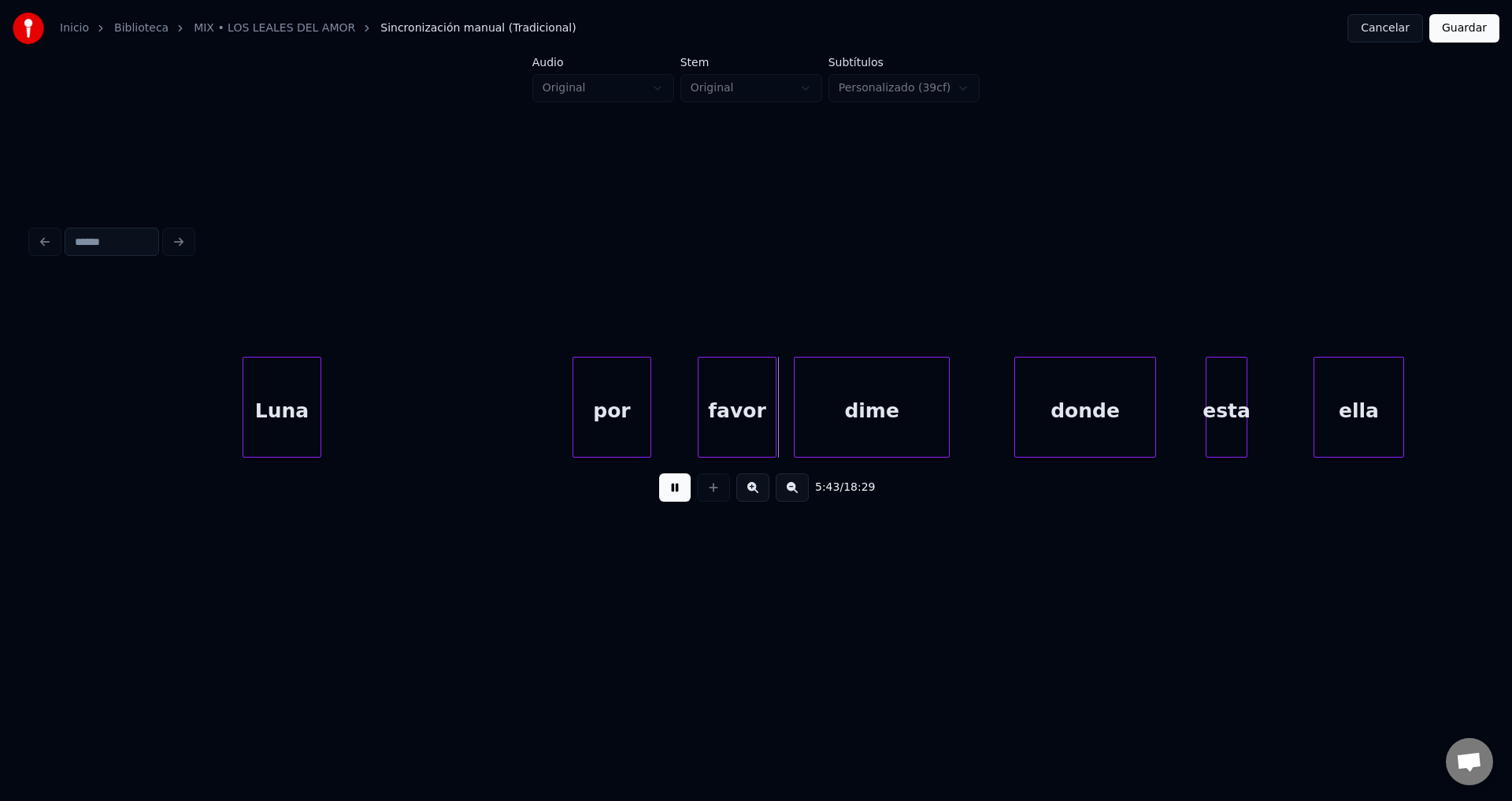
click at [315, 403] on div "Luna" at bounding box center [282, 412] width 77 height 108
click at [321, 396] on div at bounding box center [320, 407] width 5 height 99
click at [307, 392] on div "Luna" at bounding box center [284, 412] width 80 height 108
click at [403, 389] on div at bounding box center [403, 407] width 5 height 99
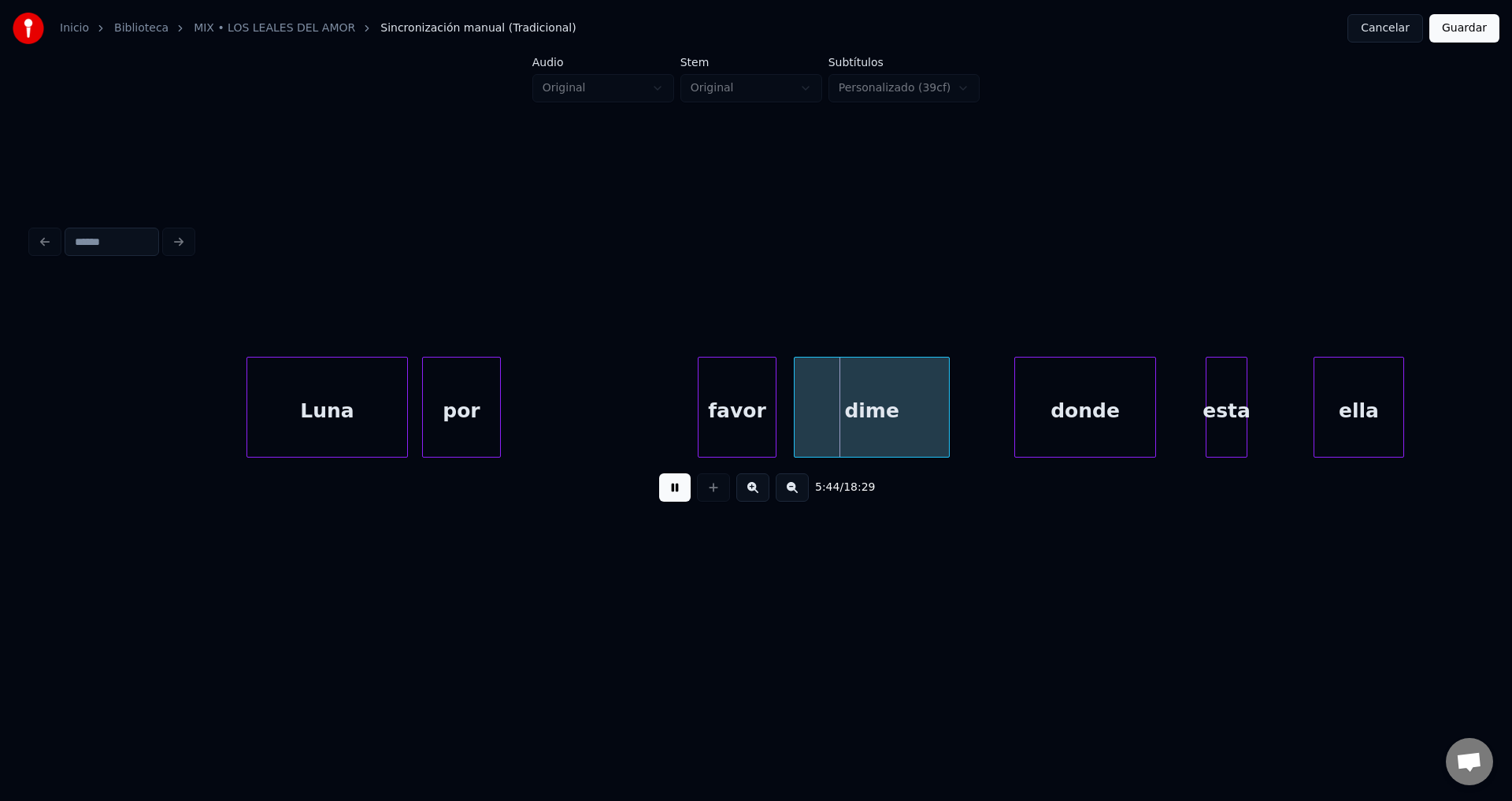
click at [477, 416] on div "por" at bounding box center [461, 412] width 77 height 108
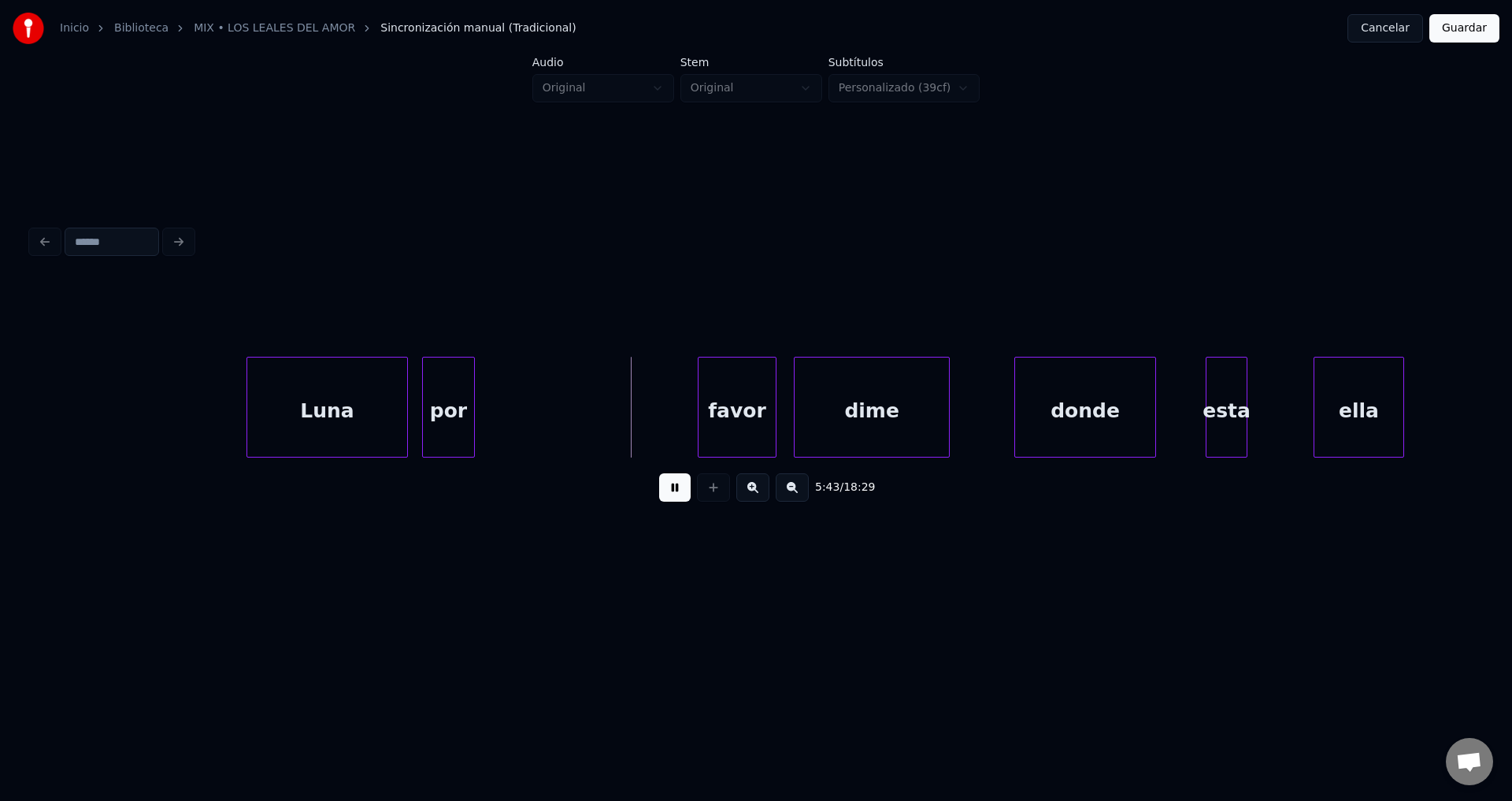
click at [469, 411] on div at bounding box center [471, 407] width 5 height 99
click at [527, 406] on div "favor" at bounding box center [539, 412] width 77 height 108
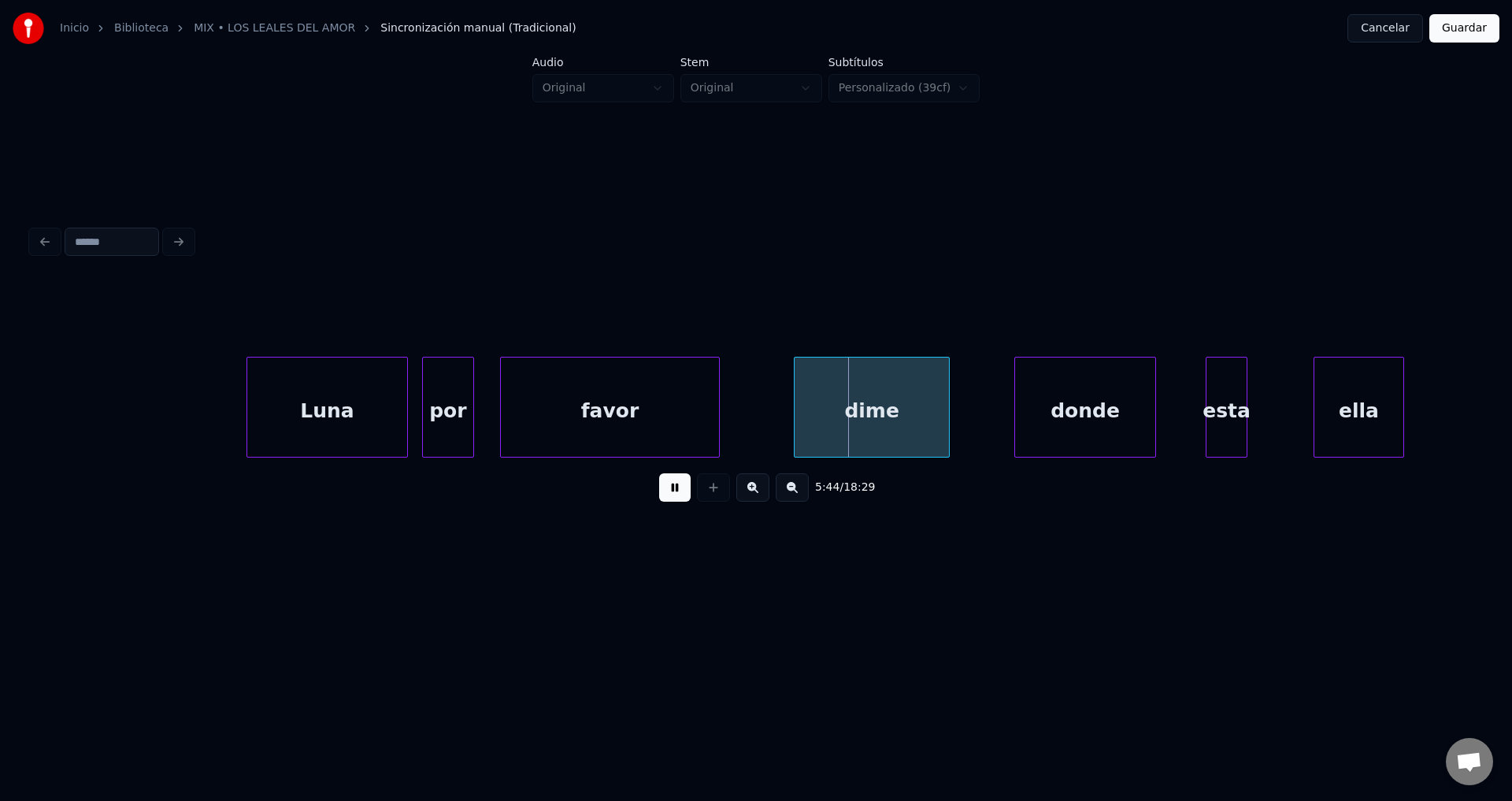
click at [716, 404] on div at bounding box center [717, 407] width 5 height 99
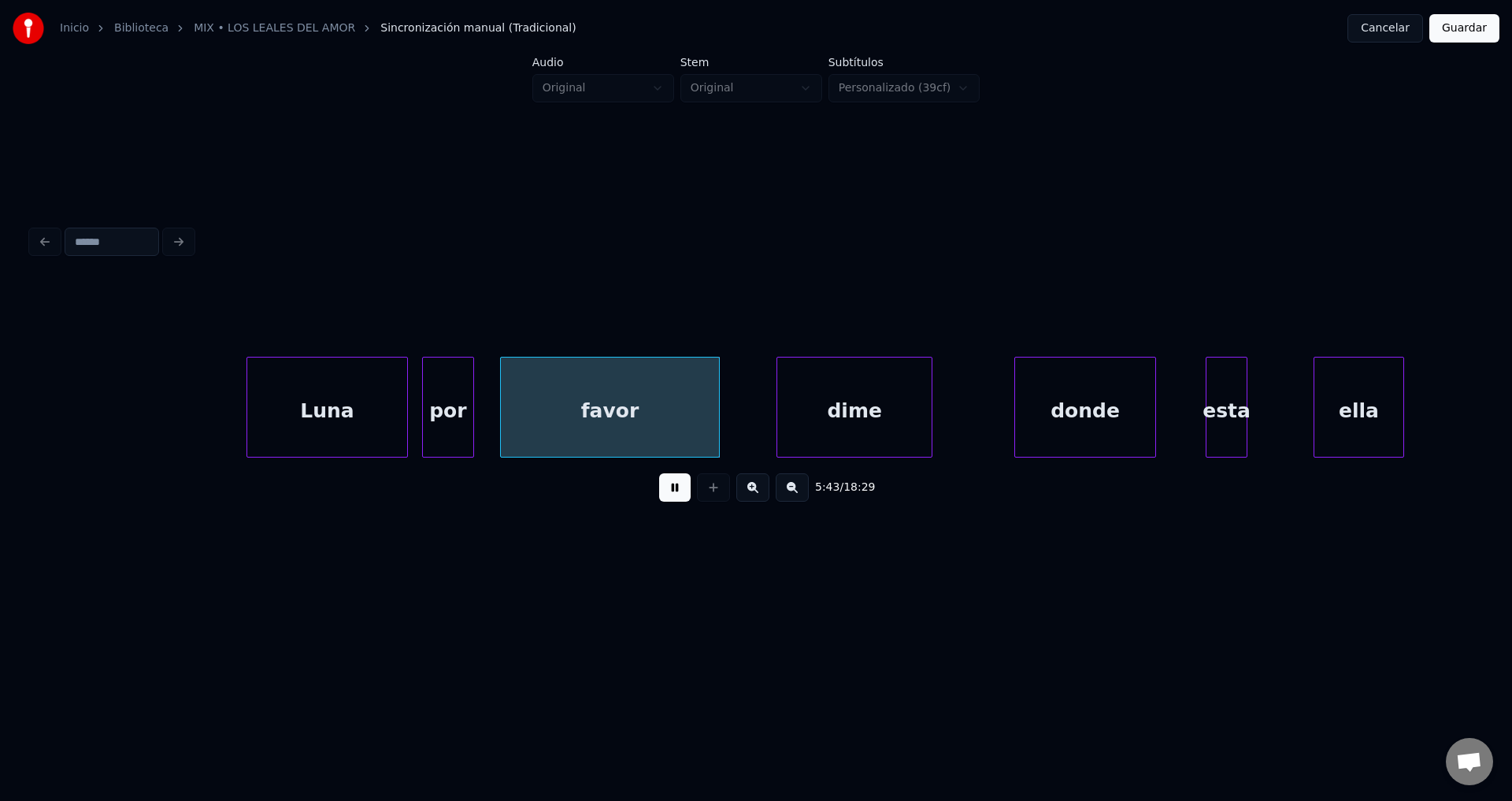
click at [834, 426] on div "dime" at bounding box center [855, 412] width 155 height 108
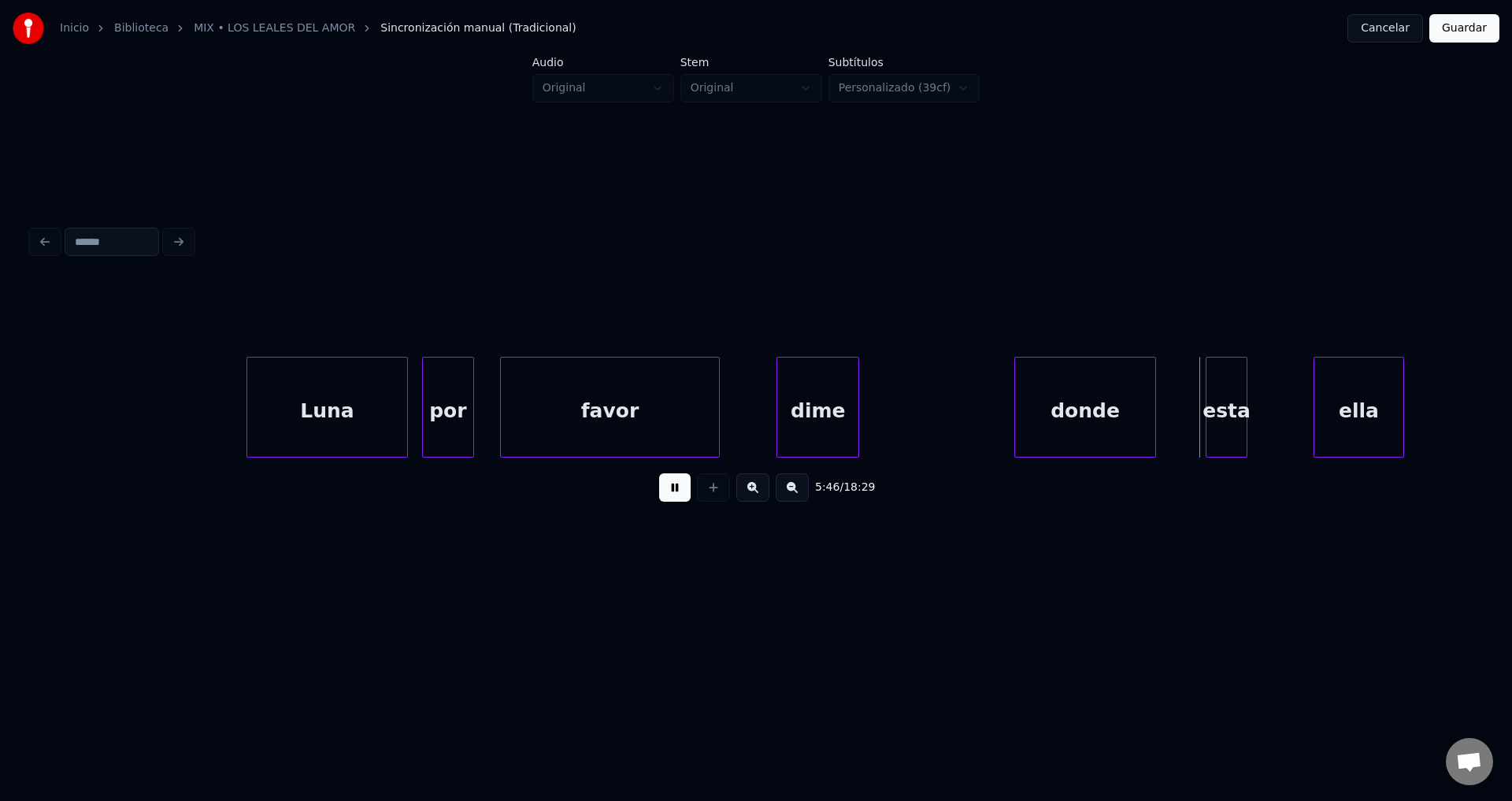
click at [854, 422] on div at bounding box center [856, 407] width 5 height 99
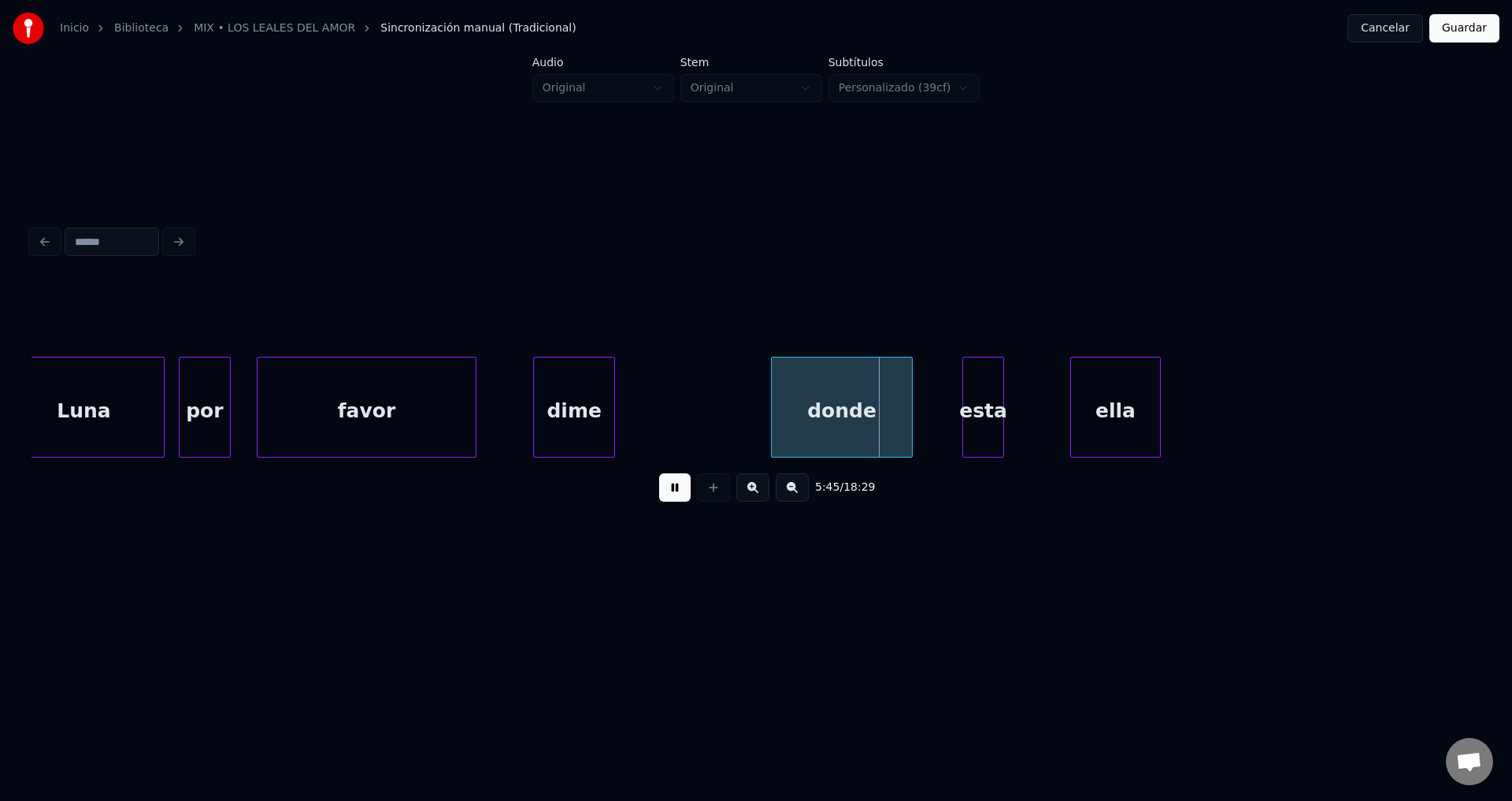
scroll to position [0, 67345]
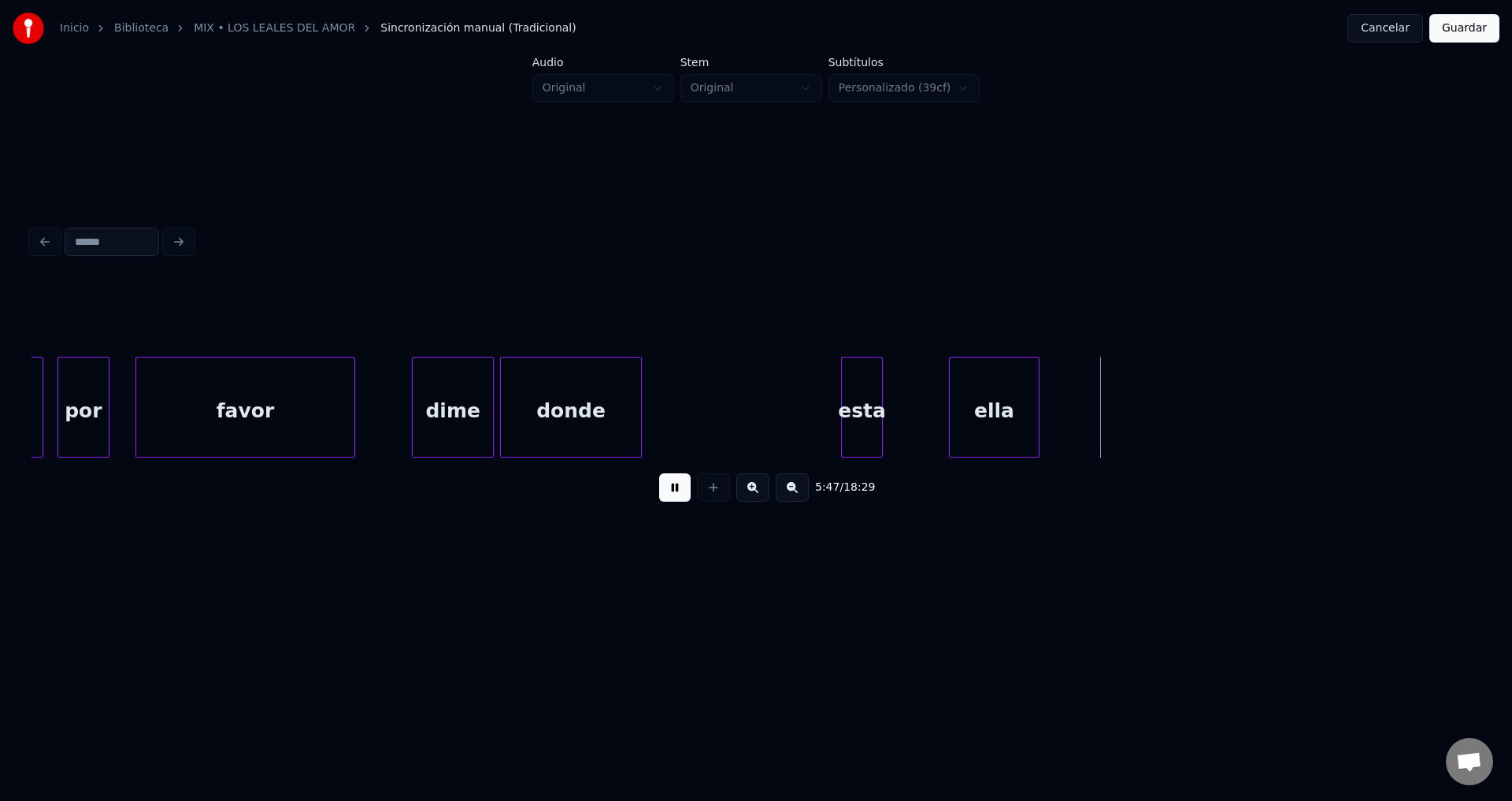
click at [569, 428] on div "donde" at bounding box center [570, 412] width 140 height 108
click at [596, 416] on div at bounding box center [595, 407] width 5 height 99
click at [626, 417] on div "esta" at bounding box center [628, 412] width 40 height 108
click at [664, 400] on div at bounding box center [666, 407] width 5 height 99
click at [636, 406] on div at bounding box center [638, 407] width 5 height 99
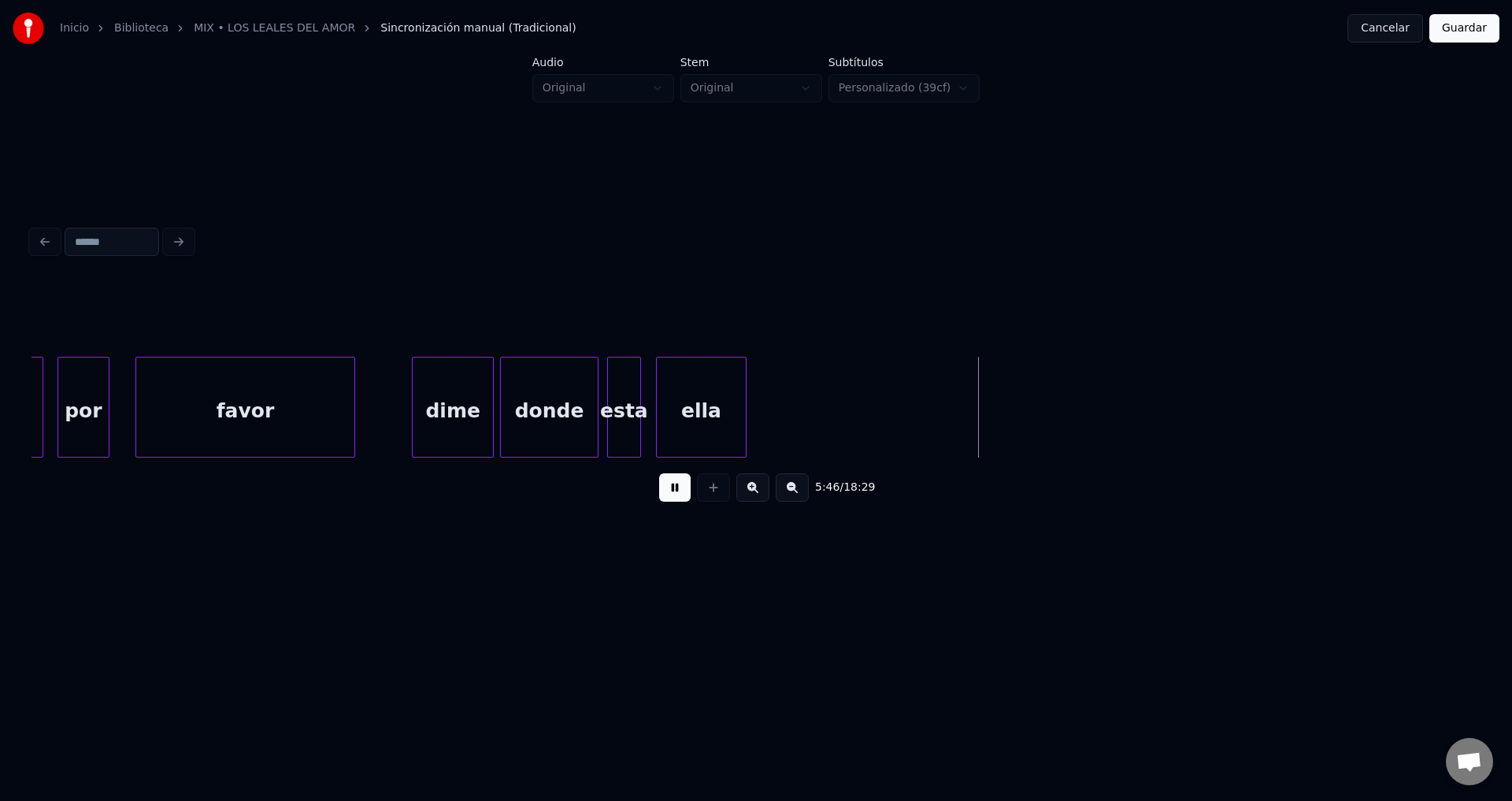
click at [705, 413] on div "ella" at bounding box center [702, 412] width 89 height 108
click at [783, 394] on div at bounding box center [784, 407] width 5 height 99
click at [681, 493] on button at bounding box center [675, 488] width 32 height 29
click at [716, 494] on button at bounding box center [714, 488] width 33 height 29
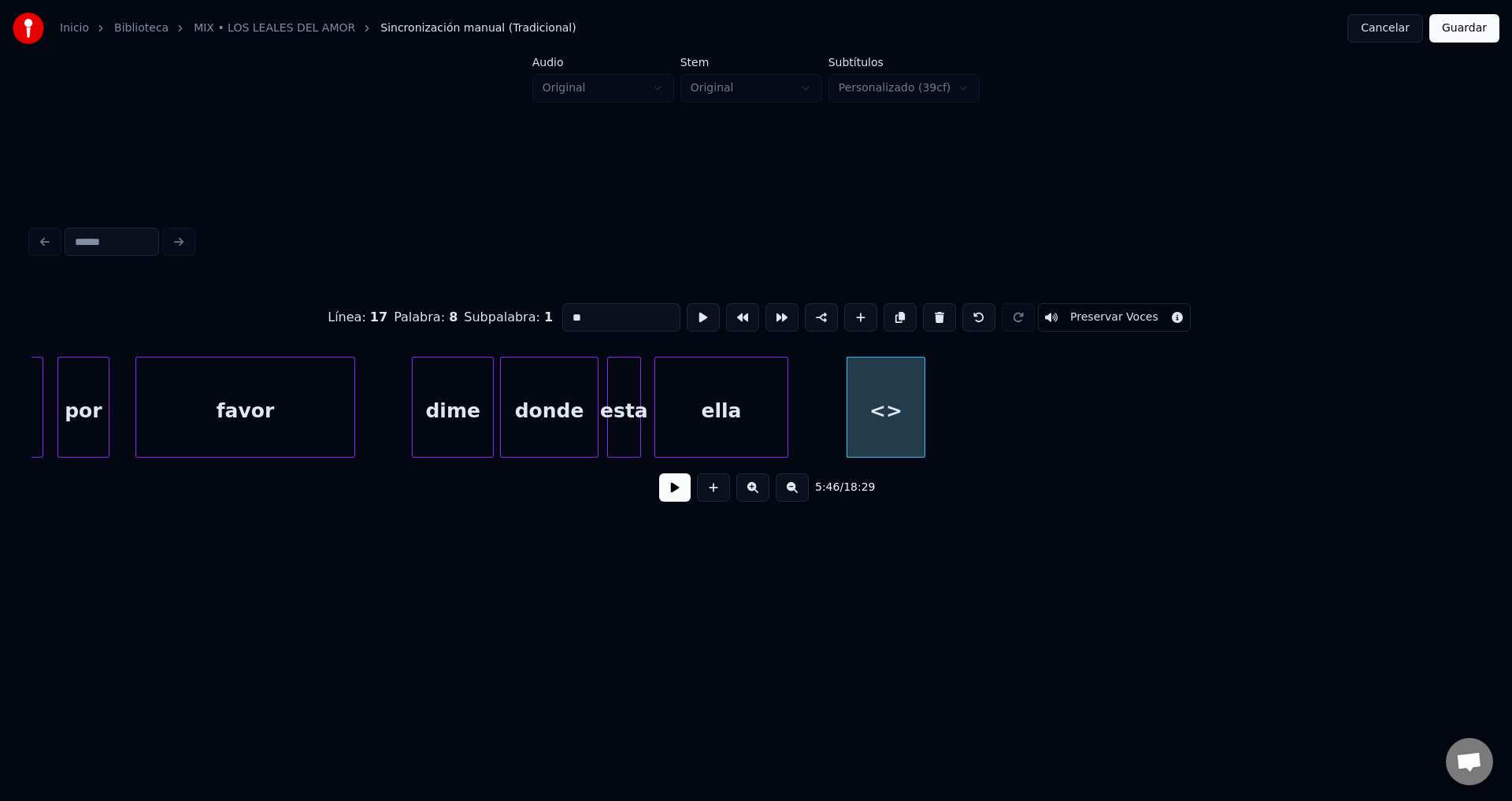
drag, startPoint x: 616, startPoint y: 304, endPoint x: 391, endPoint y: 310, distance: 225.1
click at [391, 310] on div "Línea : 17 Palabra : 8 Subpalabra : 1 ** Preservar Voces" at bounding box center [756, 317] width 1449 height 79
type input "******"
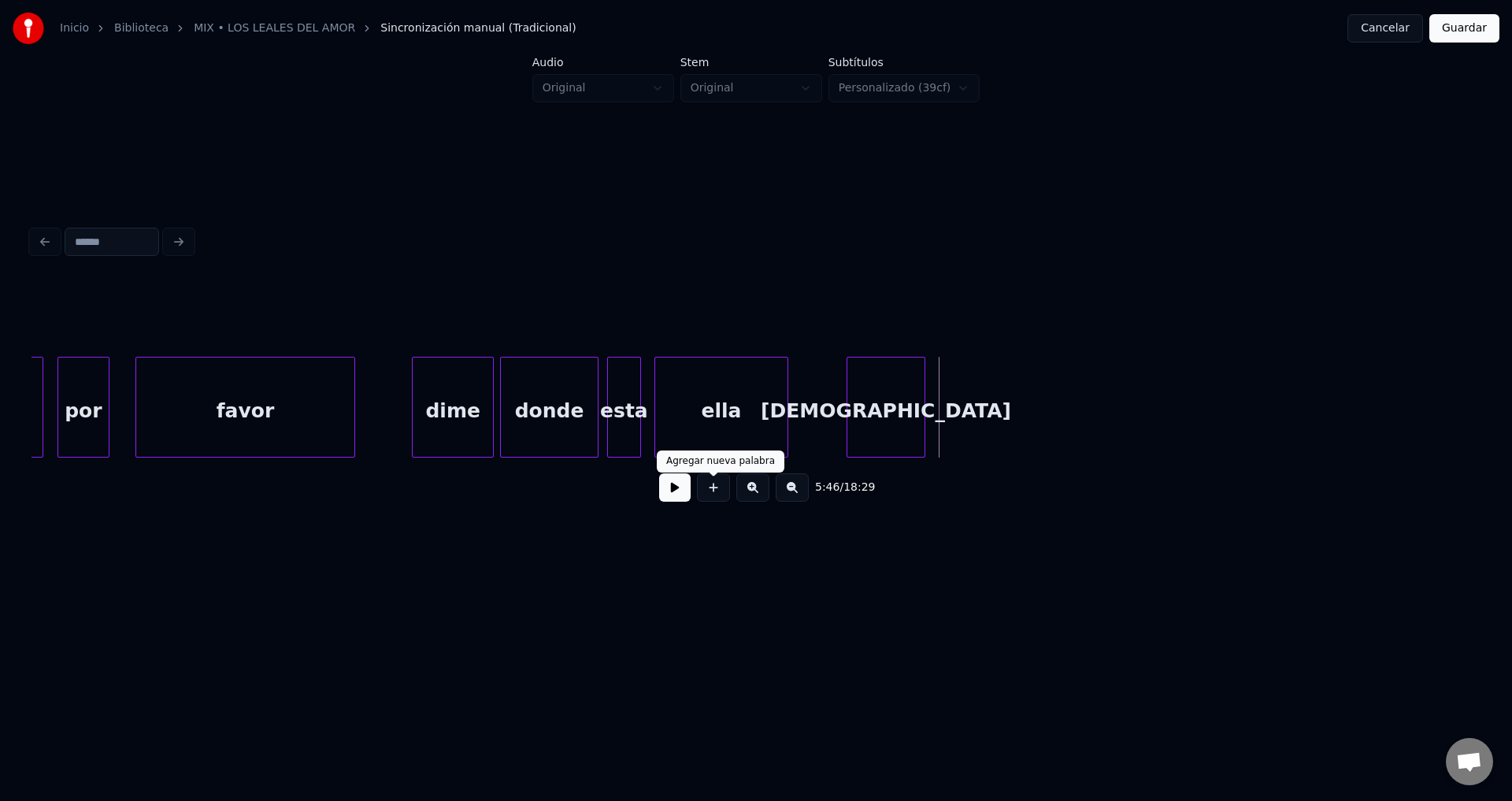
click at [705, 493] on button at bounding box center [714, 488] width 33 height 29
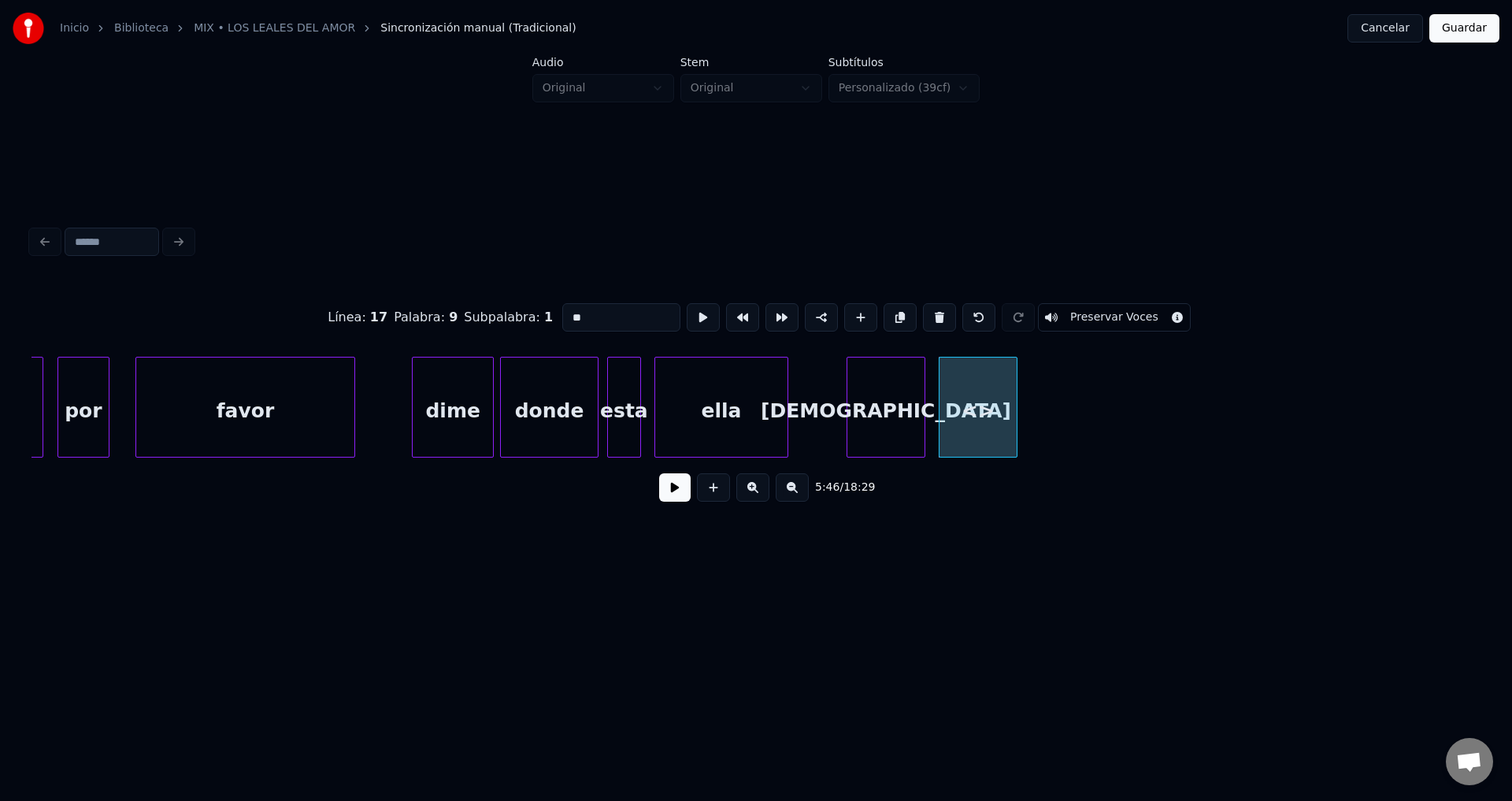
drag, startPoint x: 605, startPoint y: 305, endPoint x: 358, endPoint y: 293, distance: 247.3
click at [359, 294] on div "Línea : 17 Palabra : 9 Subpalabra : 1 ** Preservar Voces" at bounding box center [756, 317] width 1449 height 79
type input "***"
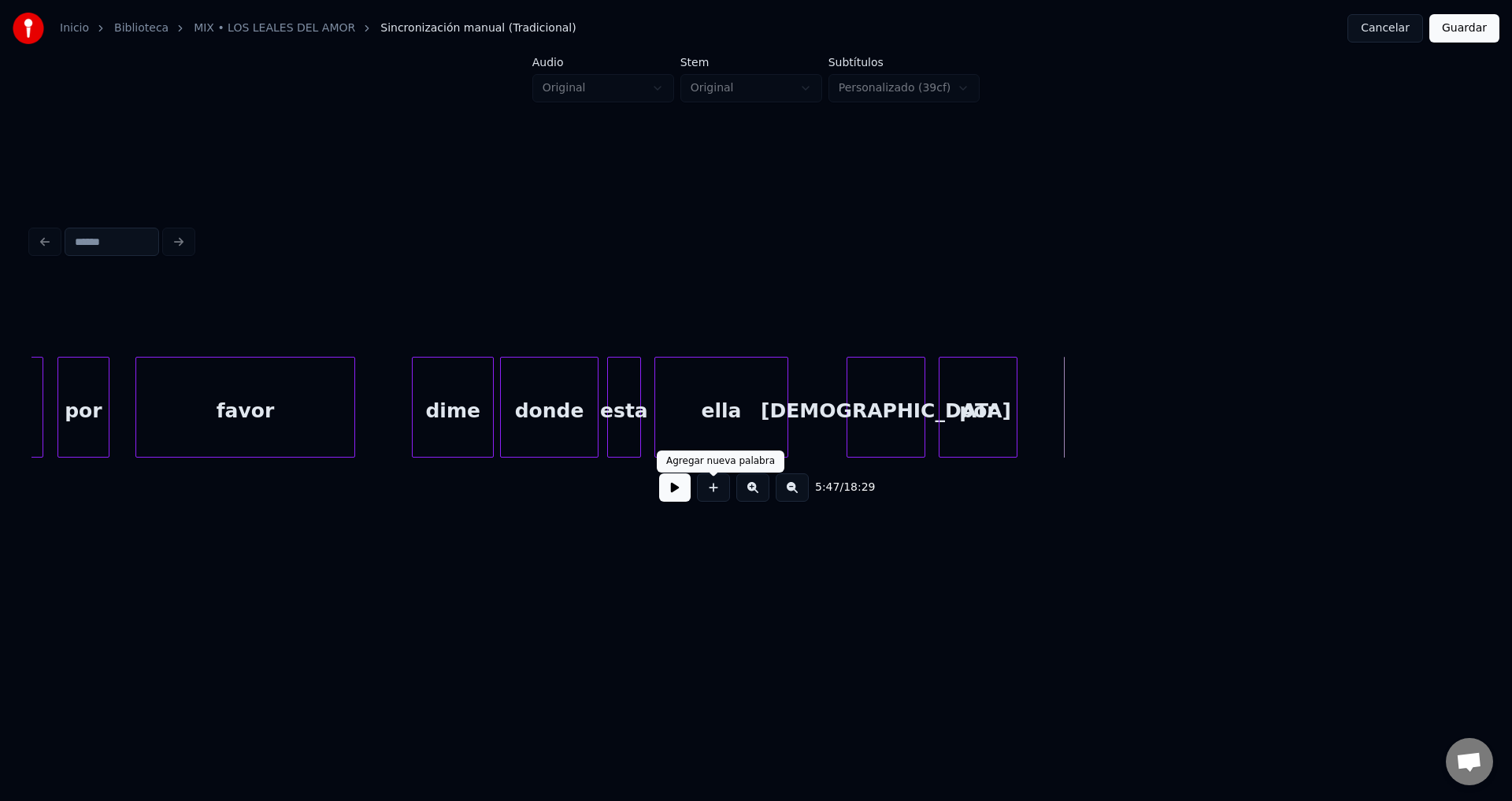
click at [710, 496] on button at bounding box center [714, 488] width 33 height 29
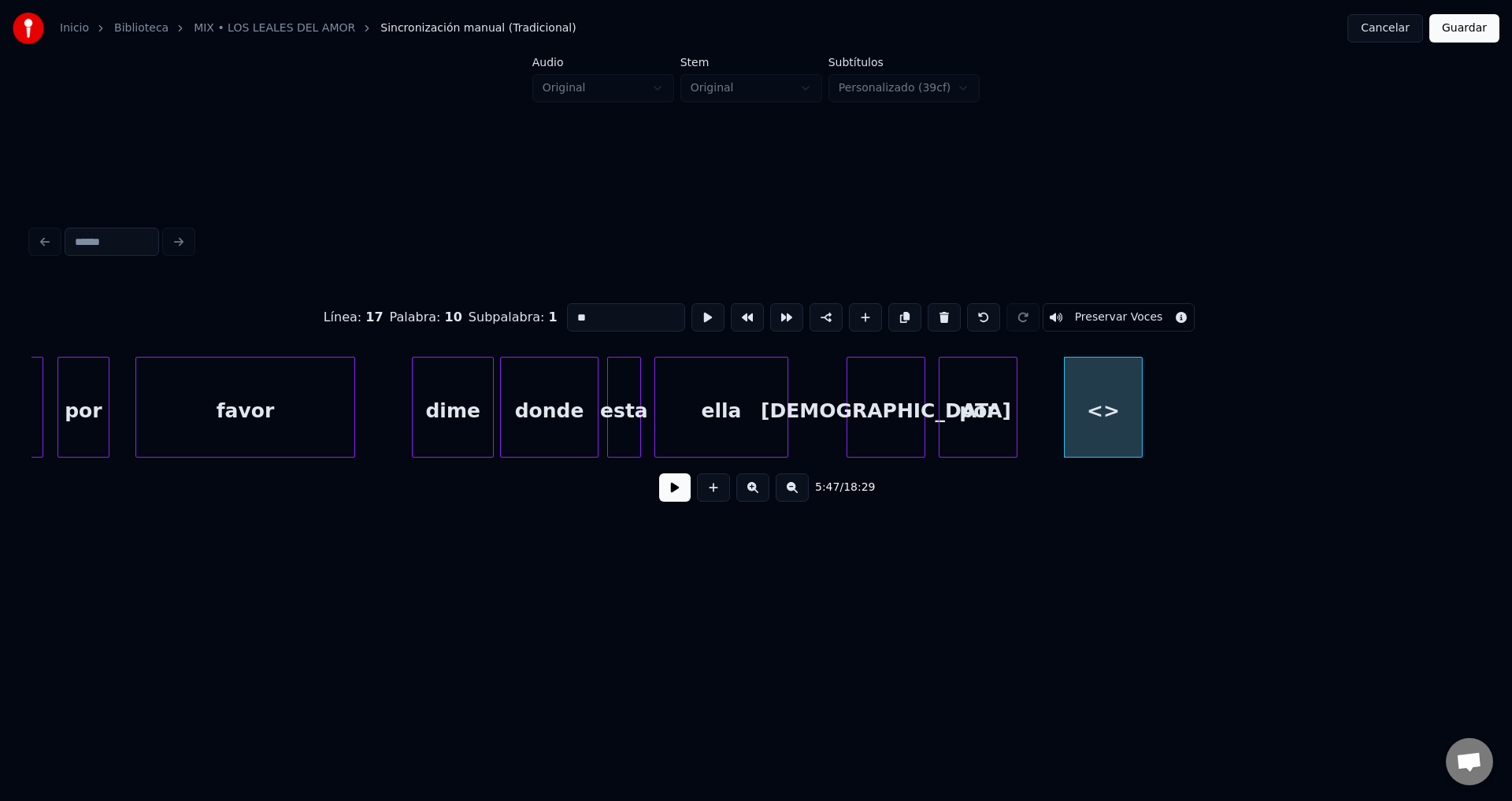
drag, startPoint x: 489, startPoint y: 301, endPoint x: 396, endPoint y: 284, distance: 94.5
click at [377, 292] on div "Línea : 17 Palabra : 10 Subpalabra : 1 ** Preservar Voces" at bounding box center [756, 317] width 1449 height 79
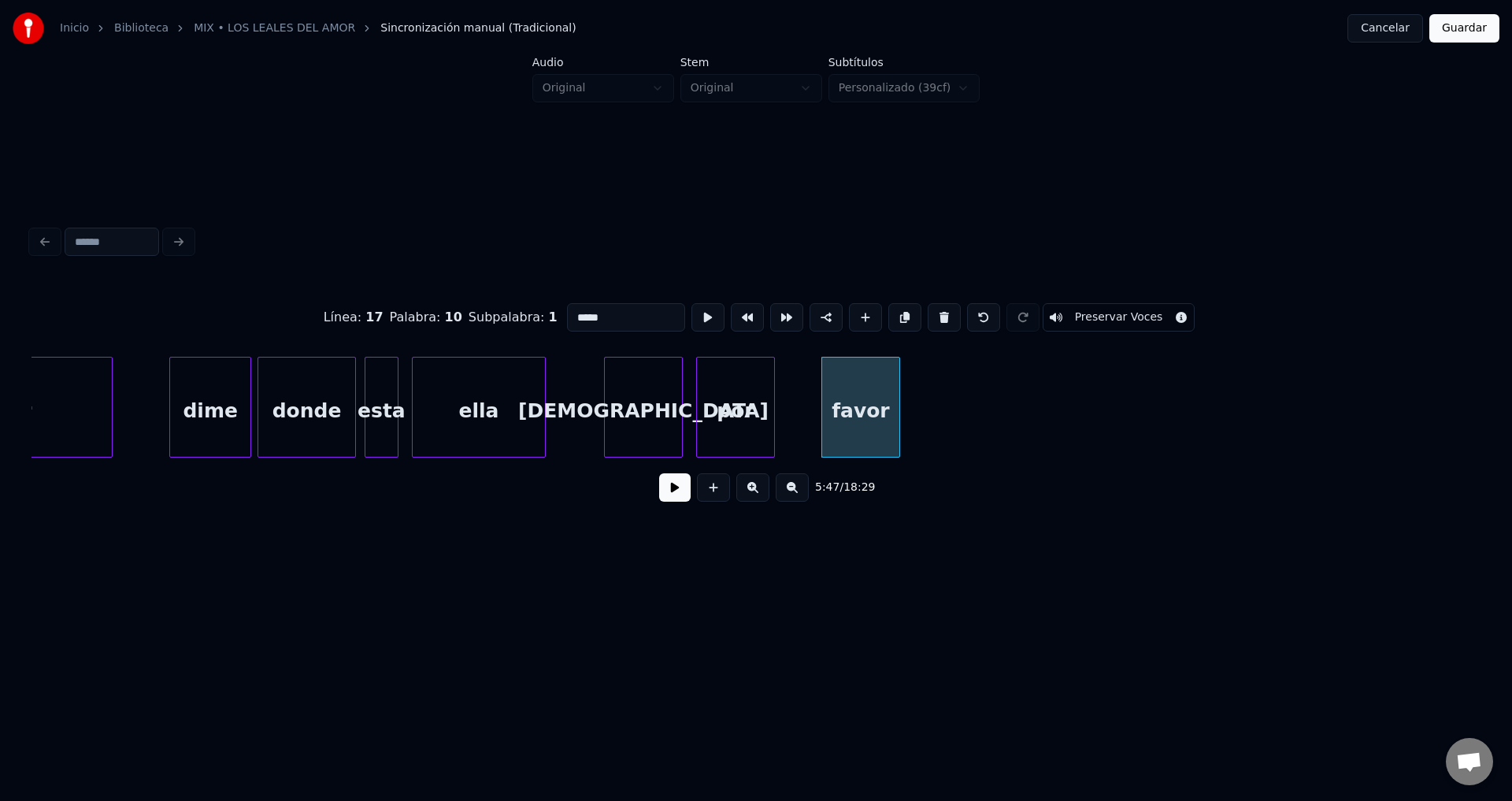
scroll to position [0, 67830]
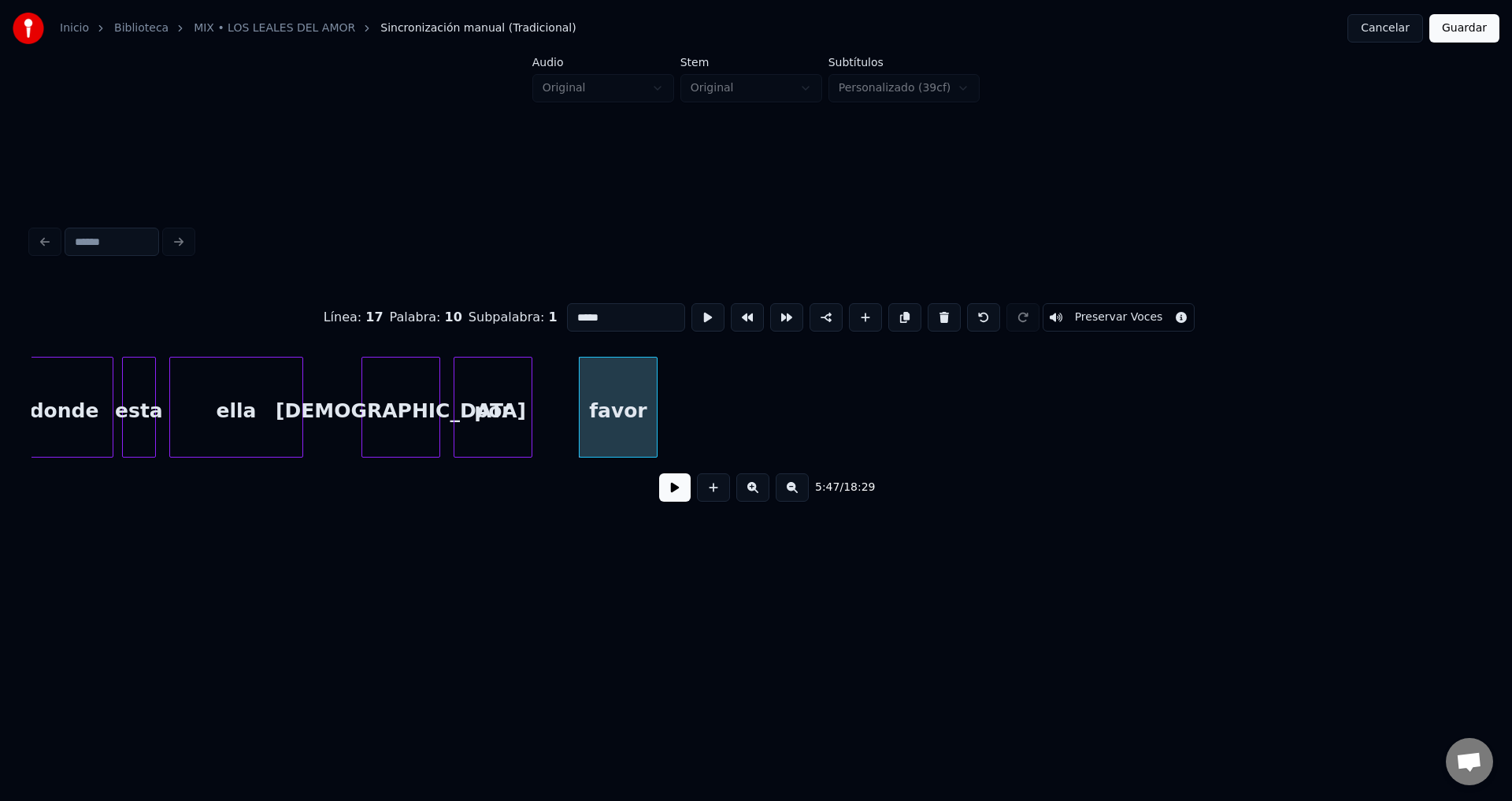
type input "*****"
click at [668, 490] on button at bounding box center [675, 488] width 32 height 29
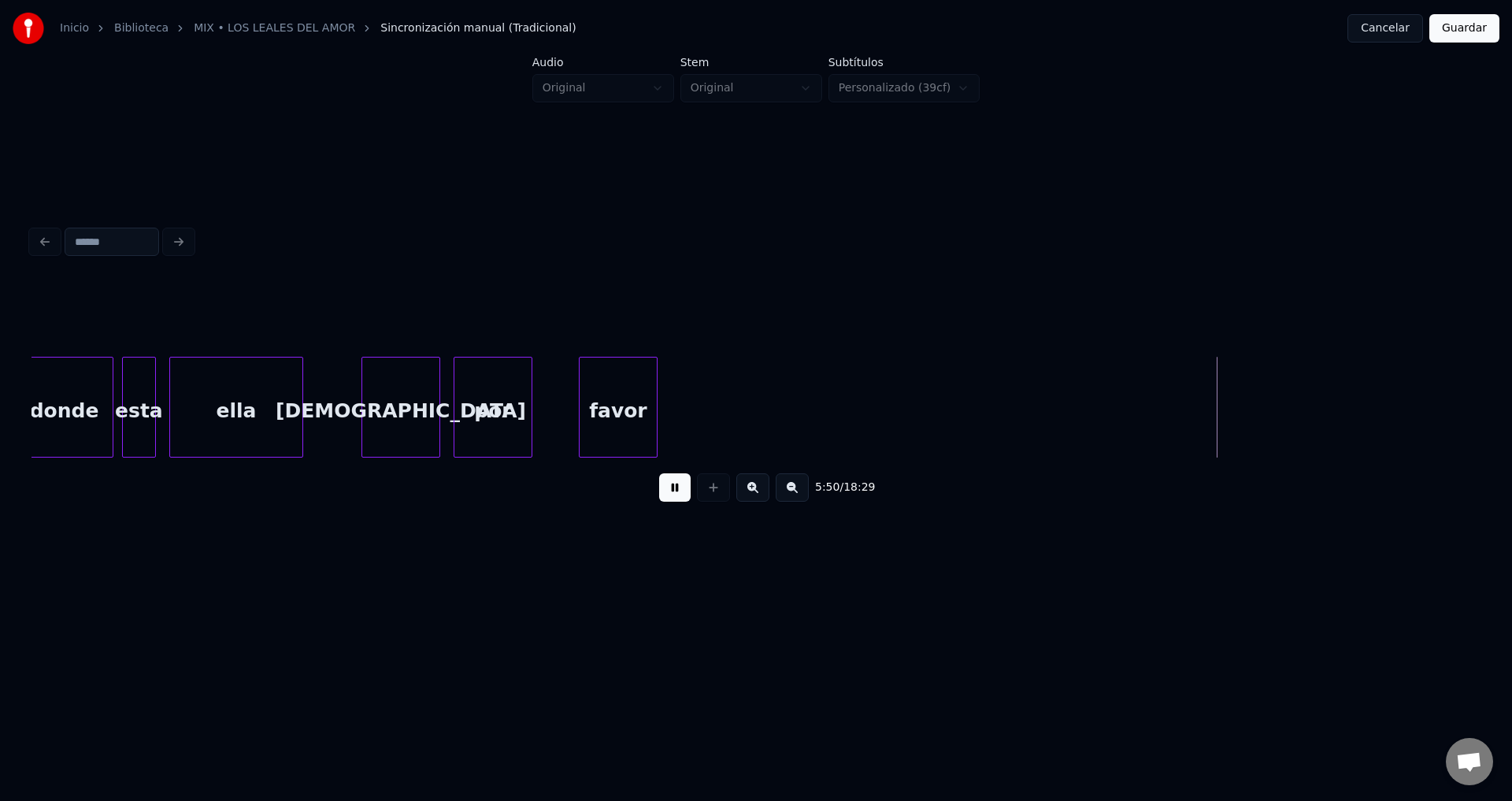
click at [668, 490] on button at bounding box center [675, 488] width 32 height 29
click at [716, 491] on button at bounding box center [714, 488] width 33 height 29
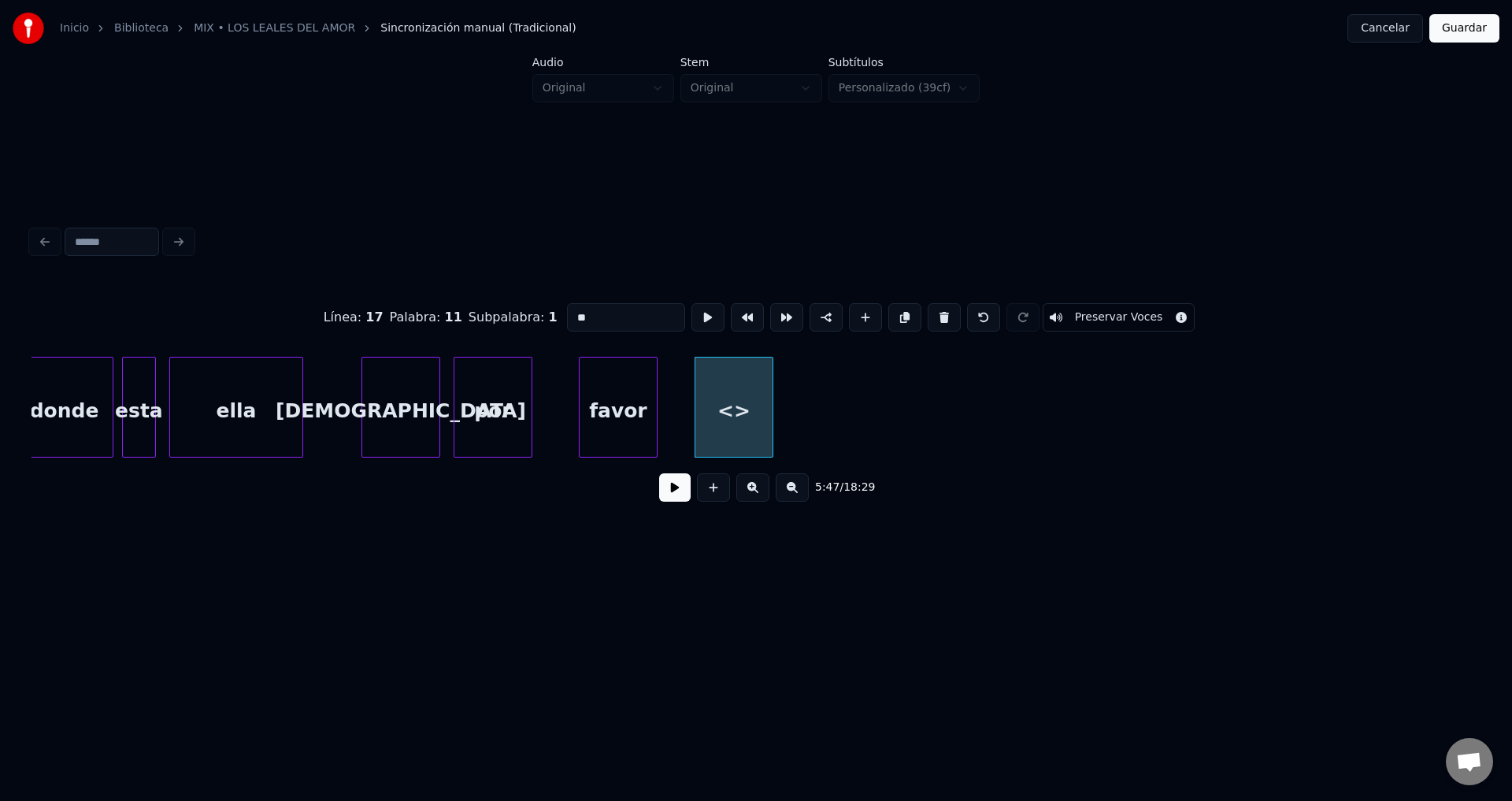
drag, startPoint x: 557, startPoint y: 316, endPoint x: 415, endPoint y: 309, distance: 142.2
click at [416, 309] on div "Línea : 17 Palabra : 11 Subpalabra : 1 ** Preservar Voces" at bounding box center [756, 317] width 1449 height 79
type input "****"
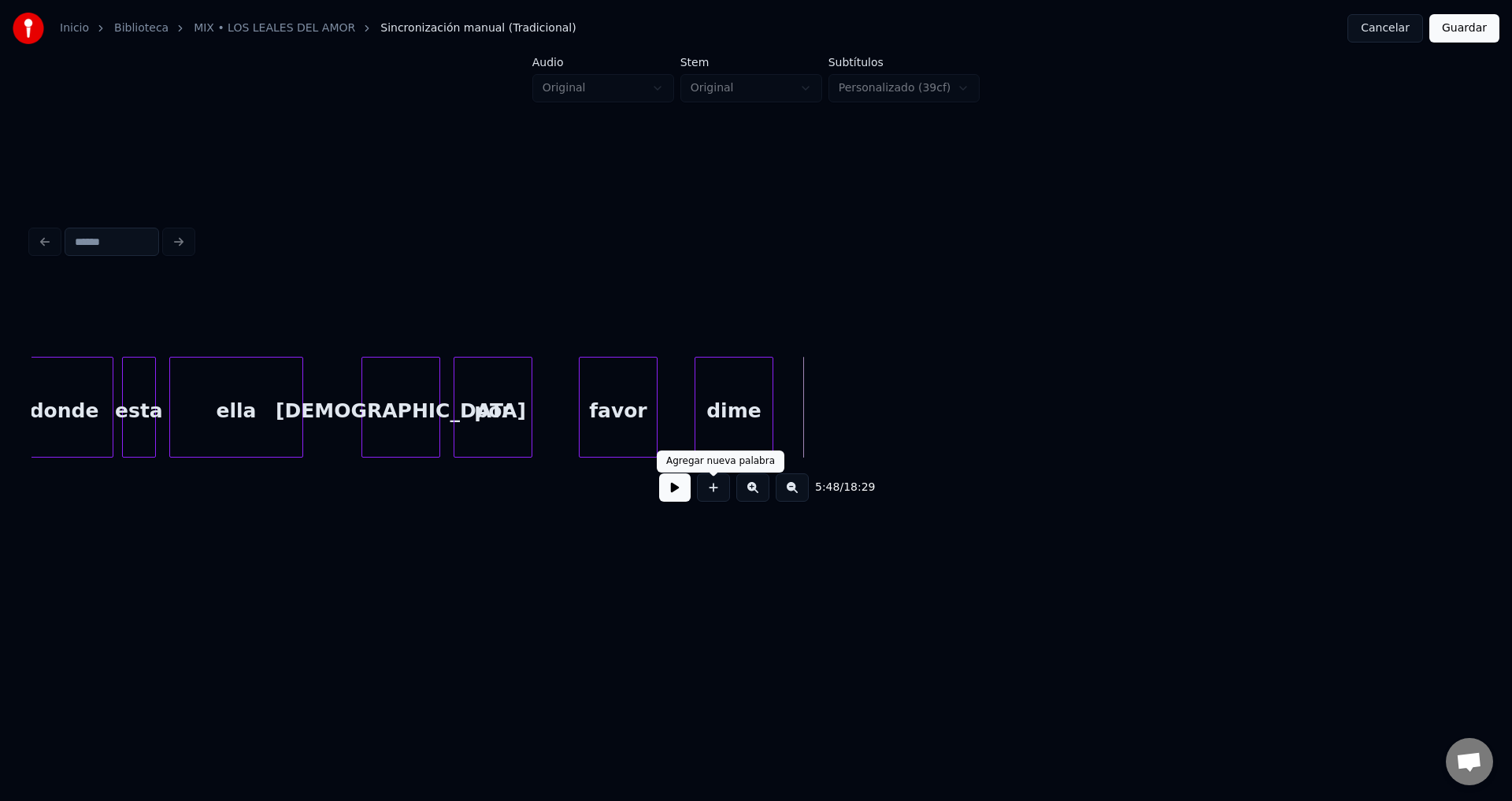
click at [710, 499] on button at bounding box center [714, 488] width 33 height 29
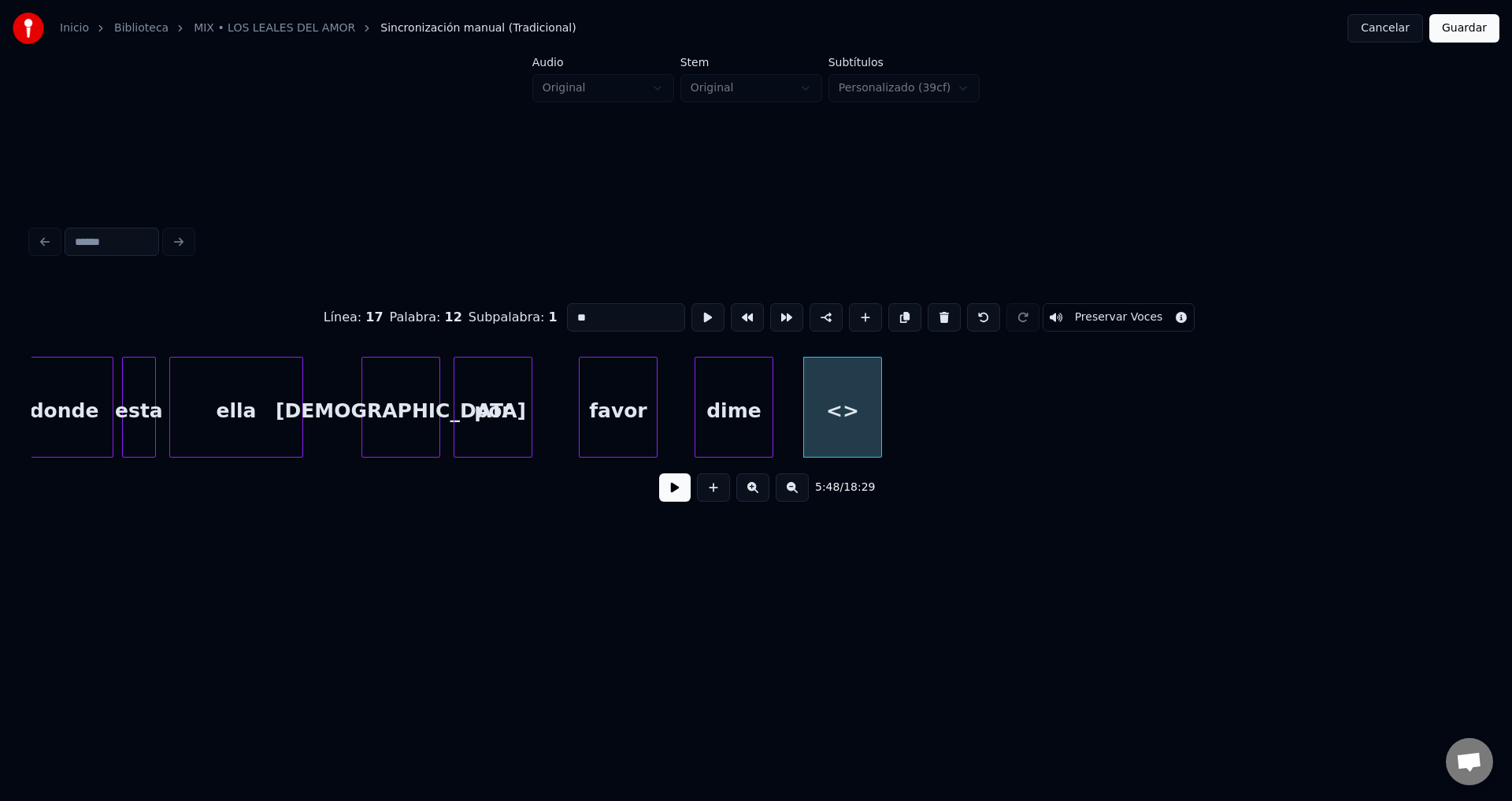
drag, startPoint x: 605, startPoint y: 312, endPoint x: 483, endPoint y: 301, distance: 122.5
click at [484, 301] on div "Línea : 17 Palabra : 12 Subpalabra : 1 ** Preservar Voces" at bounding box center [756, 317] width 1449 height 79
type input "*****"
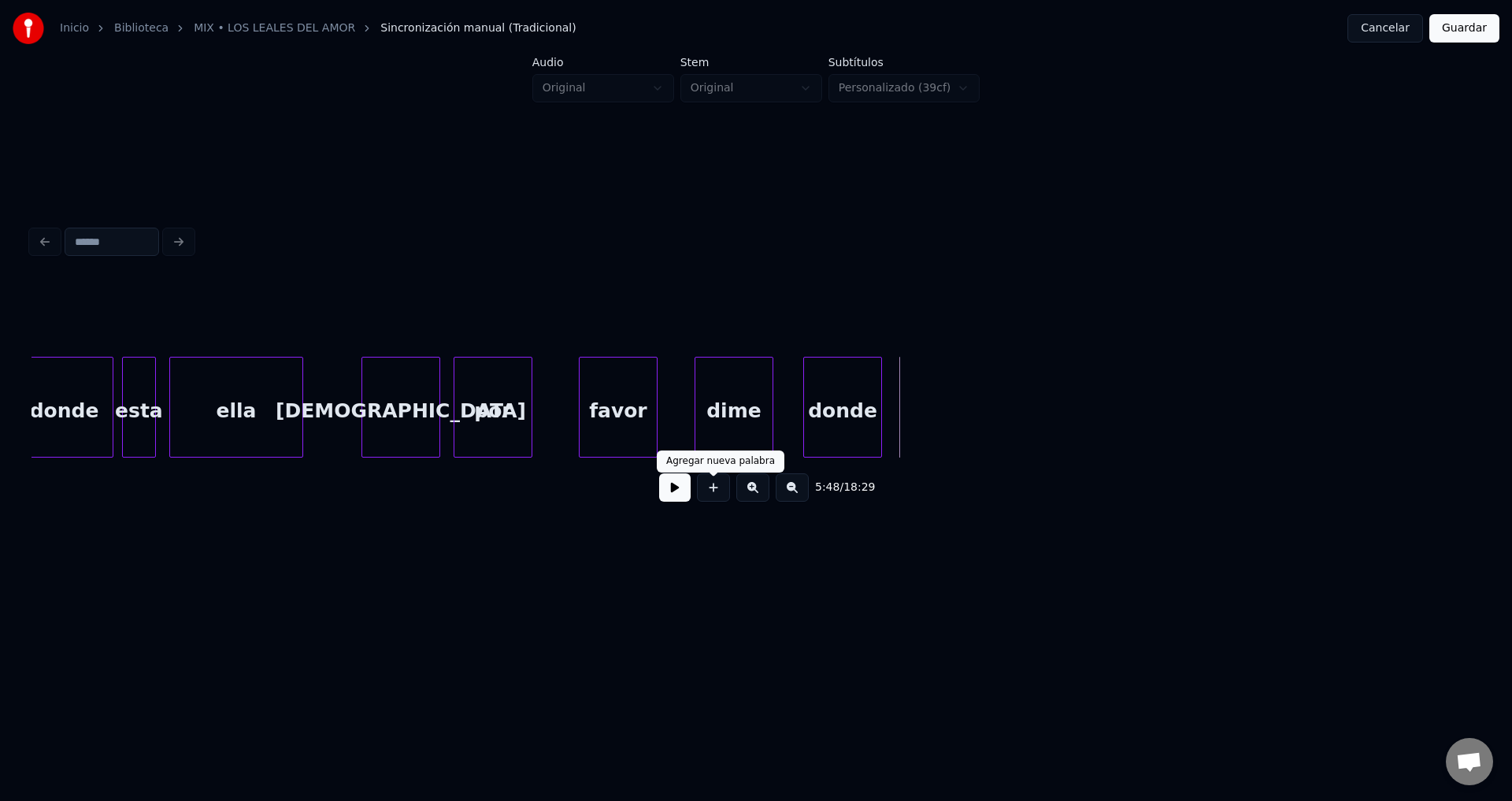
click at [714, 494] on button at bounding box center [714, 488] width 33 height 29
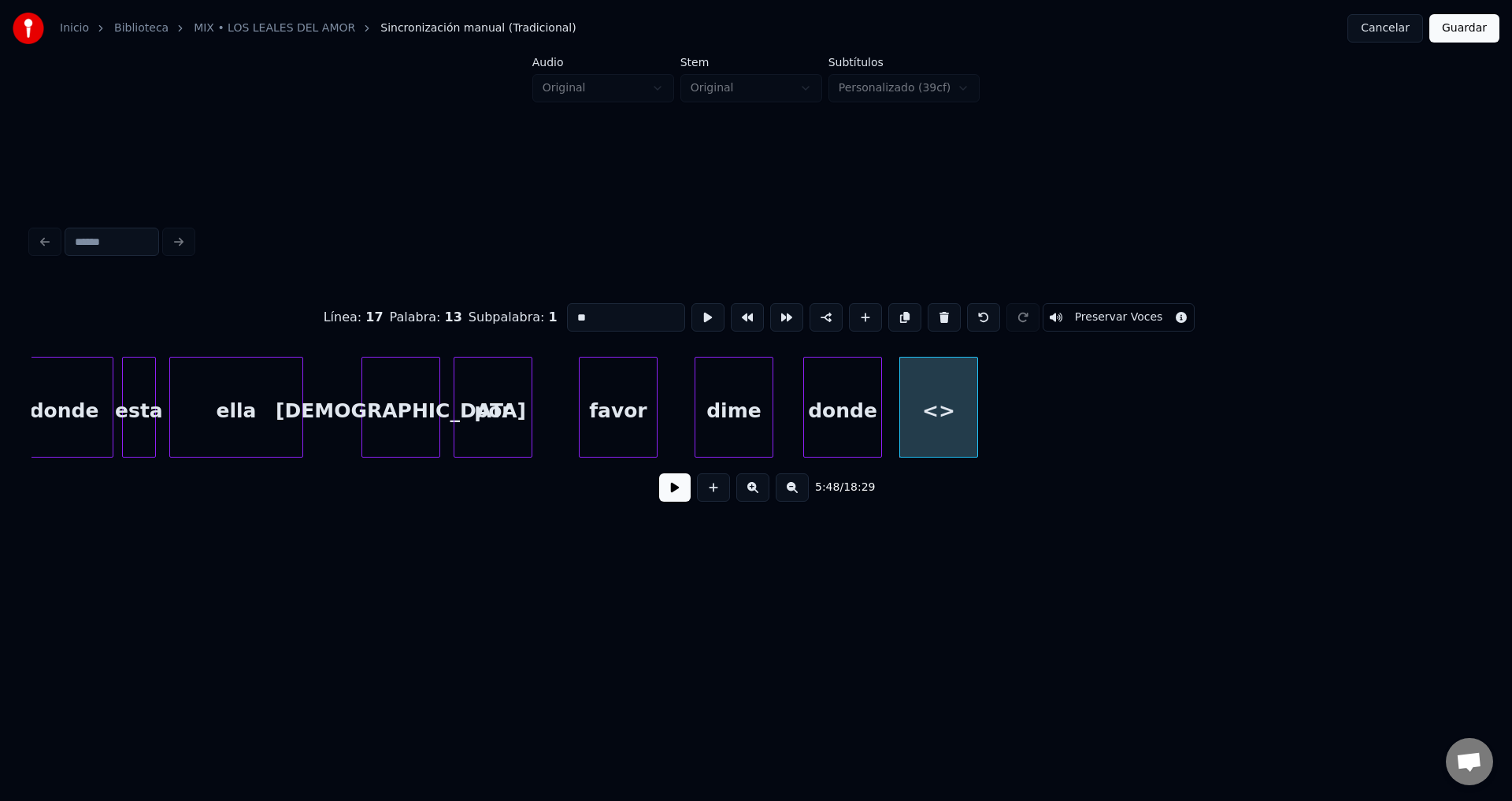
drag, startPoint x: 620, startPoint y: 309, endPoint x: 510, endPoint y: 291, distance: 111.5
click at [510, 291] on div "Línea : 17 Palabra : 13 Subpalabra : 1 ** Preservar Voces" at bounding box center [756, 317] width 1449 height 79
type input "**"
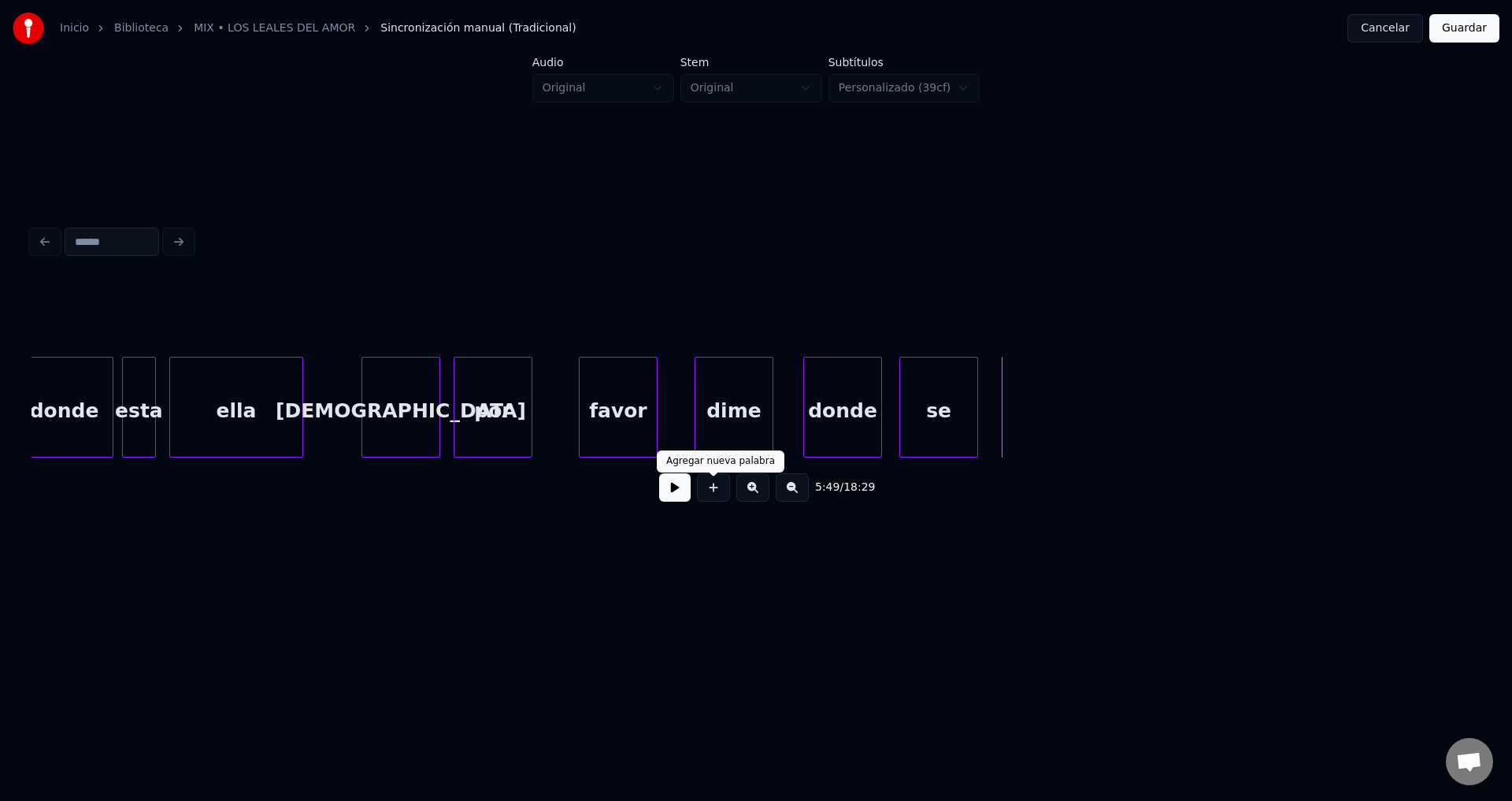
click at [714, 502] on button at bounding box center [714, 488] width 33 height 29
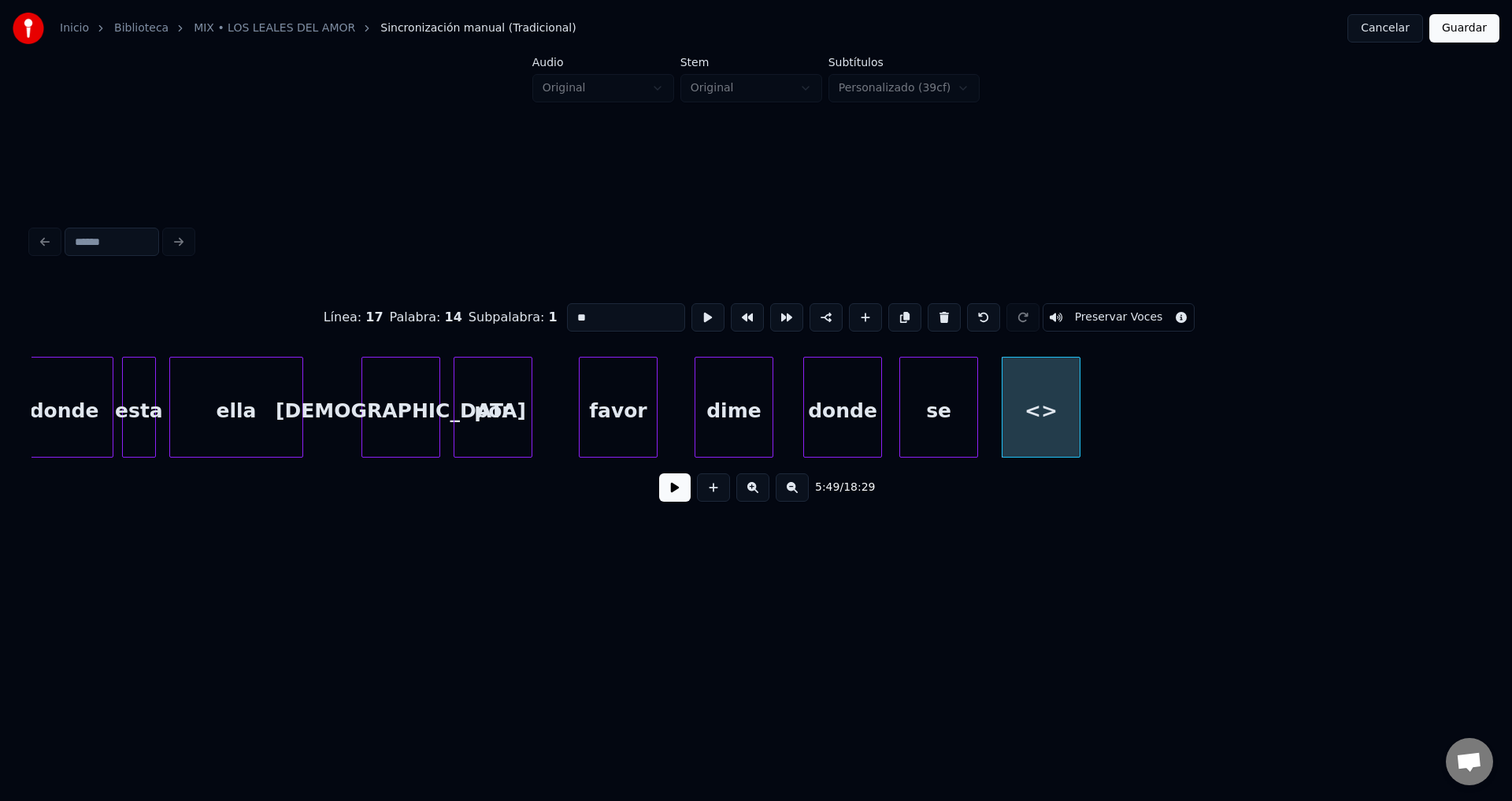
drag, startPoint x: 613, startPoint y: 309, endPoint x: 457, endPoint y: 304, distance: 156.1
click at [457, 304] on div "Línea : 17 Palabra : 14 Subpalabra : 1 ** Preservar Voces" at bounding box center [756, 317] width 1449 height 79
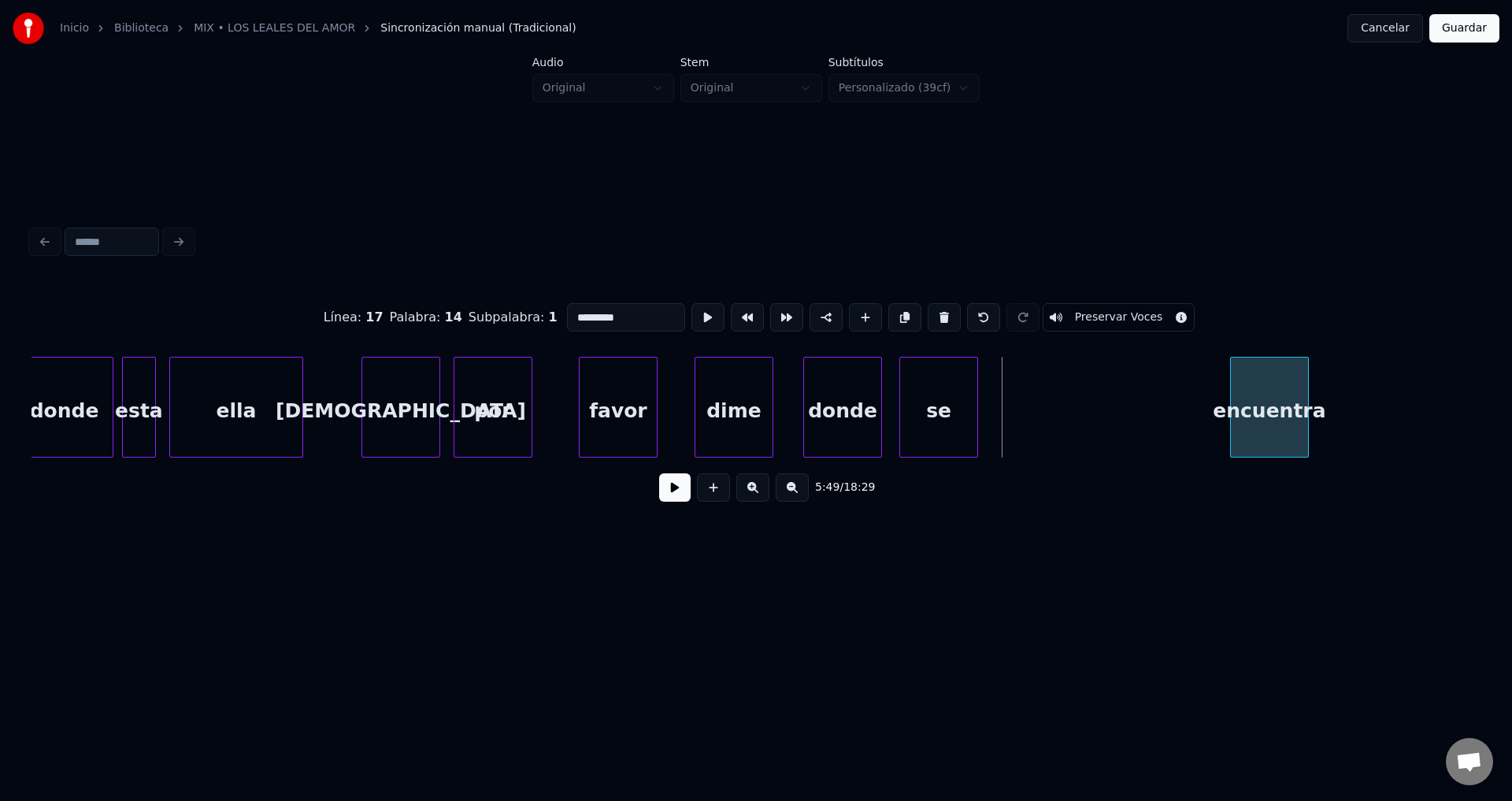
click at [1246, 413] on div "encuentra" at bounding box center [1269, 412] width 77 height 108
click at [985, 419] on div "se" at bounding box center [947, 412] width 77 height 108
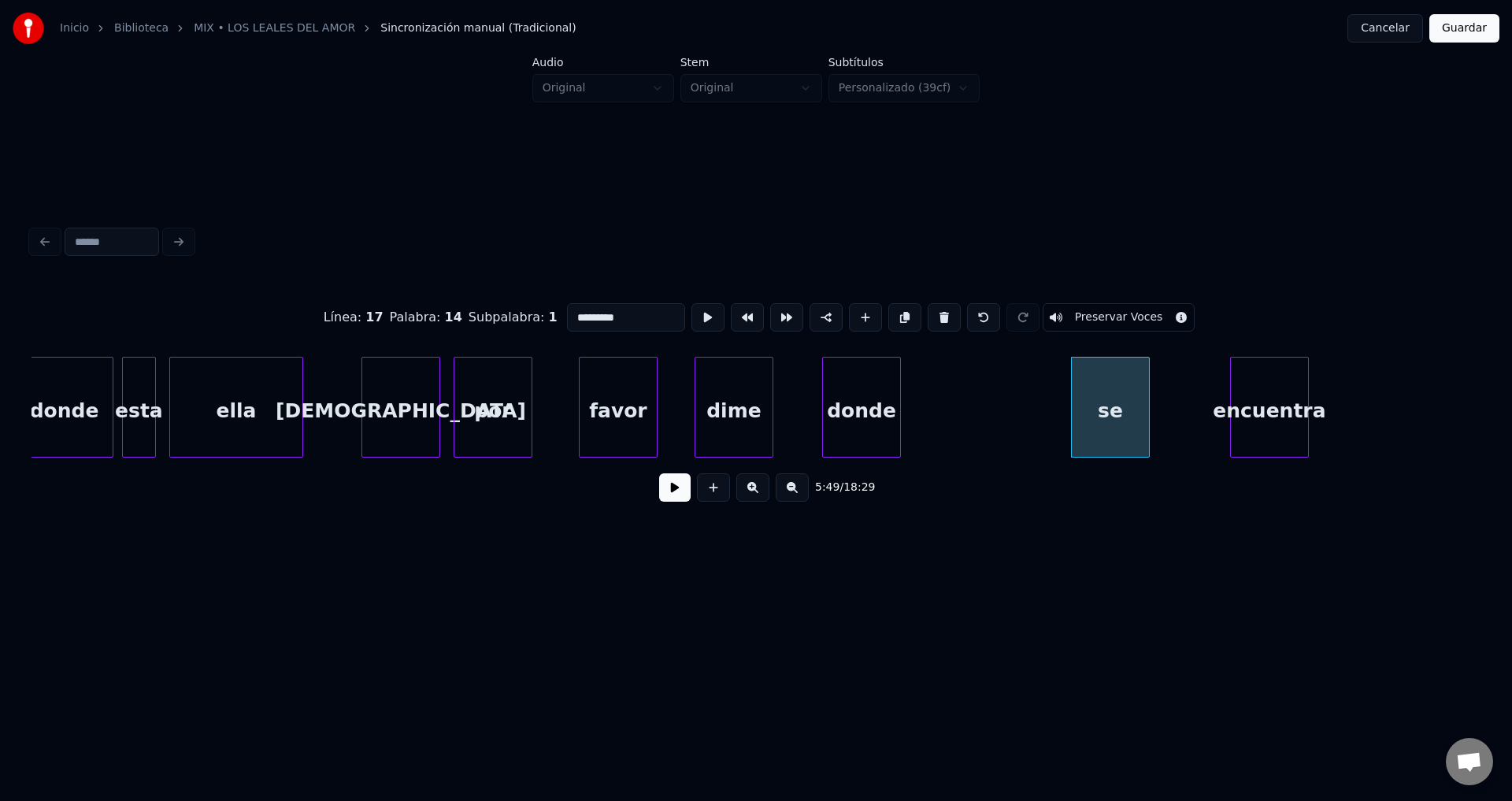
click at [900, 428] on div "donde" at bounding box center [861, 412] width 77 height 108
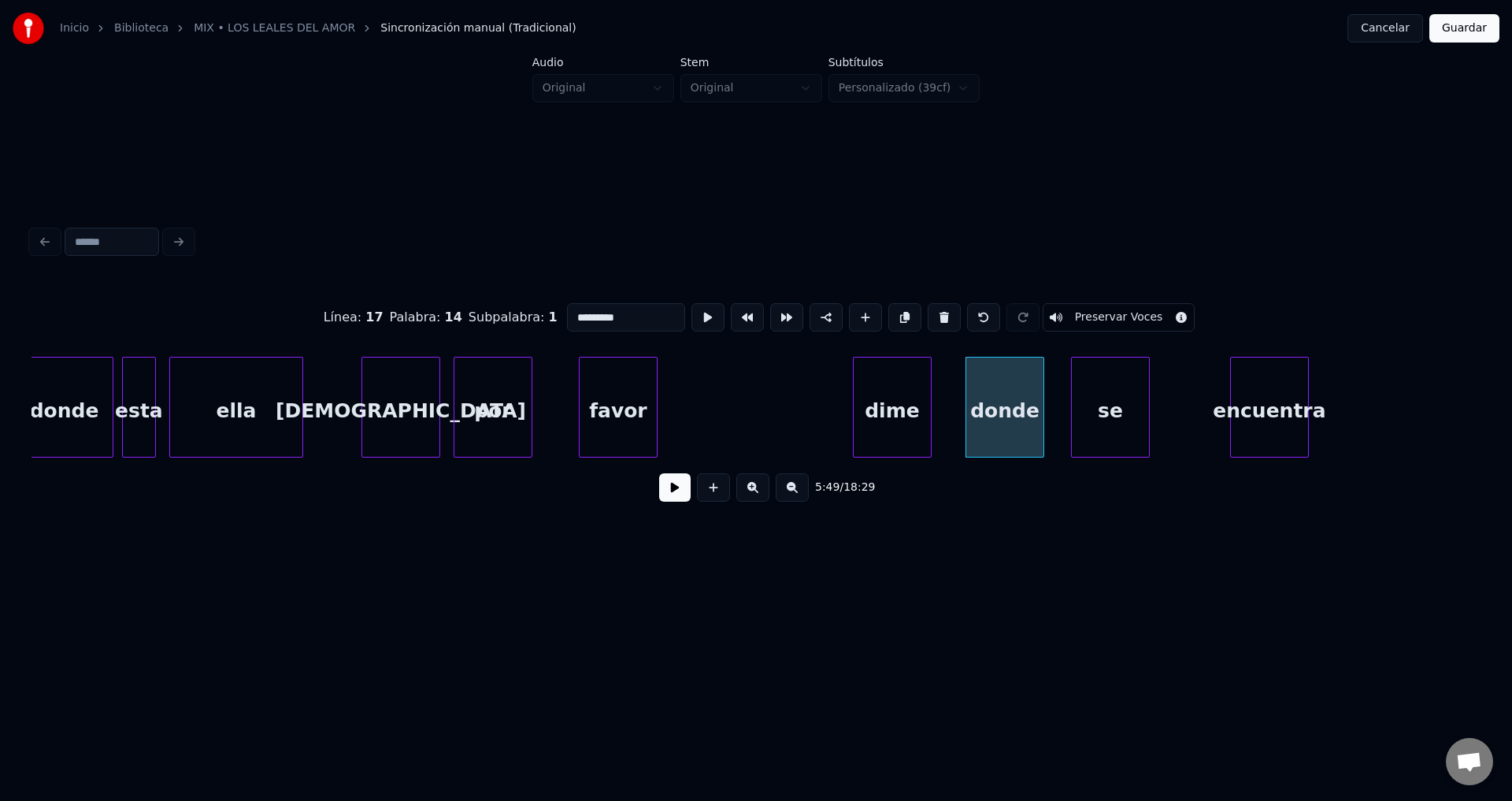
click at [904, 424] on div "dime" at bounding box center [892, 412] width 77 height 108
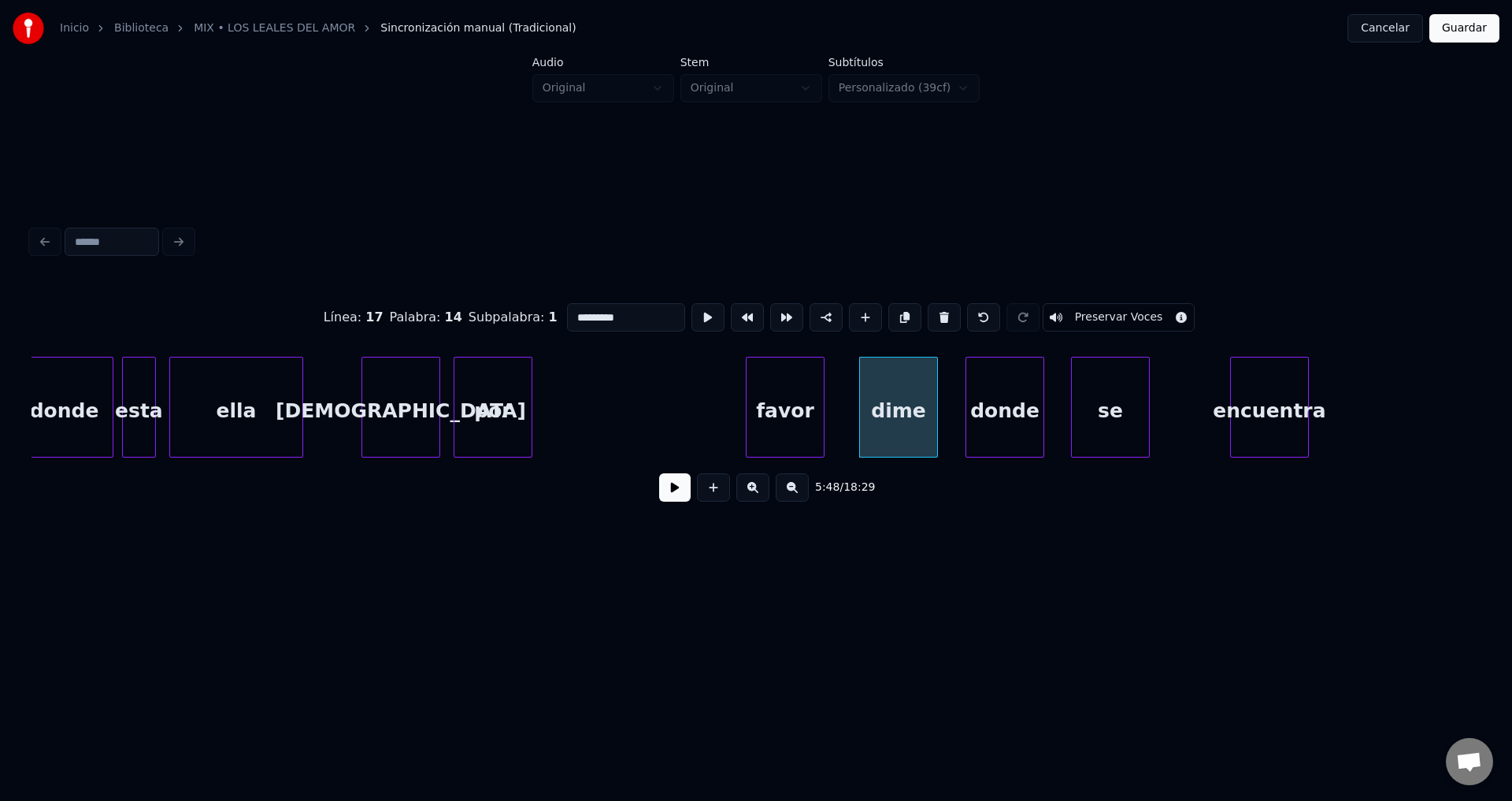
click at [807, 429] on div "favor" at bounding box center [785, 412] width 77 height 108
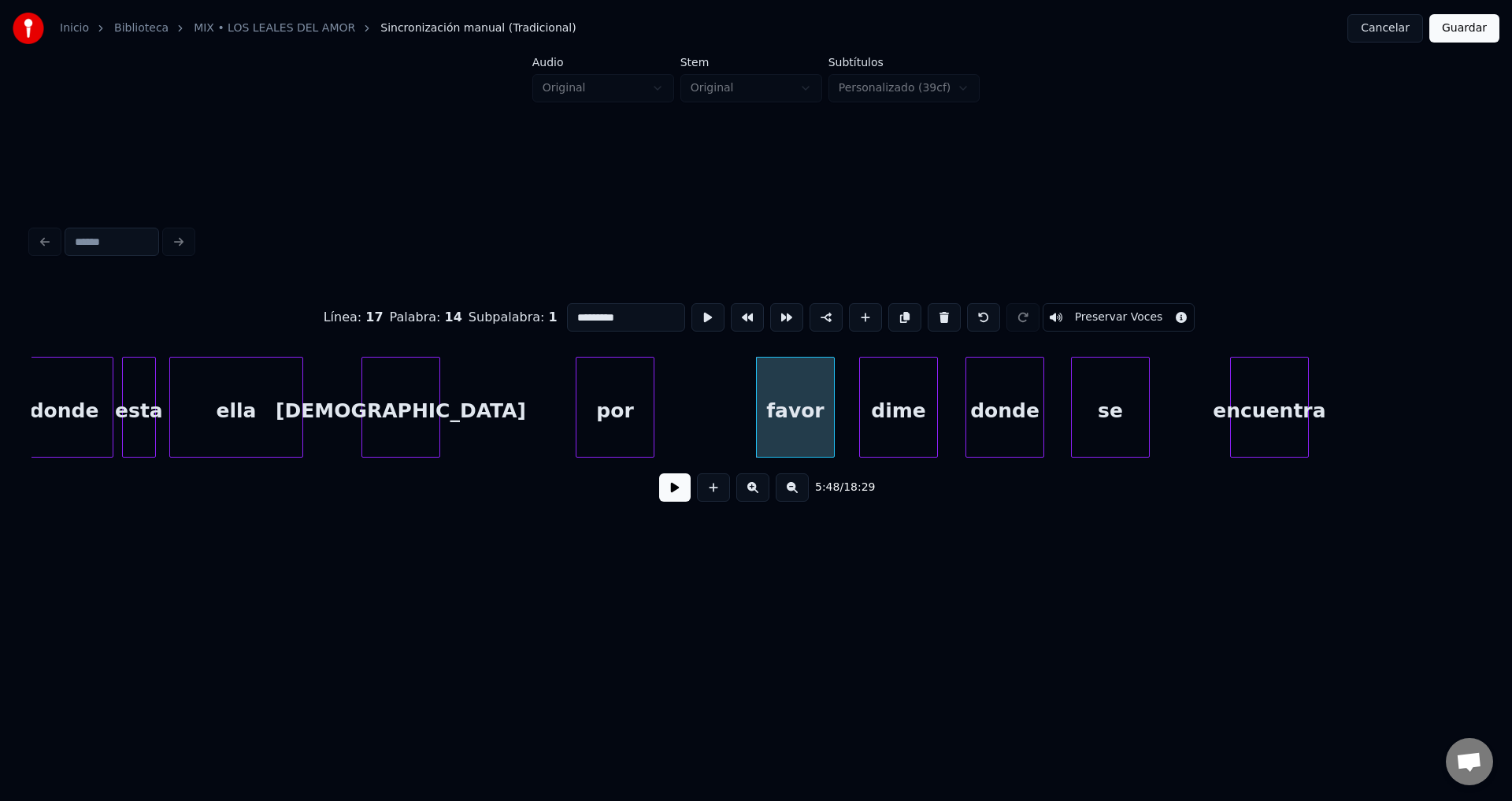
click at [642, 417] on div "por" at bounding box center [615, 412] width 77 height 108
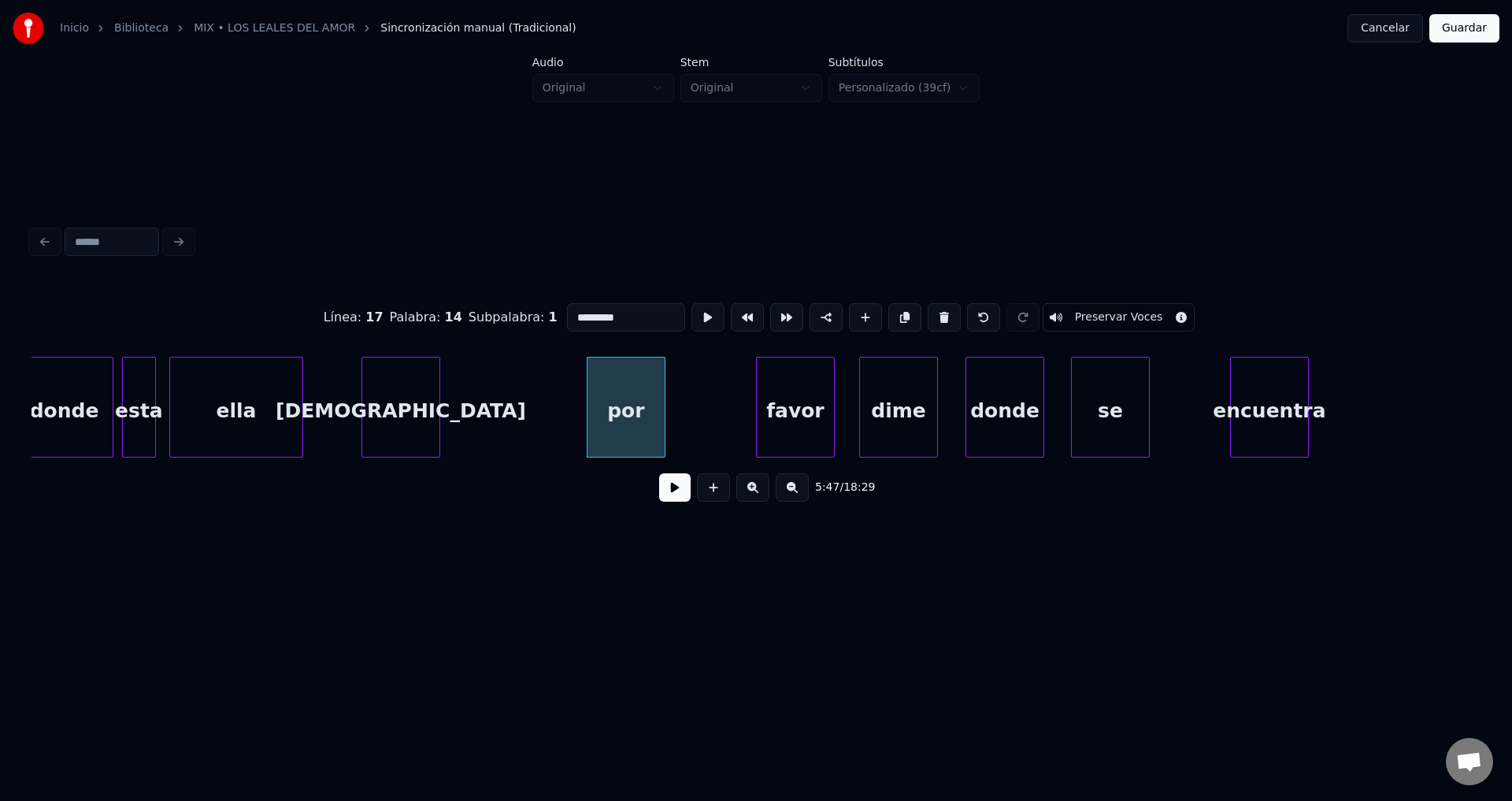
click at [407, 412] on div "[DEMOGRAPHIC_DATA]" at bounding box center [400, 412] width 77 height 108
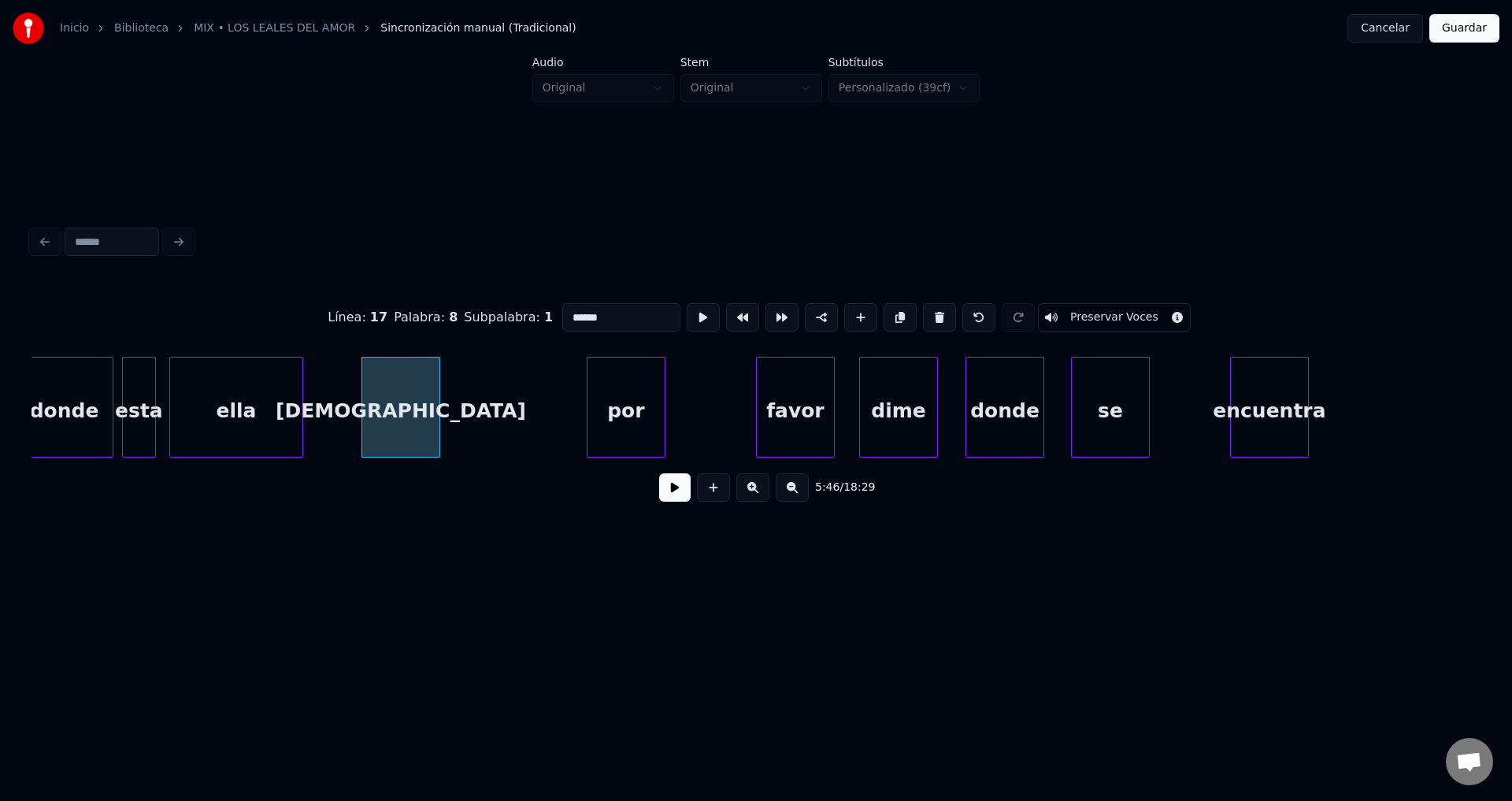
type input "******"
click at [680, 493] on button at bounding box center [675, 488] width 32 height 29
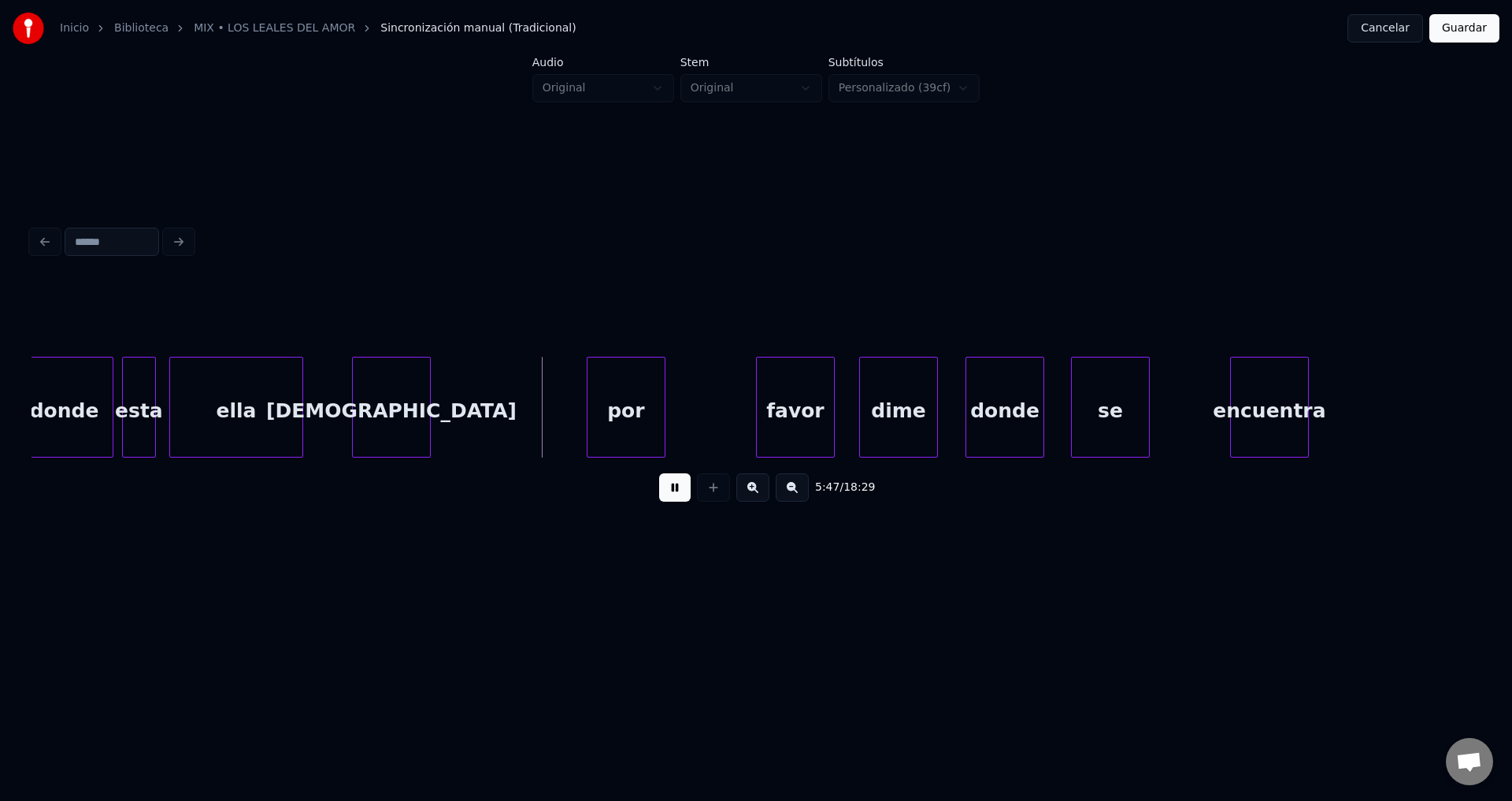
click at [372, 413] on div "[DEMOGRAPHIC_DATA]" at bounding box center [391, 412] width 77 height 108
click at [453, 404] on div at bounding box center [452, 407] width 5 height 99
click at [509, 400] on div at bounding box center [509, 407] width 5 height 99
click at [573, 409] on div "por" at bounding box center [574, 412] width 77 height 108
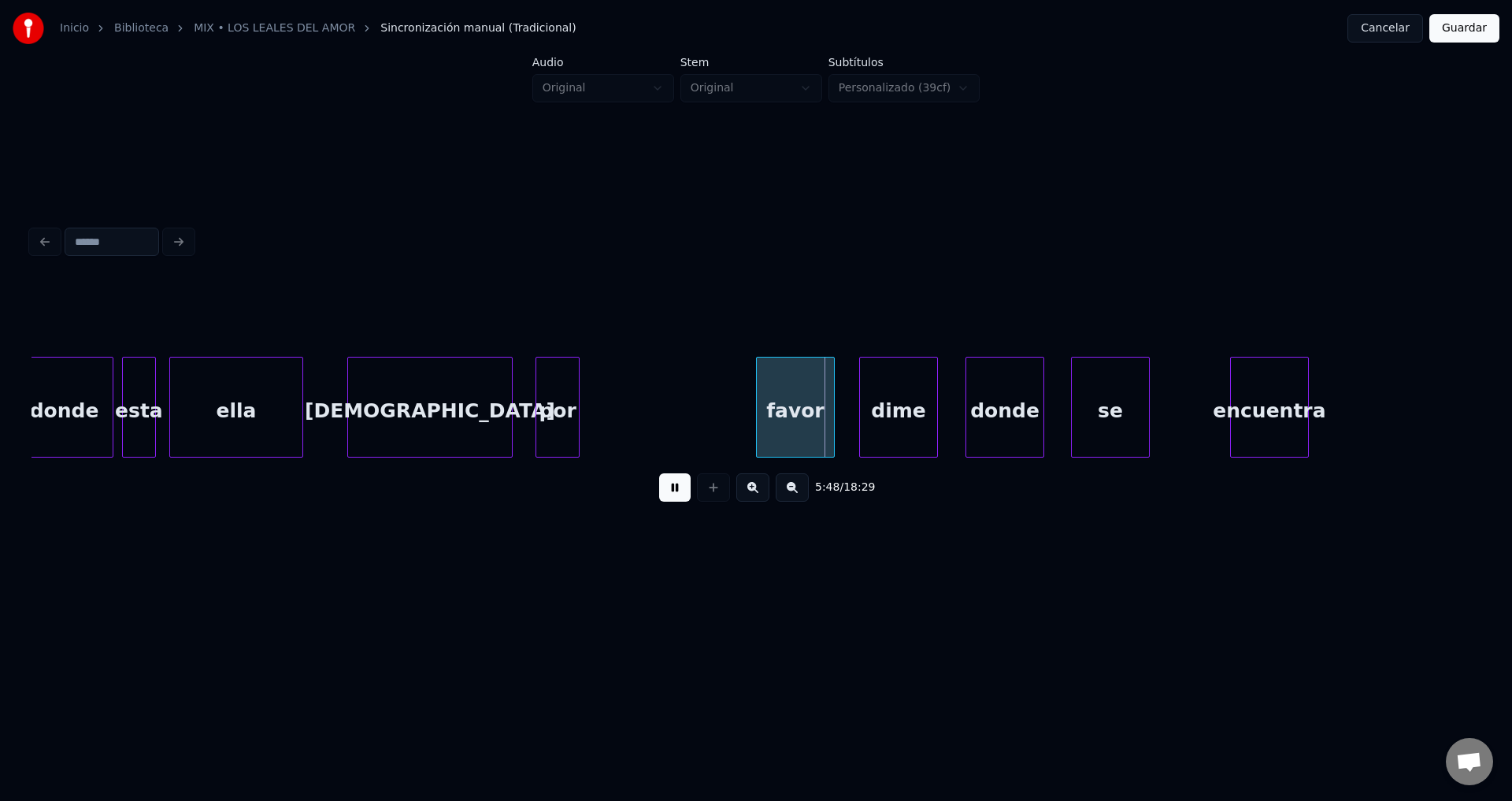
click at [575, 406] on div at bounding box center [576, 407] width 5 height 99
click at [610, 410] on div "favor" at bounding box center [635, 412] width 77 height 108
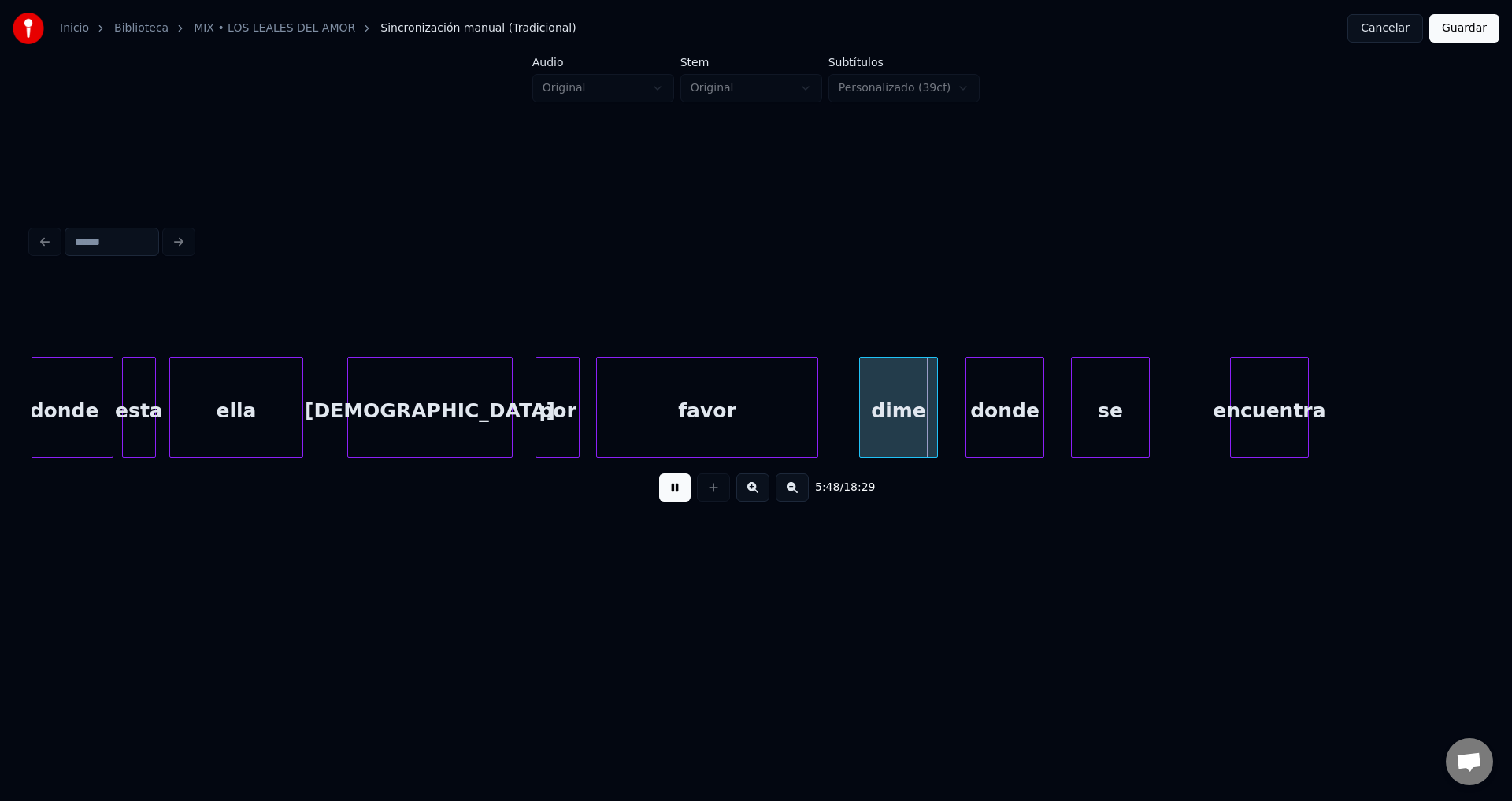
click at [818, 403] on div at bounding box center [815, 407] width 5 height 99
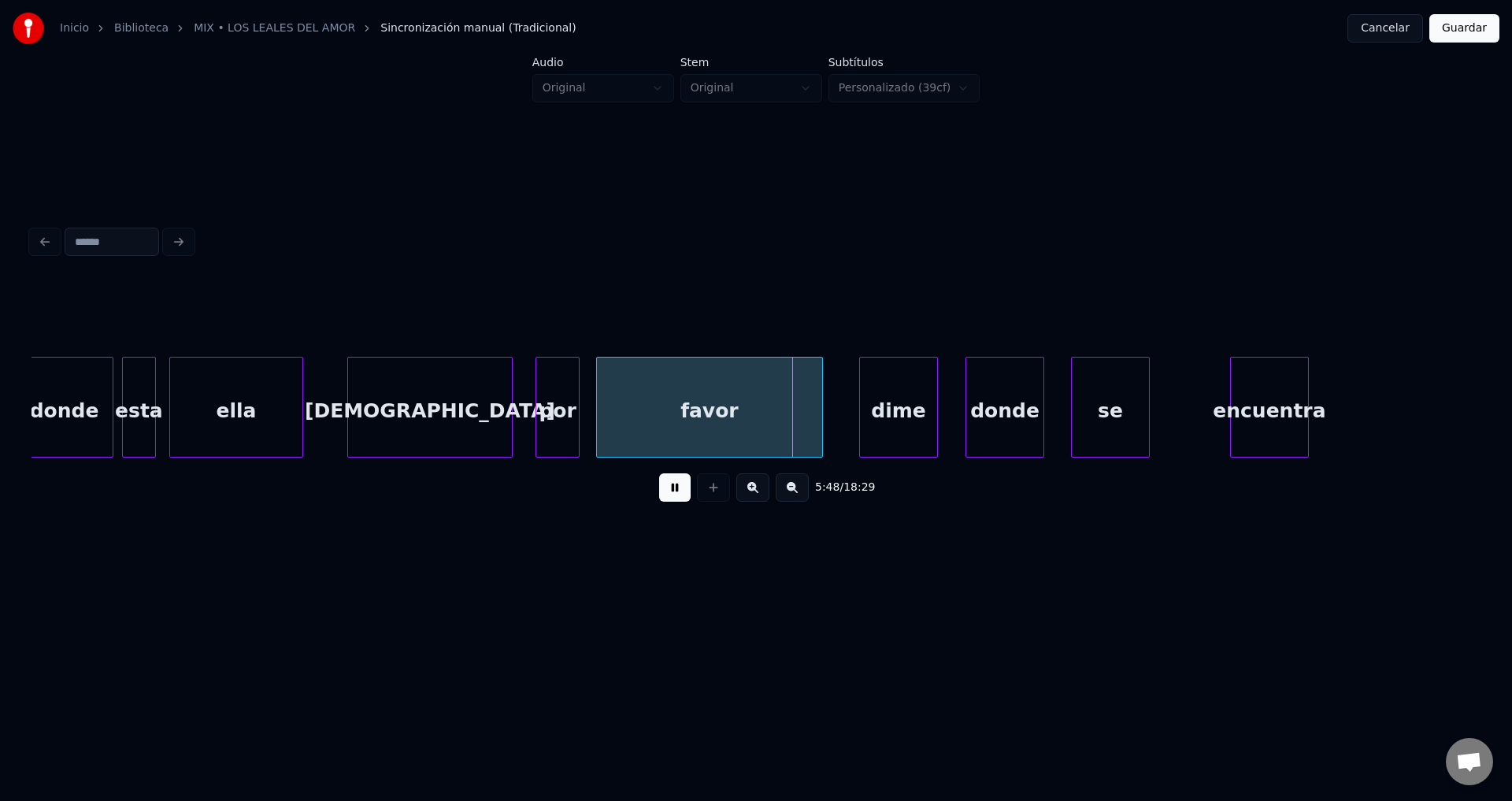
click at [661, 490] on button at bounding box center [675, 488] width 32 height 29
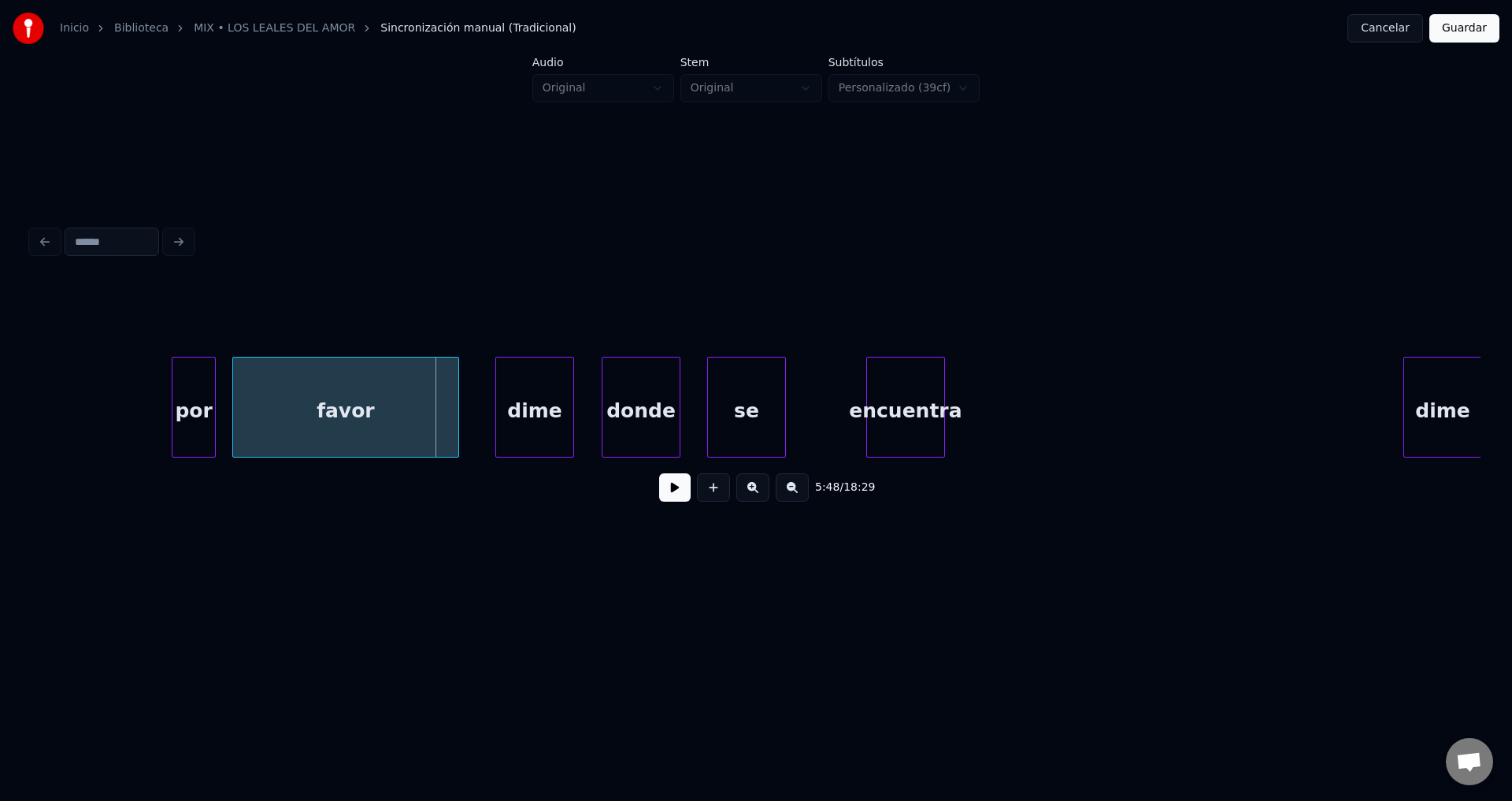
scroll to position [0, 68315]
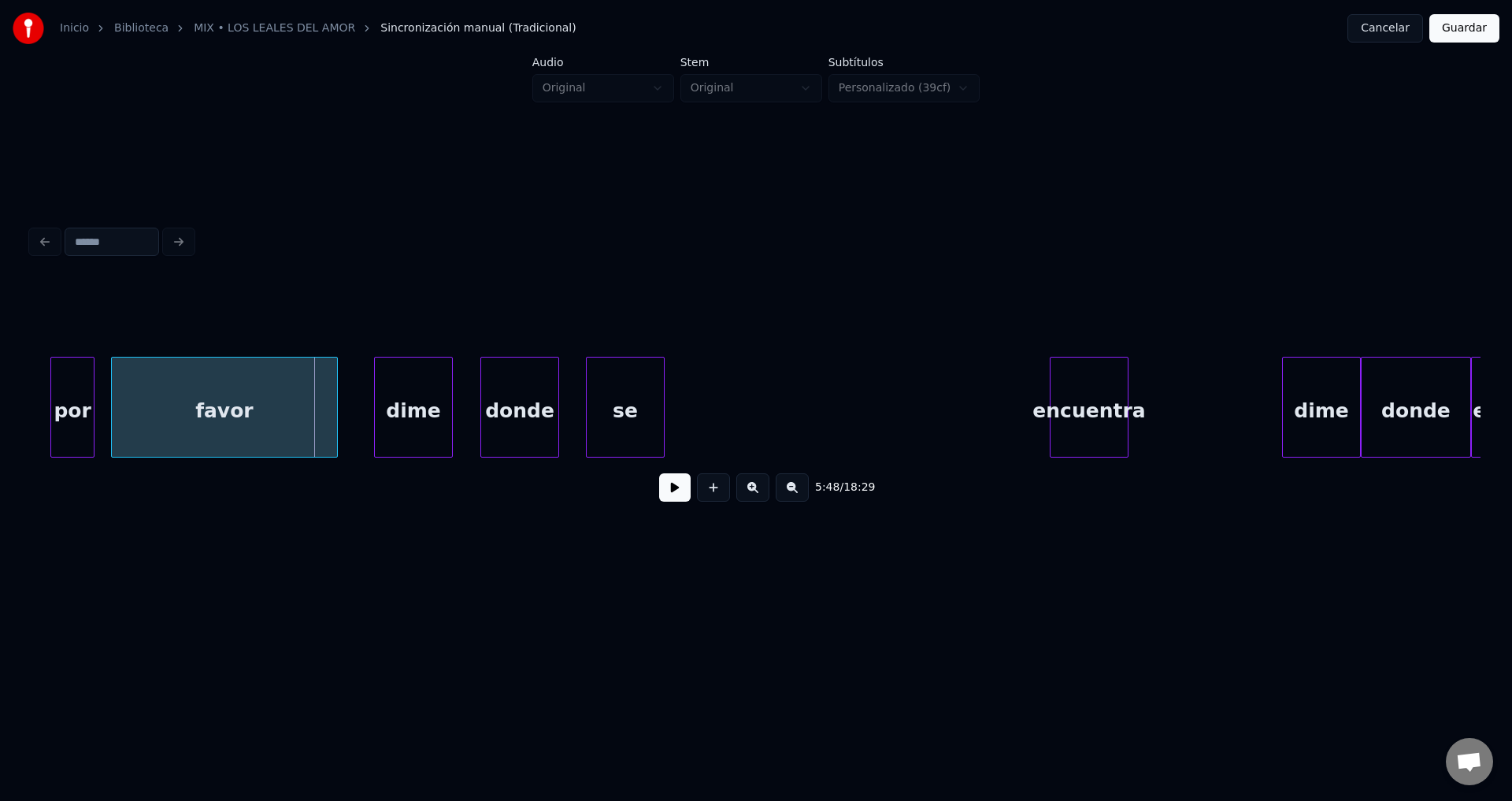
click at [1103, 414] on div "encuentra" at bounding box center [1089, 412] width 77 height 108
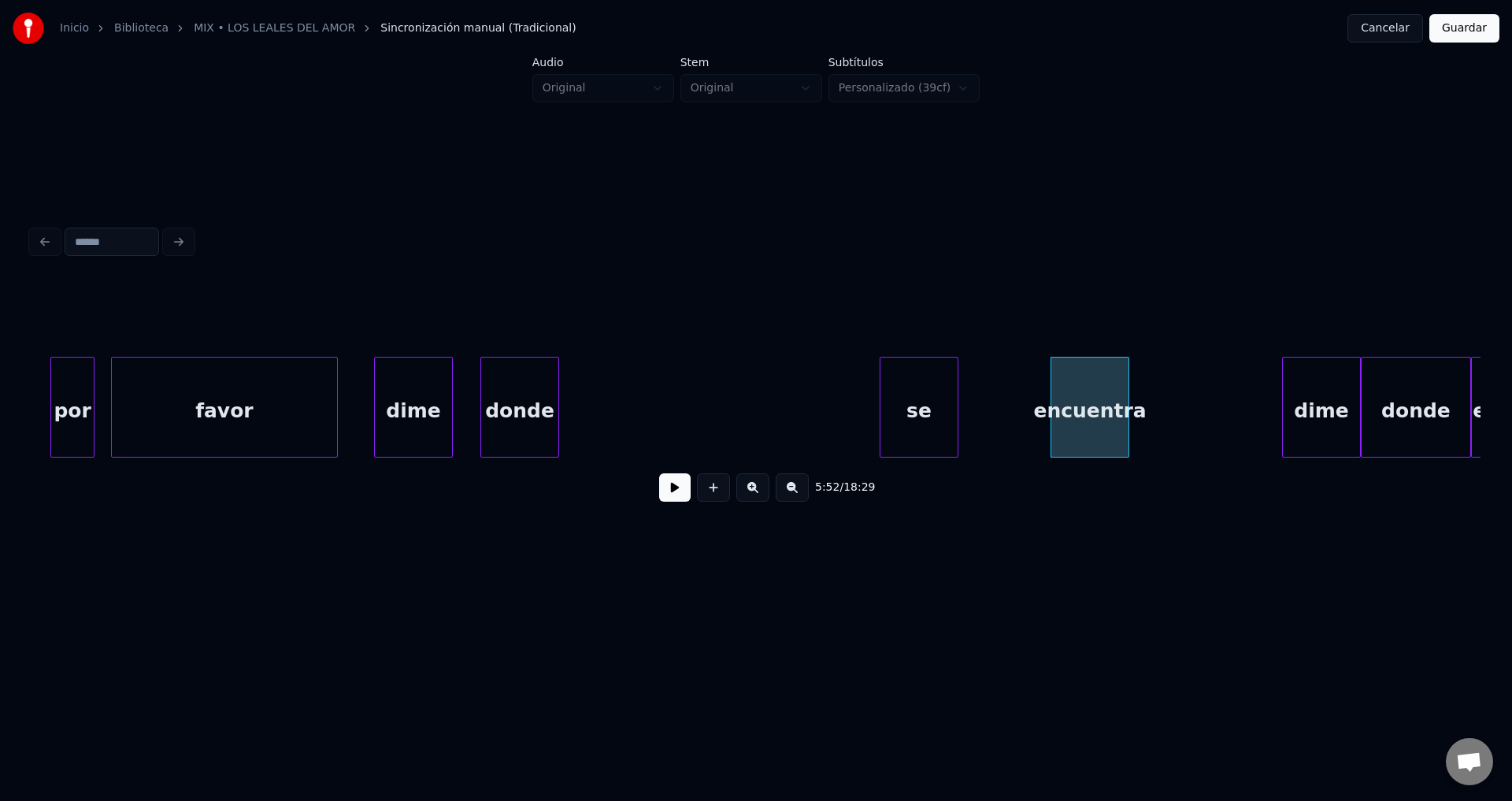
click at [935, 415] on div "se" at bounding box center [919, 412] width 77 height 108
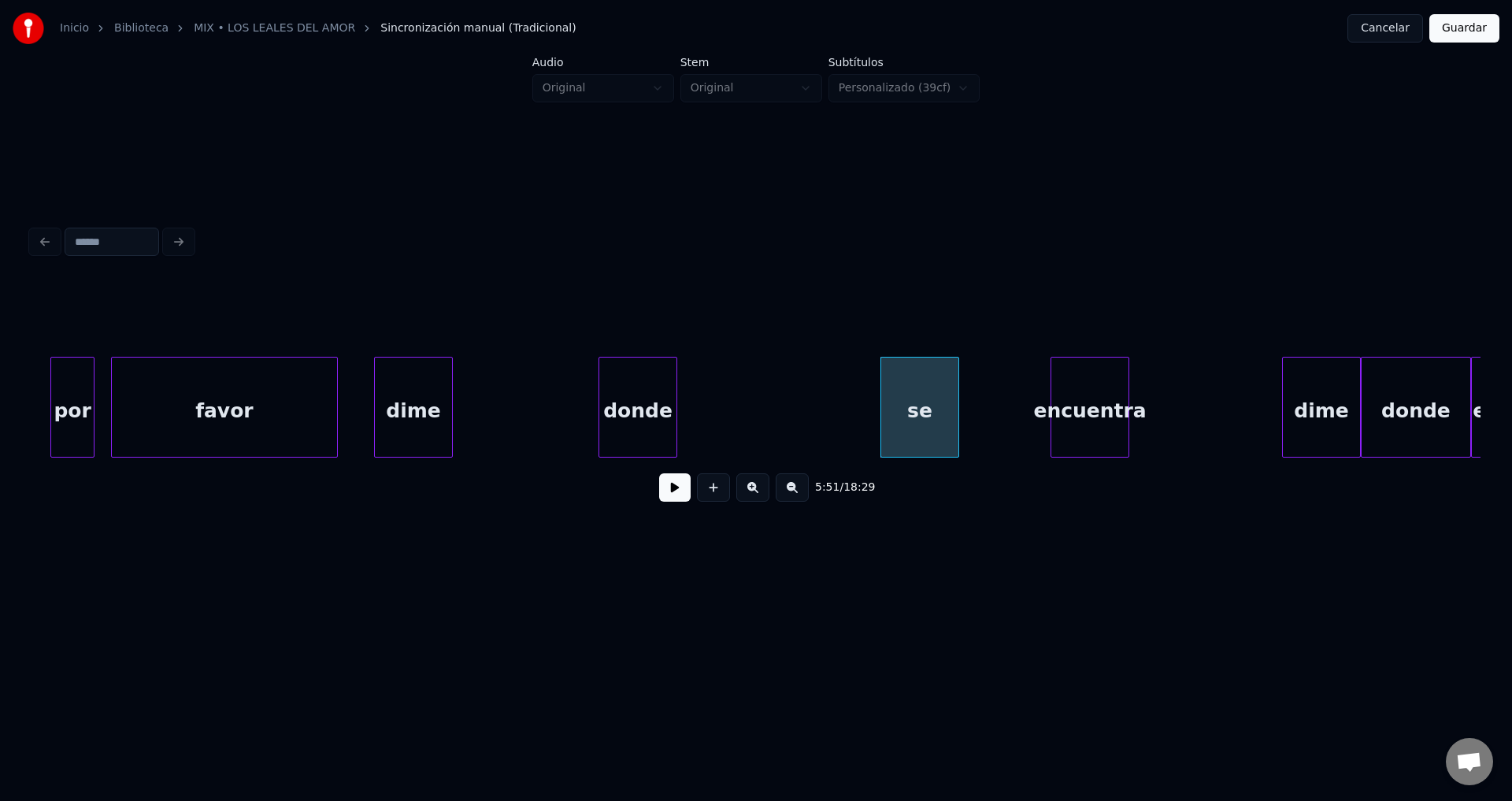
click at [677, 425] on div "donde" at bounding box center [638, 412] width 77 height 108
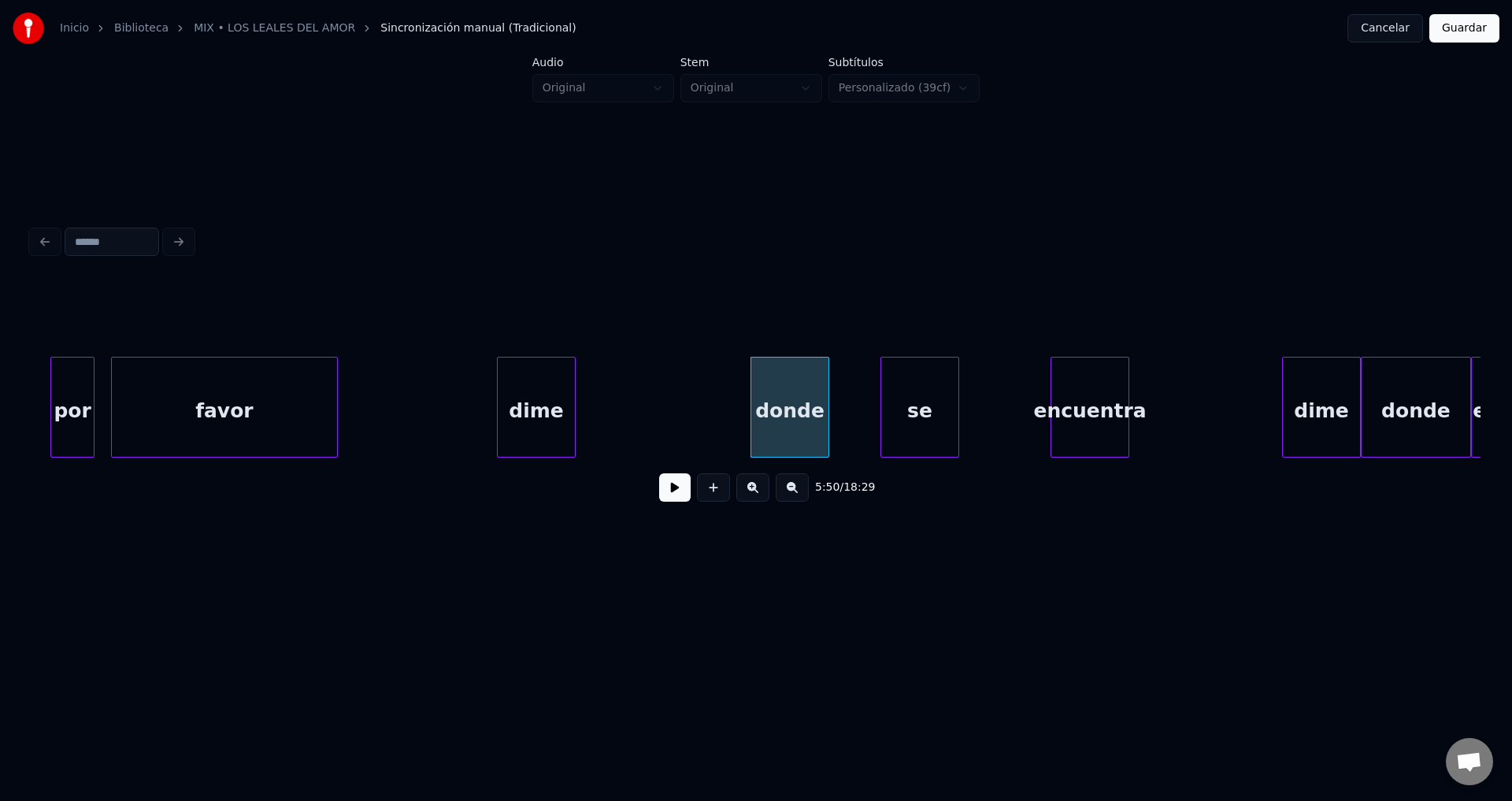
click at [575, 425] on div "dime" at bounding box center [536, 412] width 77 height 108
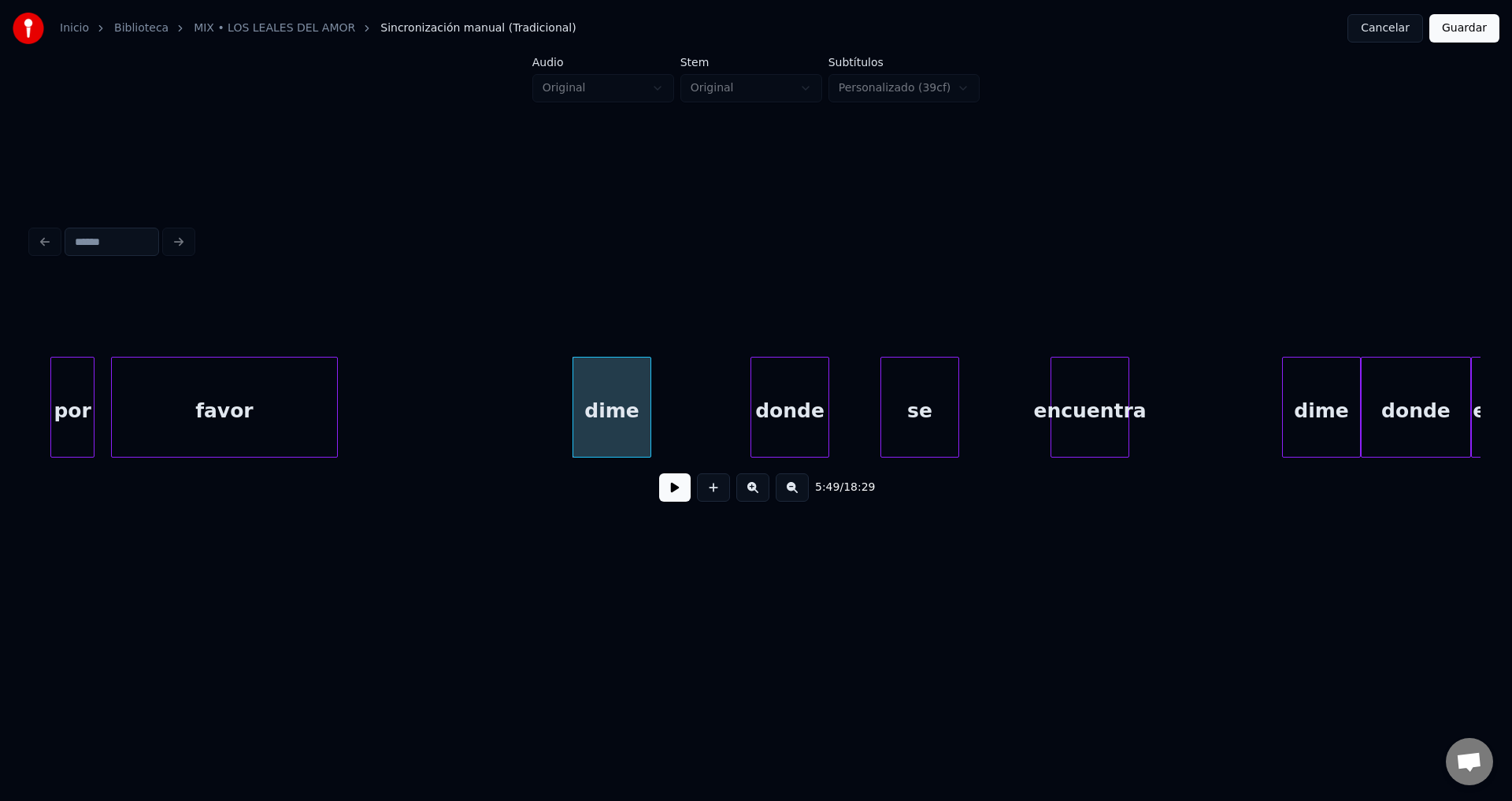
click at [311, 412] on div "favor" at bounding box center [224, 412] width 225 height 108
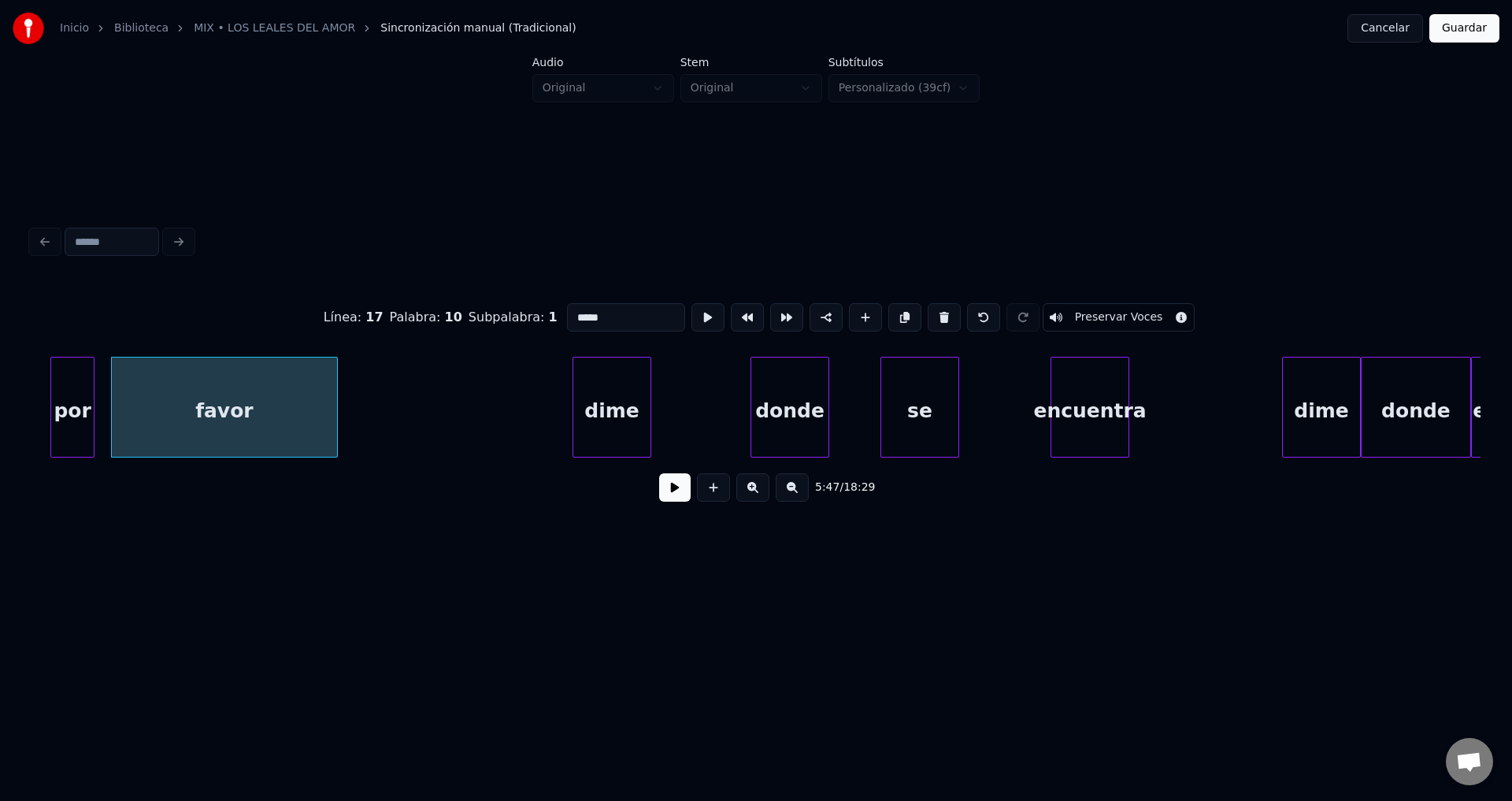
click at [680, 498] on button at bounding box center [675, 488] width 32 height 29
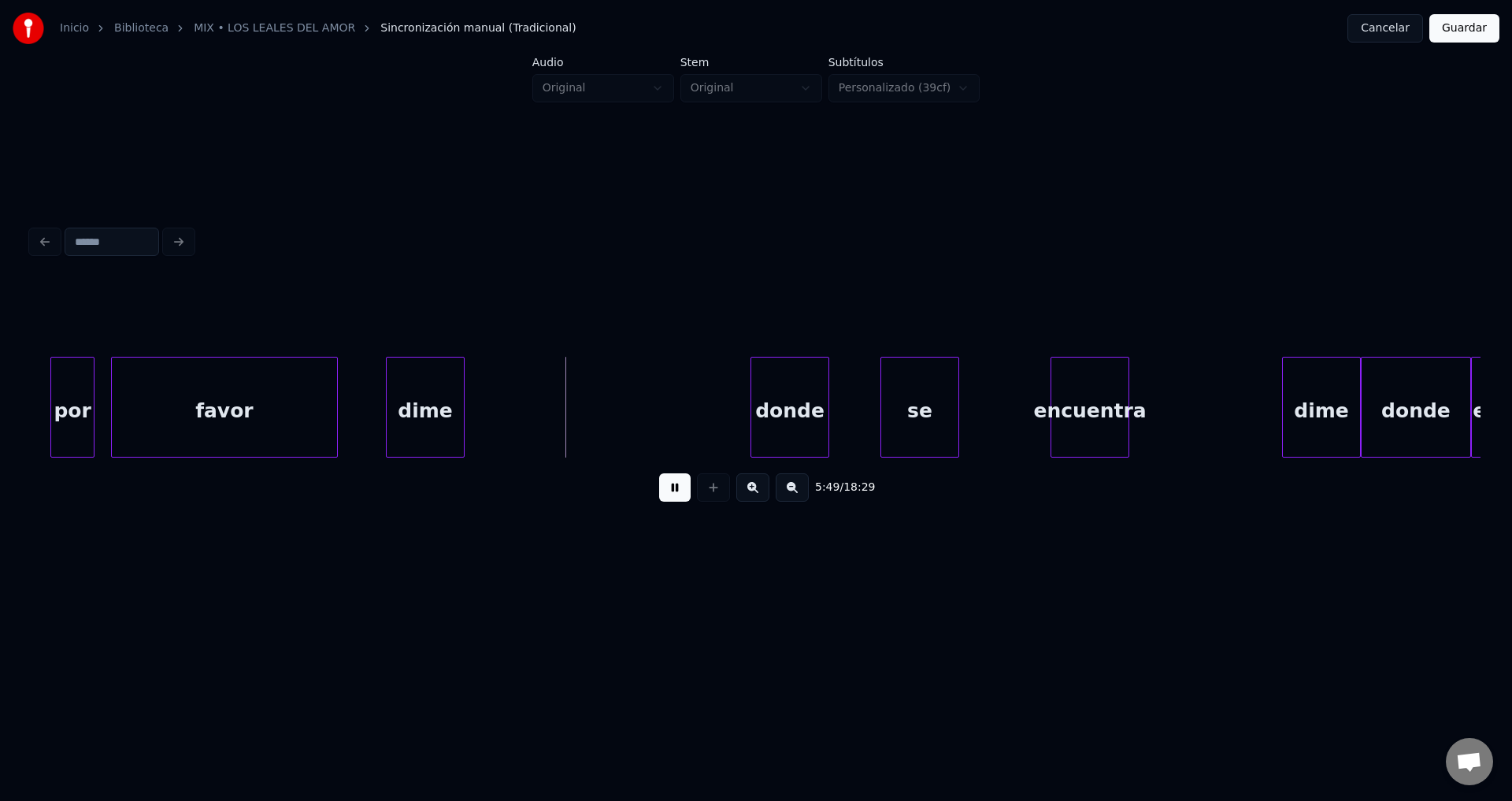
click at [426, 397] on div "dime" at bounding box center [425, 412] width 77 height 108
click at [468, 398] on div at bounding box center [467, 407] width 5 height 99
click at [424, 406] on div "dime" at bounding box center [419, 412] width 84 height 108
click at [465, 404] on div at bounding box center [467, 407] width 5 height 99
click at [506, 423] on div "donde" at bounding box center [515, 412] width 77 height 108
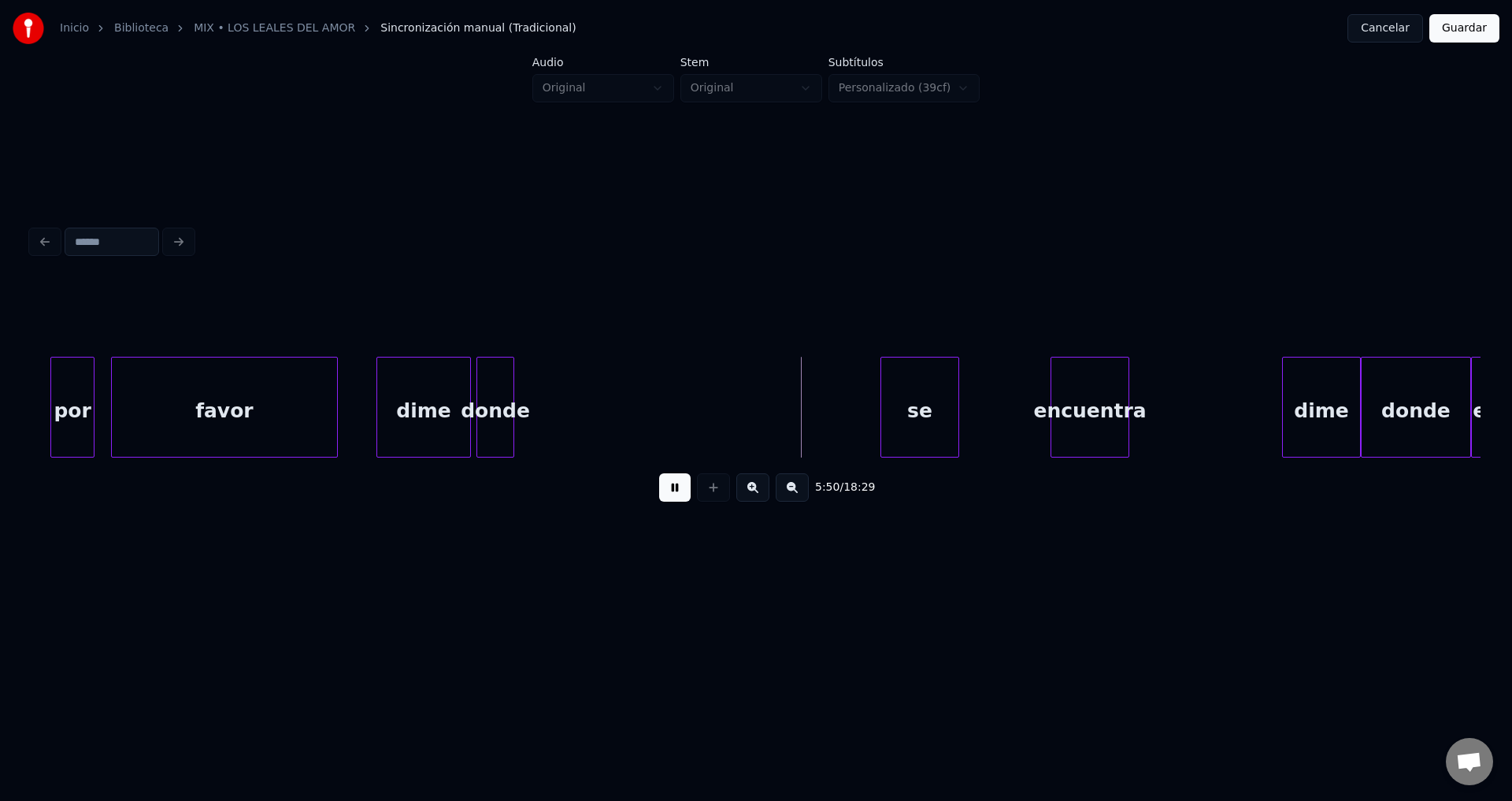
click at [511, 418] on div at bounding box center [511, 407] width 5 height 99
click at [568, 416] on div "se" at bounding box center [560, 412] width 77 height 108
click at [608, 400] on div at bounding box center [605, 407] width 5 height 99
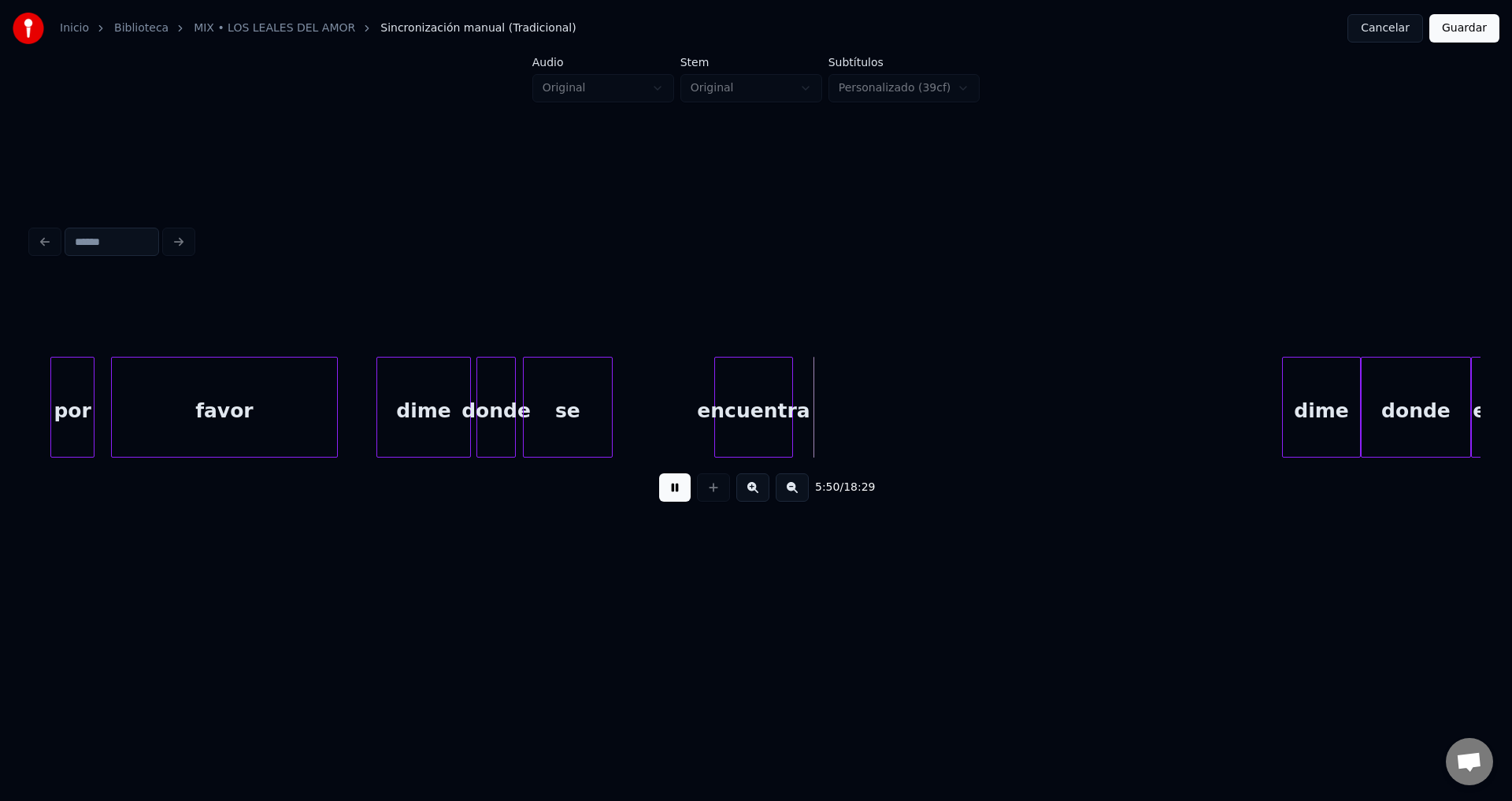
click at [757, 423] on div "encuentra" at bounding box center [754, 412] width 77 height 108
click at [662, 421] on div "encuentra" at bounding box center [662, 412] width 77 height 108
click at [771, 397] on div at bounding box center [772, 407] width 5 height 99
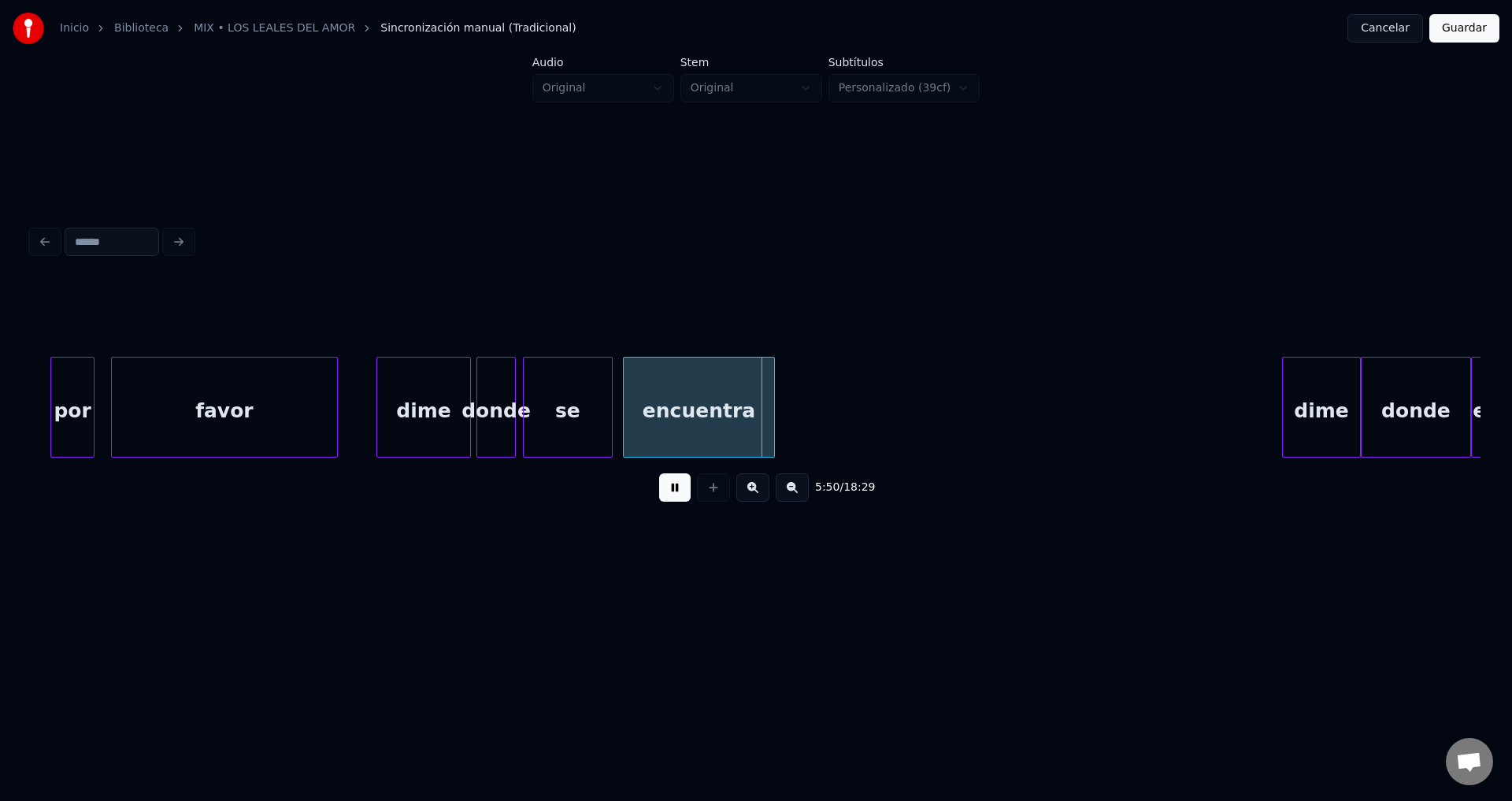
click at [682, 493] on button at bounding box center [675, 488] width 32 height 29
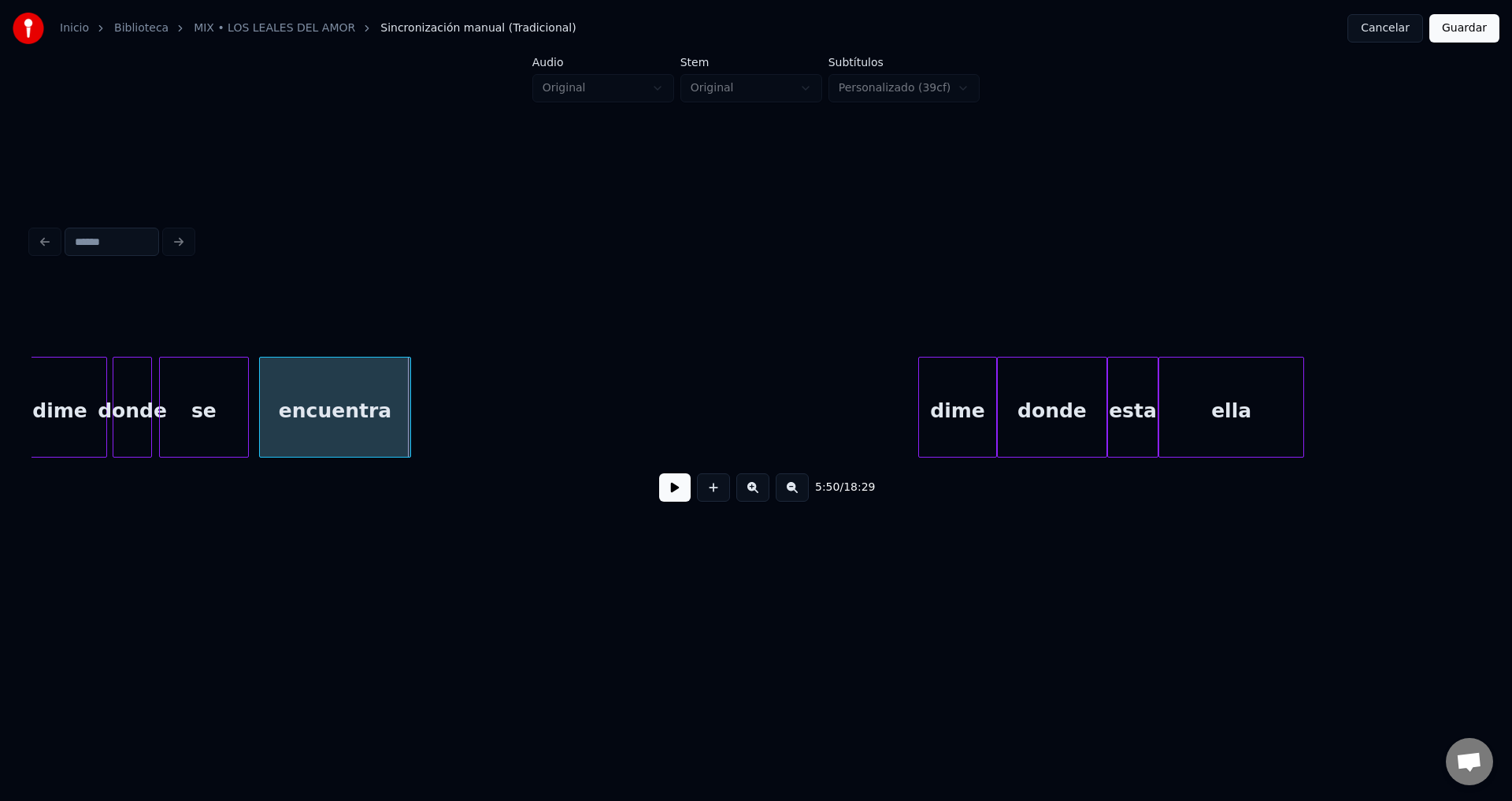
scroll to position [0, 68800]
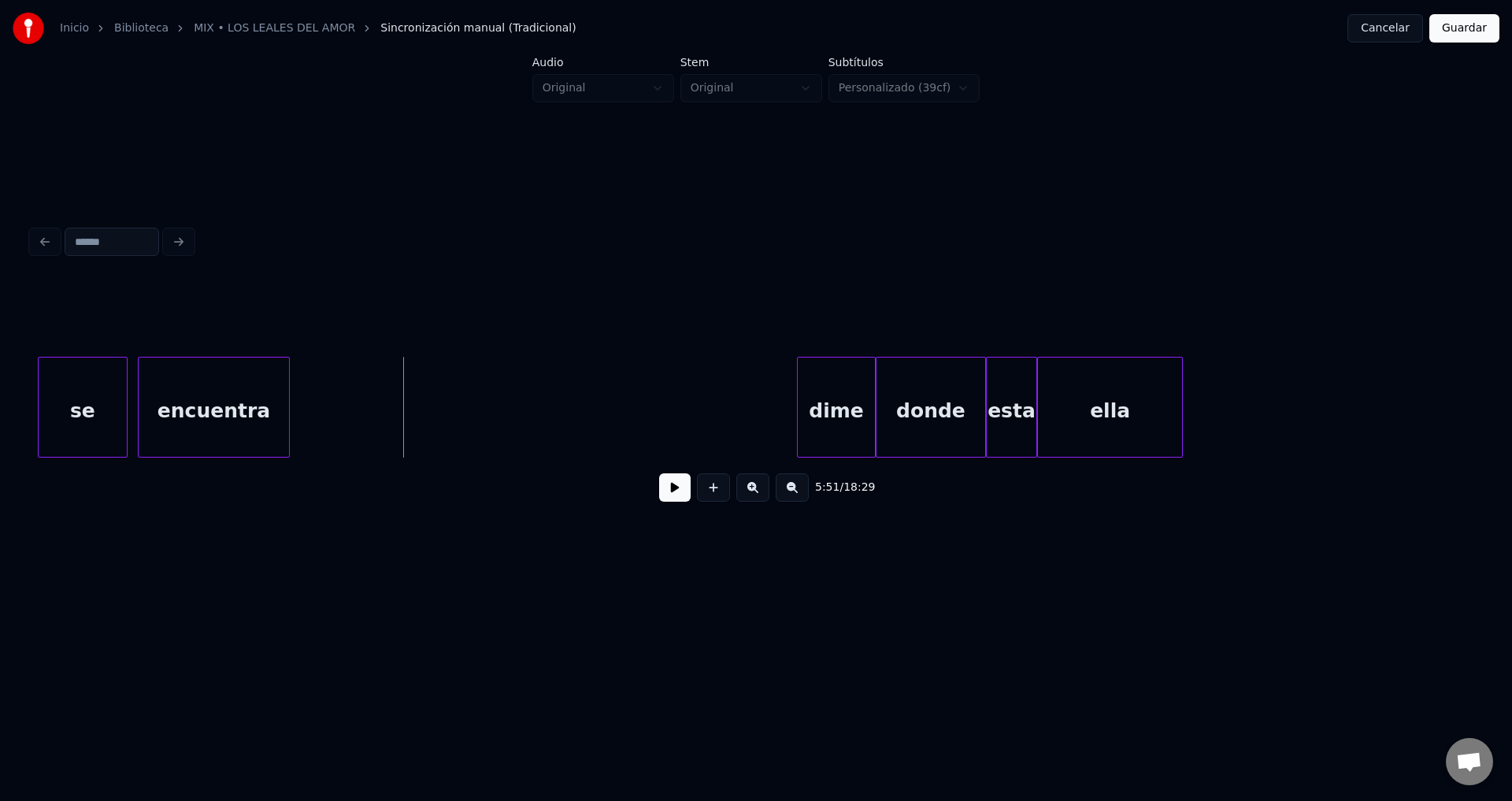
click at [671, 495] on button at bounding box center [675, 488] width 32 height 29
click at [672, 495] on button at bounding box center [675, 488] width 32 height 29
click at [710, 497] on button at bounding box center [714, 488] width 33 height 29
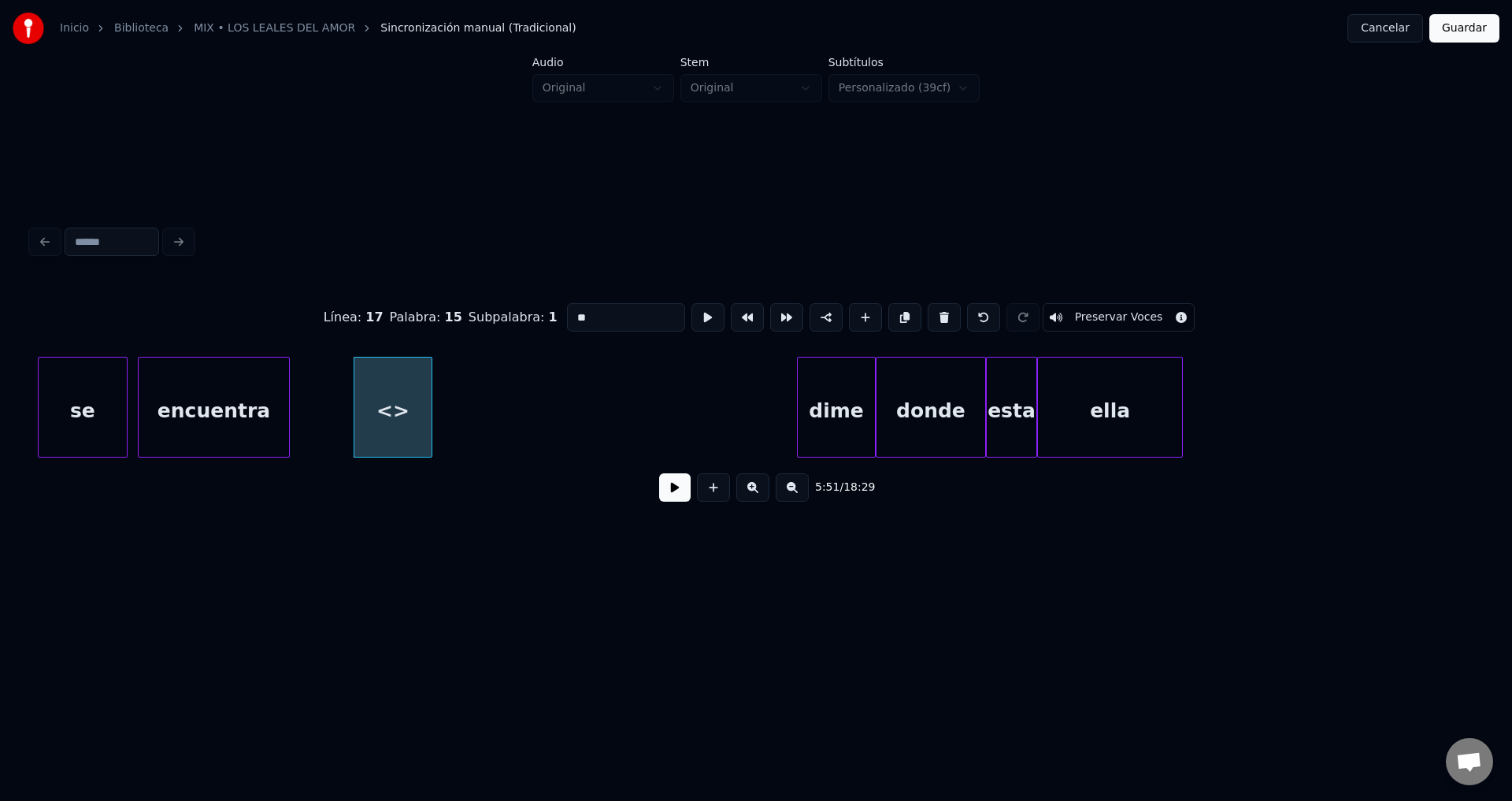
drag, startPoint x: 642, startPoint y: 308, endPoint x: 476, endPoint y: 307, distance: 166.0
click at [476, 307] on div "Línea : 17 Palabra : 15 Subpalabra : 1 ** Preservar Voces" at bounding box center [756, 317] width 1449 height 79
type input "****"
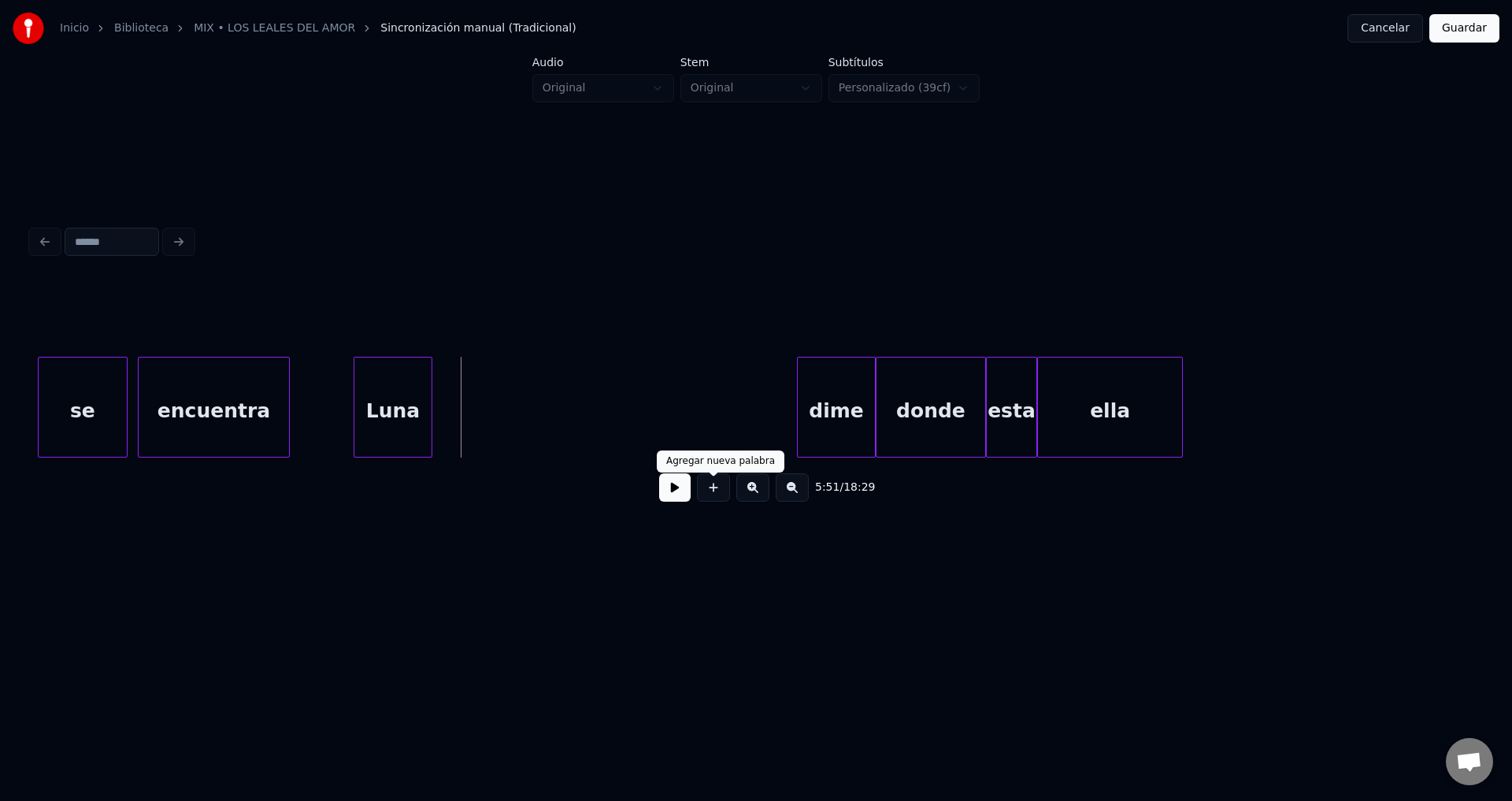
click at [714, 491] on button at bounding box center [714, 488] width 33 height 29
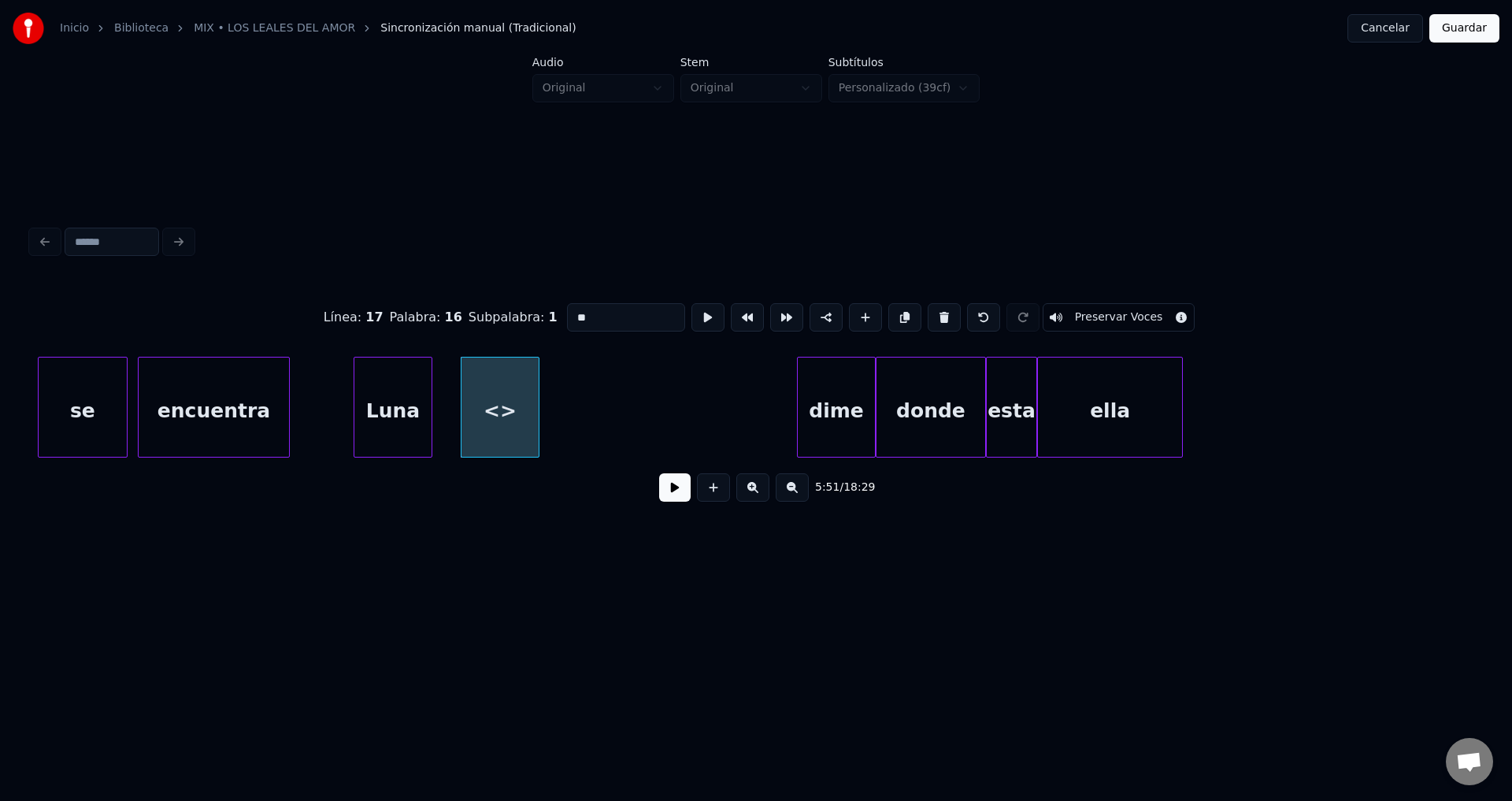
drag, startPoint x: 529, startPoint y: 312, endPoint x: 469, endPoint y: 307, distance: 60.2
click at [469, 307] on div "Línea : 17 Palabra : 16 Subpalabra : 1 ** Preservar Voces" at bounding box center [756, 317] width 1449 height 79
type input "***"
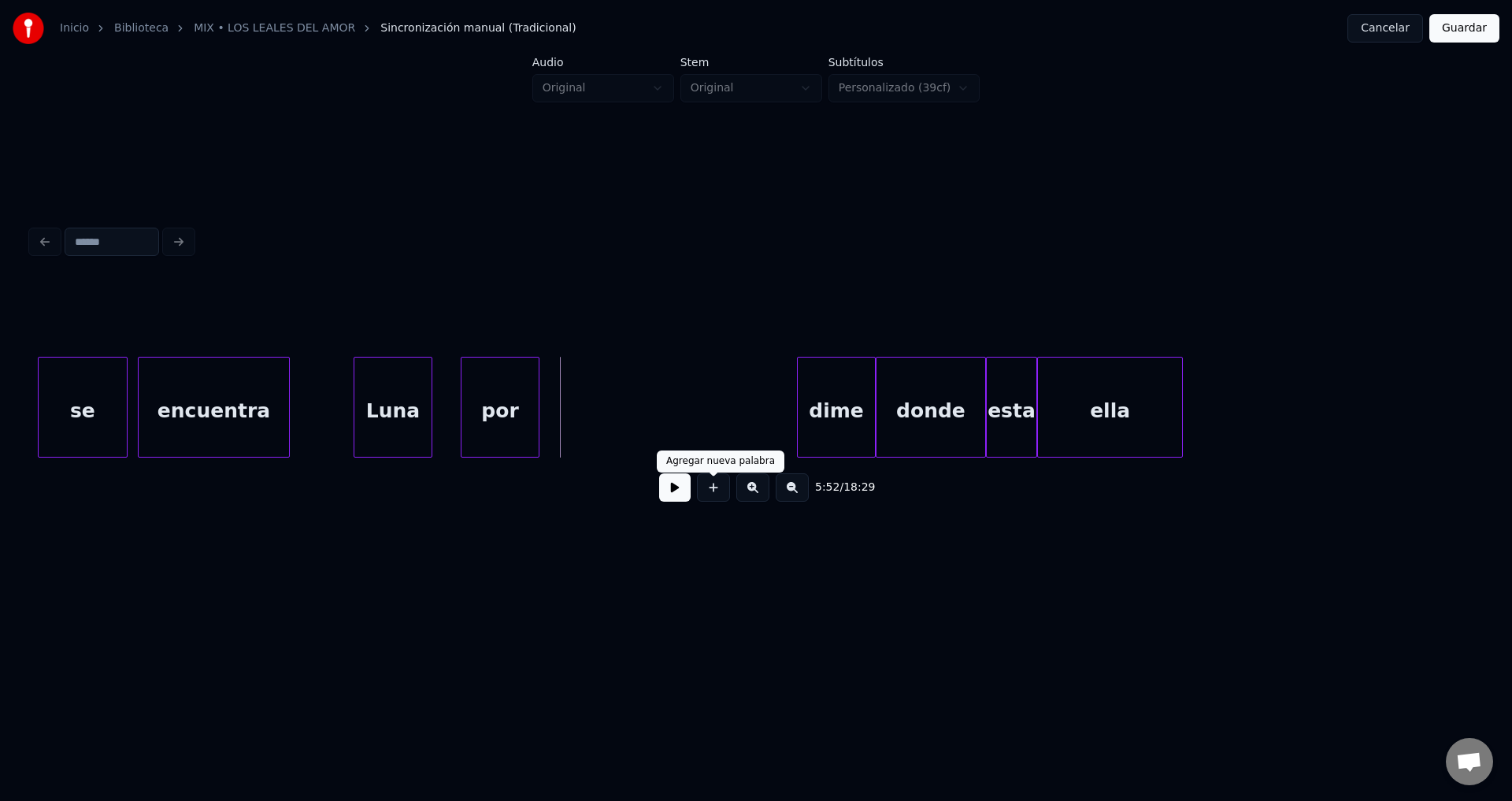
click at [716, 495] on button at bounding box center [714, 488] width 33 height 29
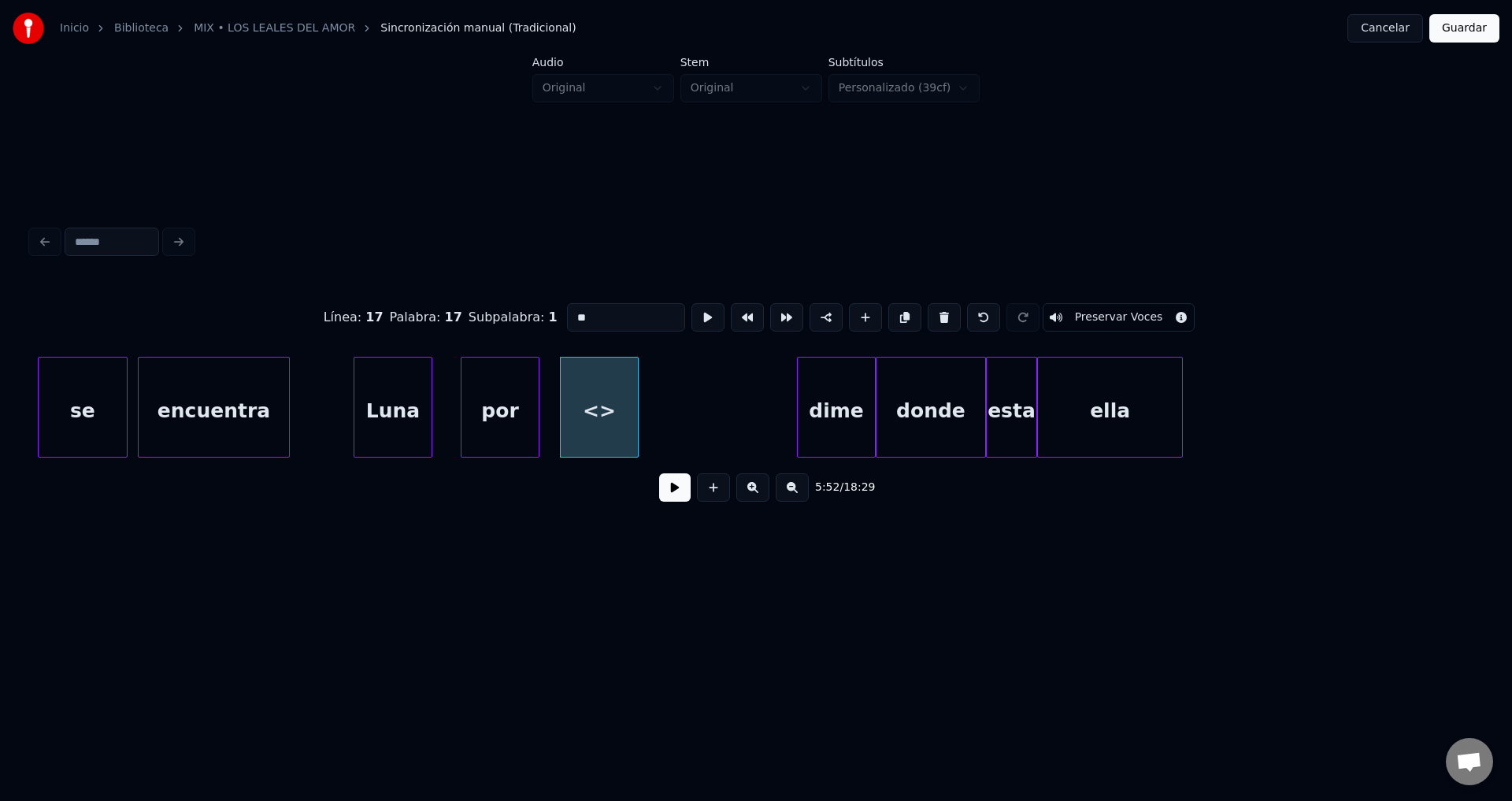
drag, startPoint x: 614, startPoint y: 313, endPoint x: 498, endPoint y: 301, distance: 116.6
click at [498, 301] on div "Línea : 17 Palabra : 17 Subpalabra : 1 ** Preservar Voces" at bounding box center [756, 317] width 1449 height 79
type input "*****"
click at [673, 502] on button at bounding box center [675, 488] width 32 height 29
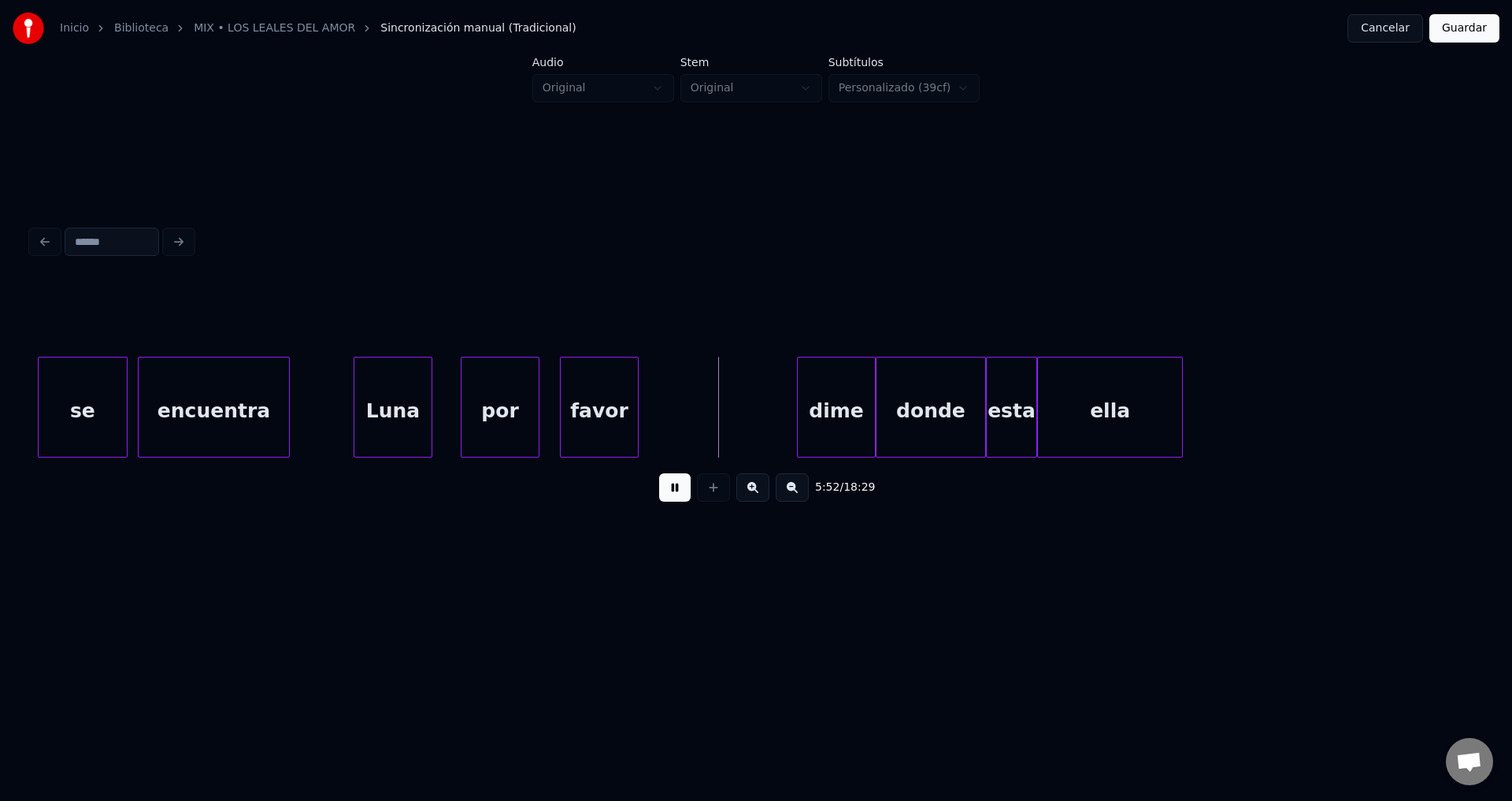
click at [673, 502] on button at bounding box center [675, 488] width 32 height 29
click at [1364, 390] on div "ella" at bounding box center [1290, 412] width 144 height 108
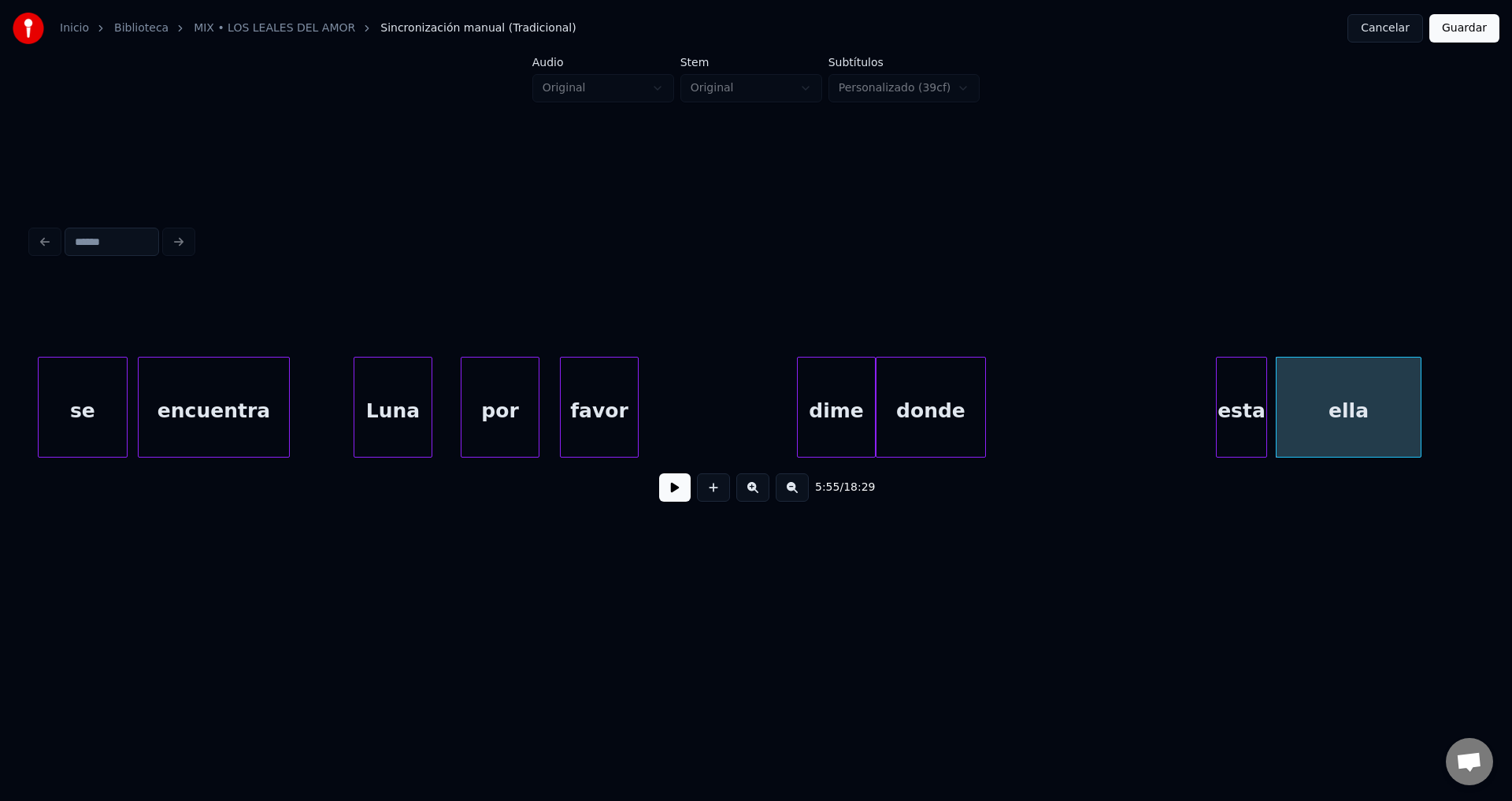
click at [1245, 412] on div "esta" at bounding box center [1242, 412] width 50 height 108
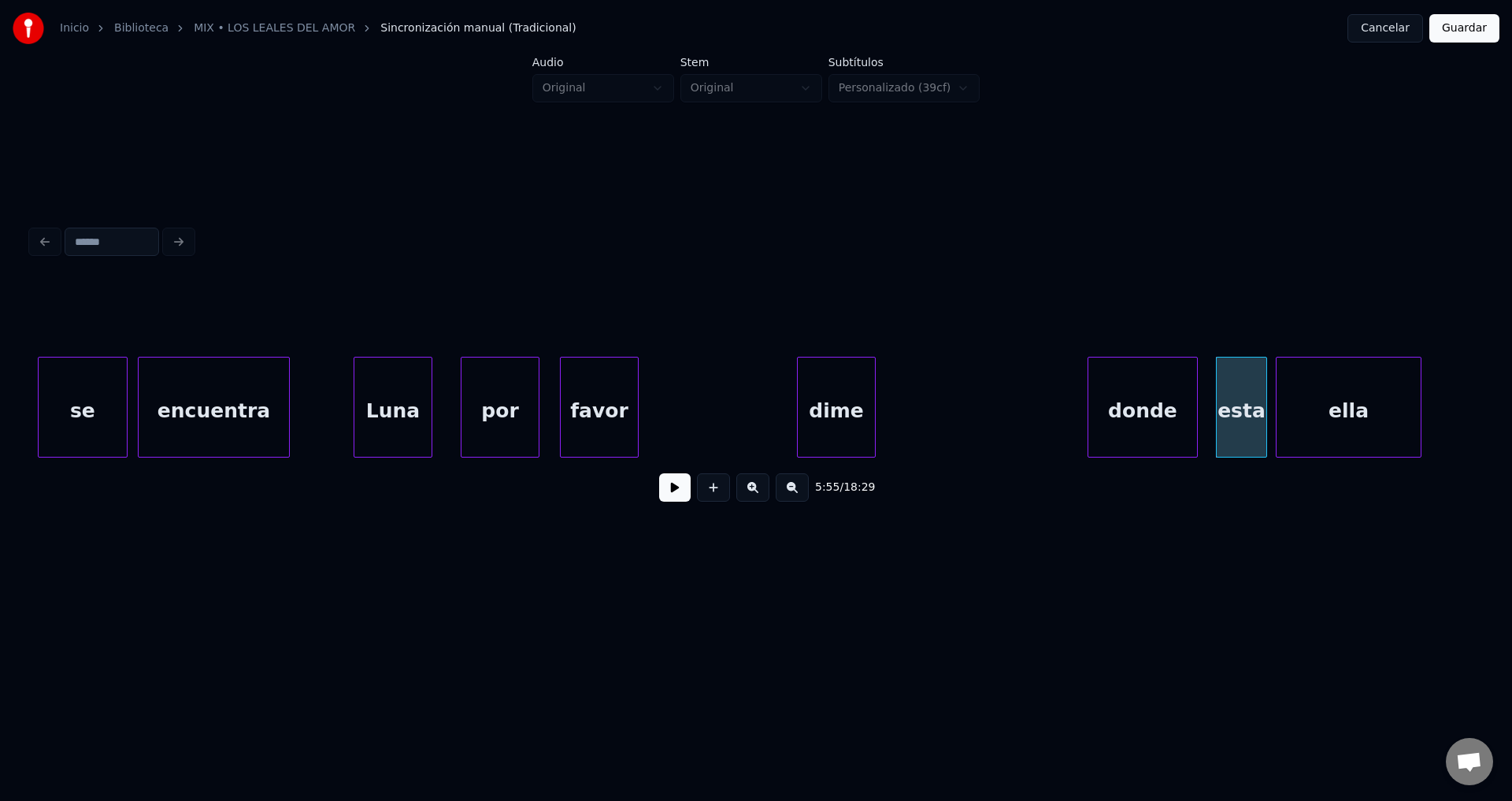
click at [1130, 415] on div "donde" at bounding box center [1142, 412] width 108 height 108
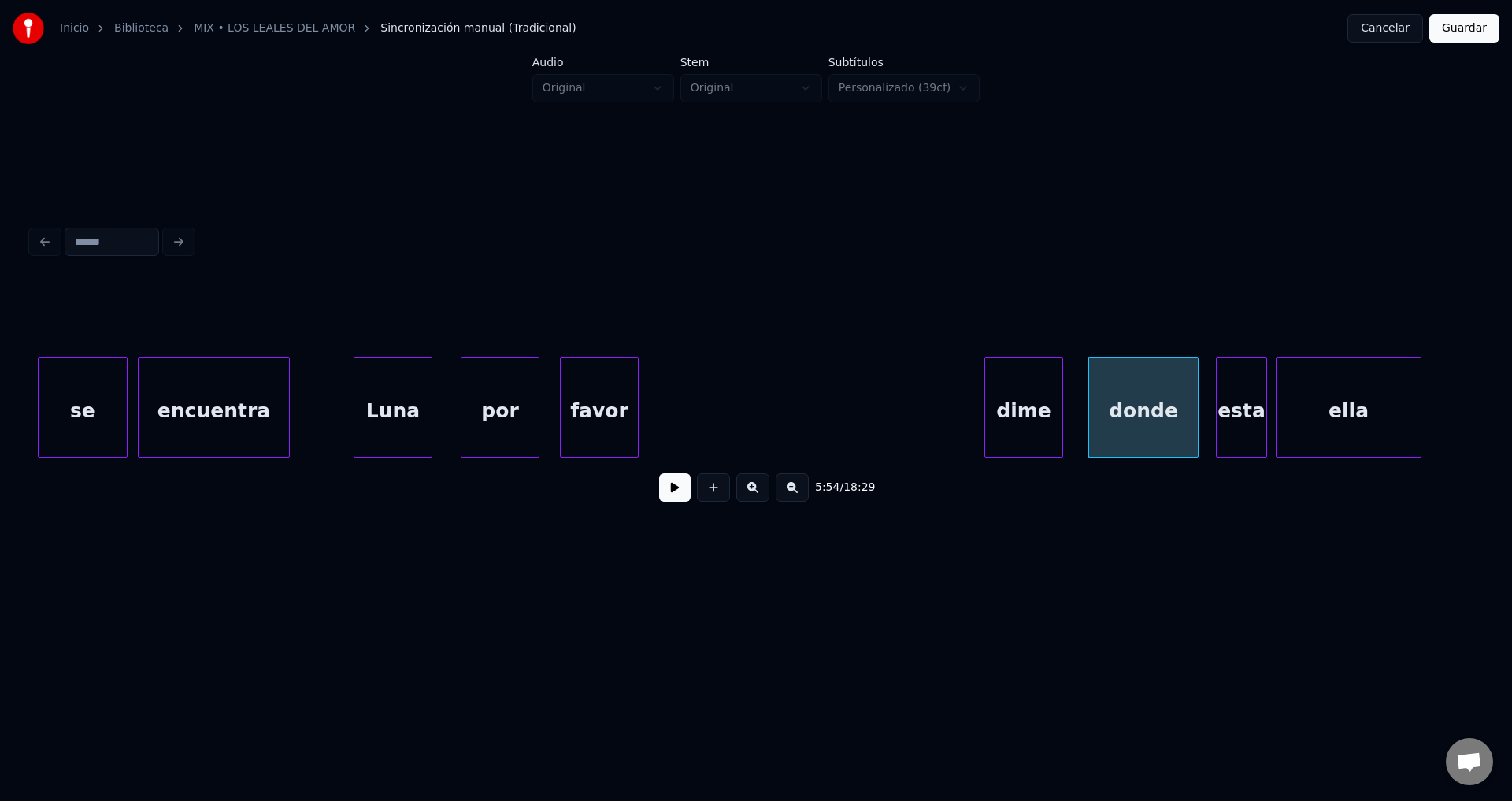
click at [1037, 408] on div "dime" at bounding box center [1023, 412] width 77 height 108
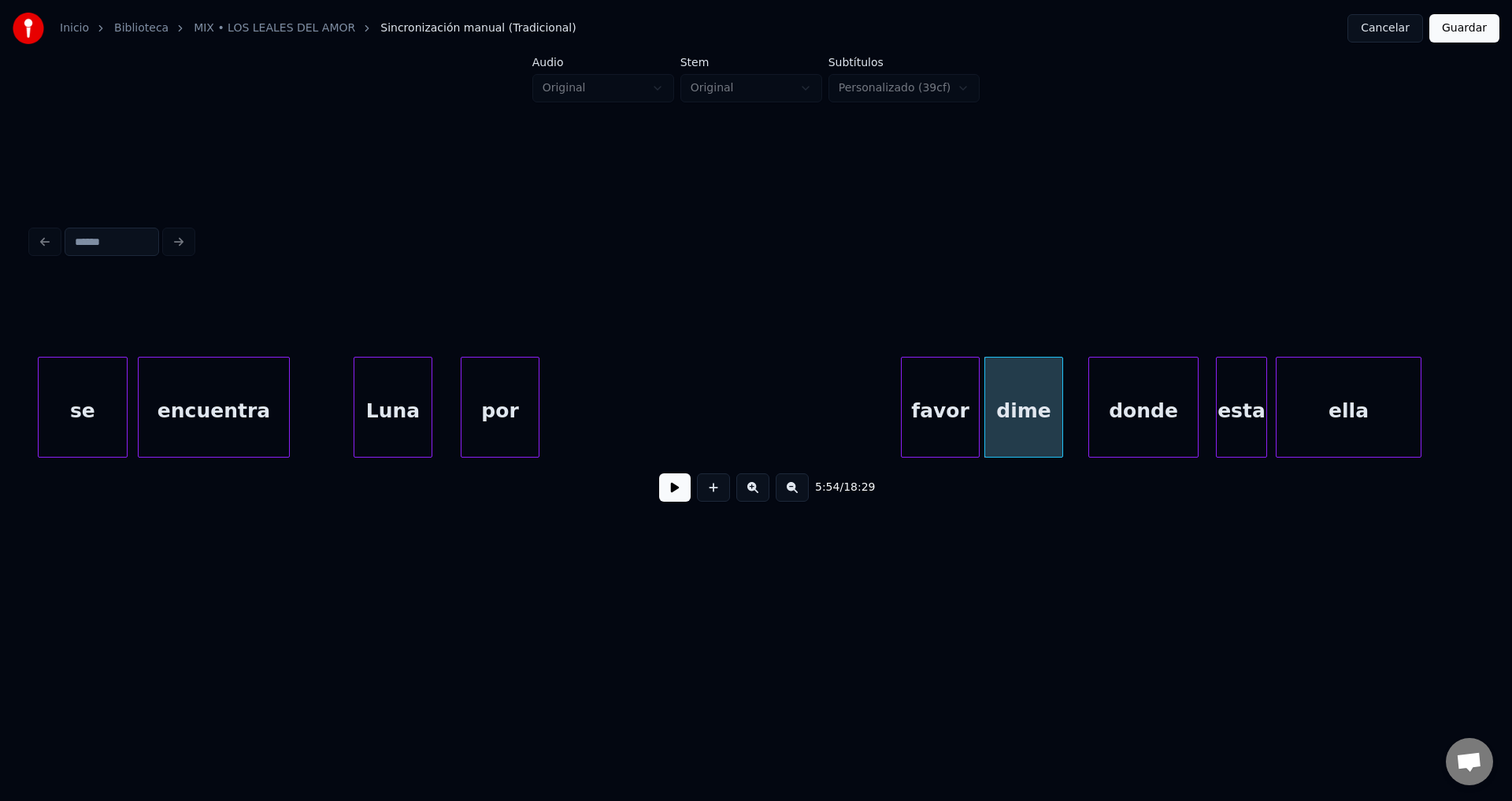
click at [946, 421] on div "favor" at bounding box center [940, 412] width 77 height 108
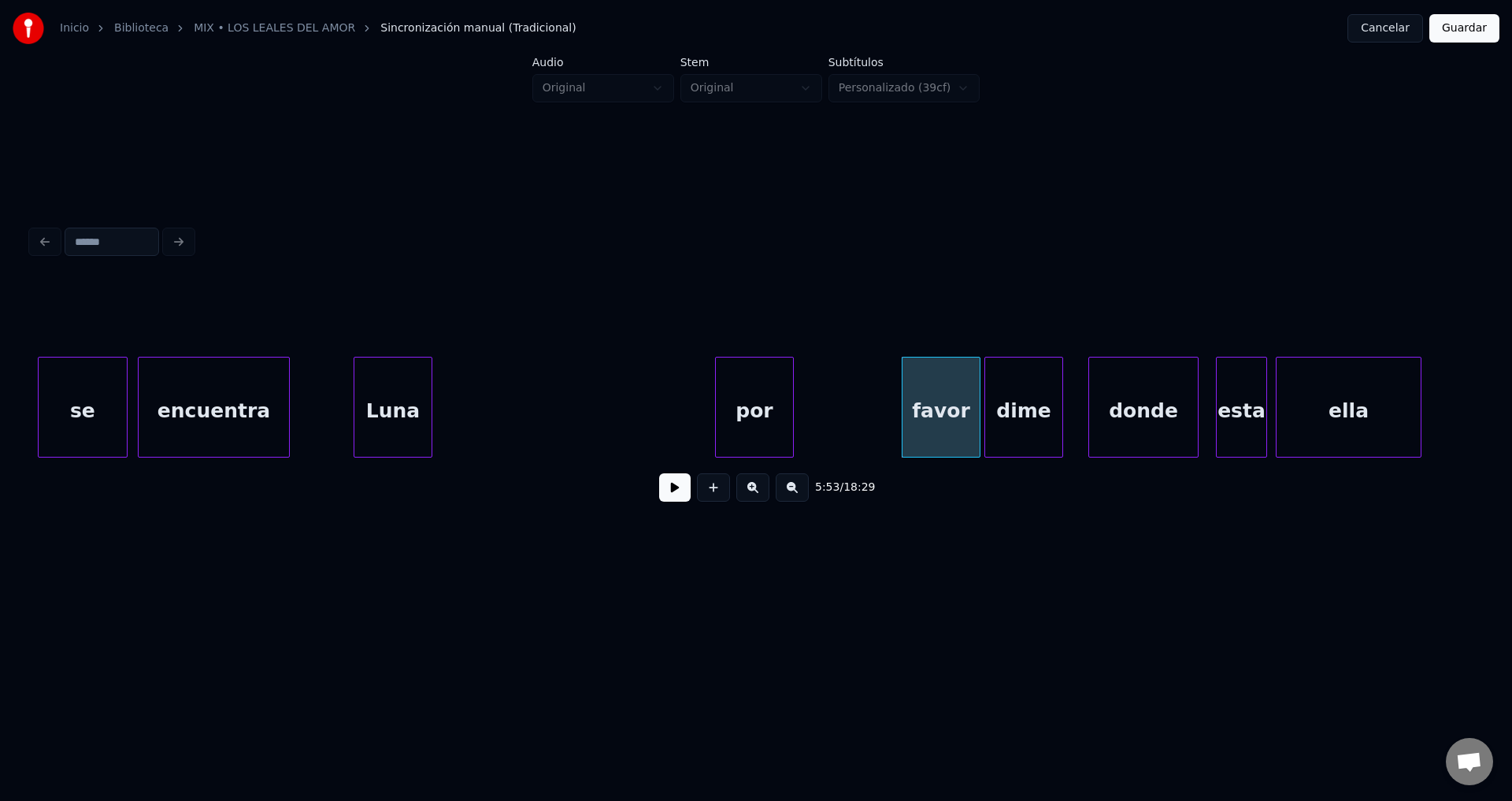
click at [794, 413] on div "por" at bounding box center [754, 412] width 77 height 108
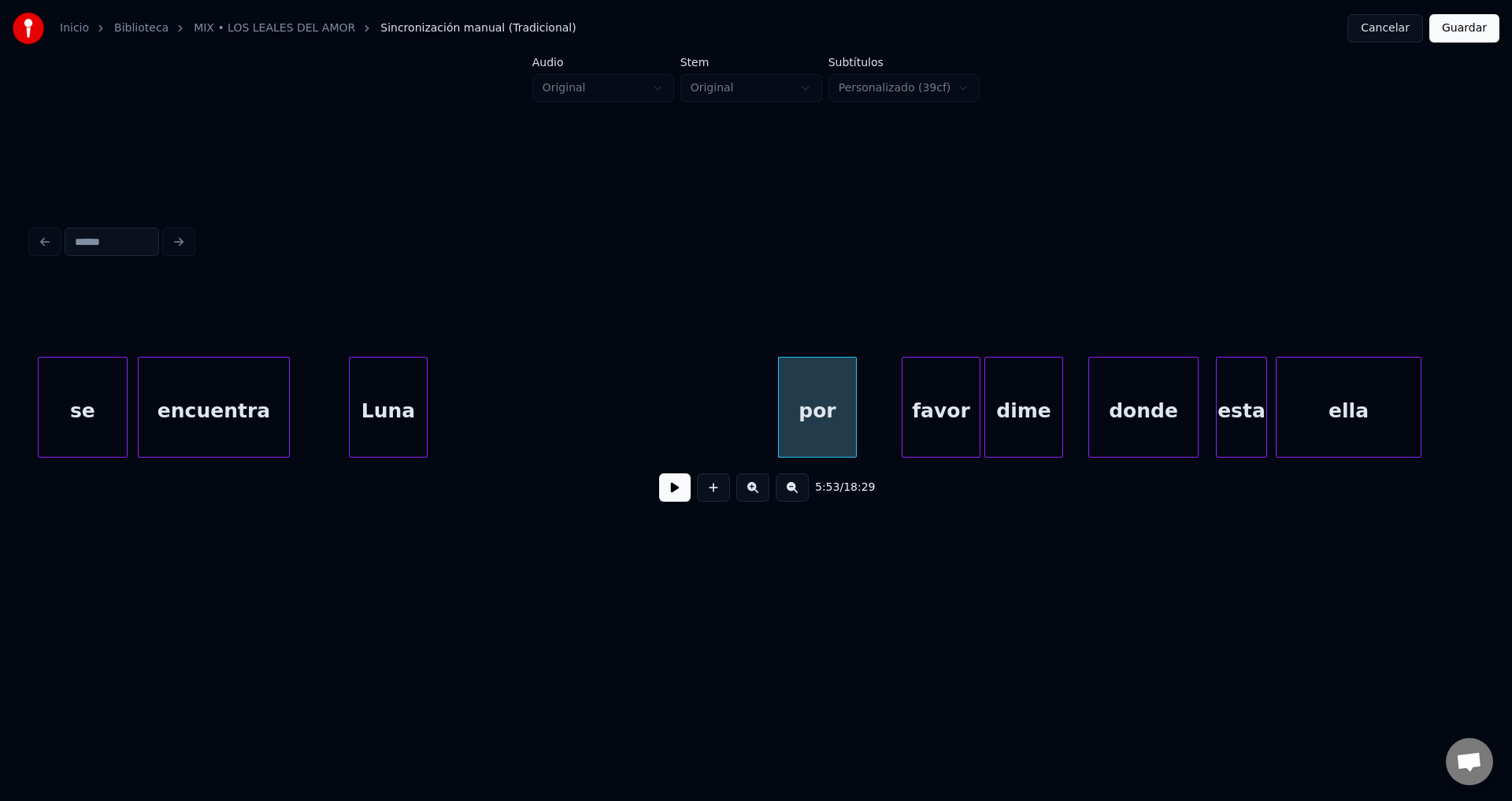
click at [395, 390] on div "Luna" at bounding box center [388, 412] width 77 height 108
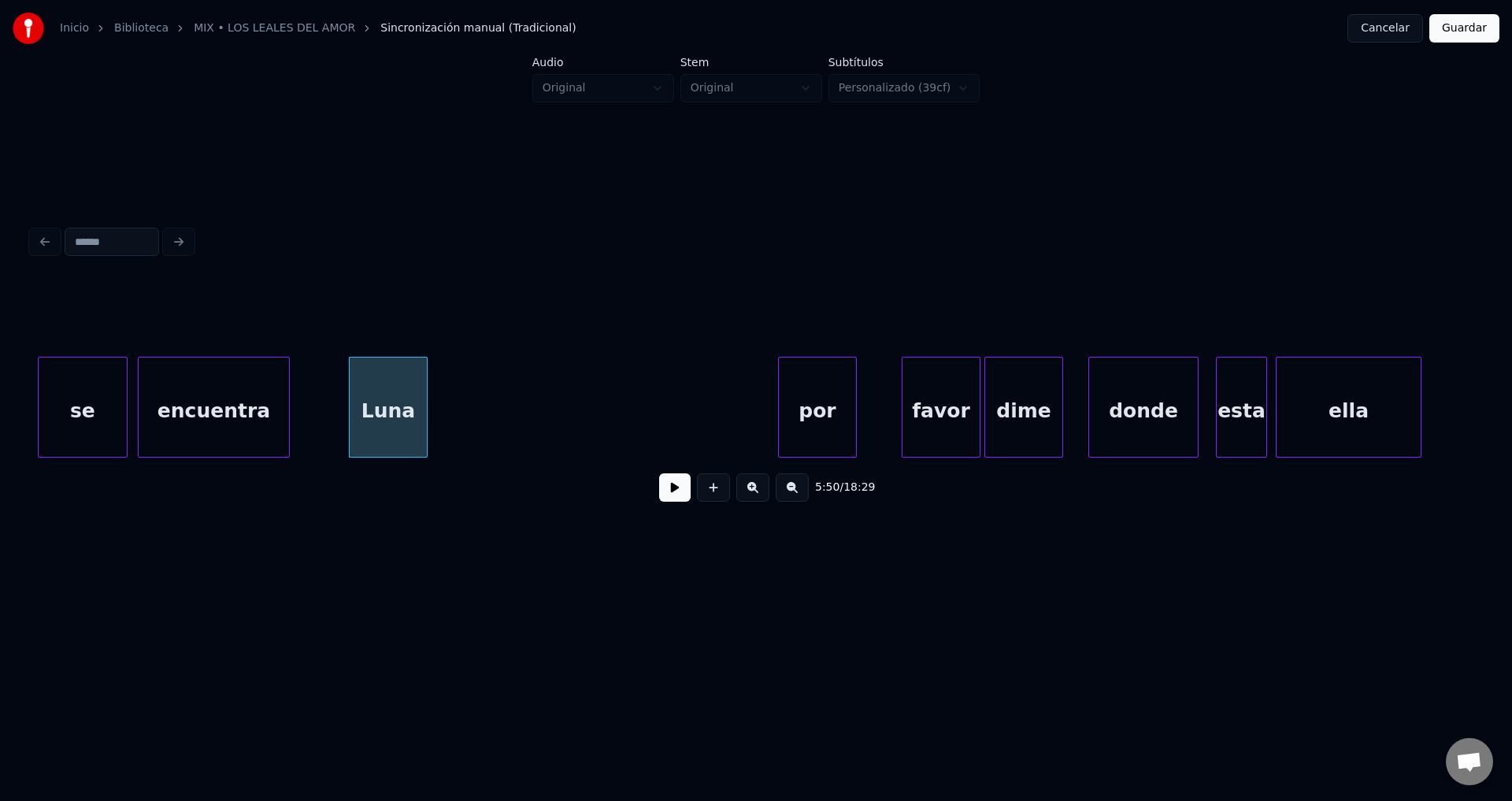
click at [677, 497] on button at bounding box center [675, 488] width 32 height 29
click at [449, 405] on div at bounding box center [449, 407] width 5 height 99
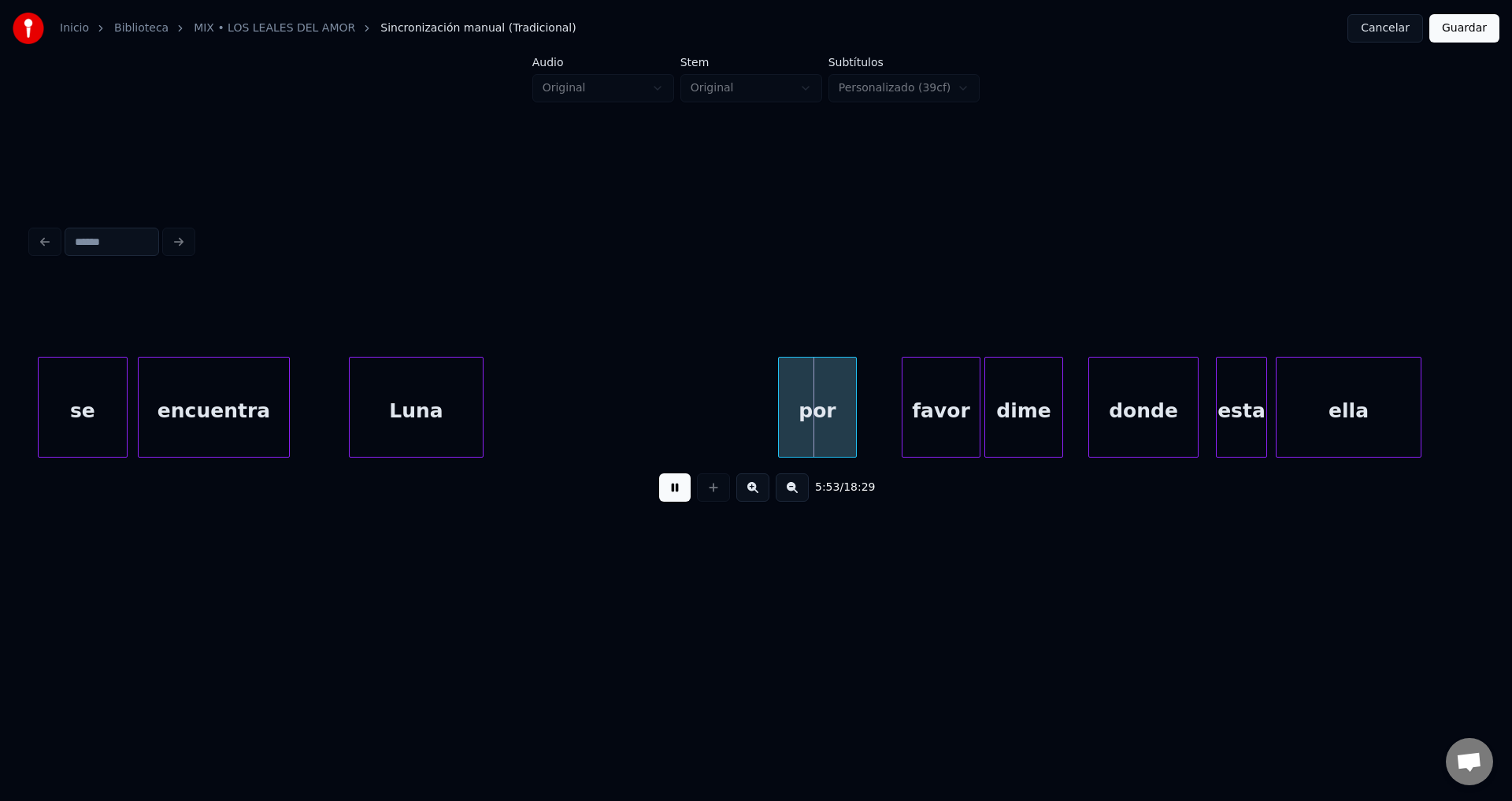
click at [481, 403] on div at bounding box center [480, 407] width 5 height 99
click at [527, 422] on div "por" at bounding box center [541, 412] width 77 height 108
click at [544, 416] on div at bounding box center [546, 407] width 5 height 99
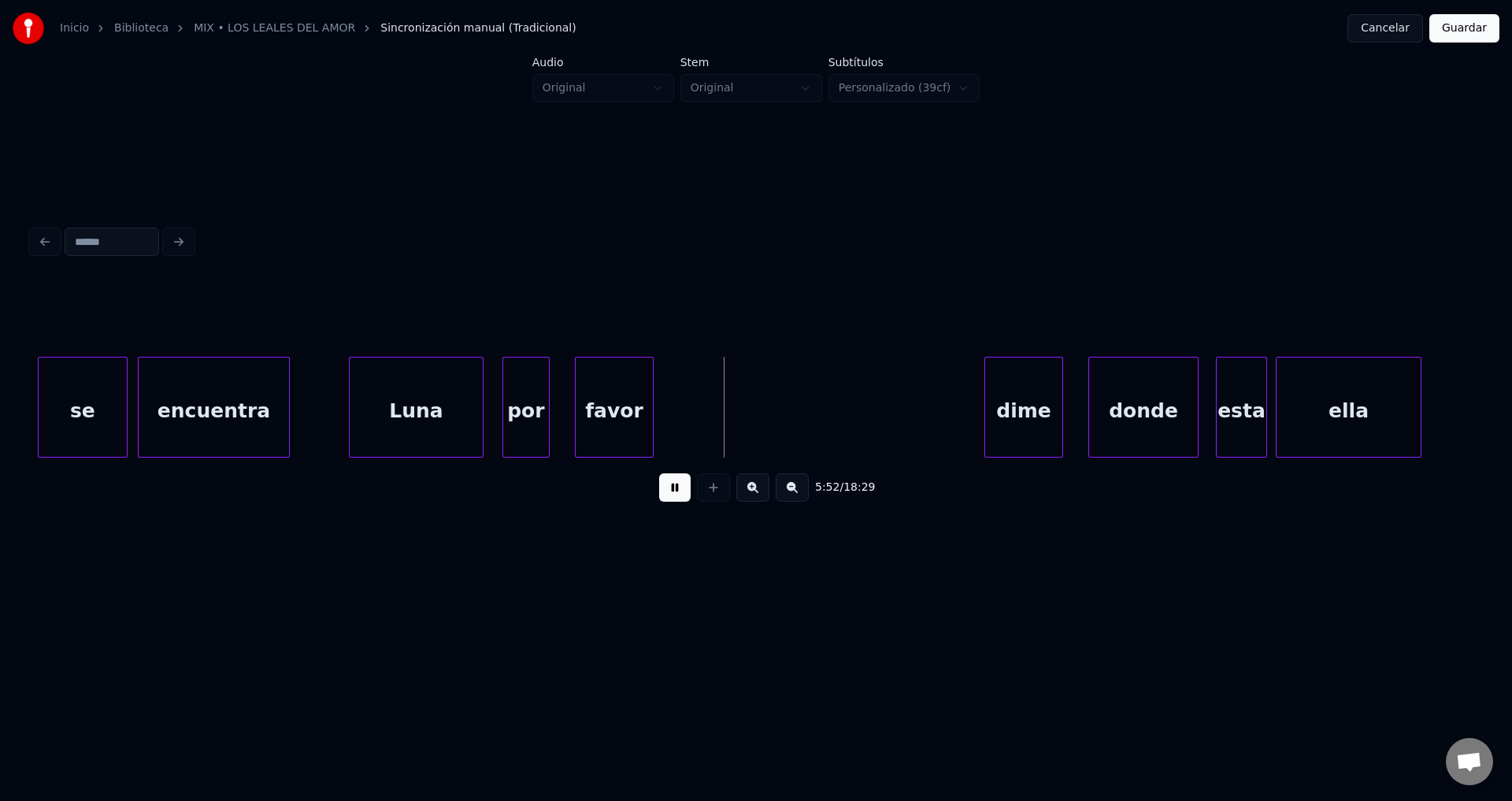
click at [595, 406] on div "favor" at bounding box center [614, 412] width 77 height 108
click at [790, 403] on div at bounding box center [789, 407] width 5 height 99
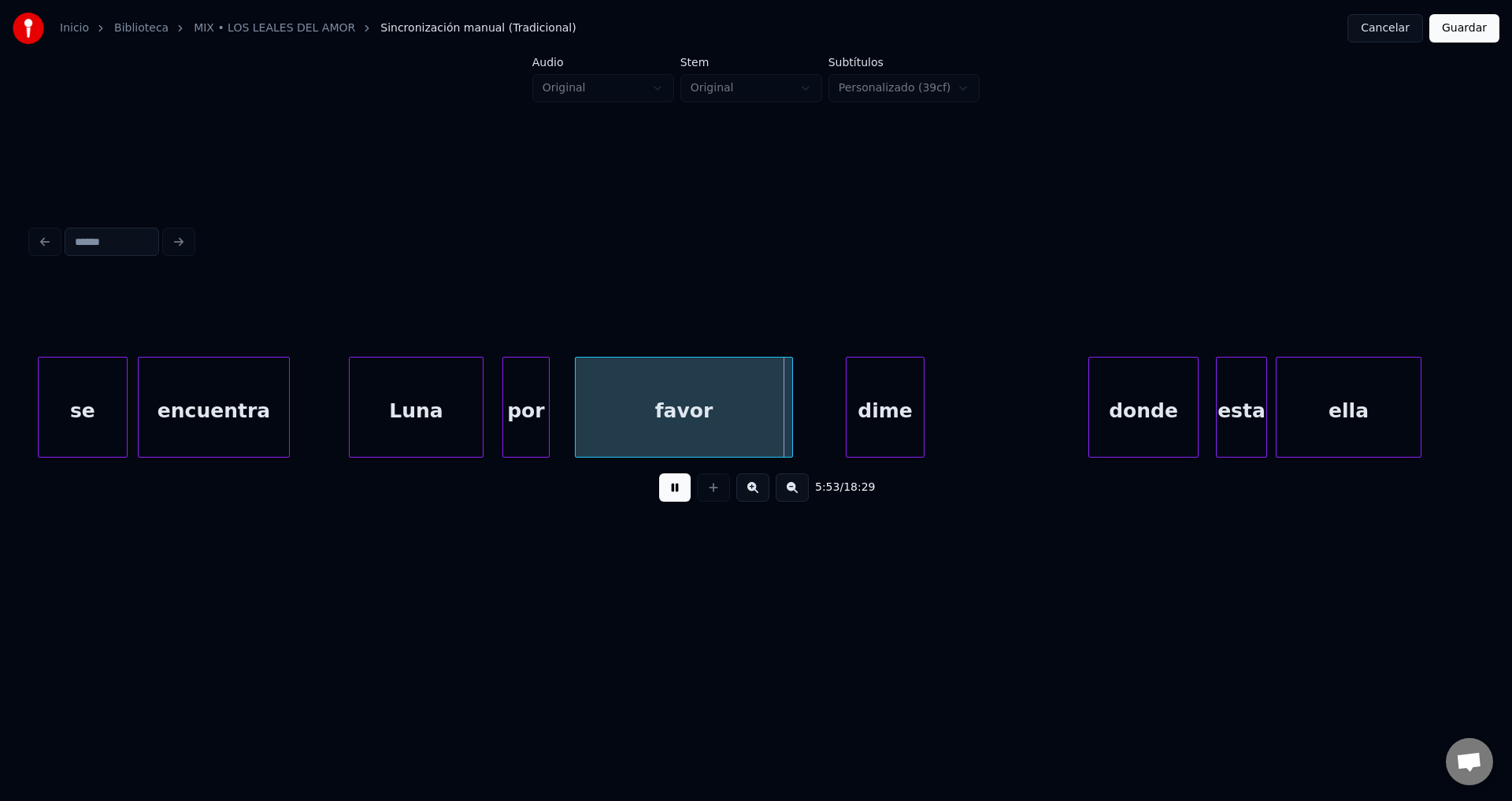
click at [888, 427] on div "dime" at bounding box center [884, 412] width 77 height 108
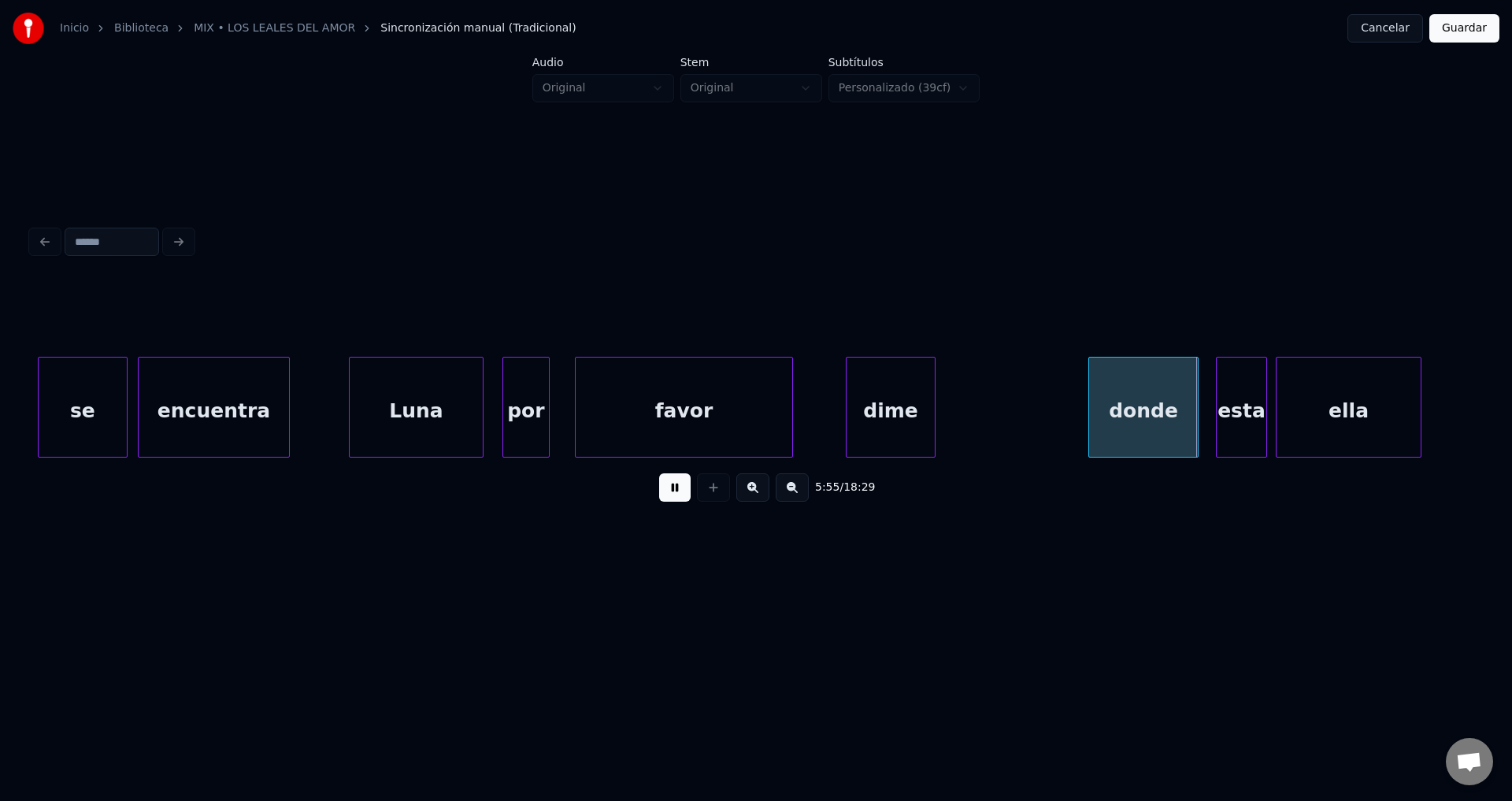
click at [934, 409] on div at bounding box center [932, 407] width 5 height 99
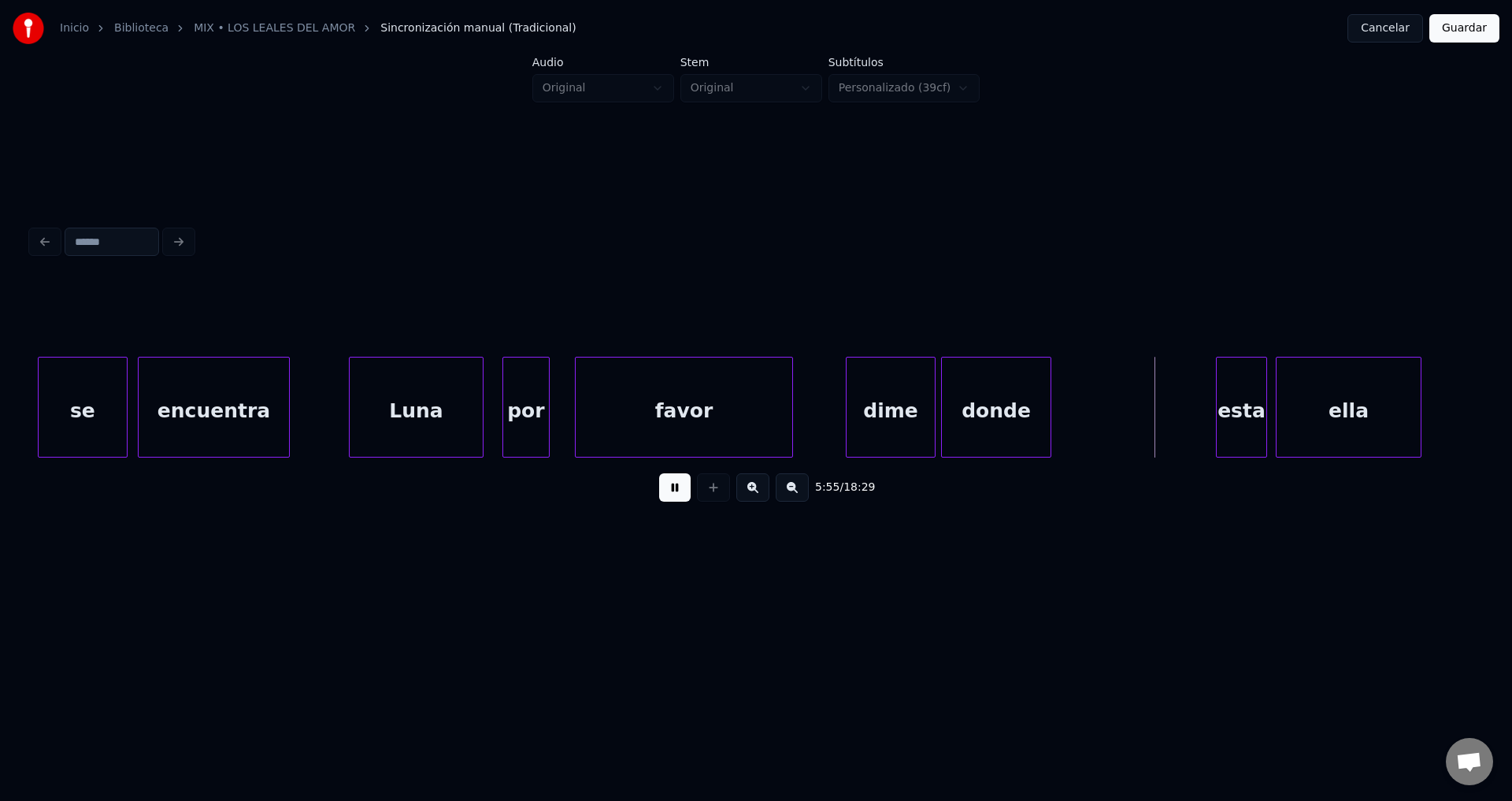
click at [967, 422] on div "donde" at bounding box center [996, 412] width 108 height 108
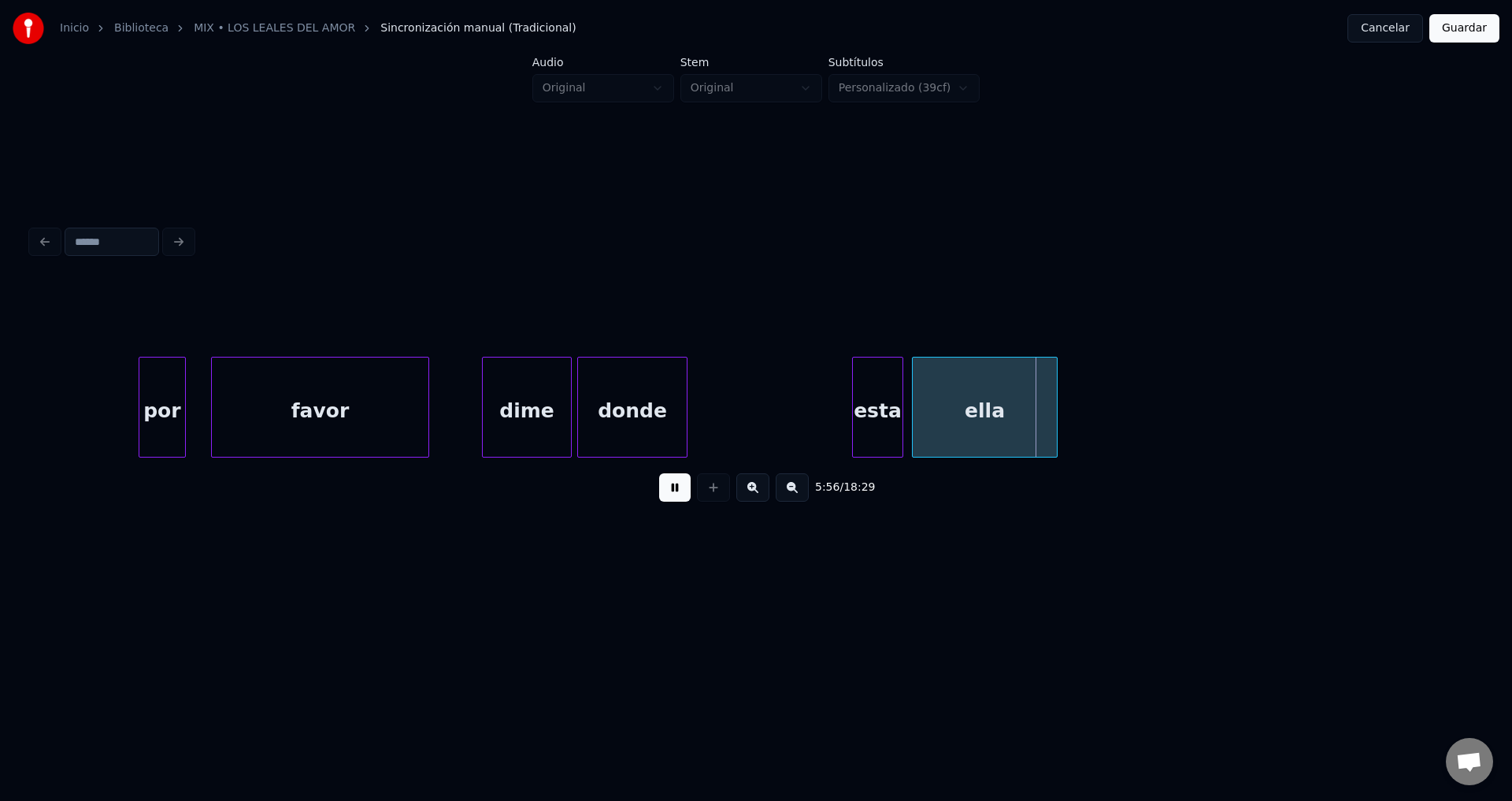
scroll to position [0, 69286]
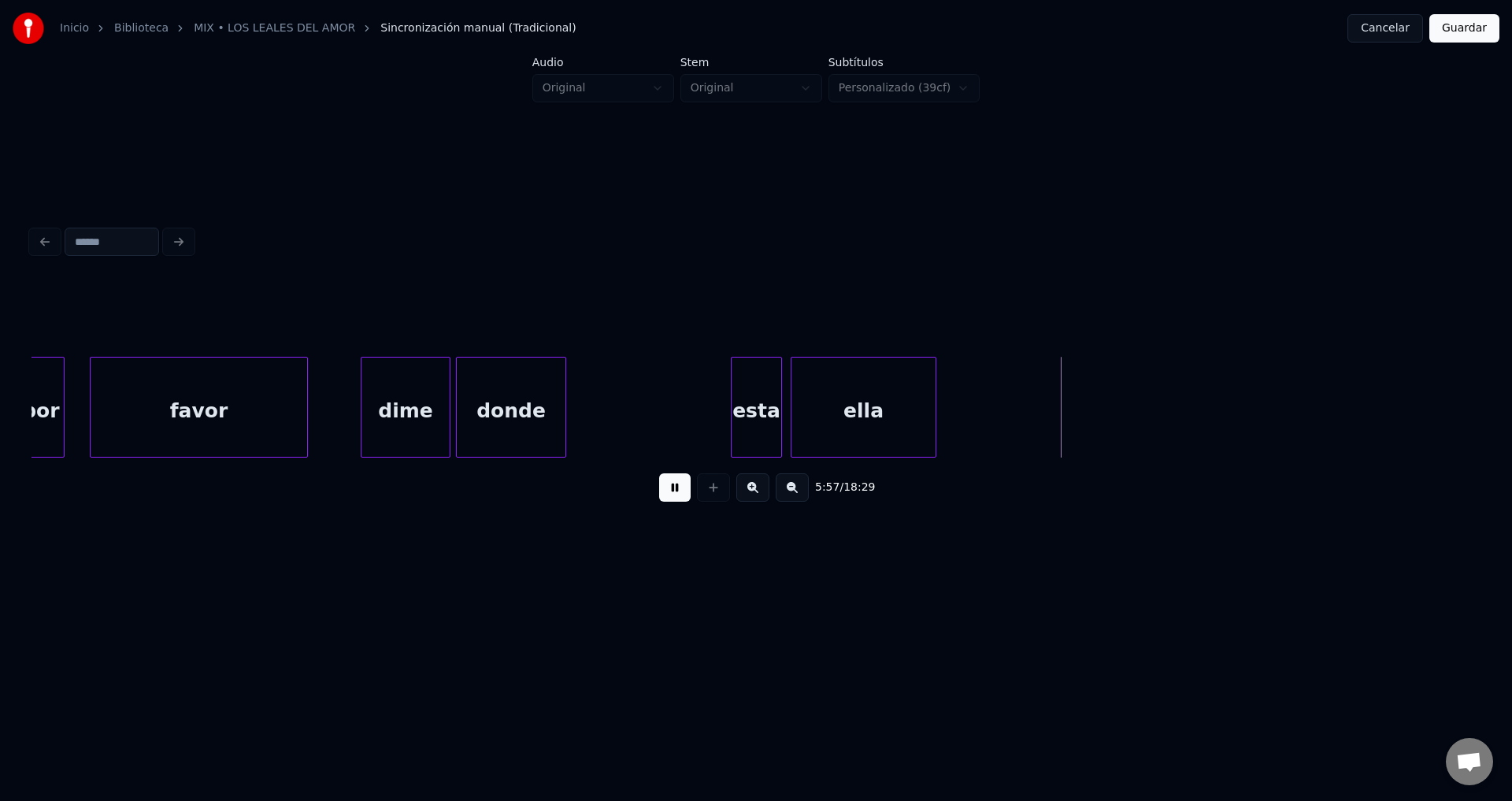
click at [520, 411] on div "donde" at bounding box center [511, 412] width 108 height 108
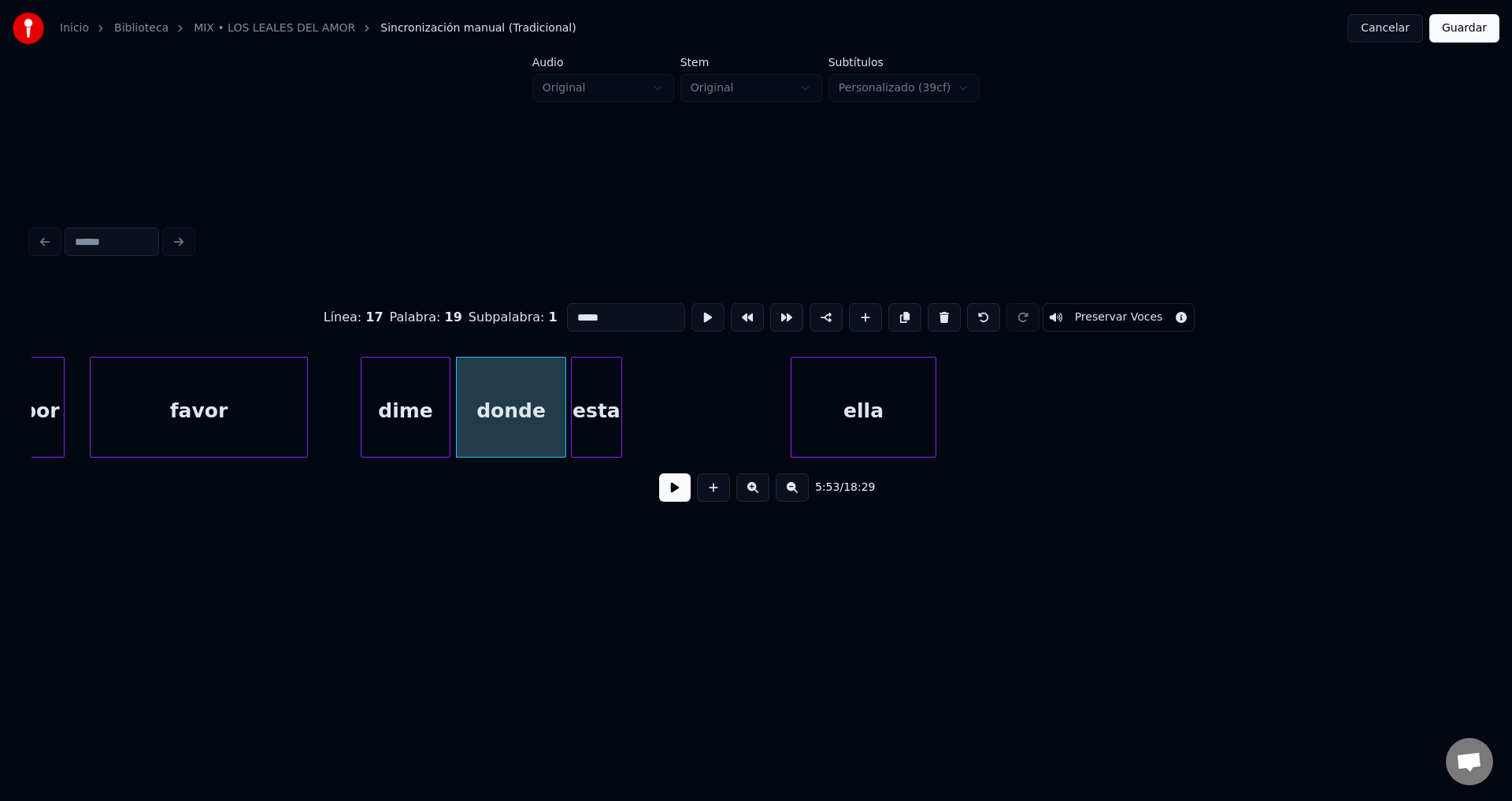
click at [592, 419] on div "esta" at bounding box center [597, 412] width 50 height 108
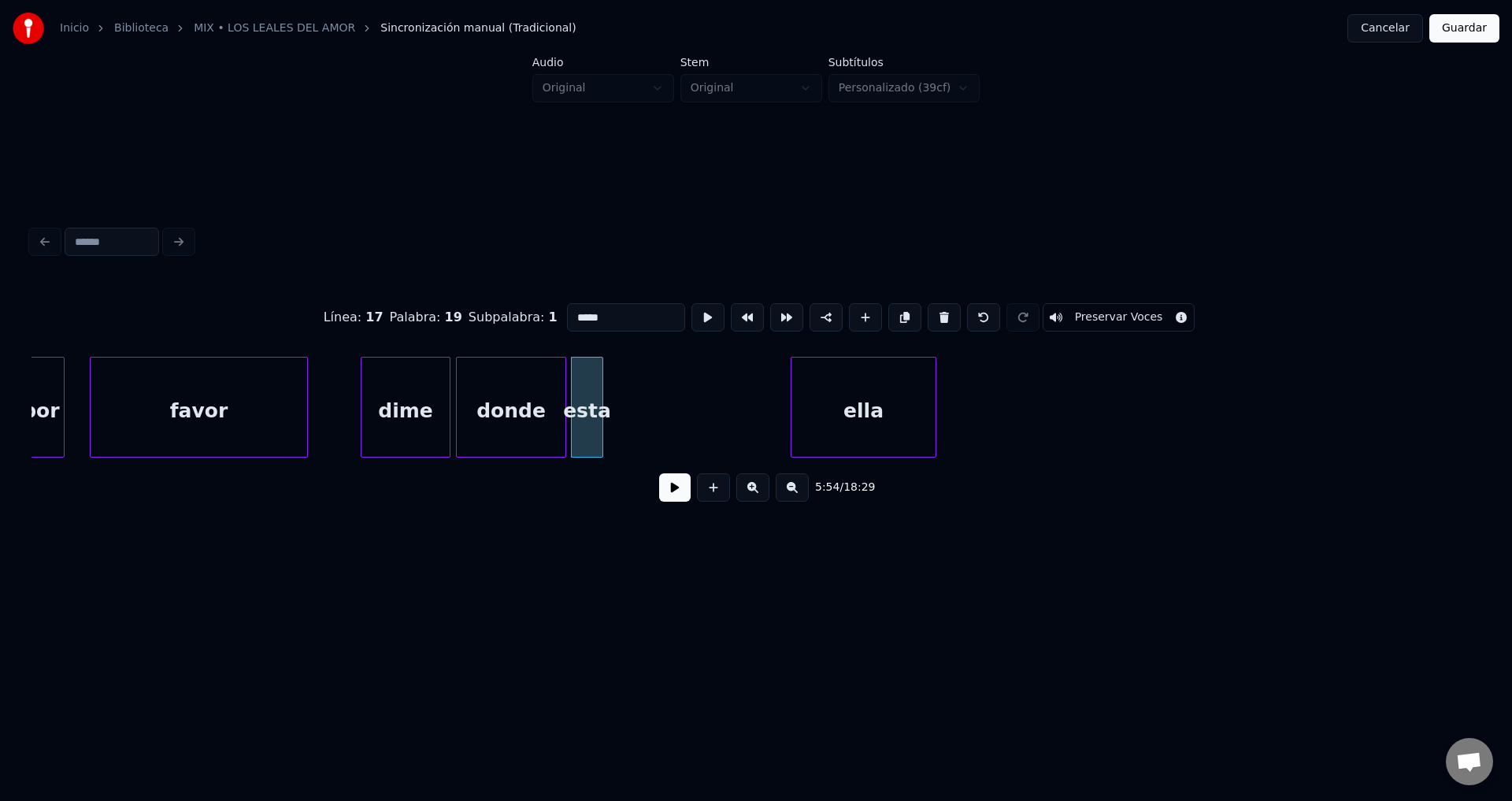
click at [598, 418] on div at bounding box center [600, 407] width 5 height 99
click at [667, 492] on button at bounding box center [675, 488] width 32 height 29
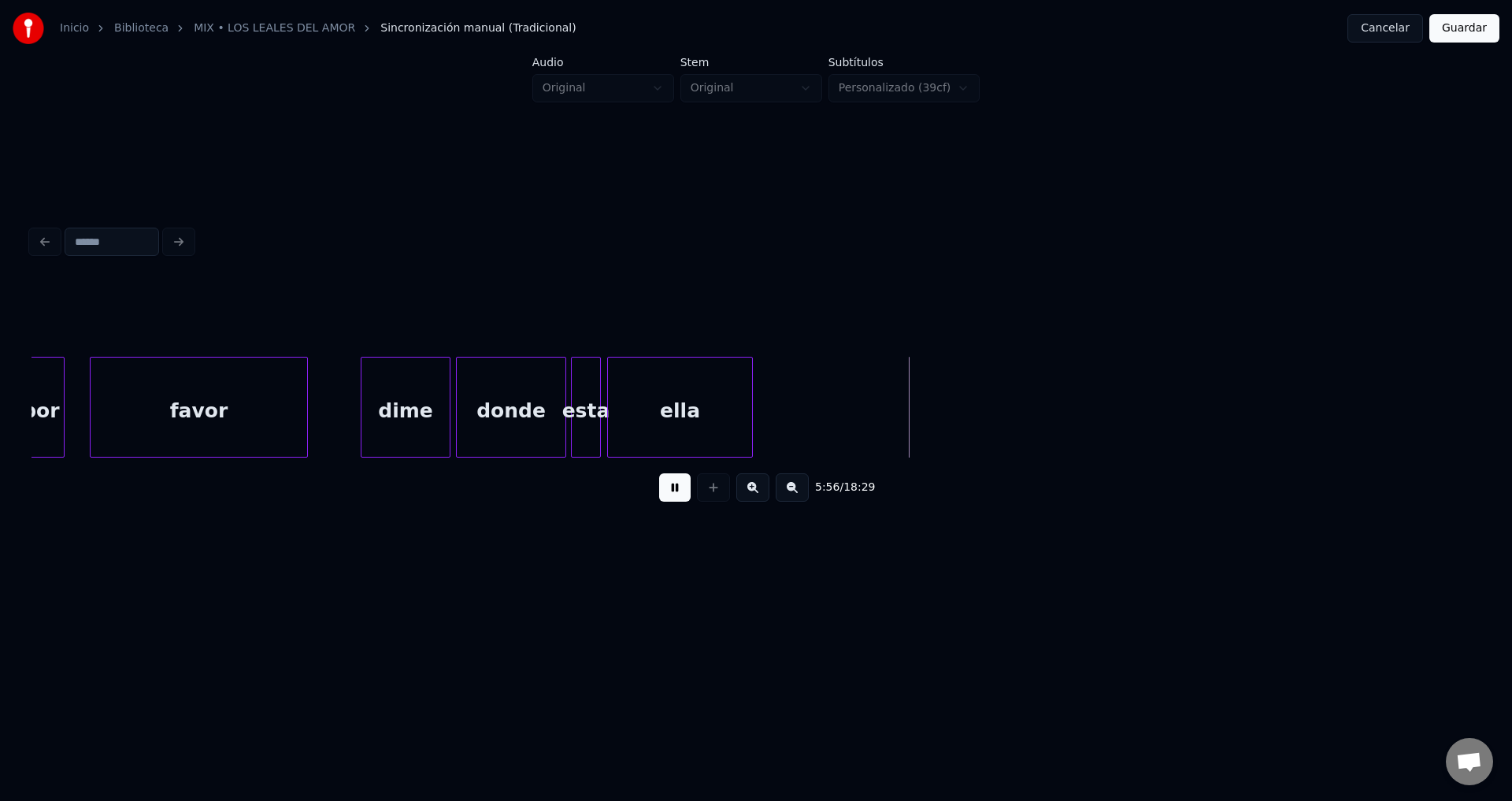
click at [693, 413] on div "ella" at bounding box center [680, 412] width 144 height 108
click at [679, 500] on button at bounding box center [675, 488] width 32 height 29
click at [1455, 26] on button "Guardar" at bounding box center [1465, 28] width 70 height 29
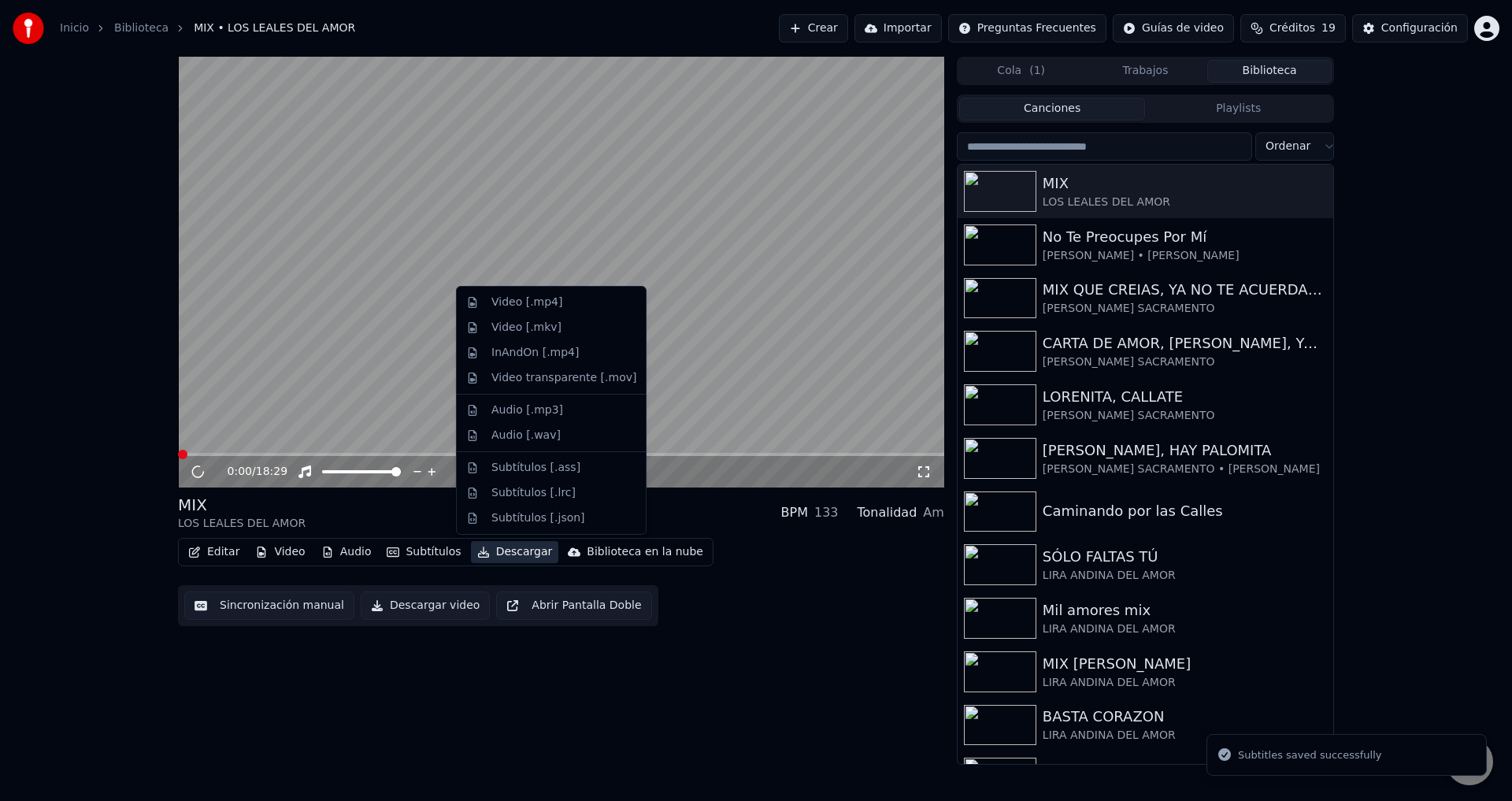
click at [501, 554] on button "Descargar" at bounding box center [515, 553] width 88 height 22
click at [511, 305] on div "Video [.mp4]" at bounding box center [527, 302] width 70 height 16
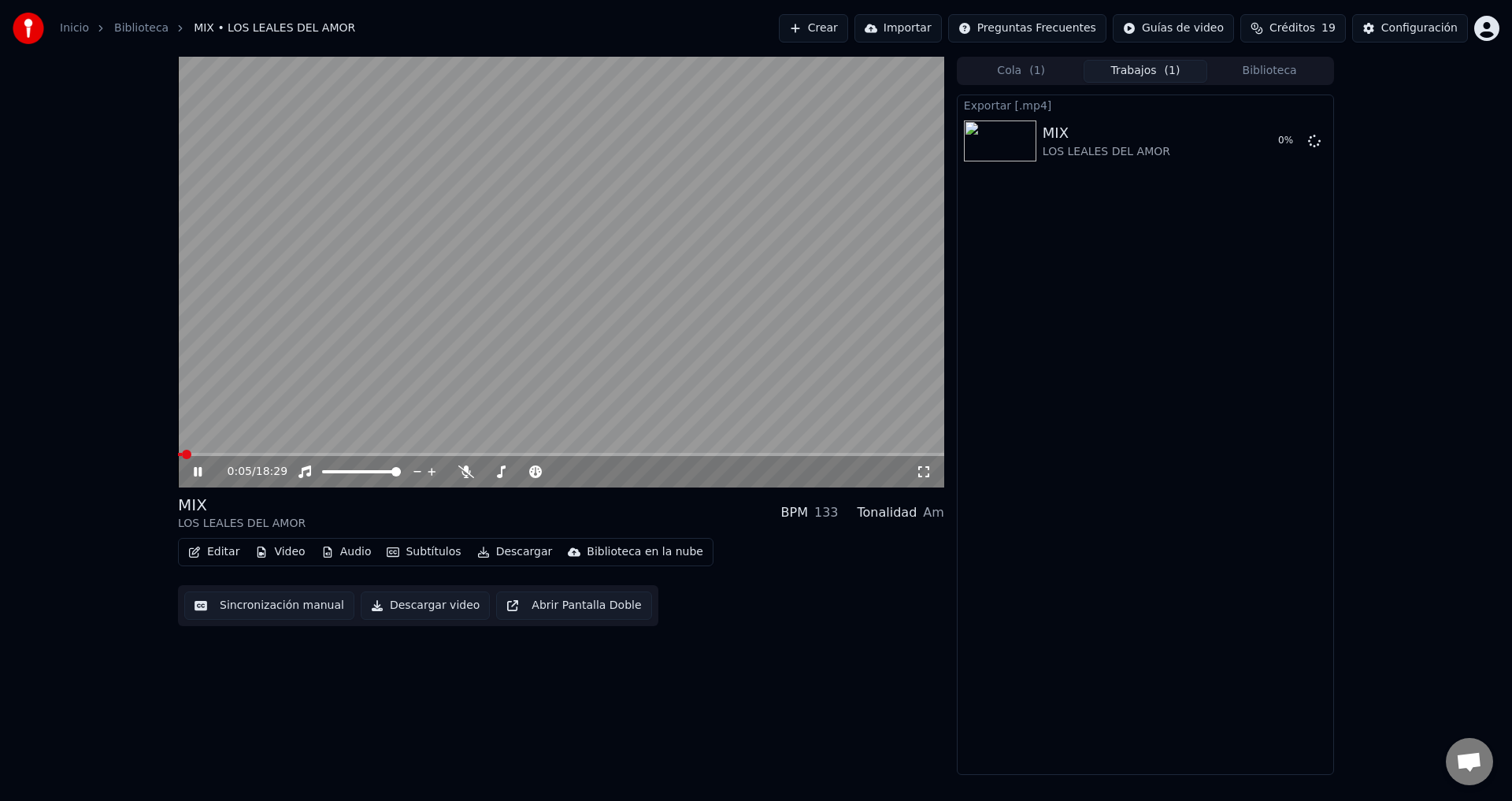
click at [199, 469] on icon at bounding box center [197, 472] width 7 height 9
